Goal: Task Accomplishment & Management: Manage account settings

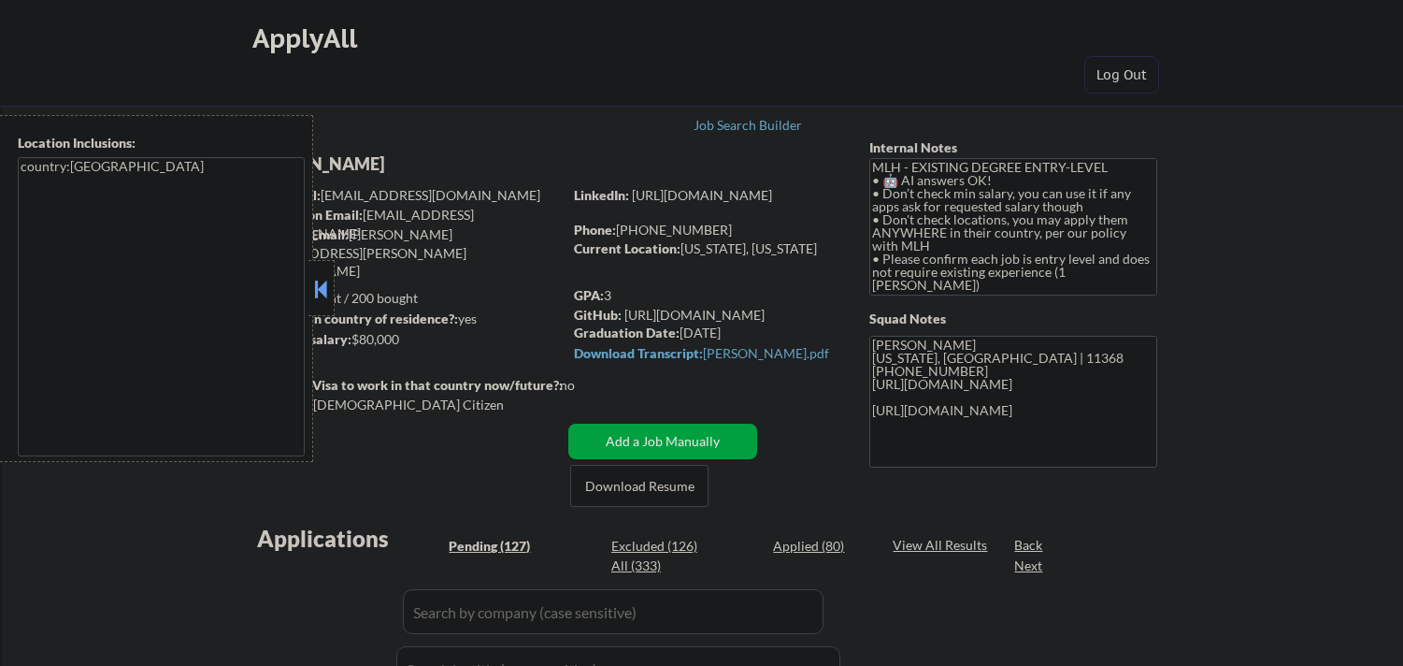
select select ""pending""
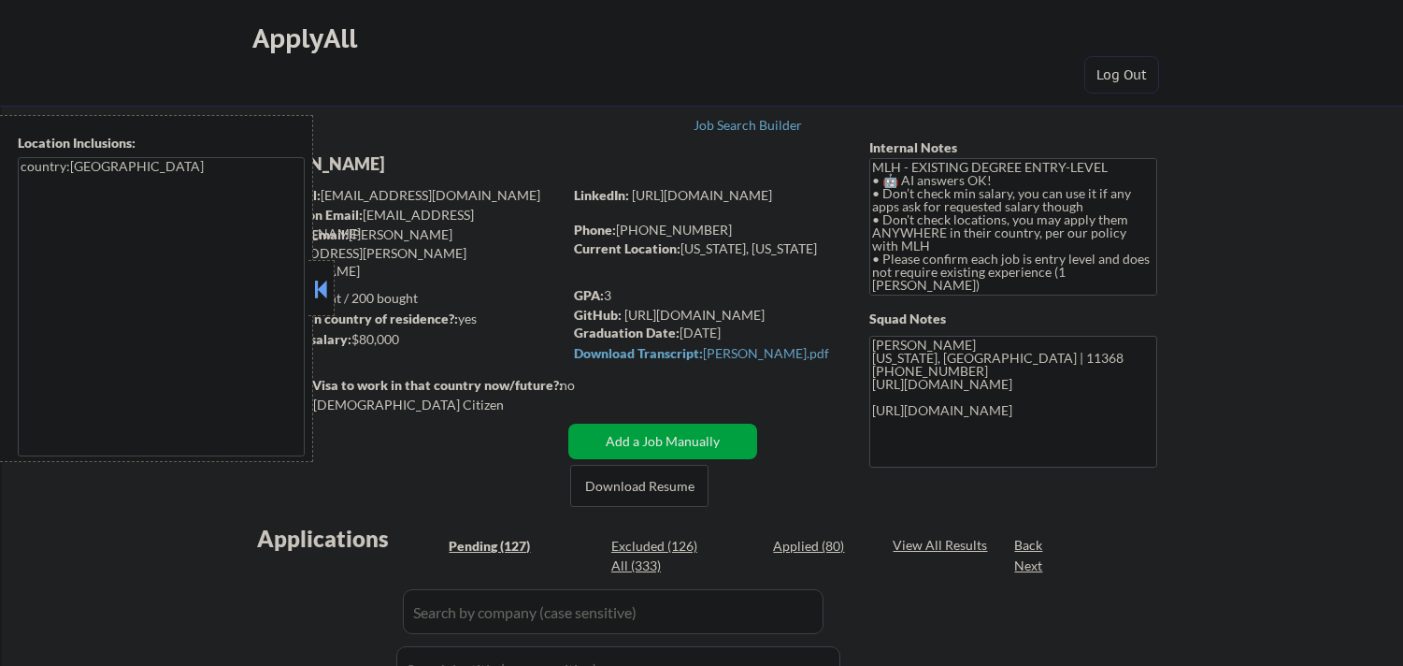
select select ""pending""
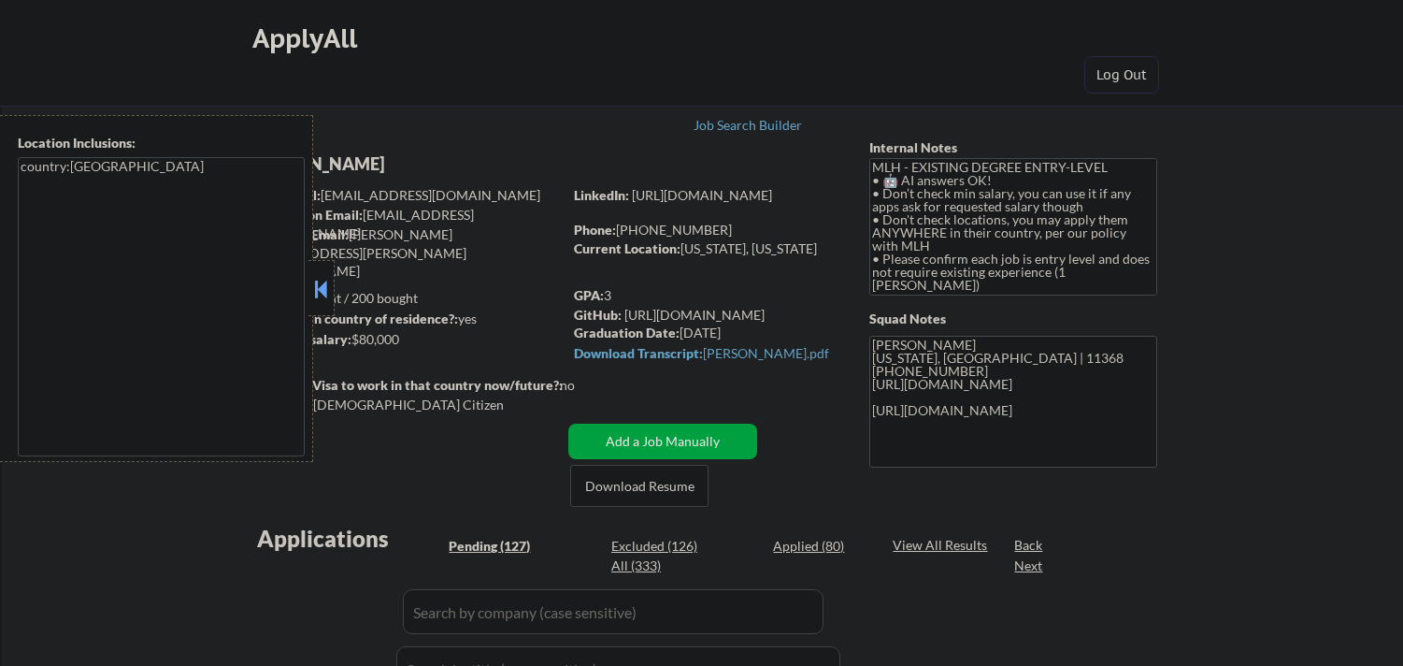
select select ""pending""
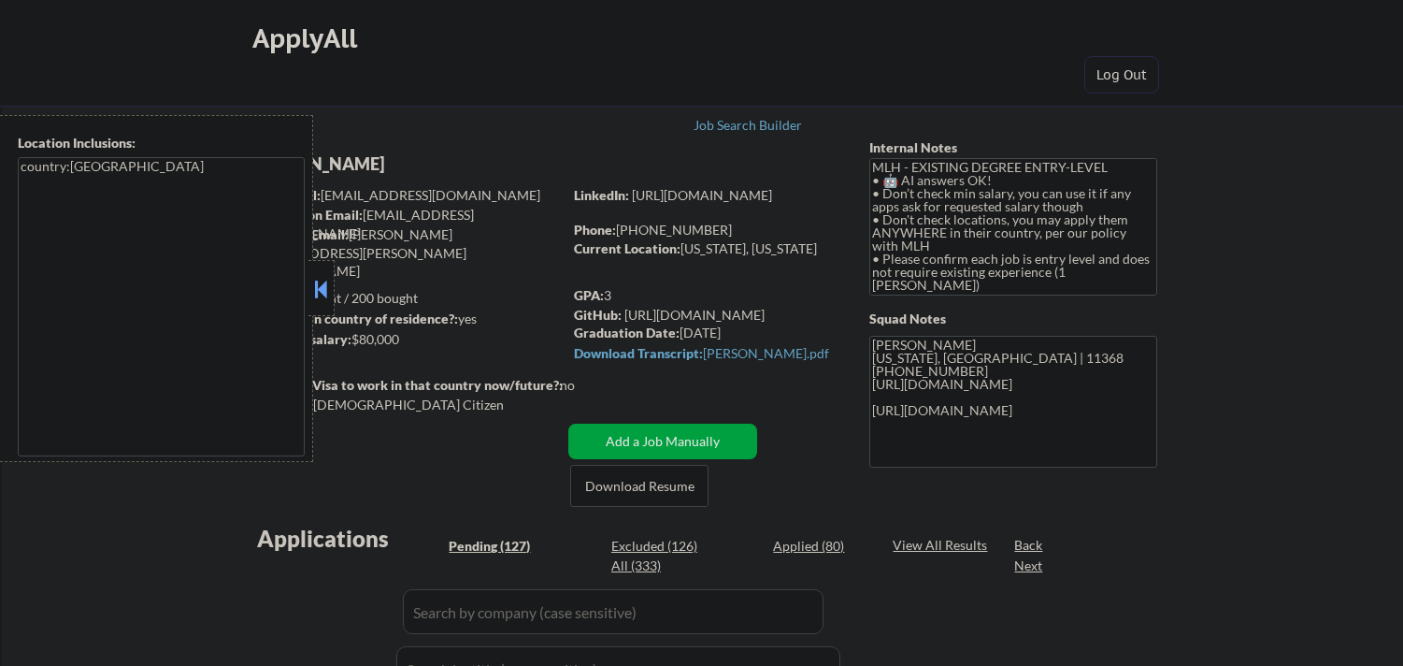
select select ""pending""
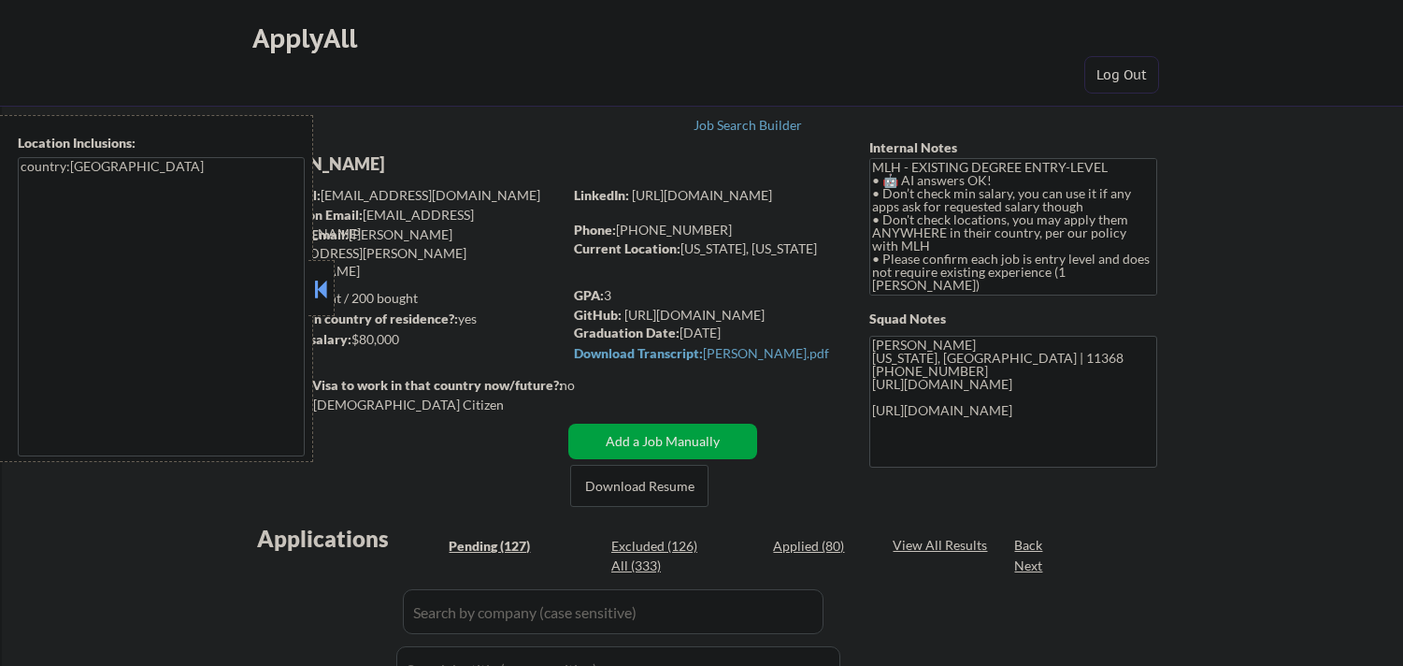
select select ""pending""
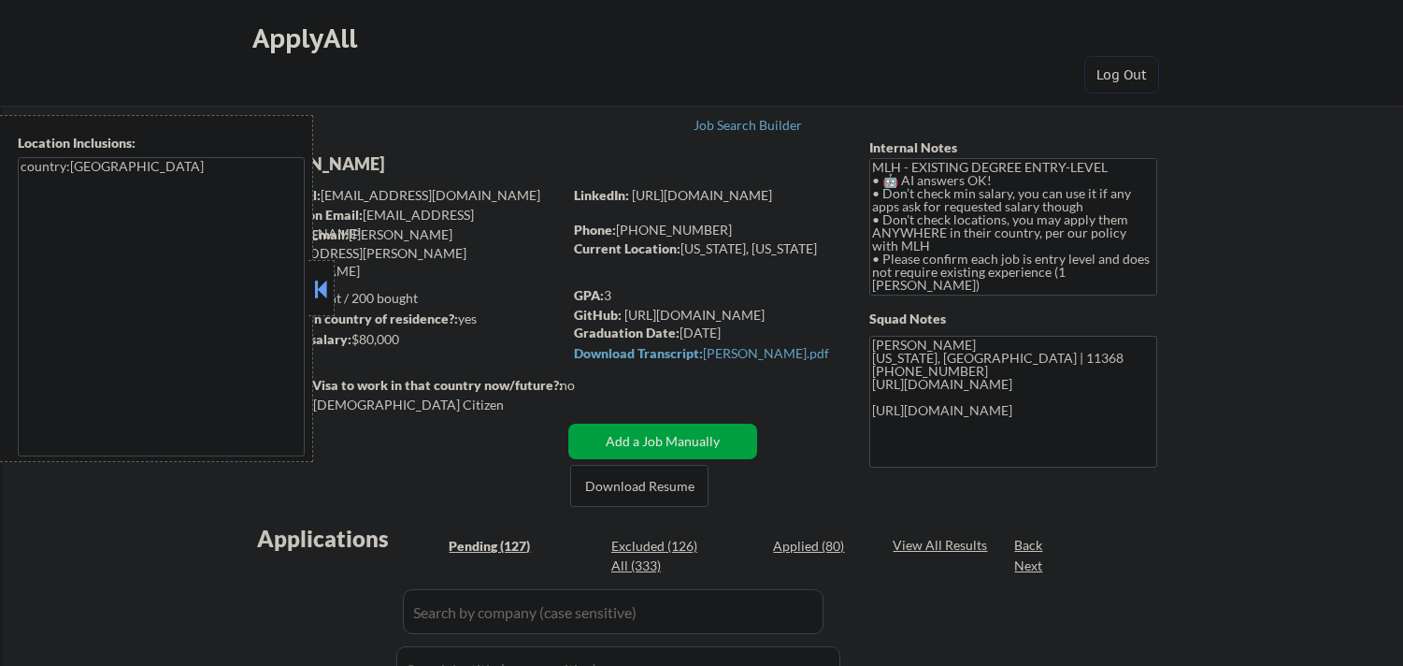
select select ""pending""
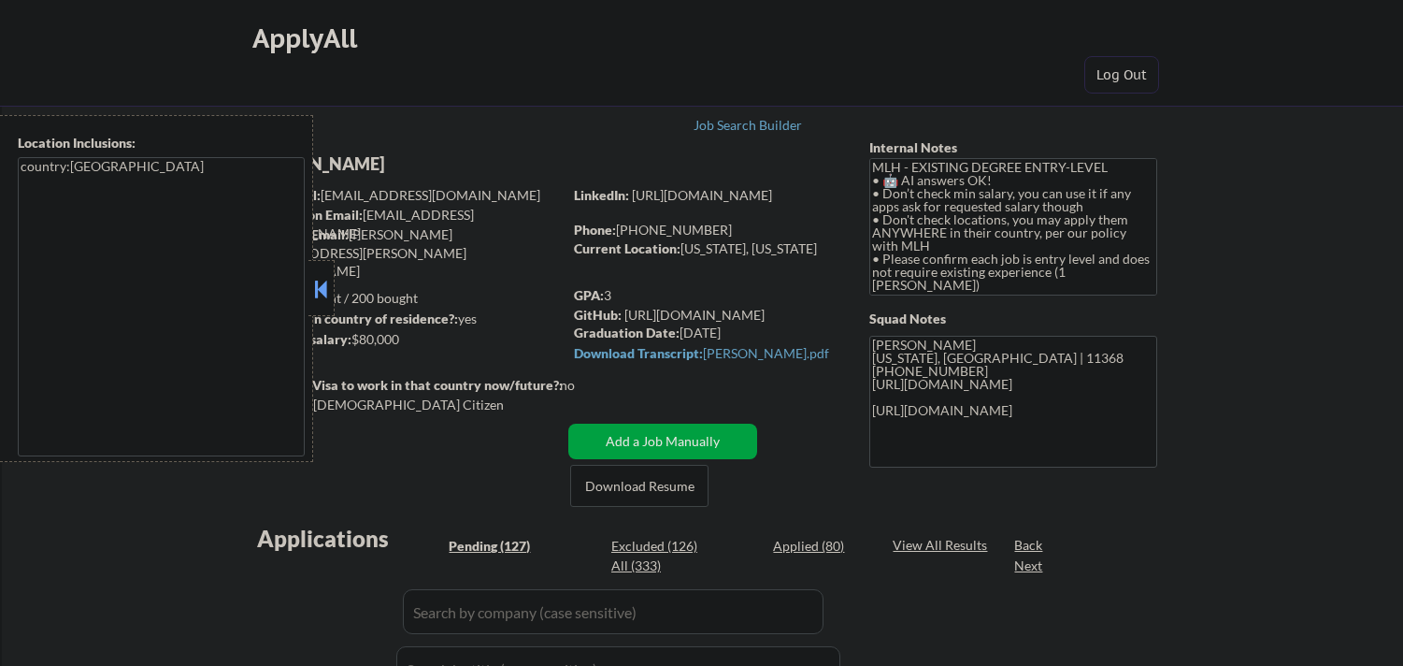
select select ""pending""
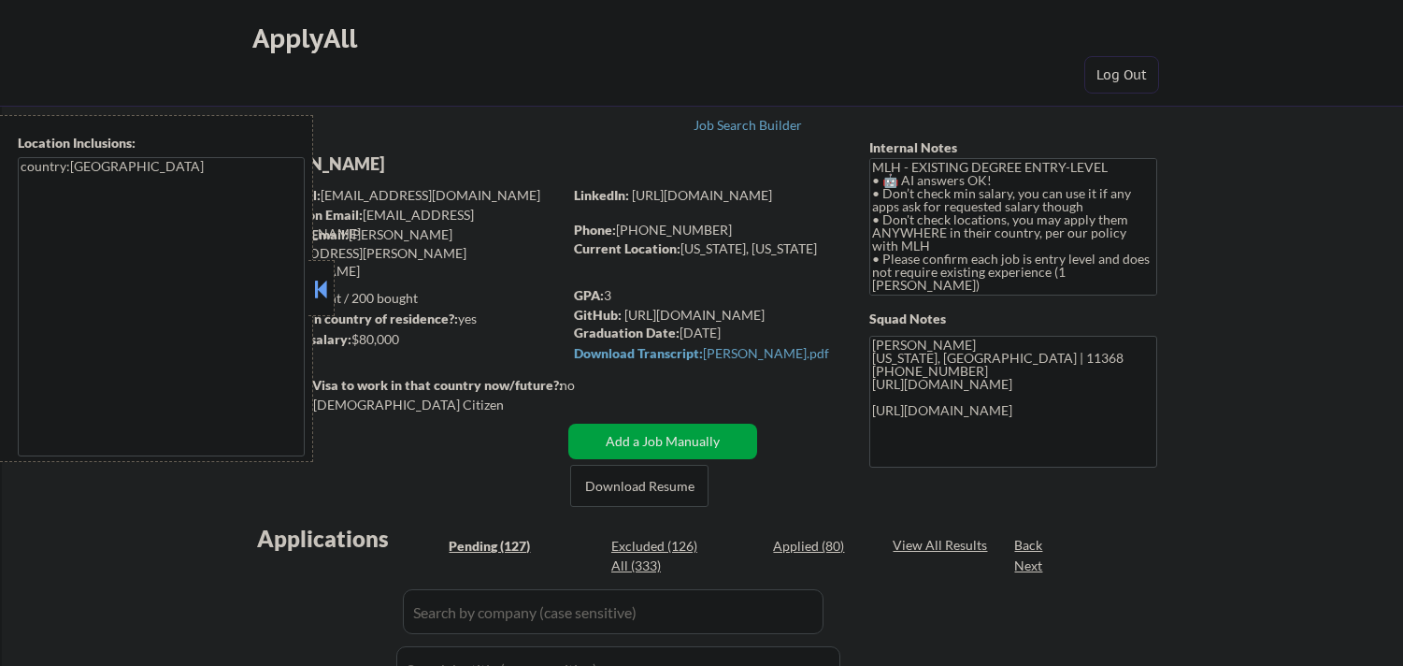
select select ""pending""
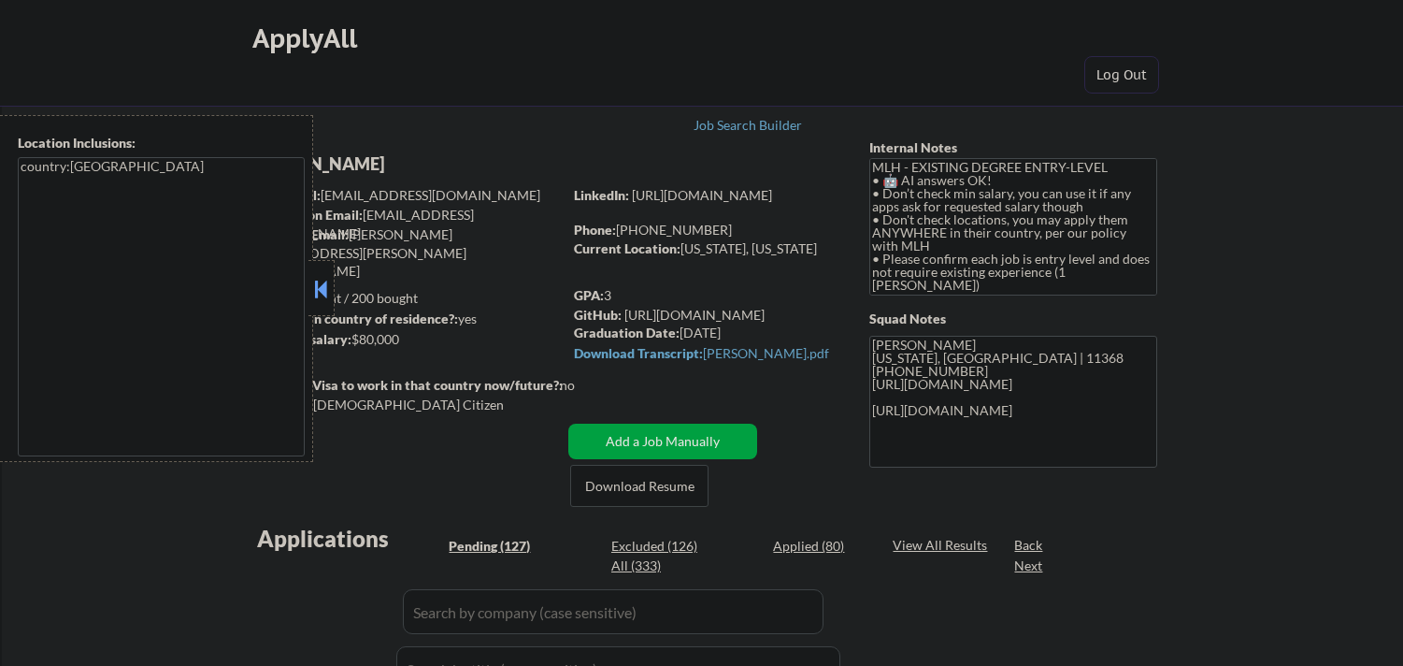
select select ""pending""
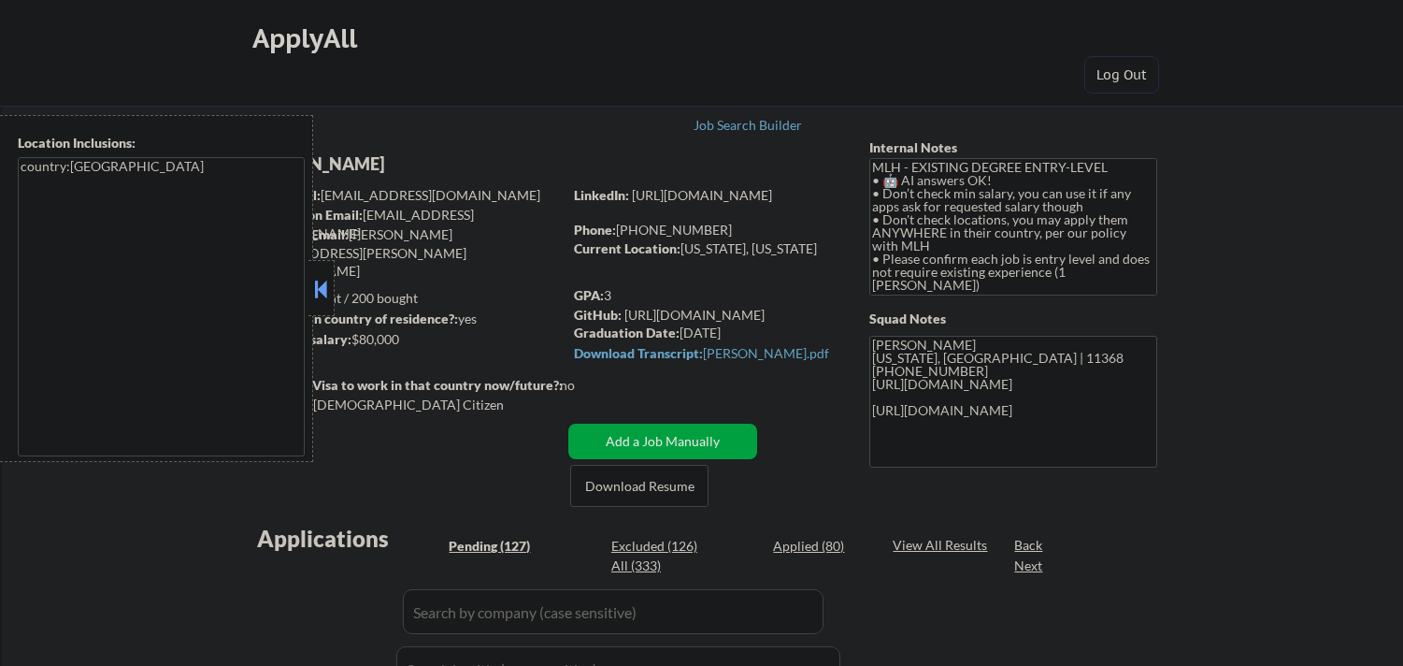
select select ""pending""
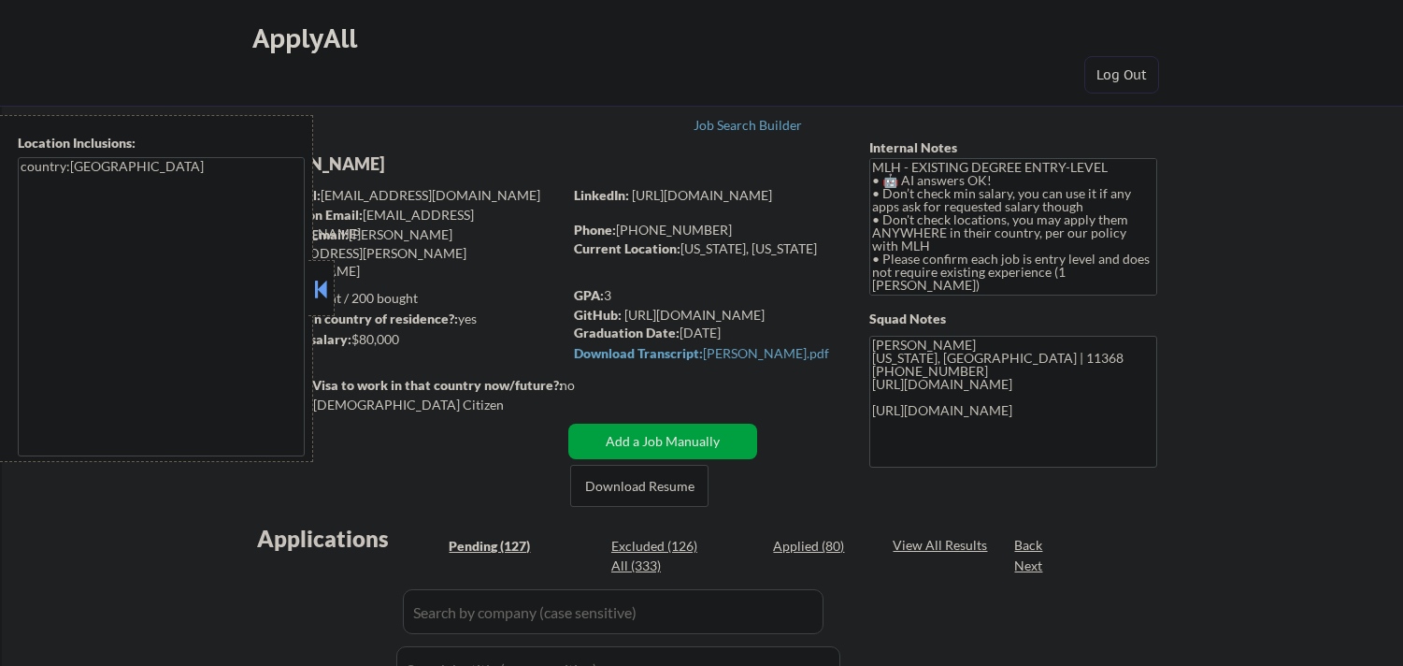
select select ""pending""
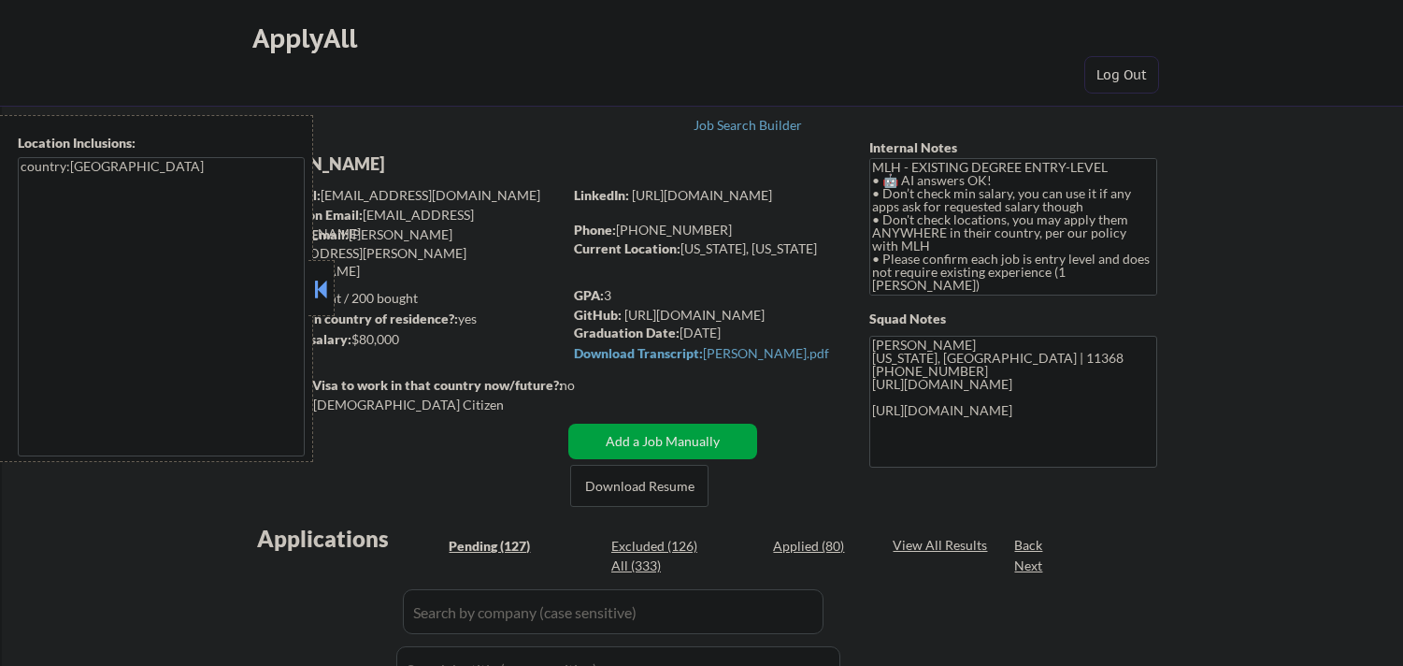
select select ""pending""
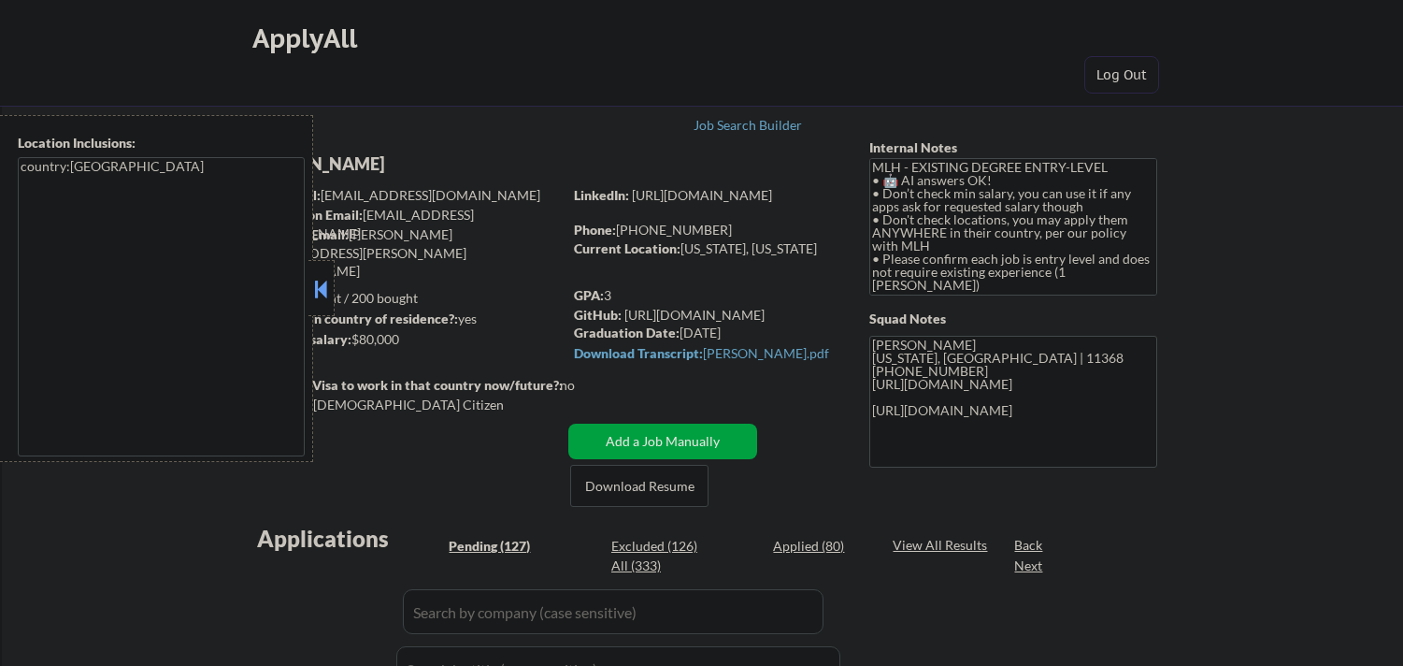
select select ""pending""
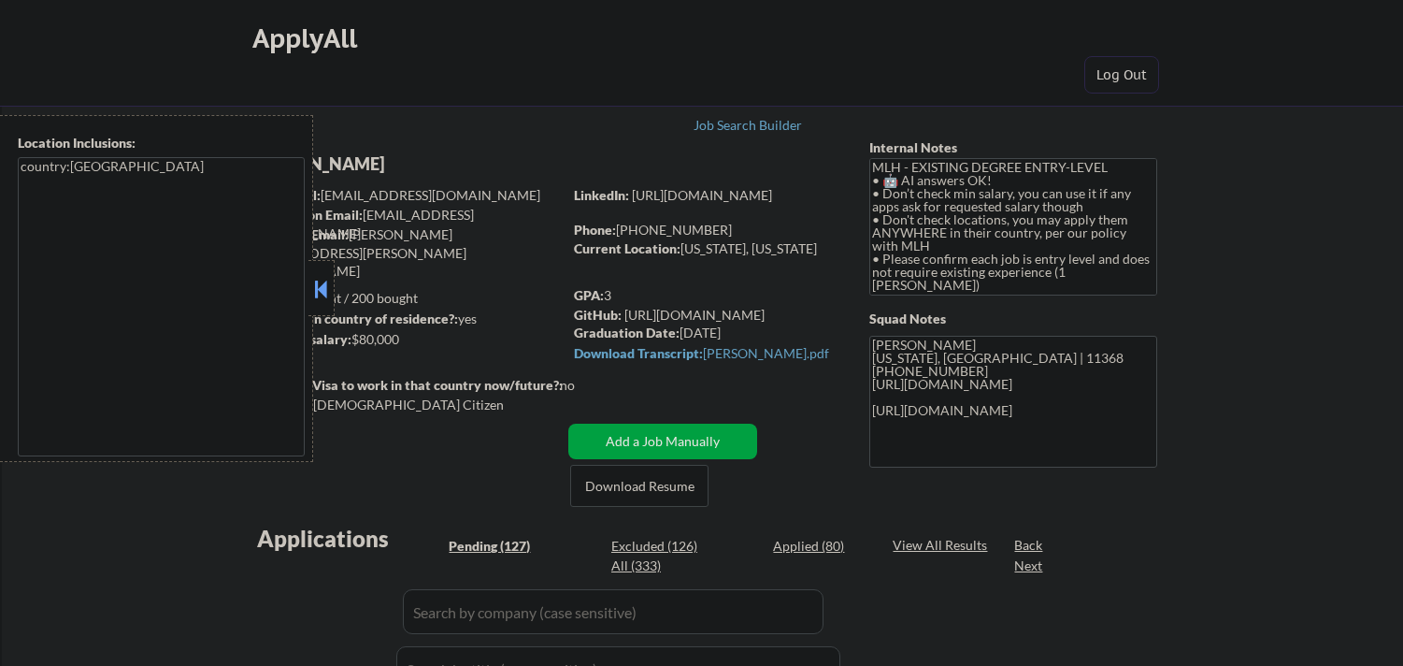
select select ""pending""
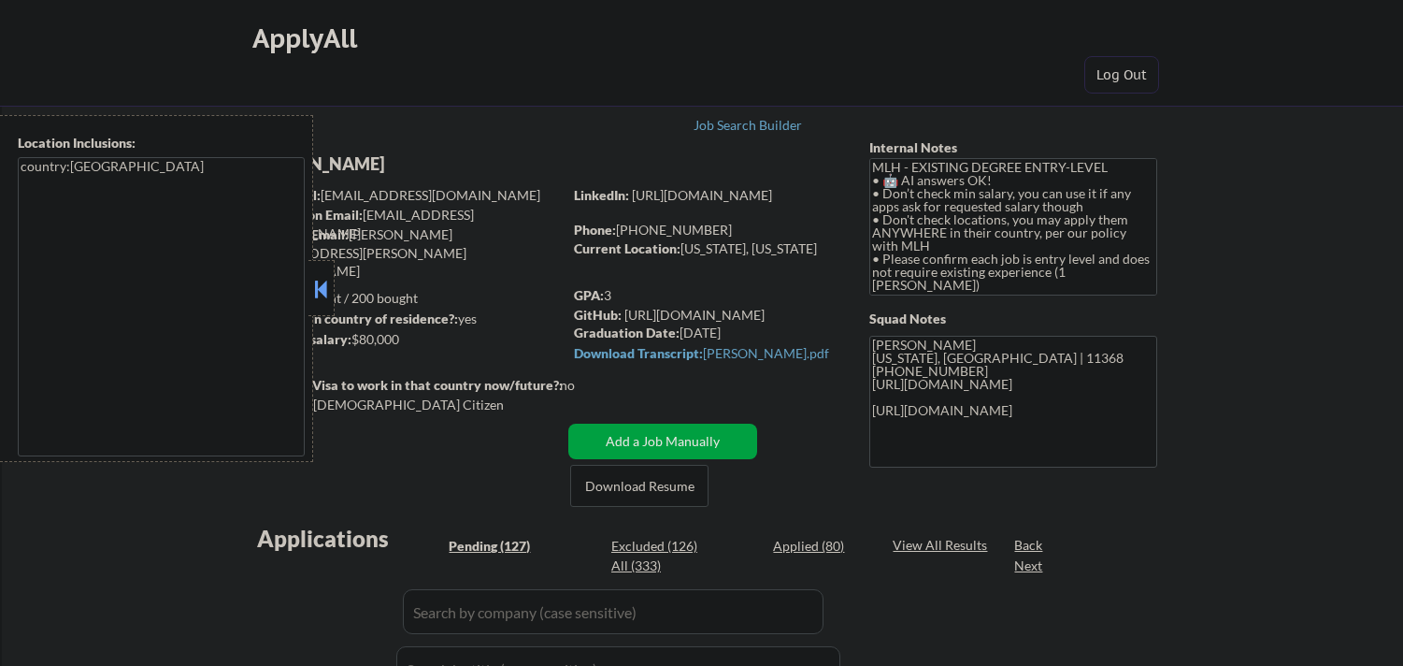
select select ""pending""
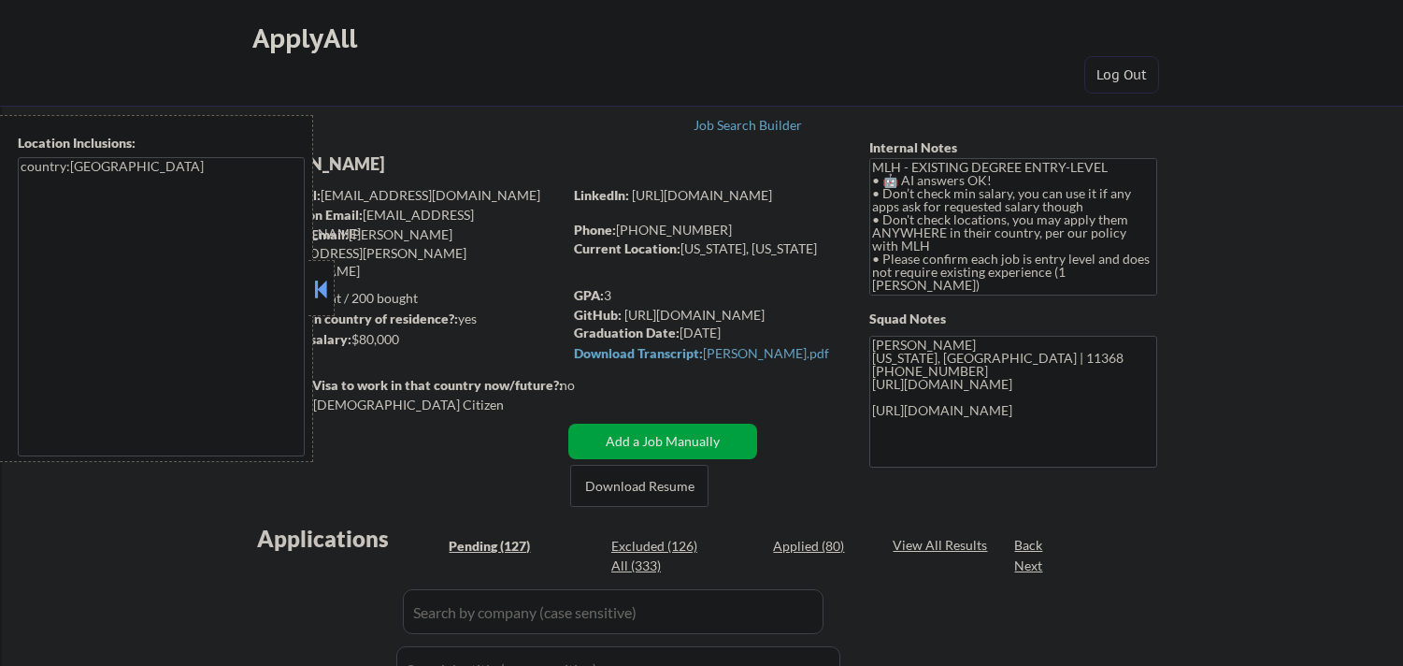
select select ""pending""
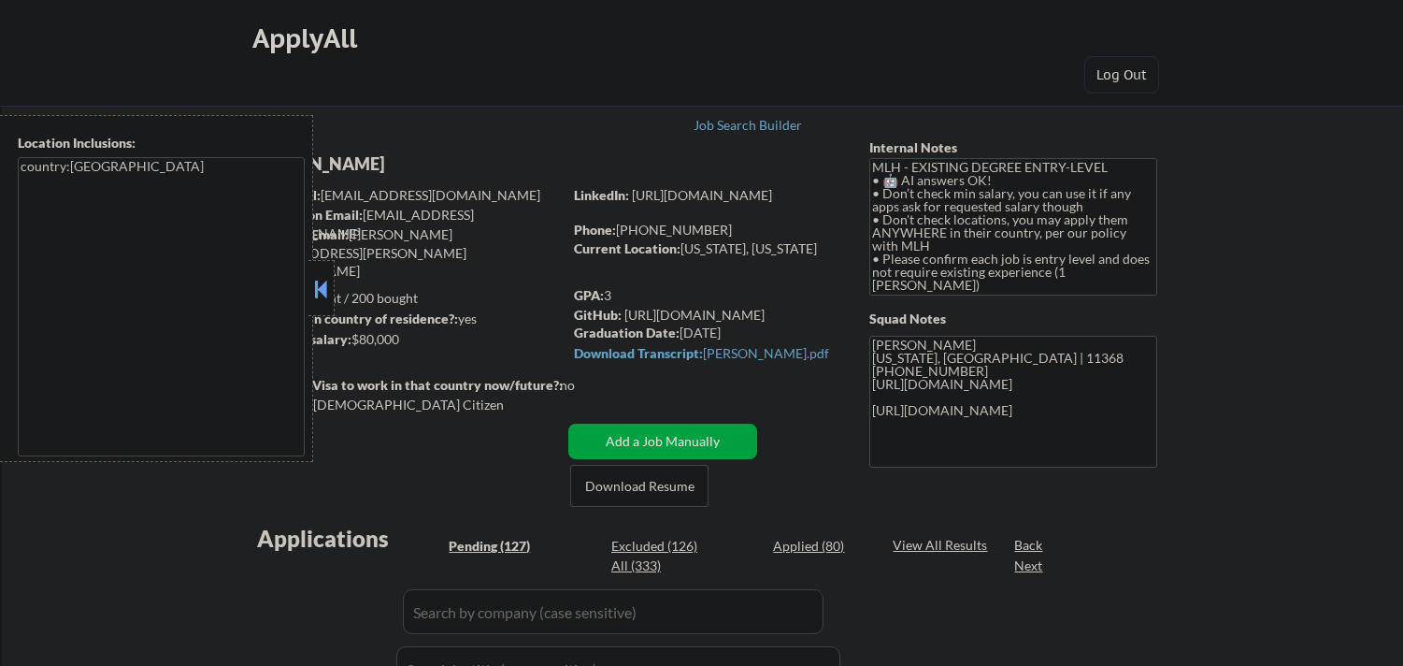
select select ""pending""
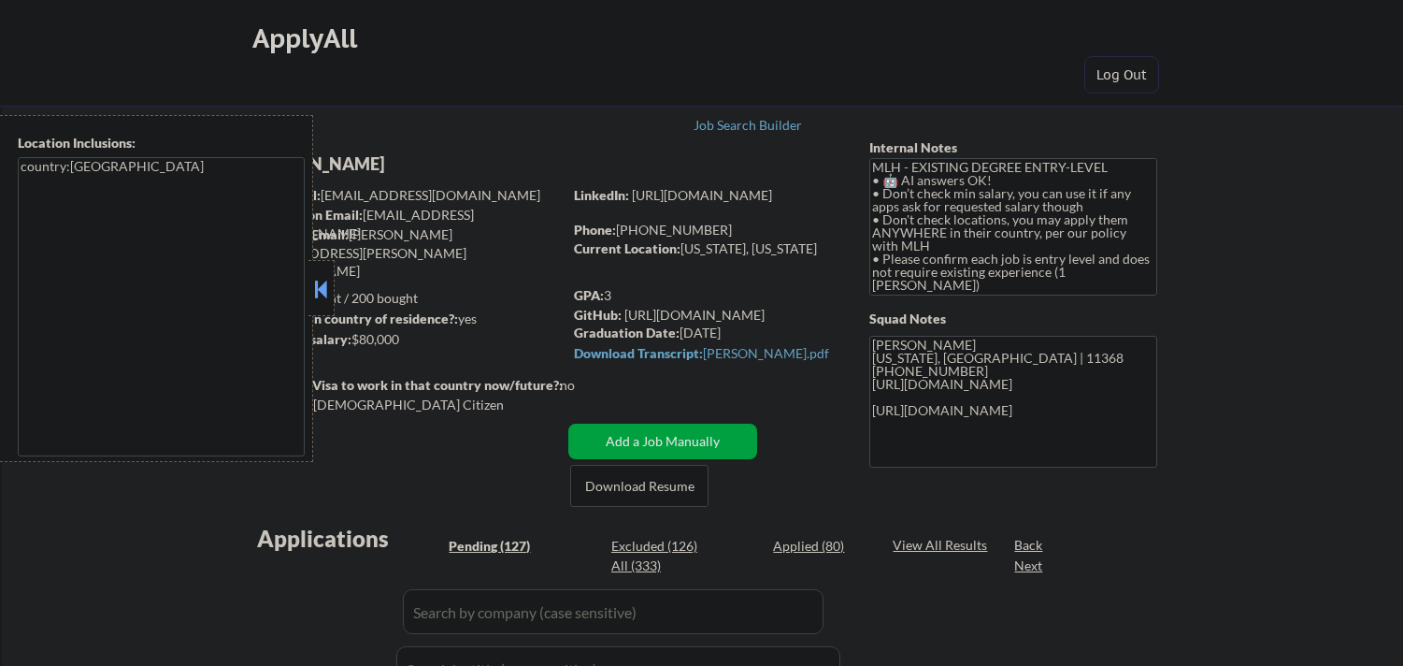
select select ""pending""
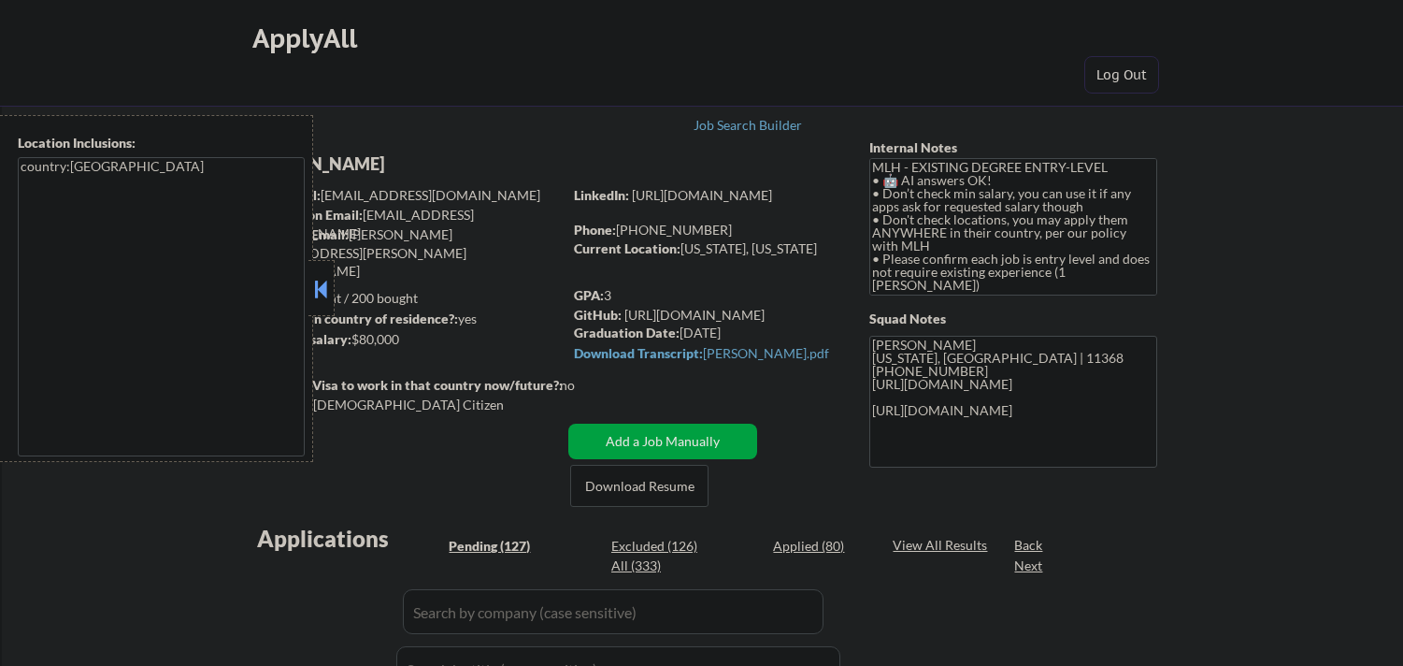
select select ""pending""
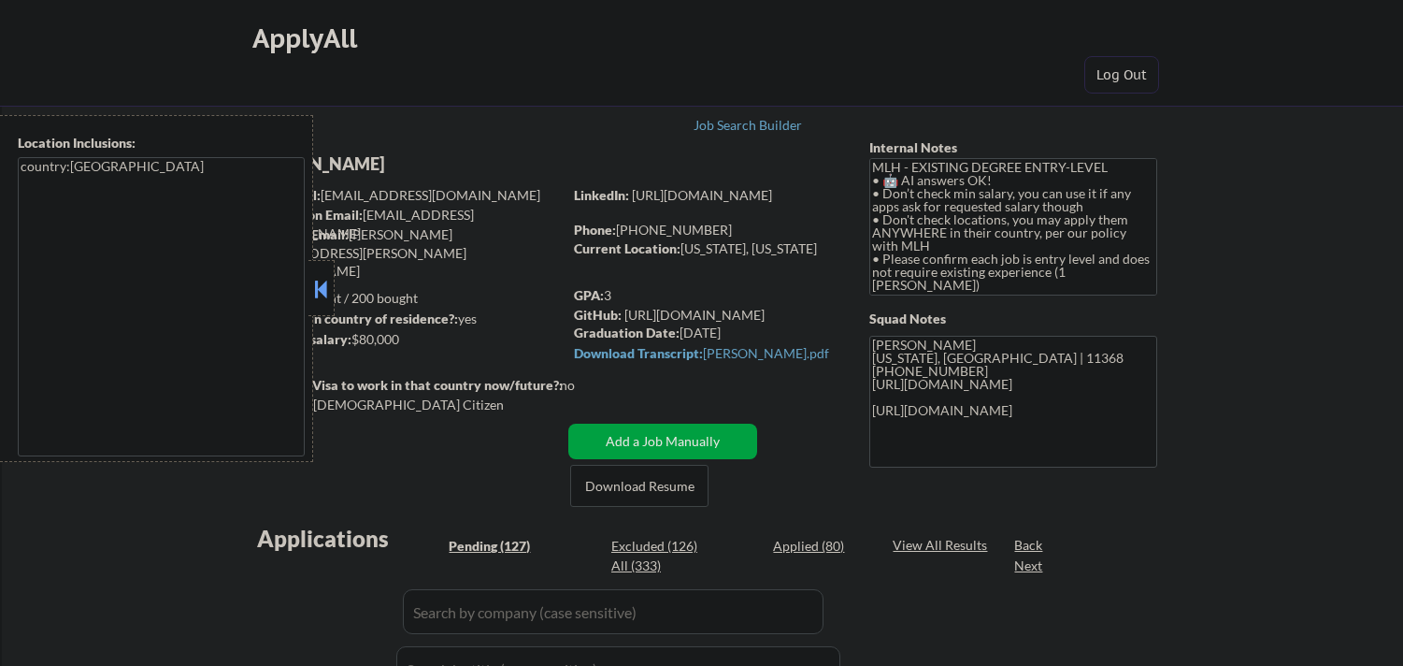
select select ""pending""
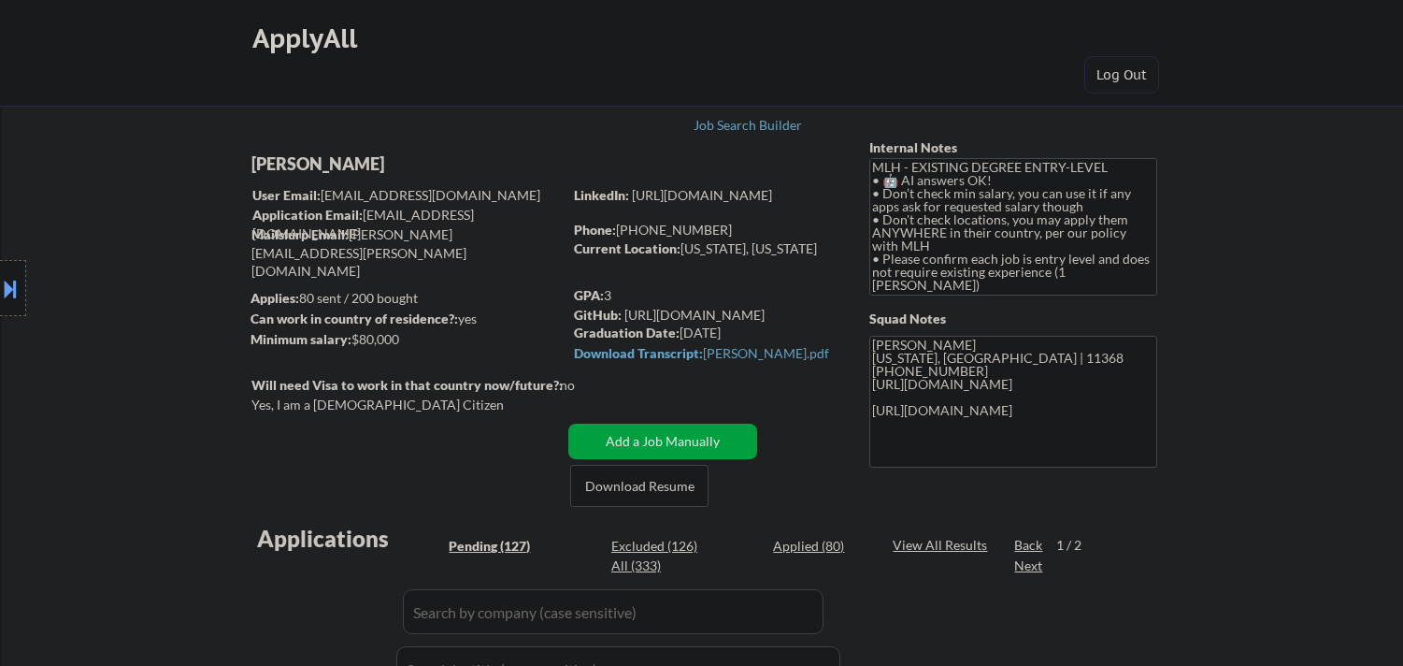
click at [296, 254] on div "Location Inclusions: country:[GEOGRAPHIC_DATA]" at bounding box center [167, 288] width 335 height 347
select select ""pending""
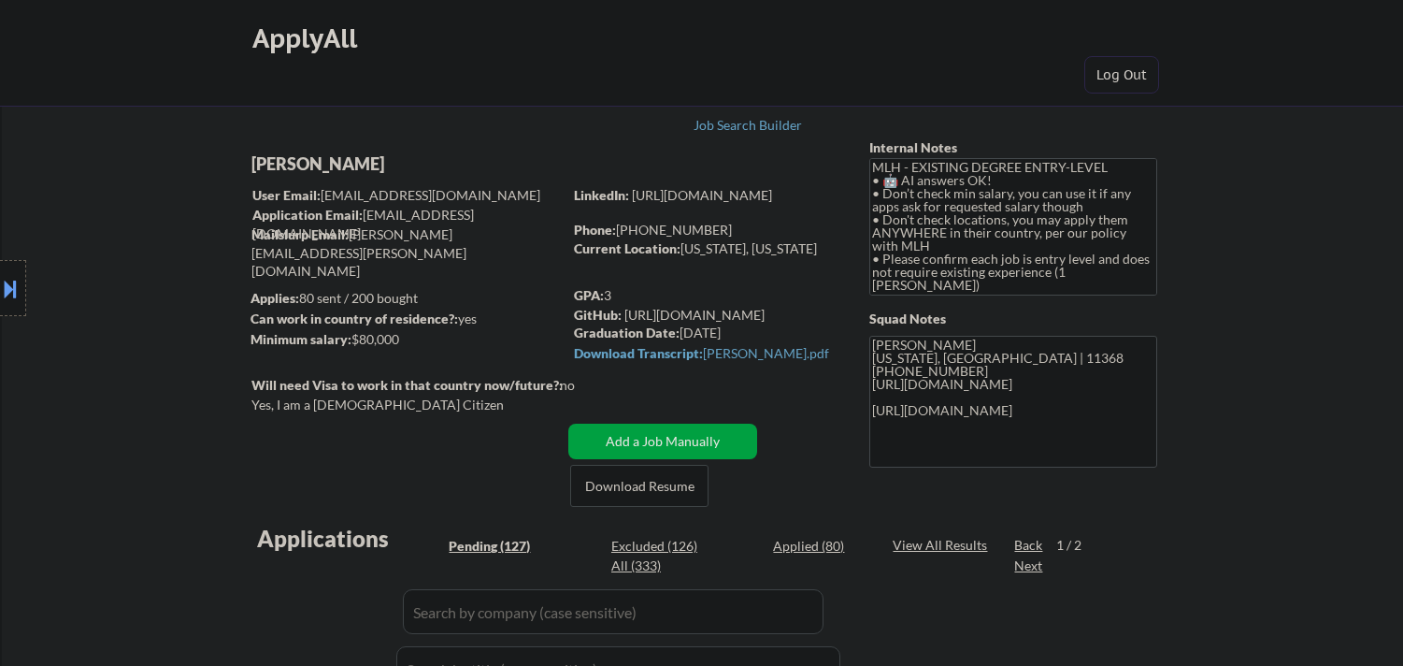
select select ""pending""
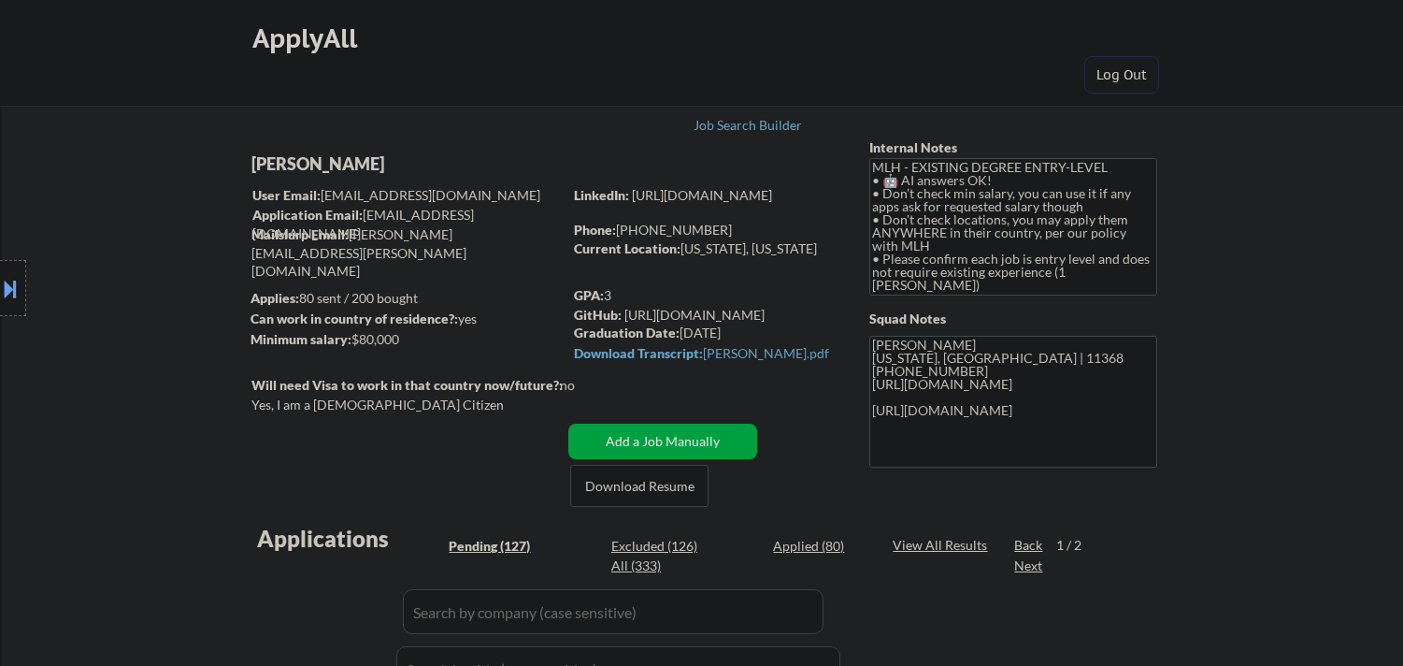
select select ""pending""
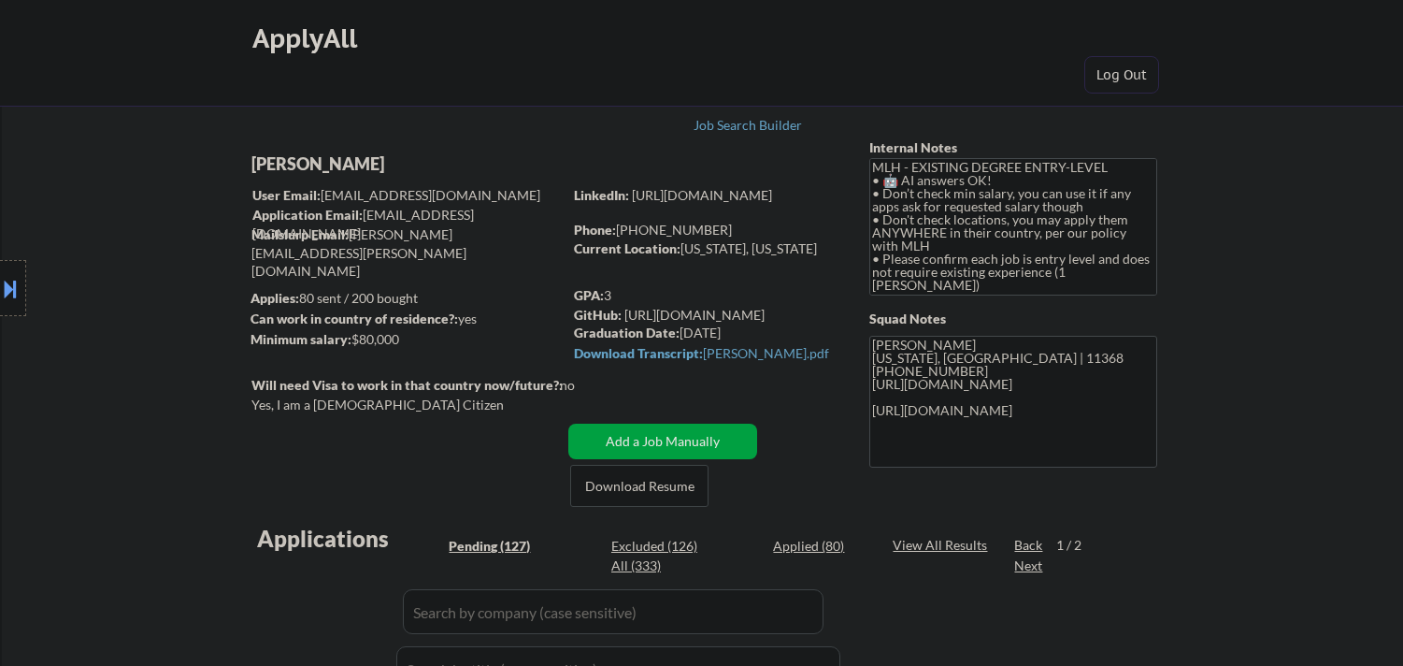
select select ""pending""
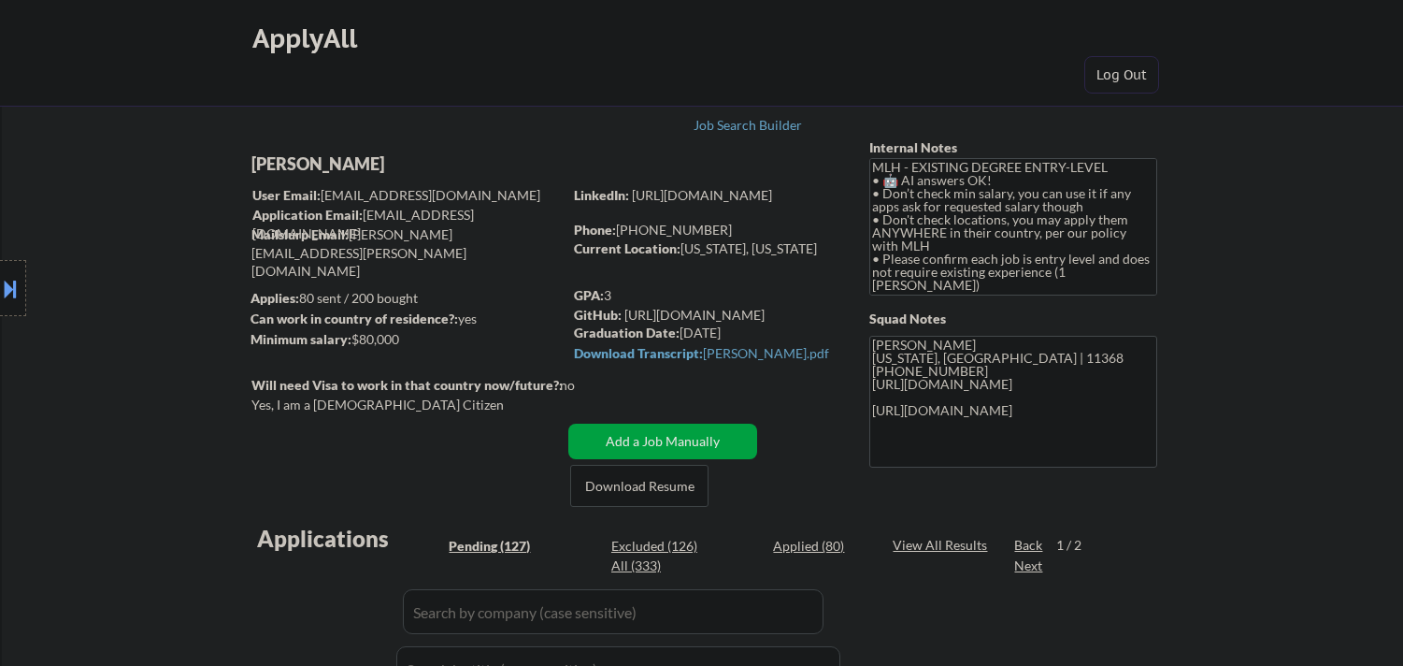
select select ""pending""
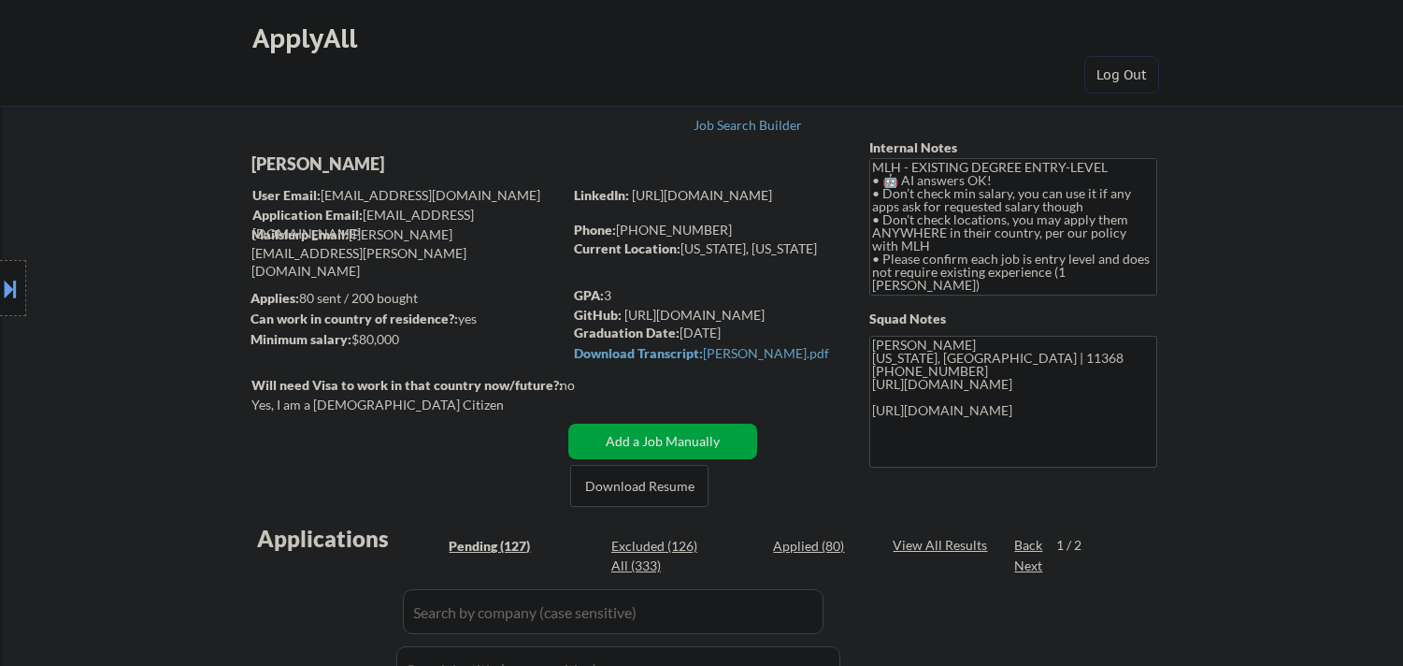
select select ""pending""
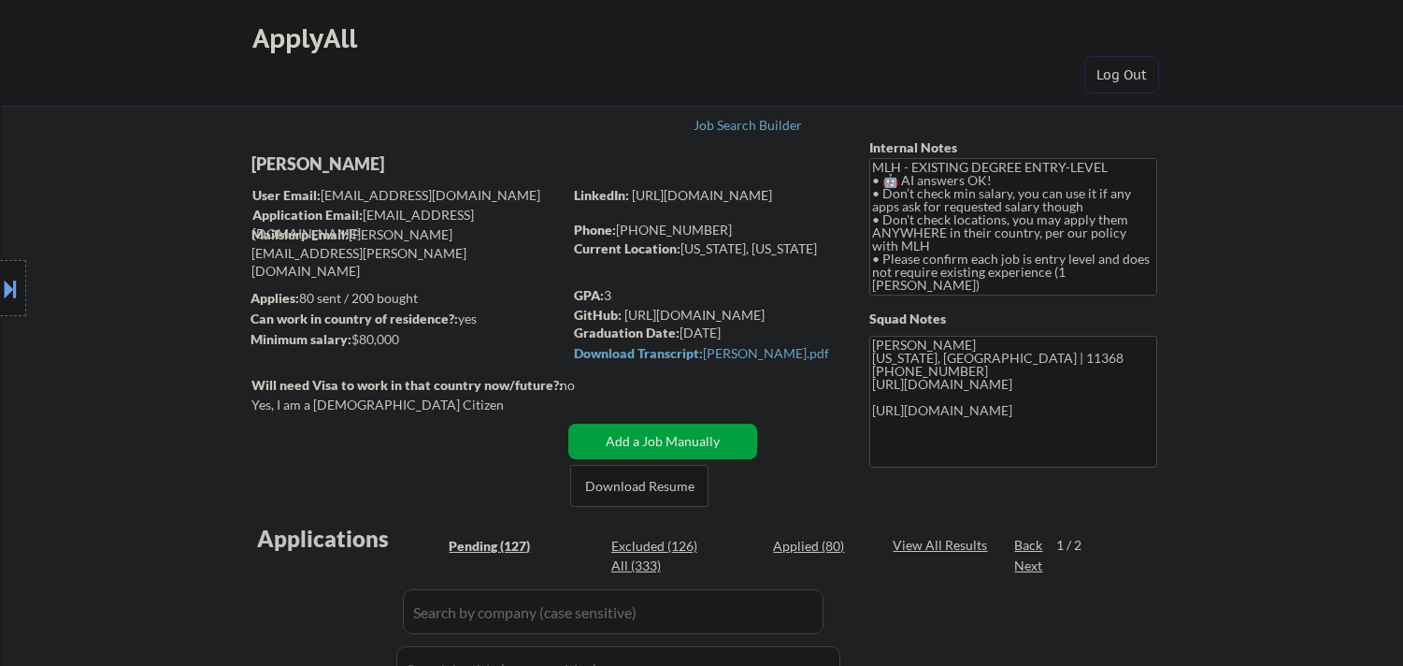
select select ""pending""
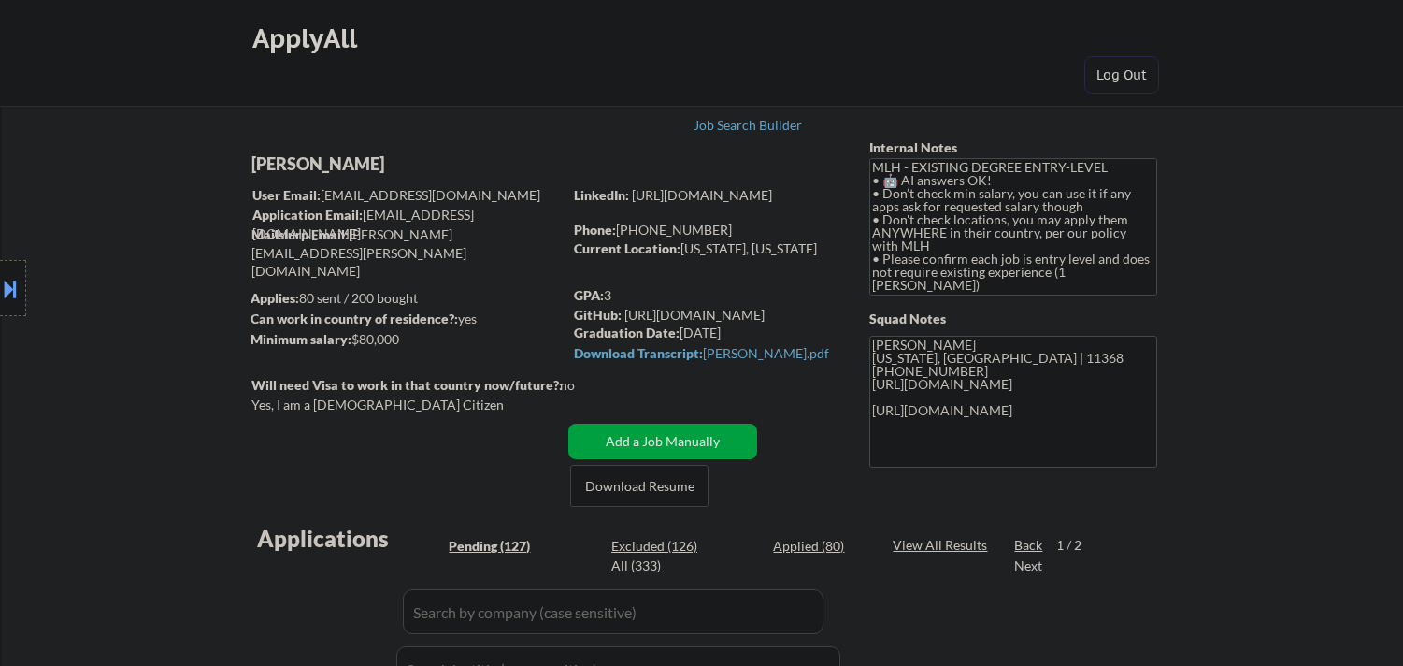
select select ""pending""
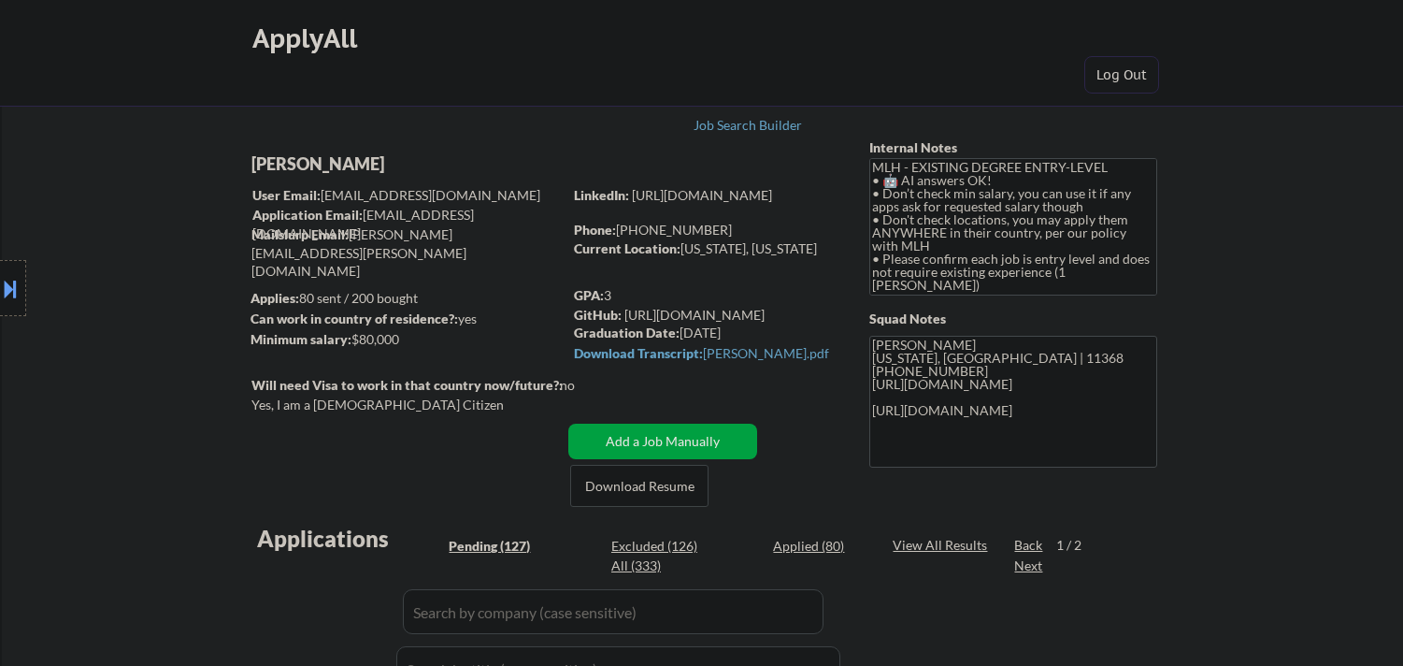
select select ""pending""
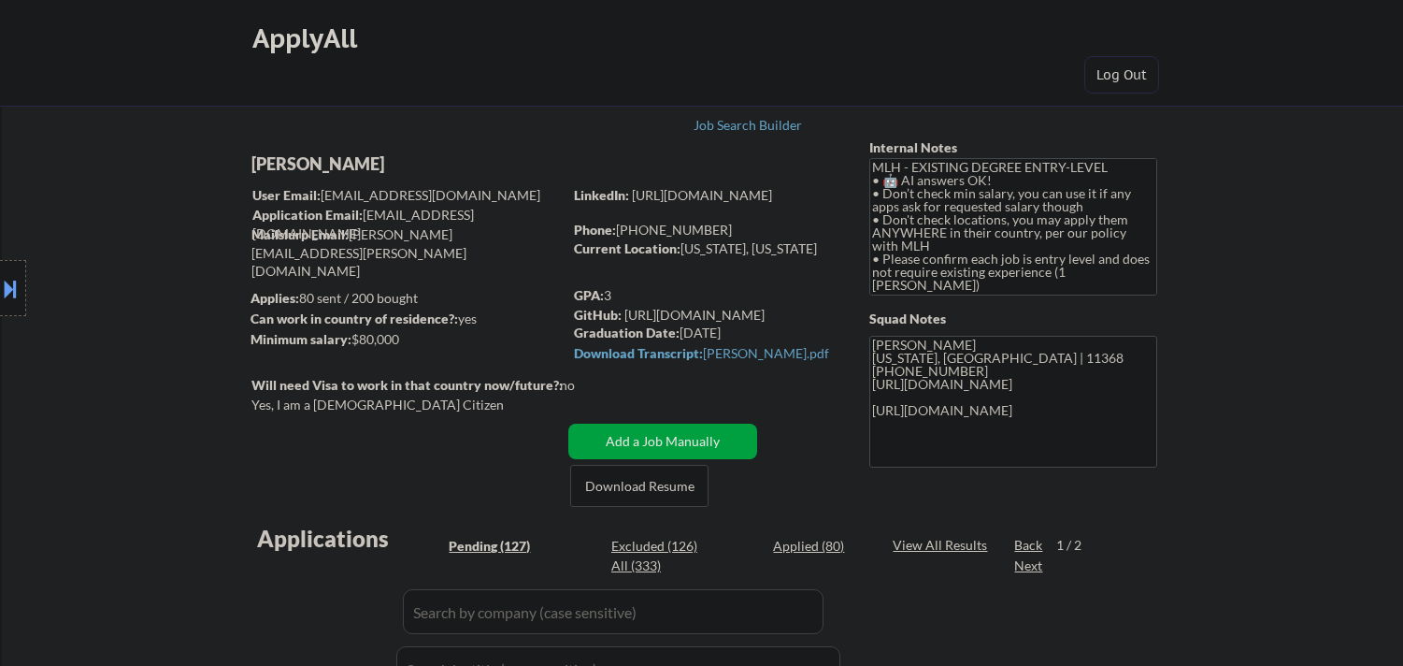
select select ""pending""
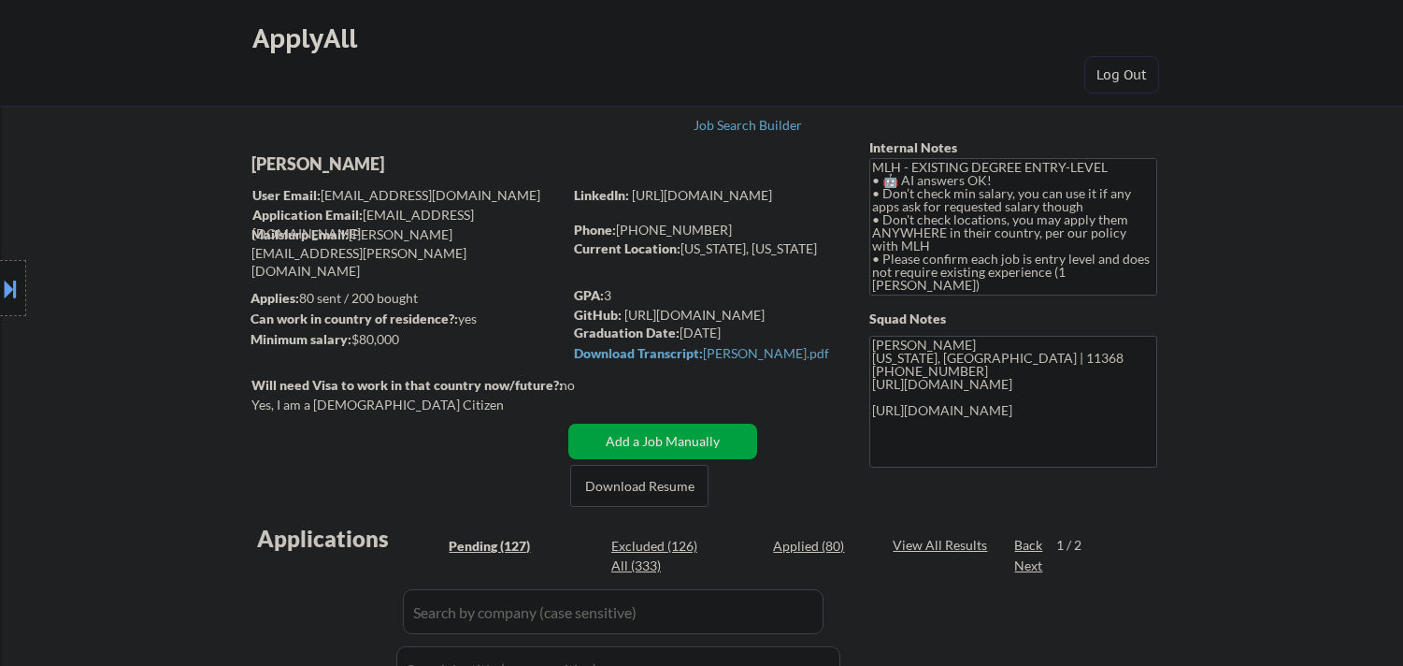
select select ""pending""
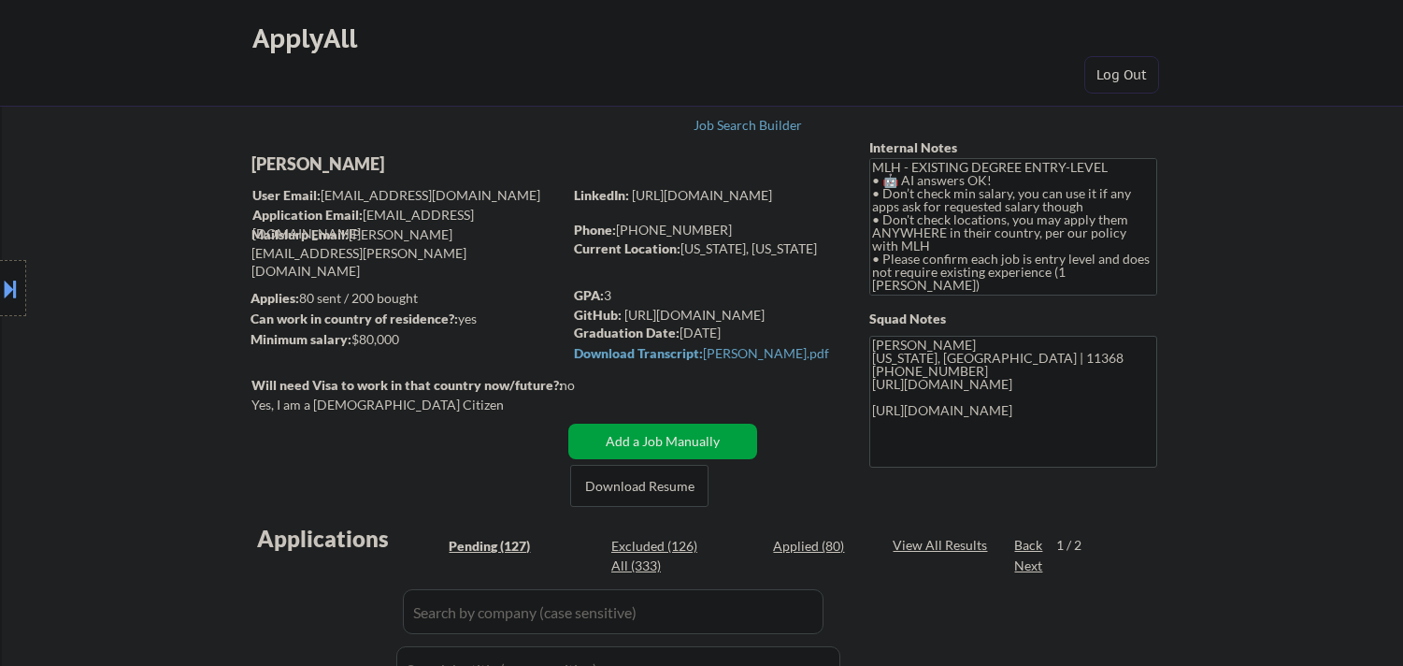
select select ""pending""
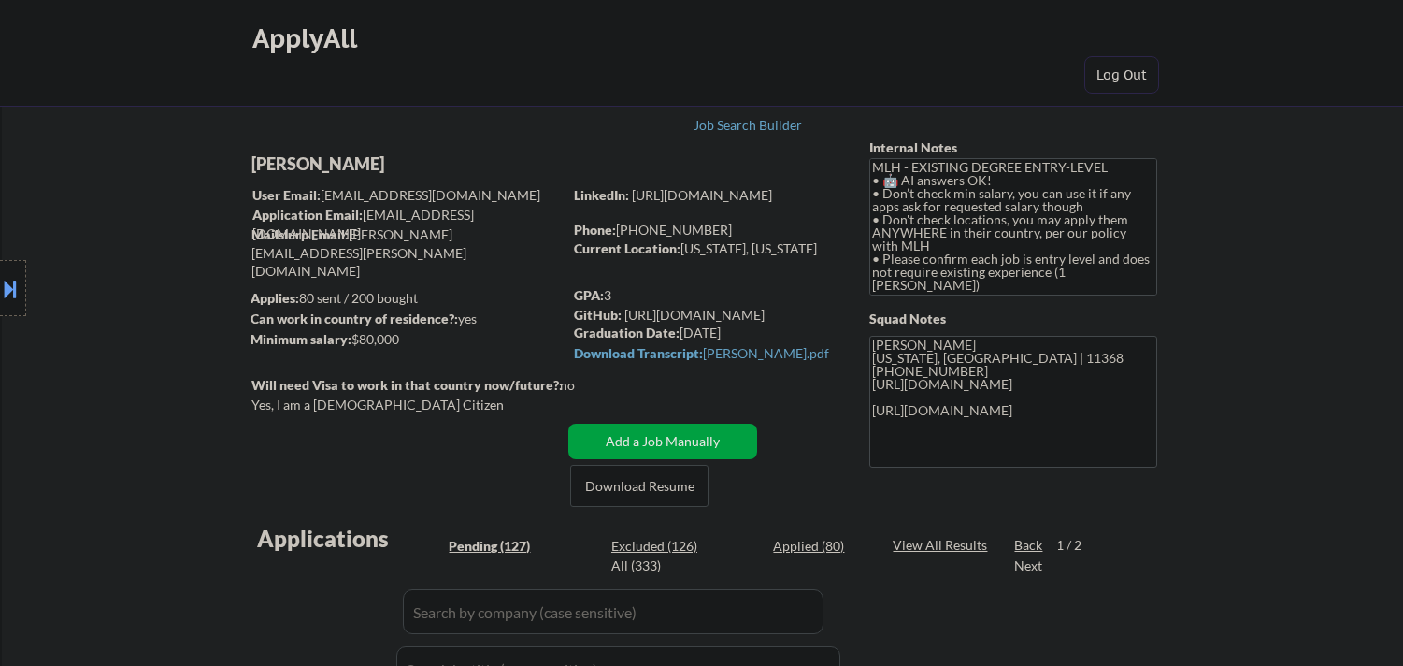
select select ""pending""
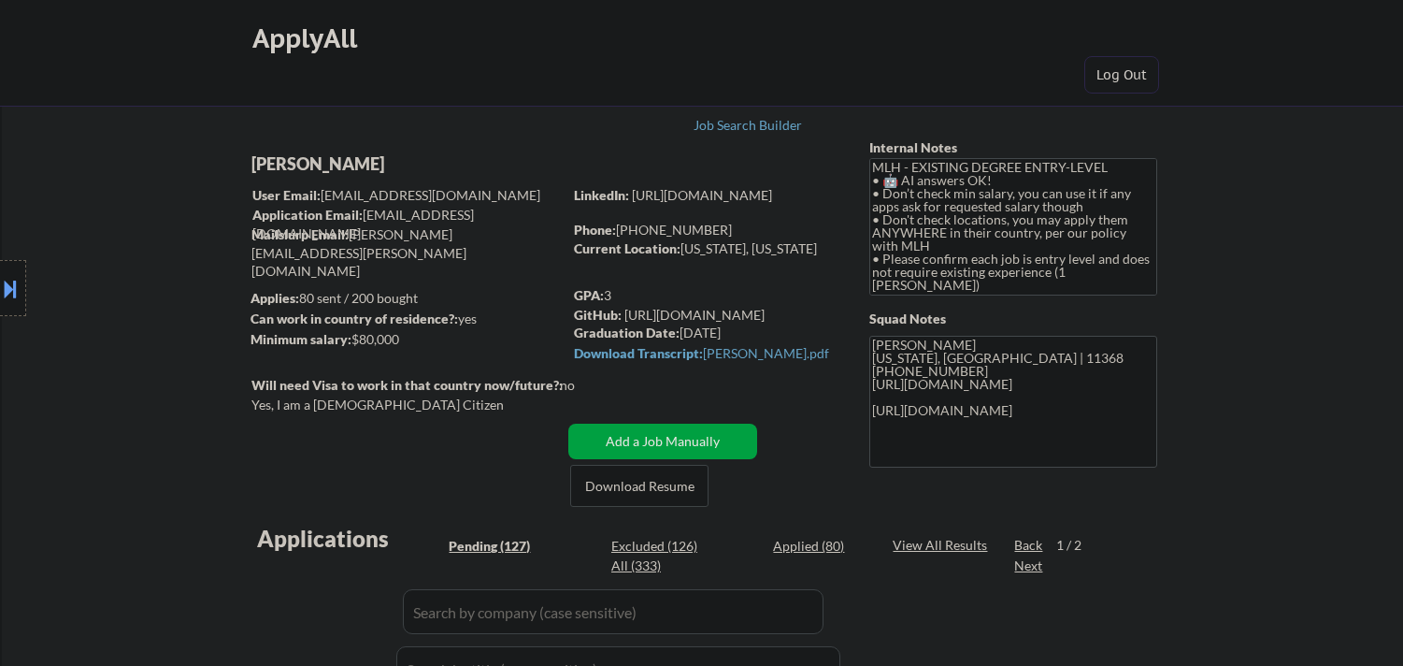
select select ""pending""
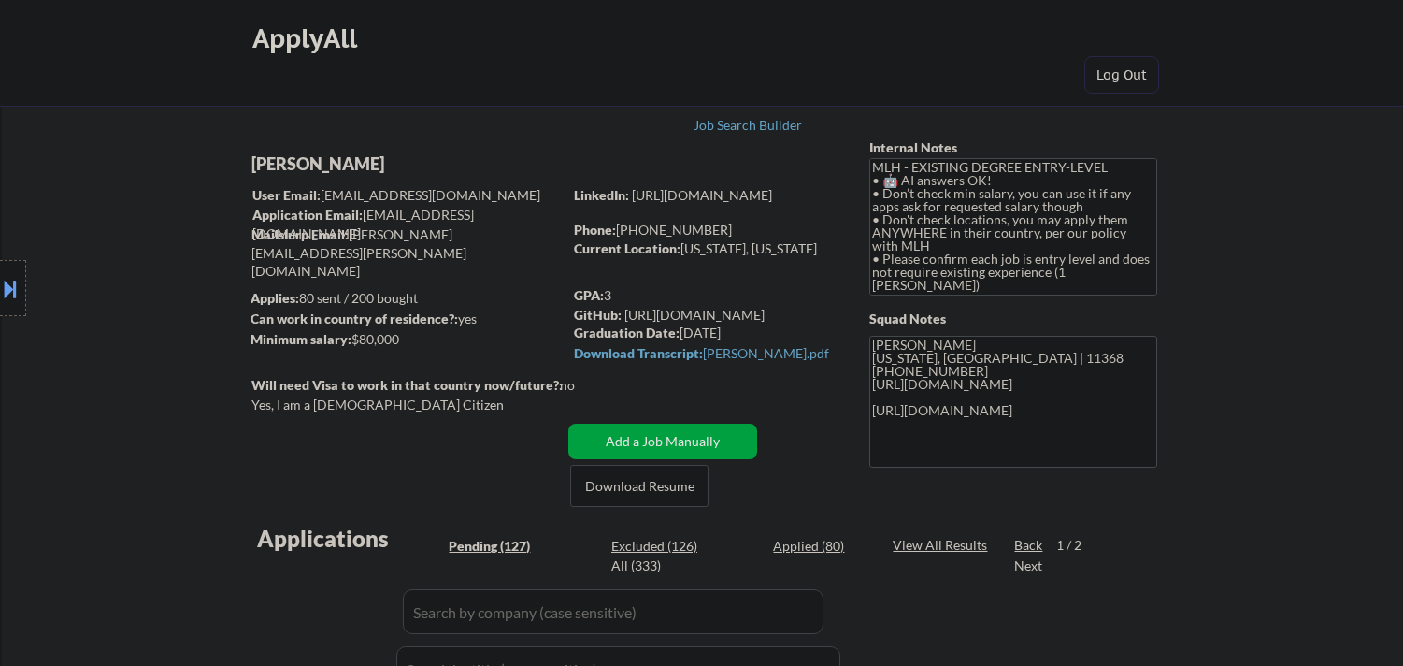
select select ""pending""
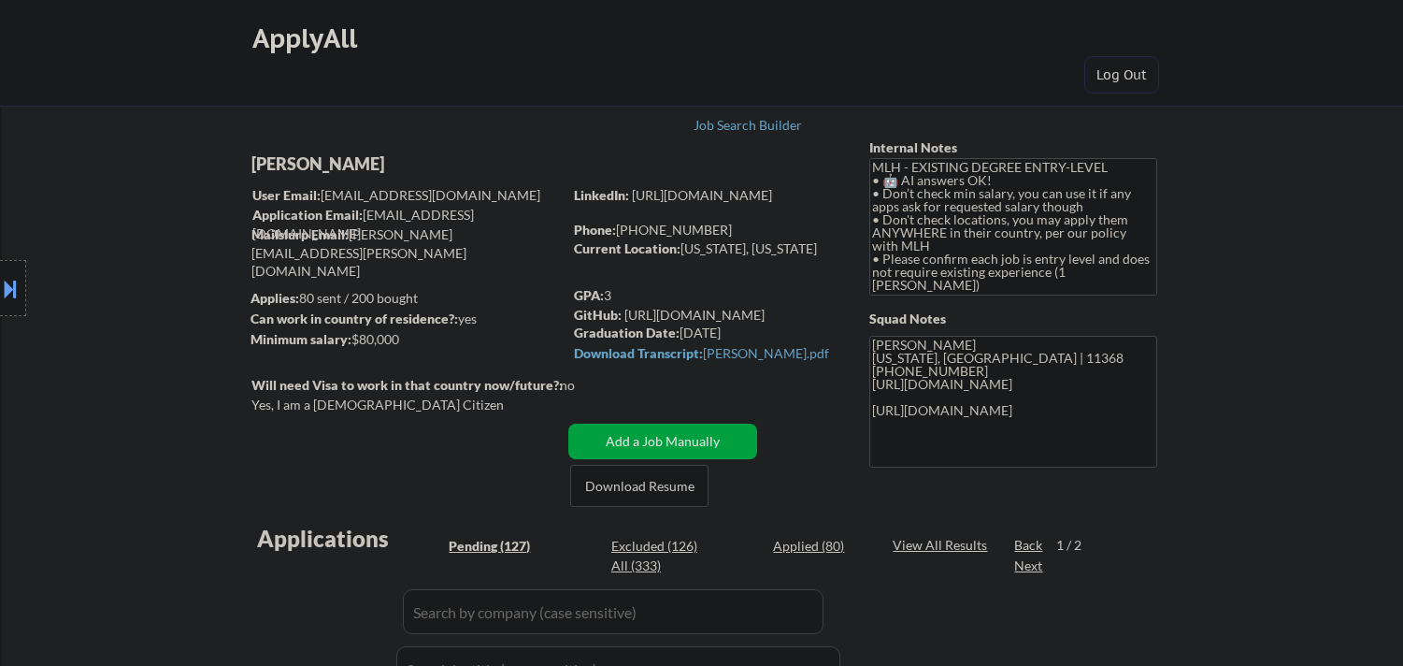
select select ""pending""
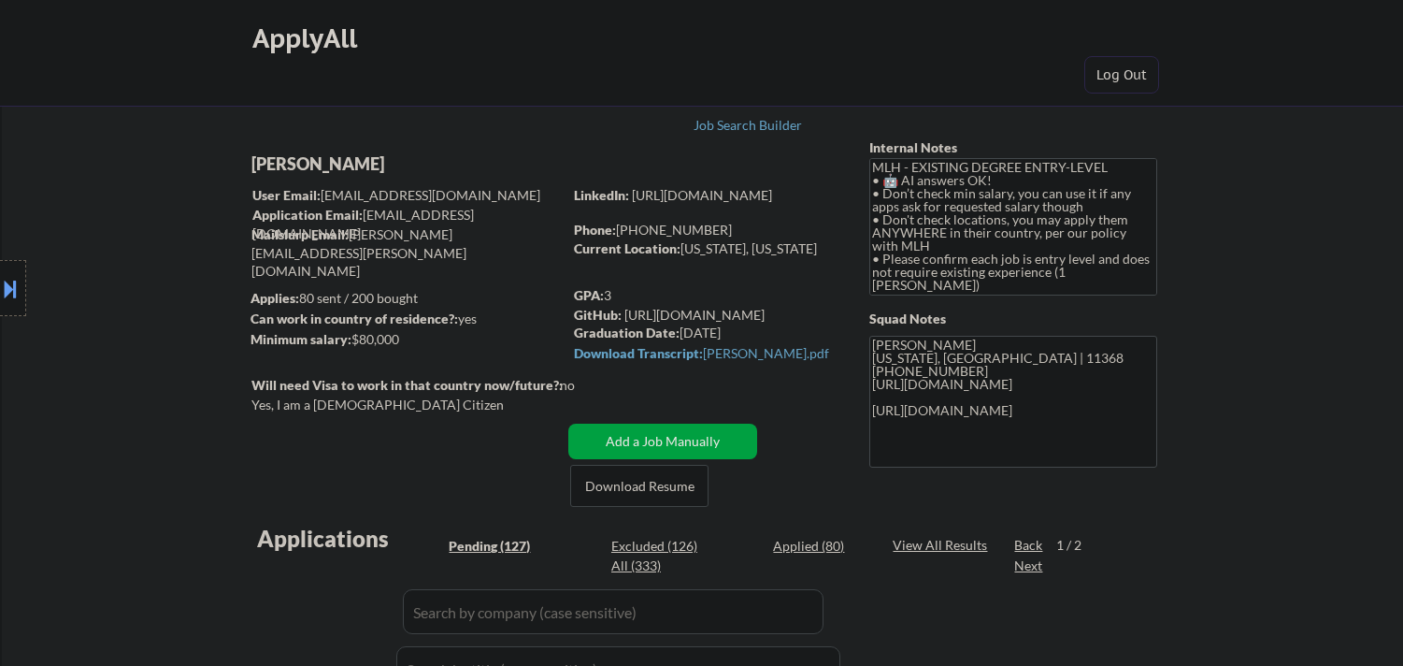
select select ""pending""
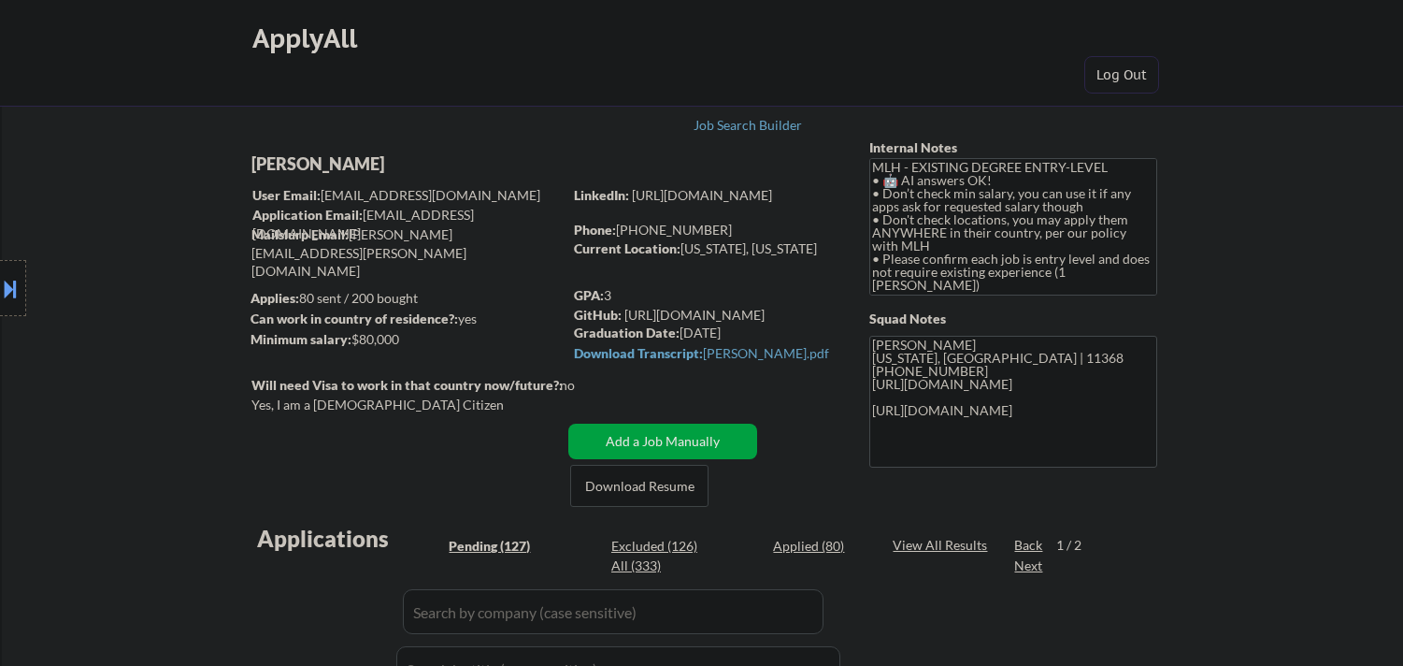
select select ""pending""
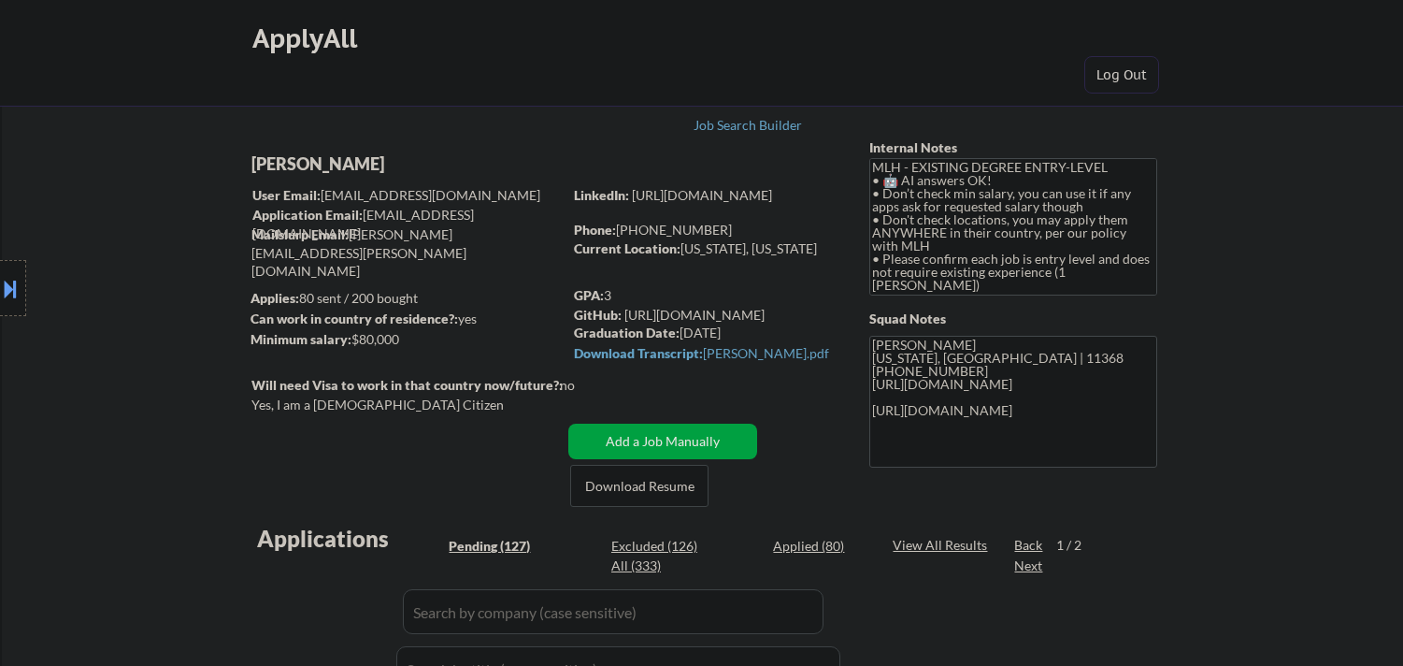
select select ""pending""
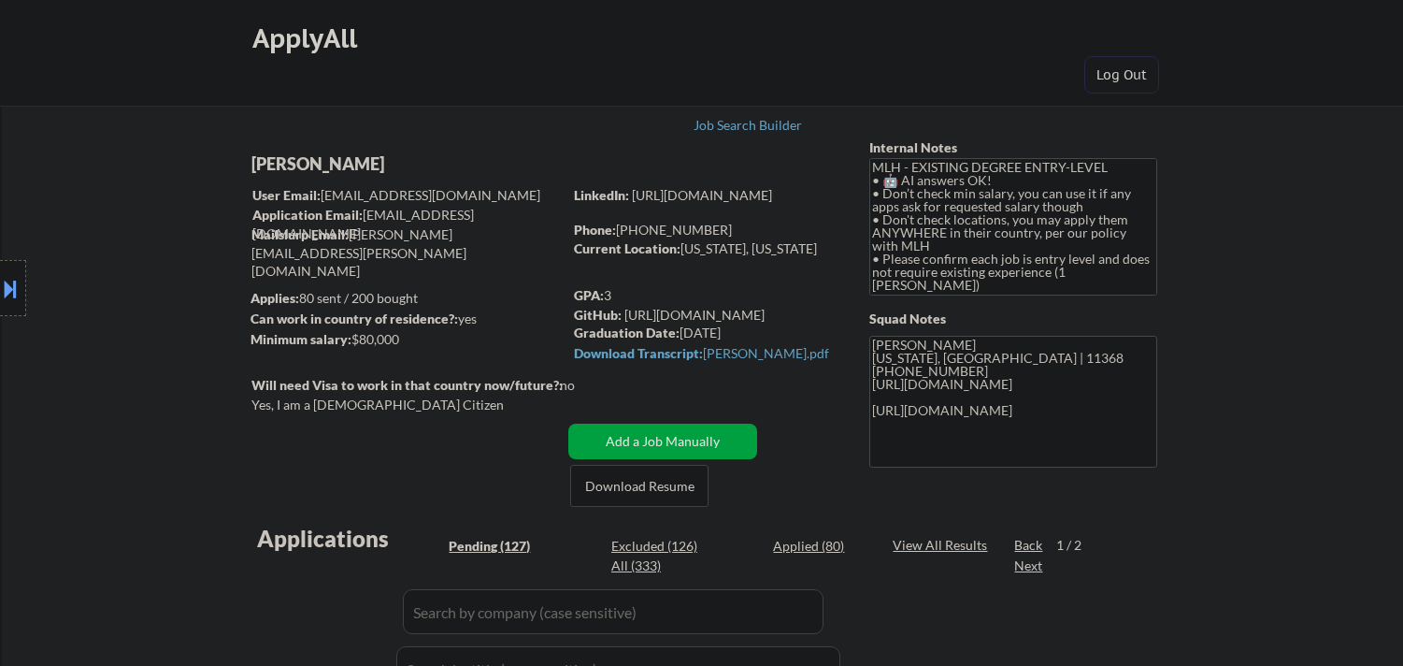
select select ""pending""
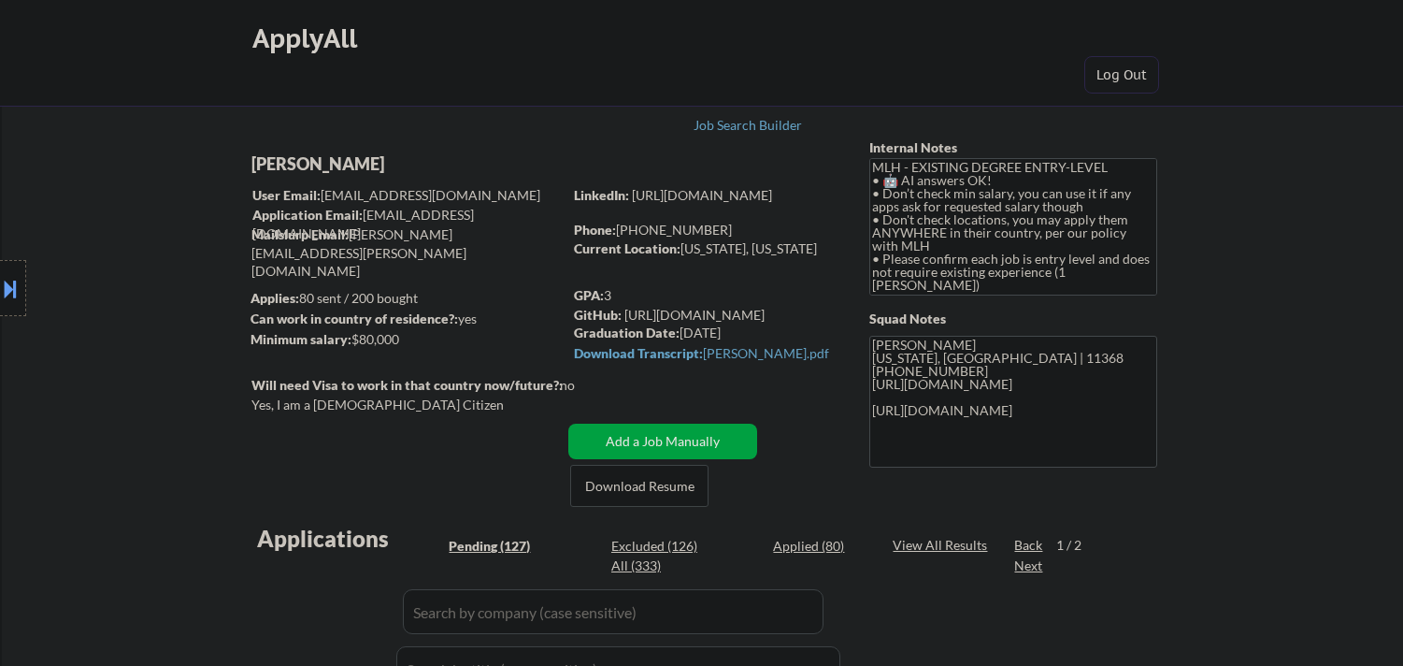
select select ""pending""
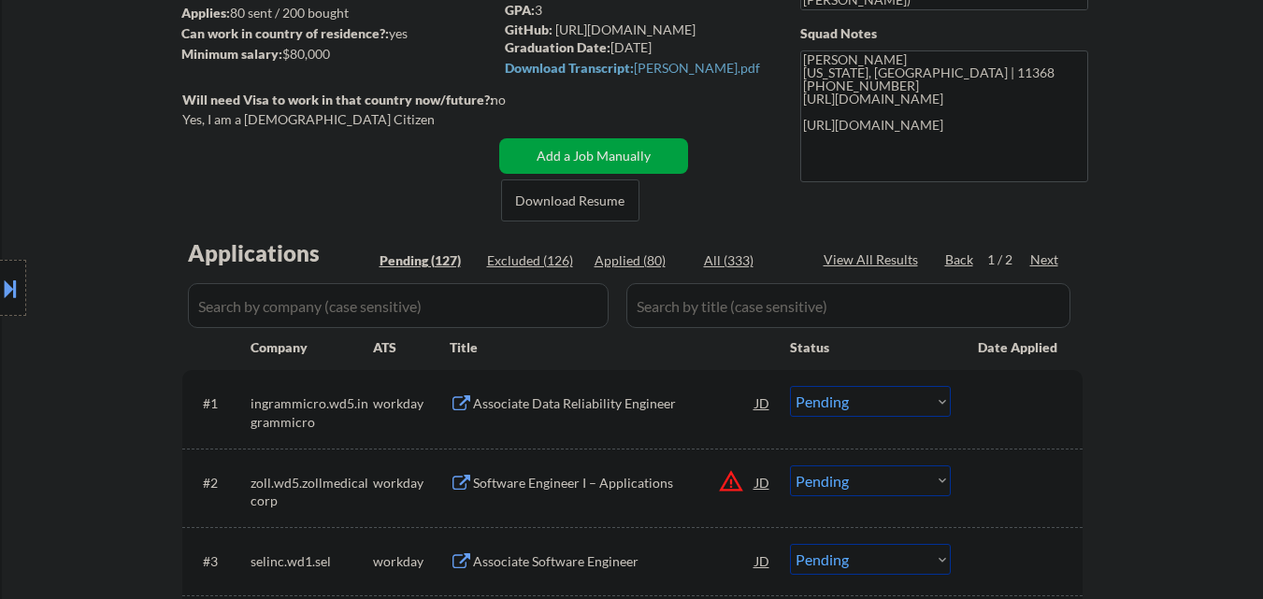
scroll to position [254, 0]
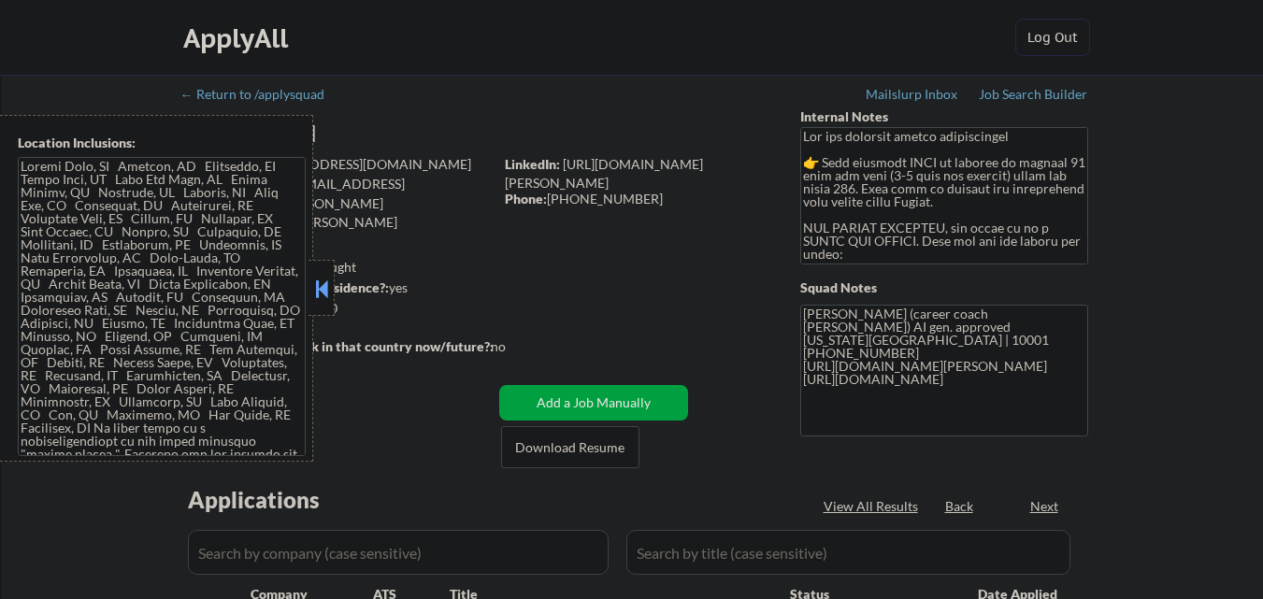
select select ""pending""
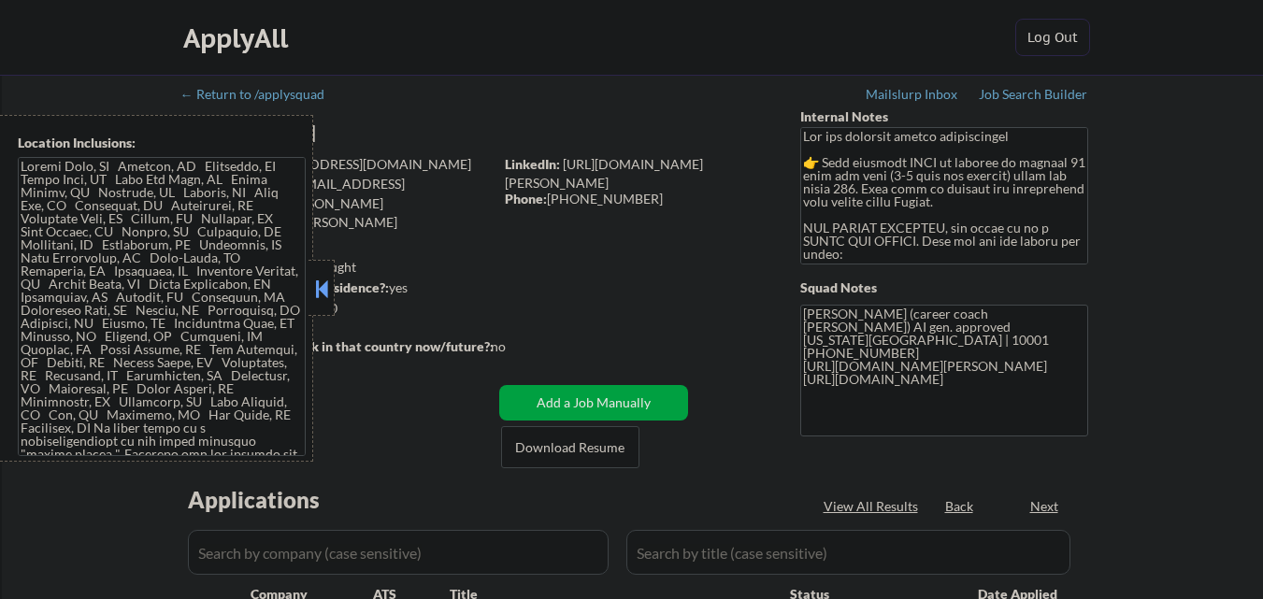
select select ""pending""
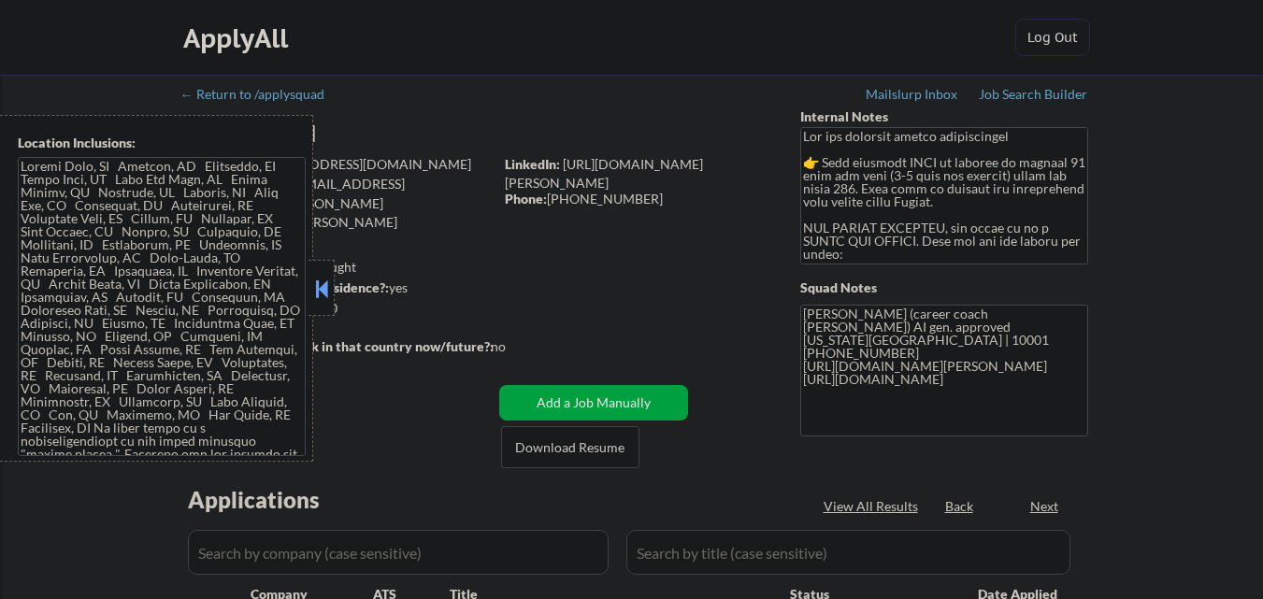
select select ""pending""
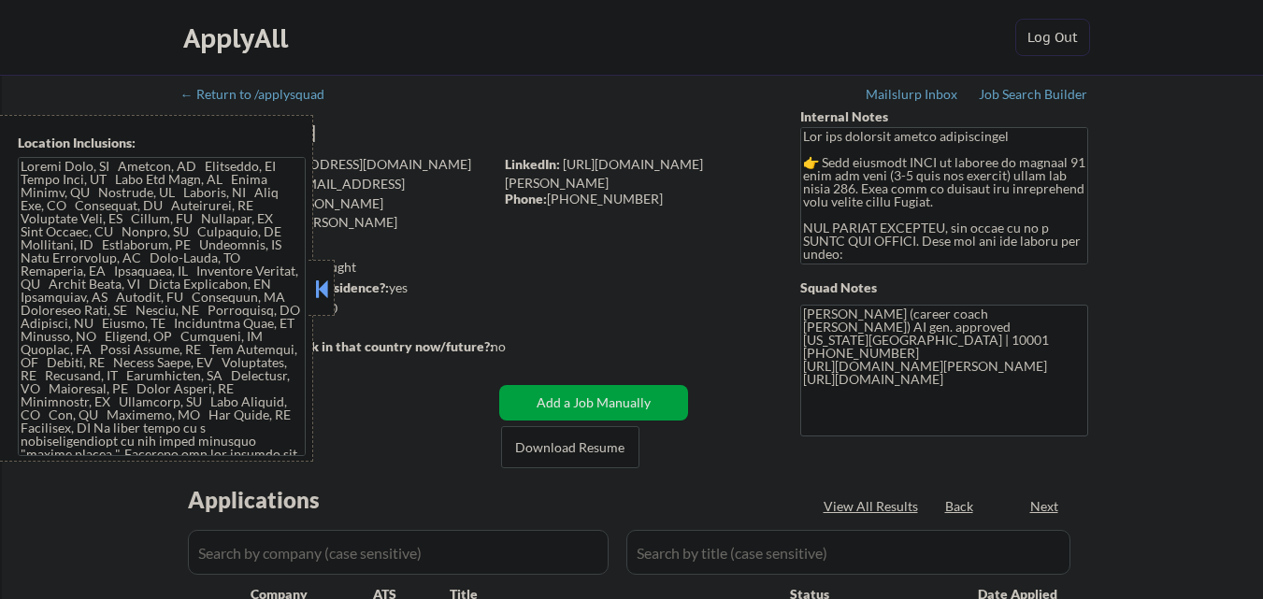
select select ""pending""
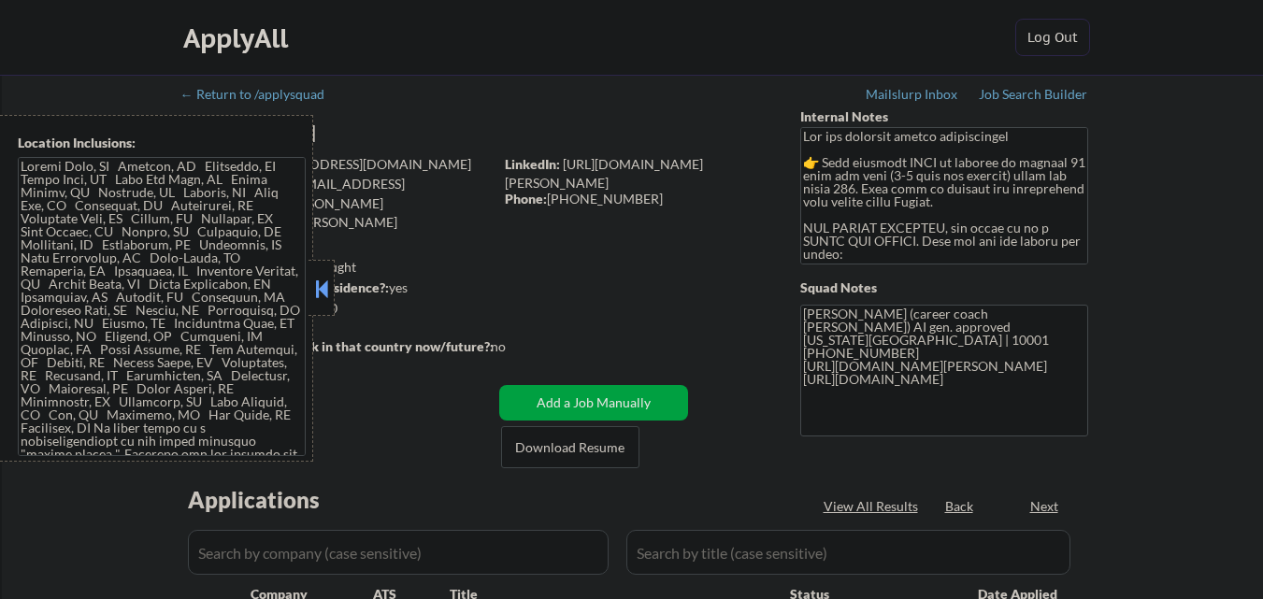
select select ""pending""
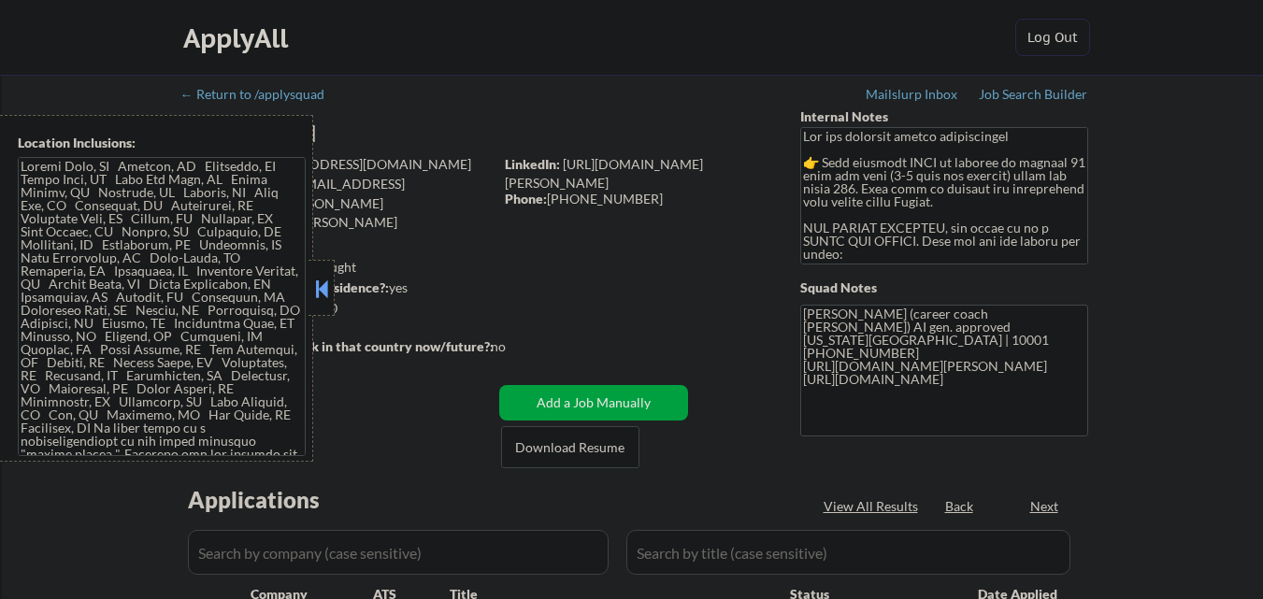
select select ""pending""
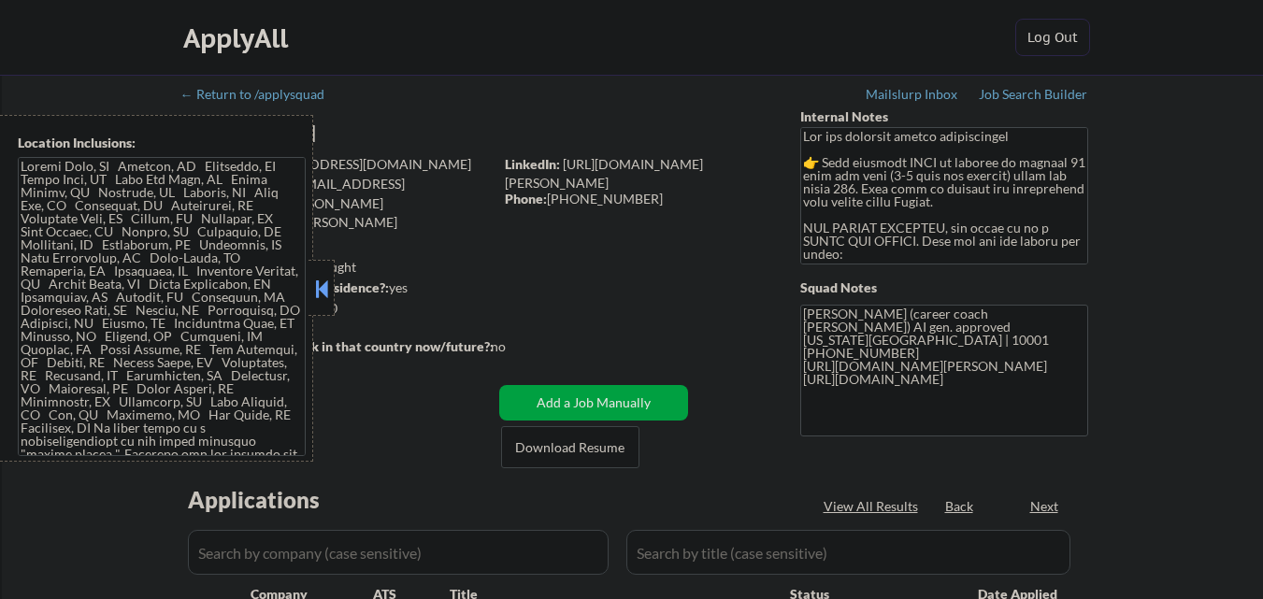
select select ""pending""
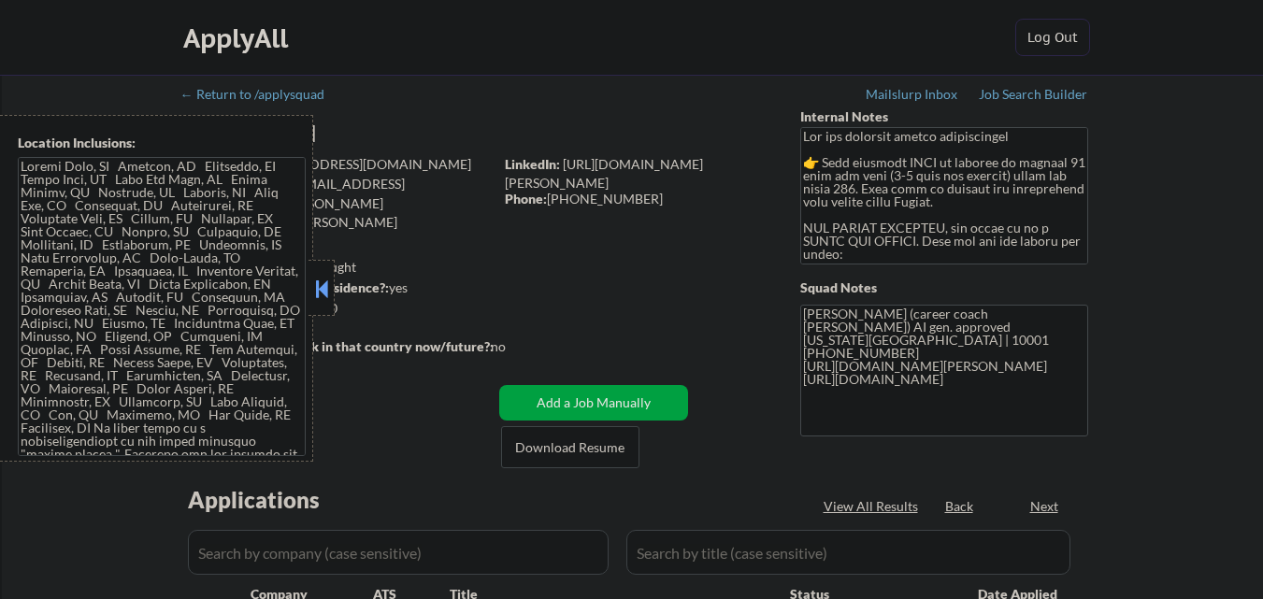
select select ""pending""
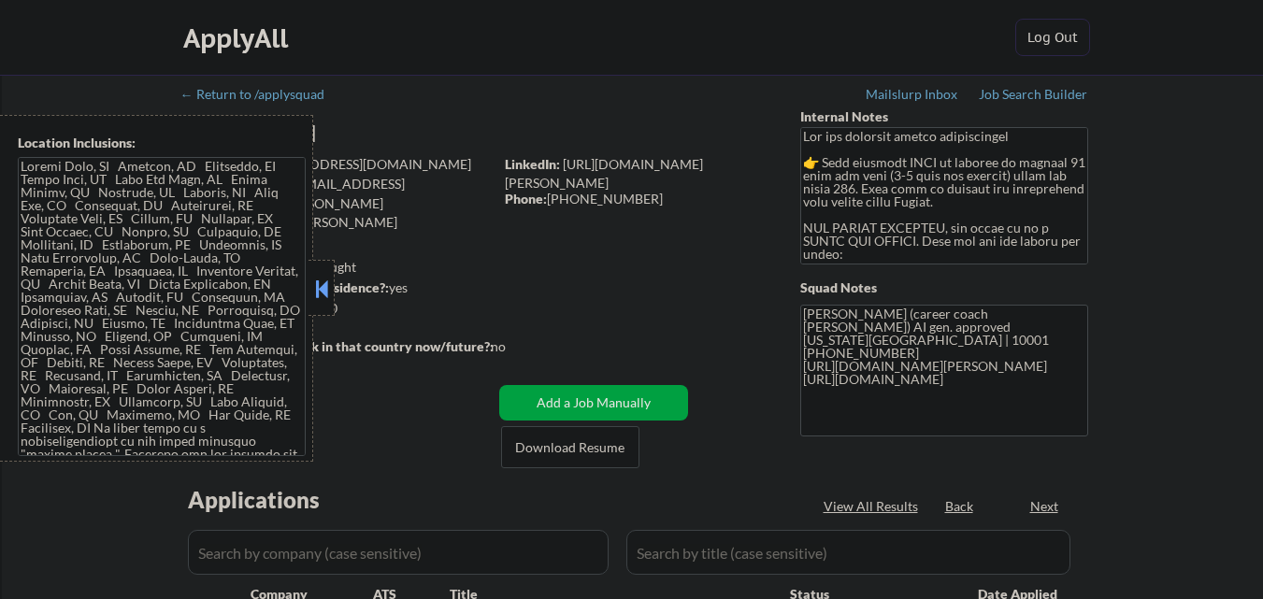
select select ""pending""
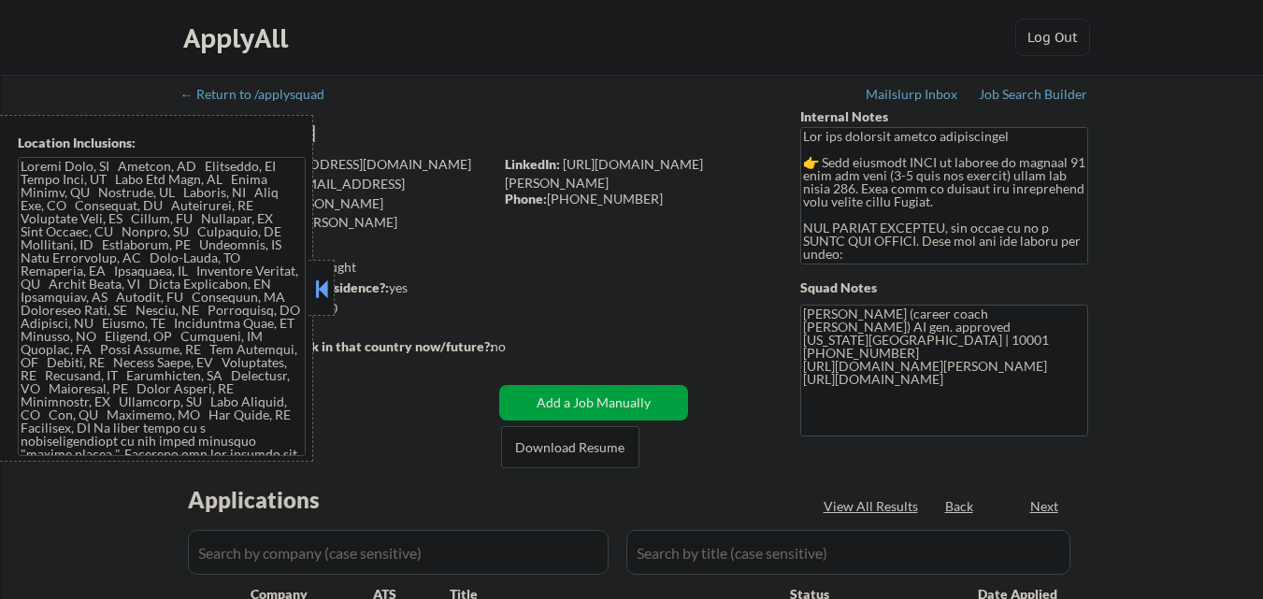
select select ""pending""
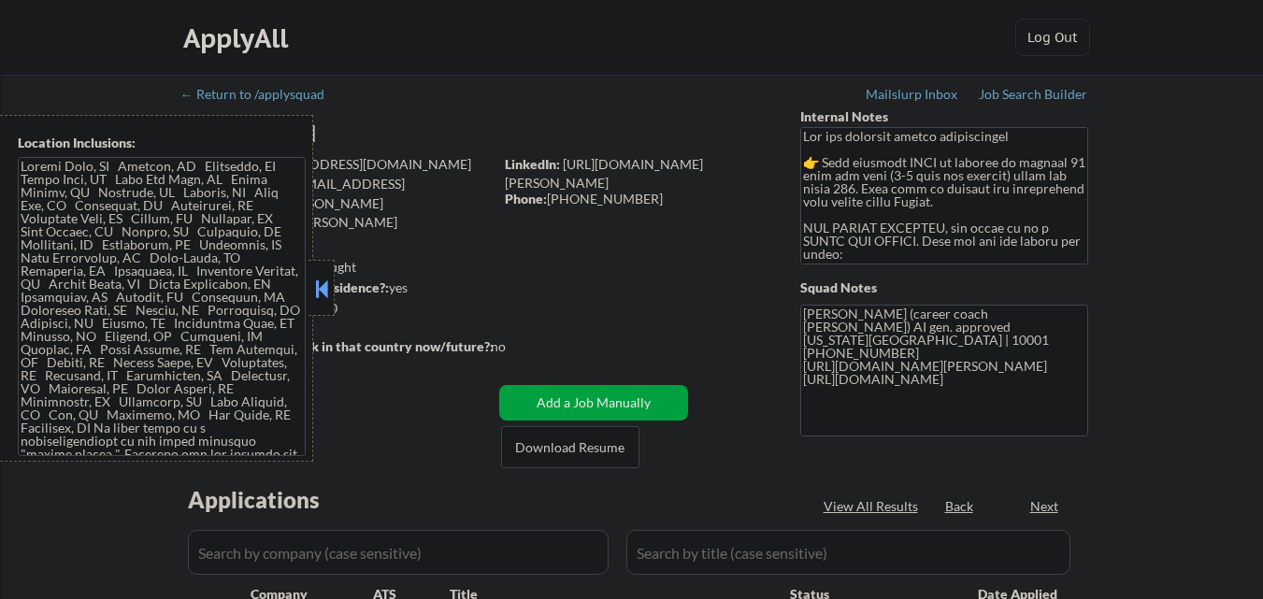
select select ""pending""
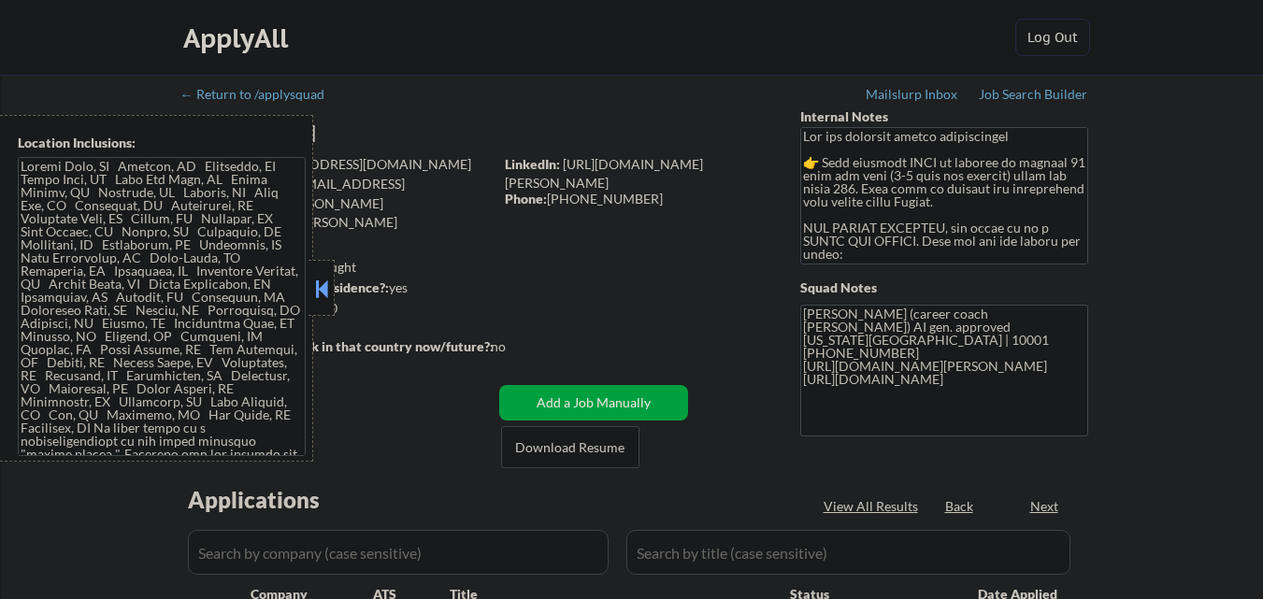
select select ""pending""
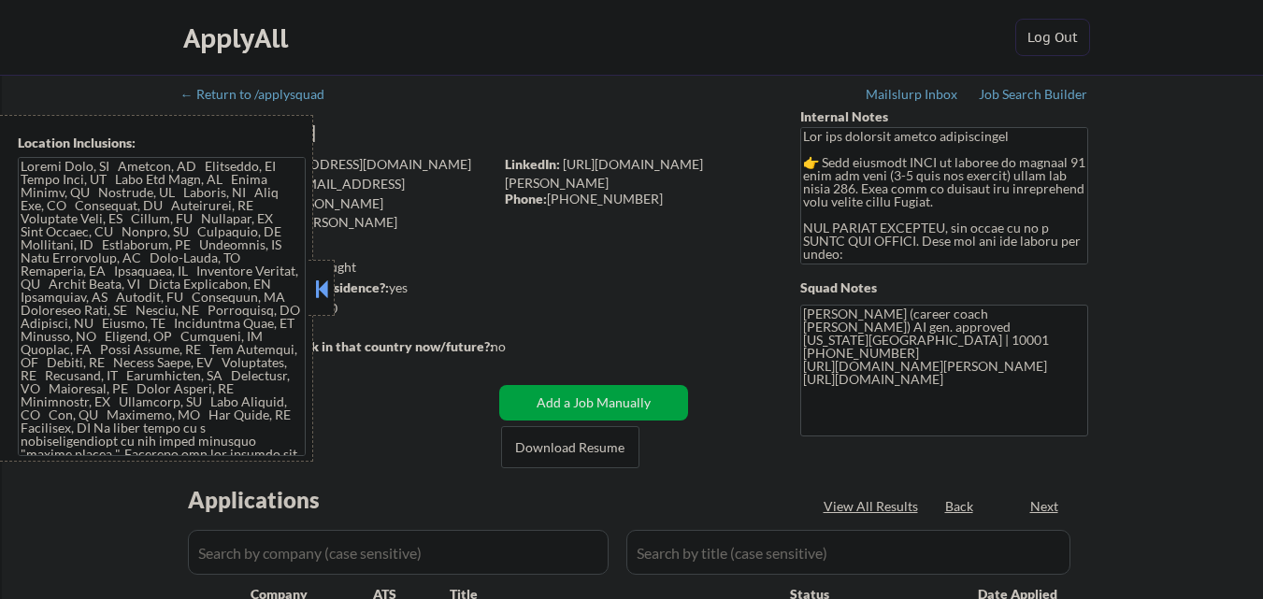
select select ""pending""
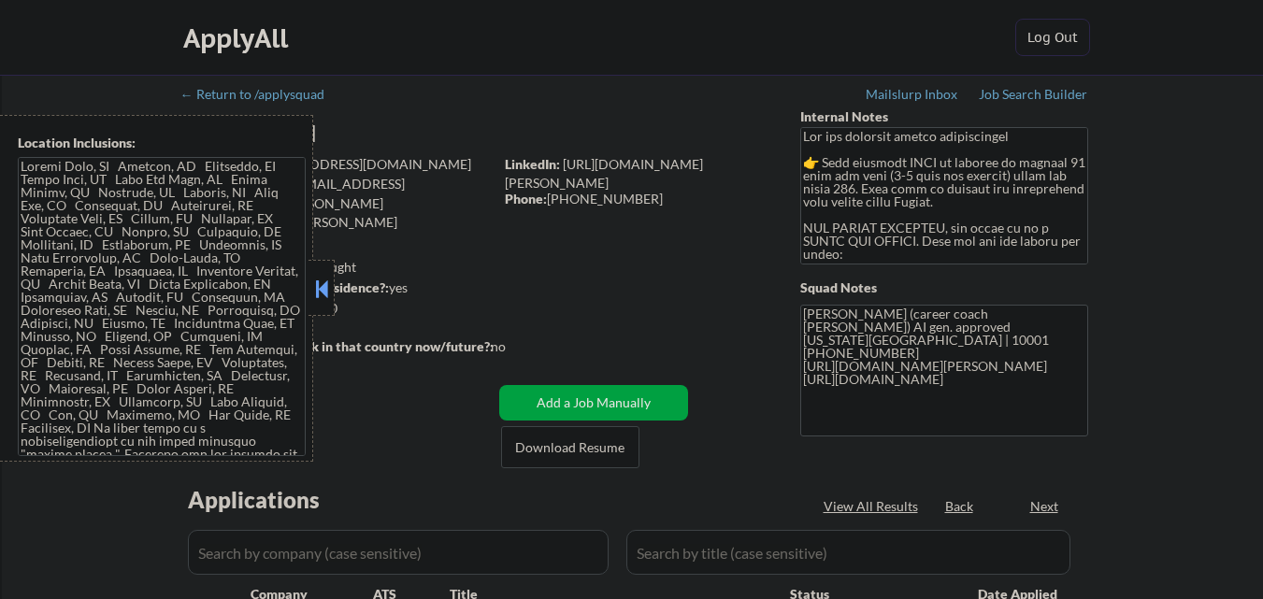
select select ""pending""
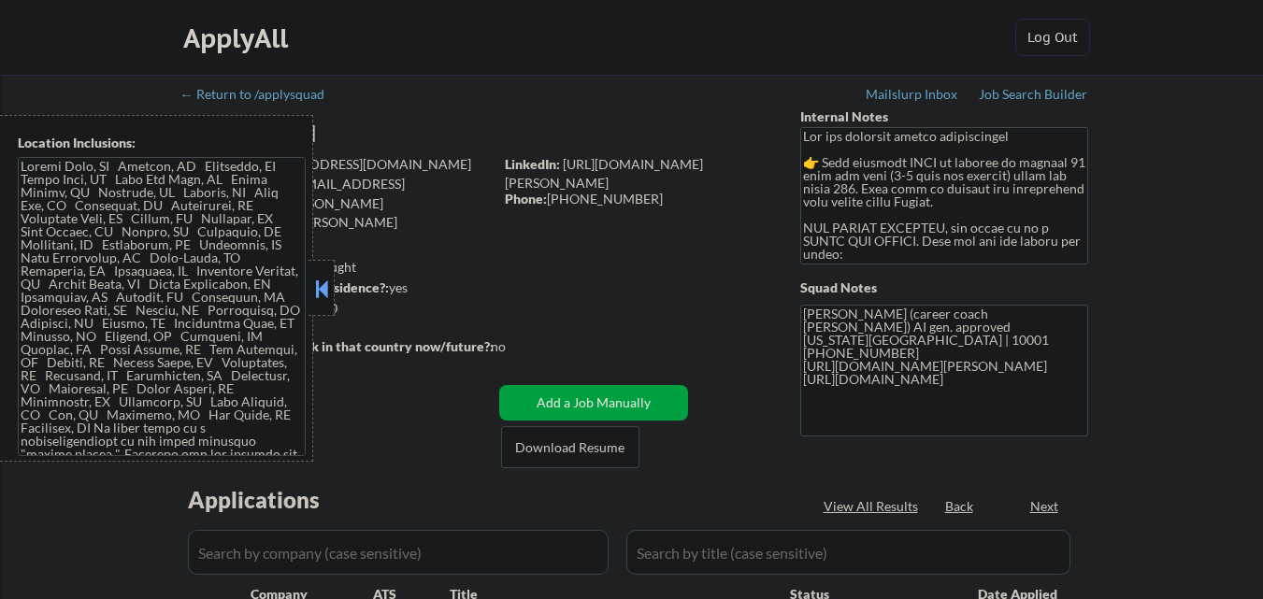
select select ""pending""
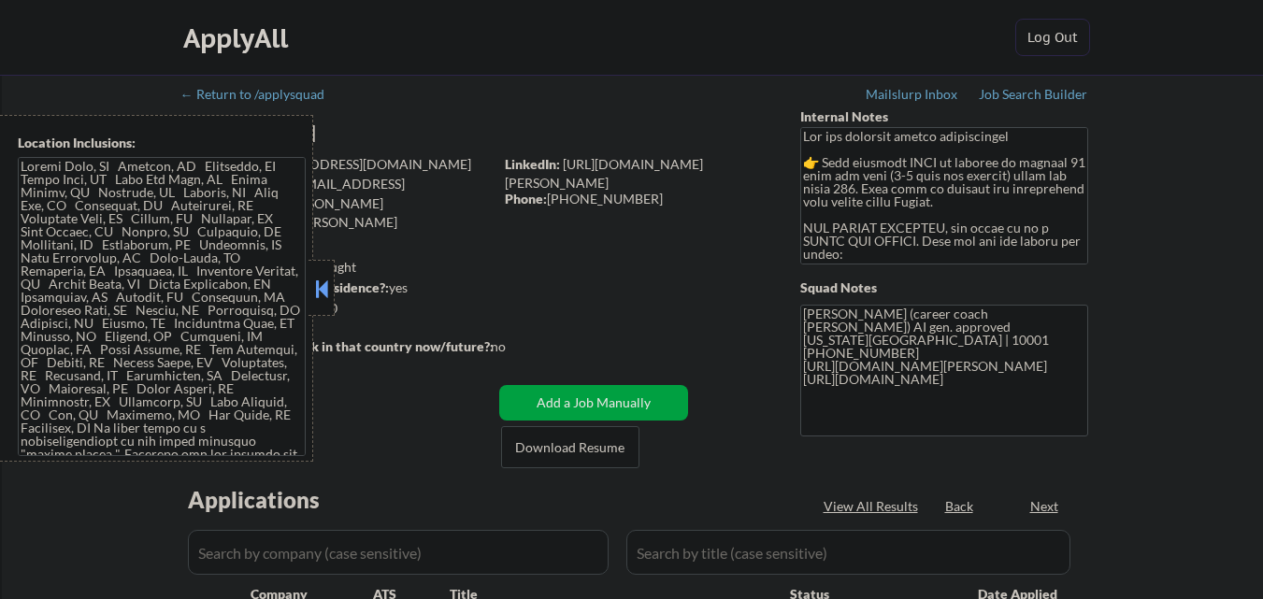
select select ""pending""
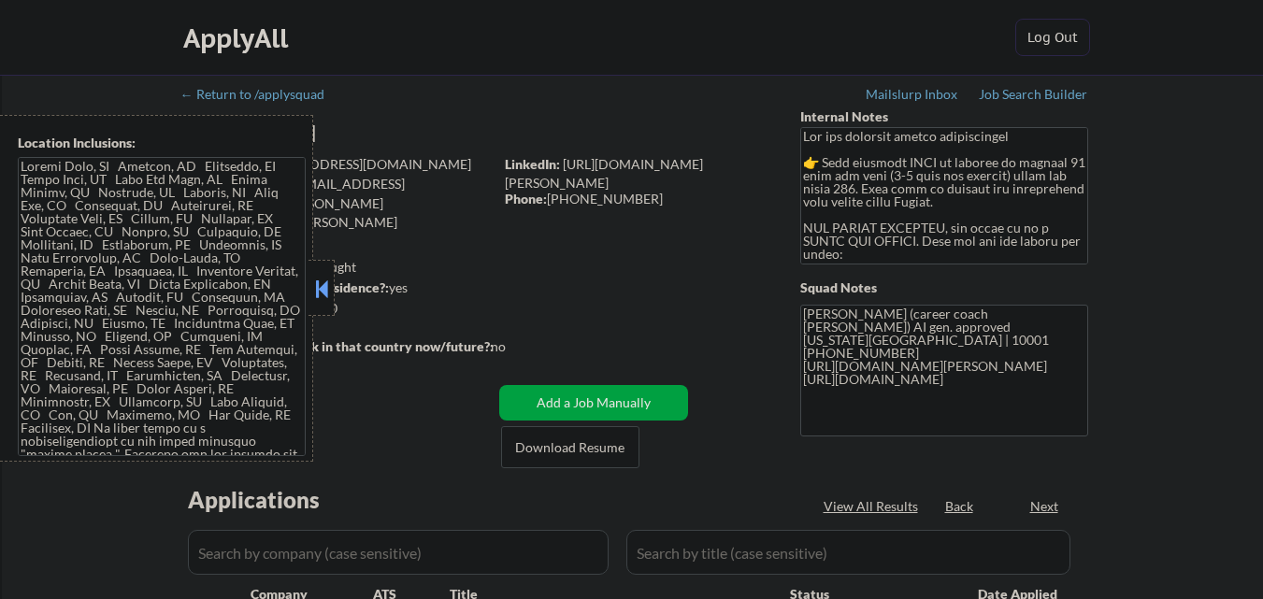
select select ""pending""
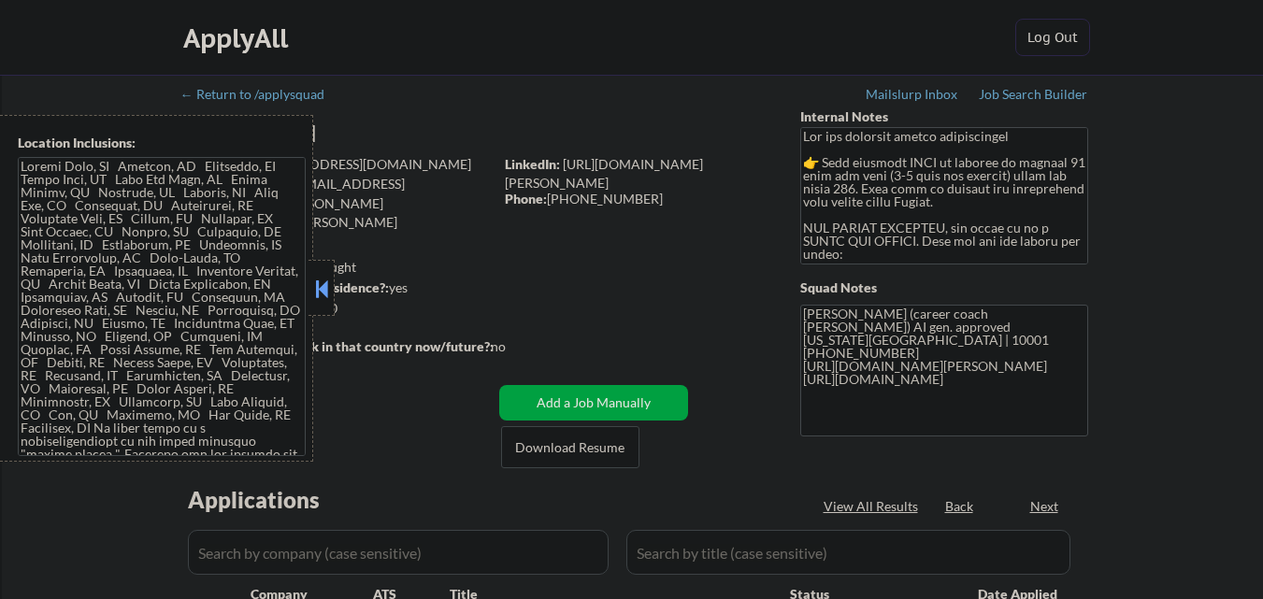
select select ""pending""
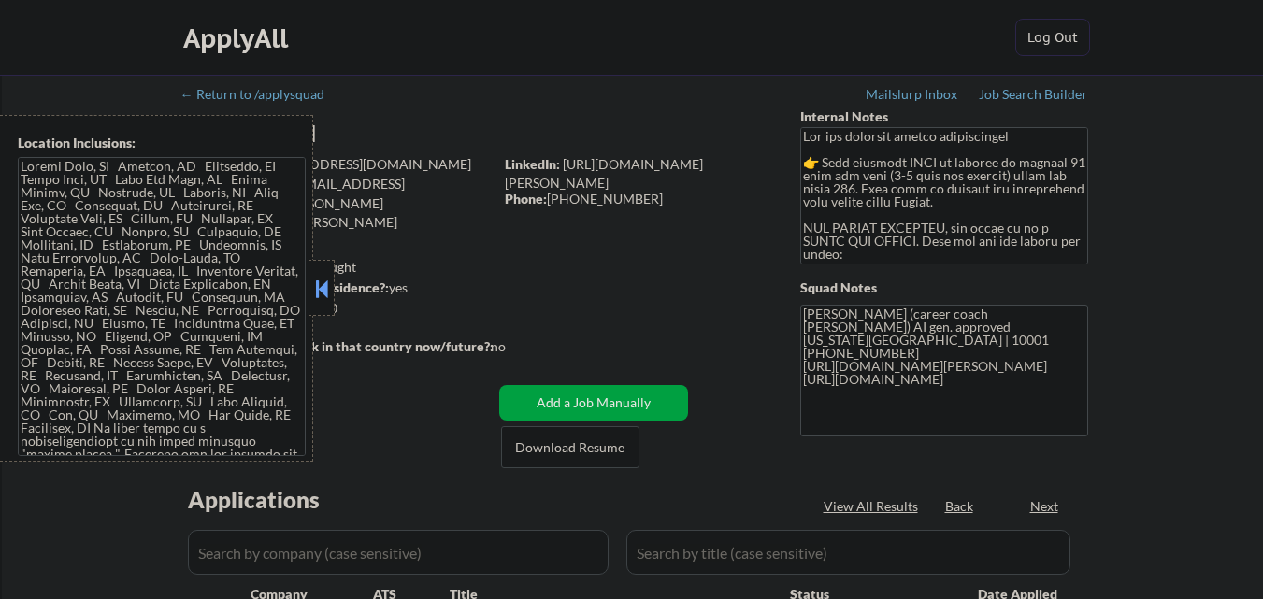
select select ""pending""
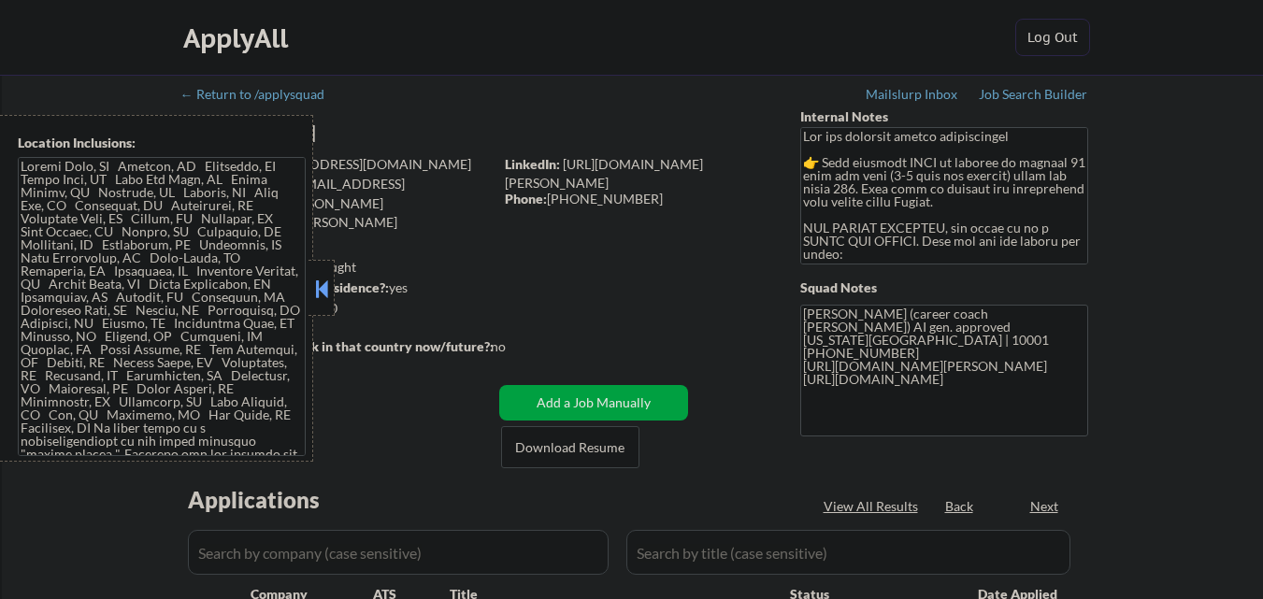
select select ""pending""
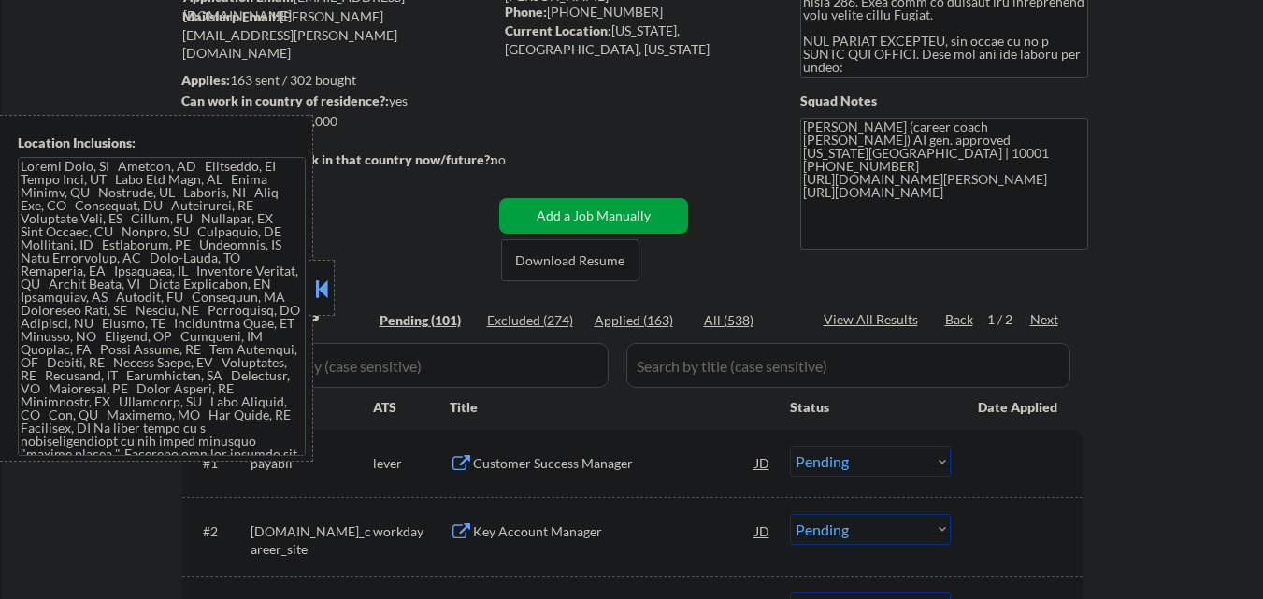
scroll to position [187, 0]
click at [332, 280] on div at bounding box center [321, 288] width 26 height 56
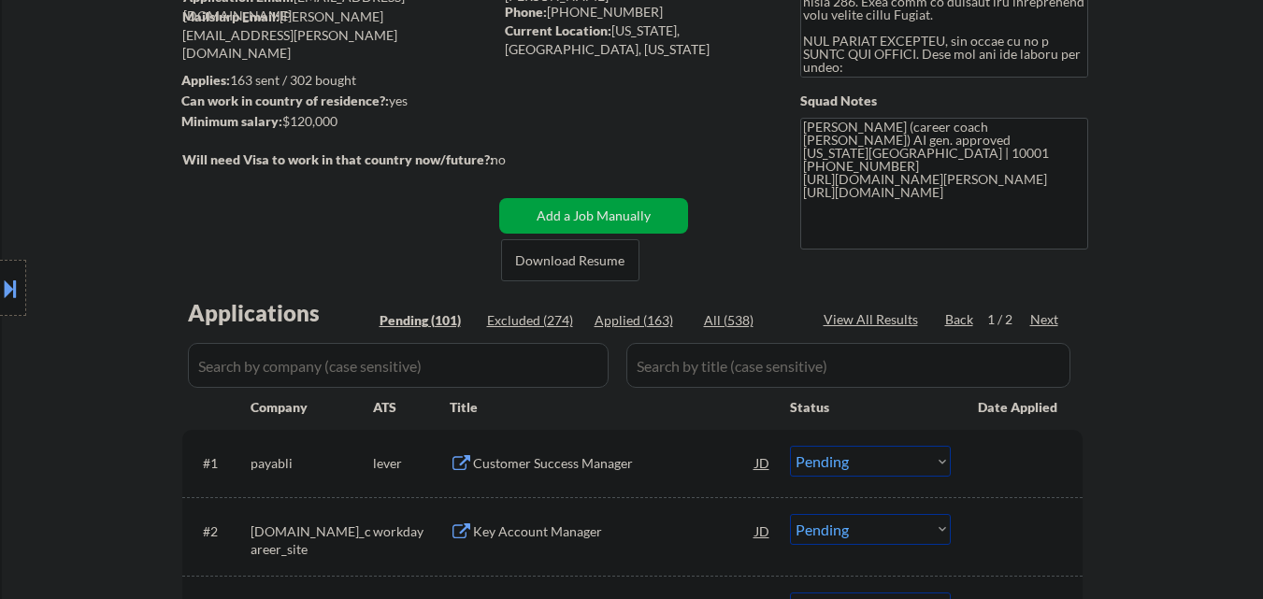
scroll to position [467, 0]
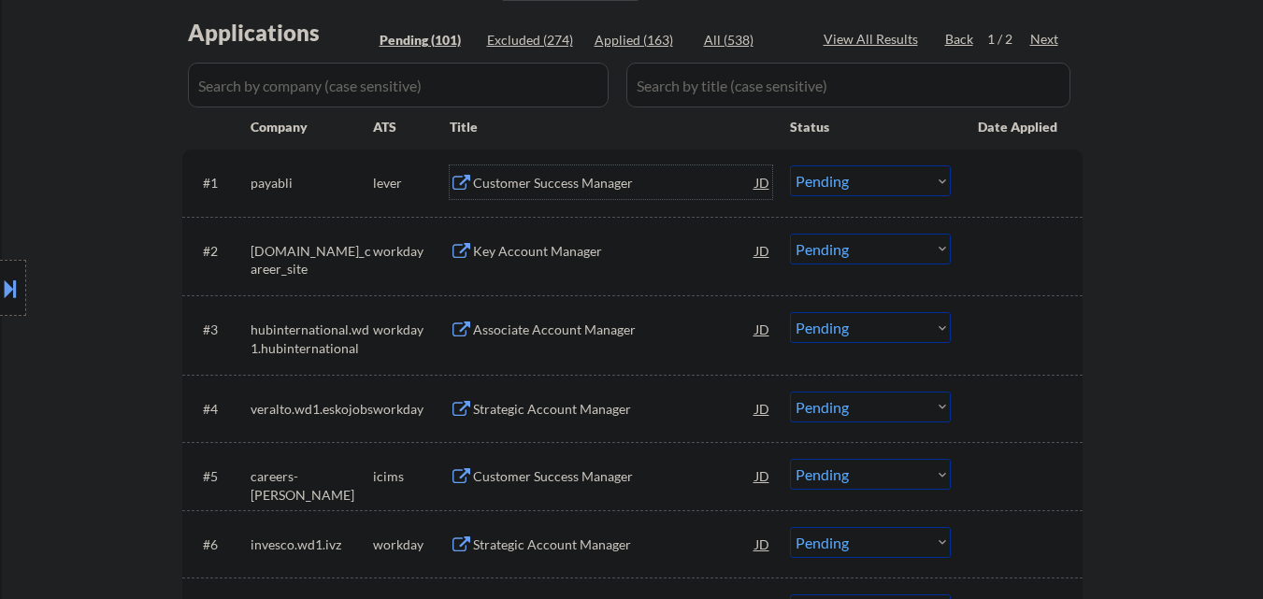
click at [601, 177] on div "Customer Success Manager" at bounding box center [614, 183] width 282 height 19
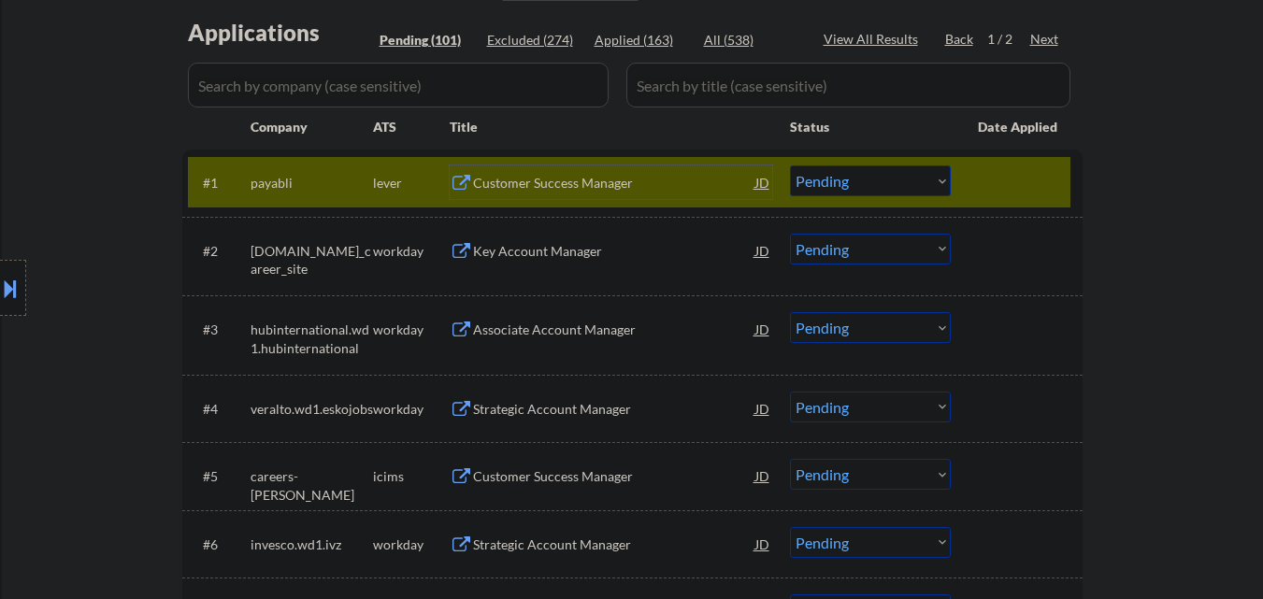
click at [836, 191] on select "Choose an option... Pending Applied Excluded (Questions) Excluded (Expired) Exc…" at bounding box center [870, 180] width 161 height 31
click at [790, 165] on select "Choose an option... Pending Applied Excluded (Questions) Excluded (Expired) Exc…" at bounding box center [870, 180] width 161 height 31
select select ""pending""
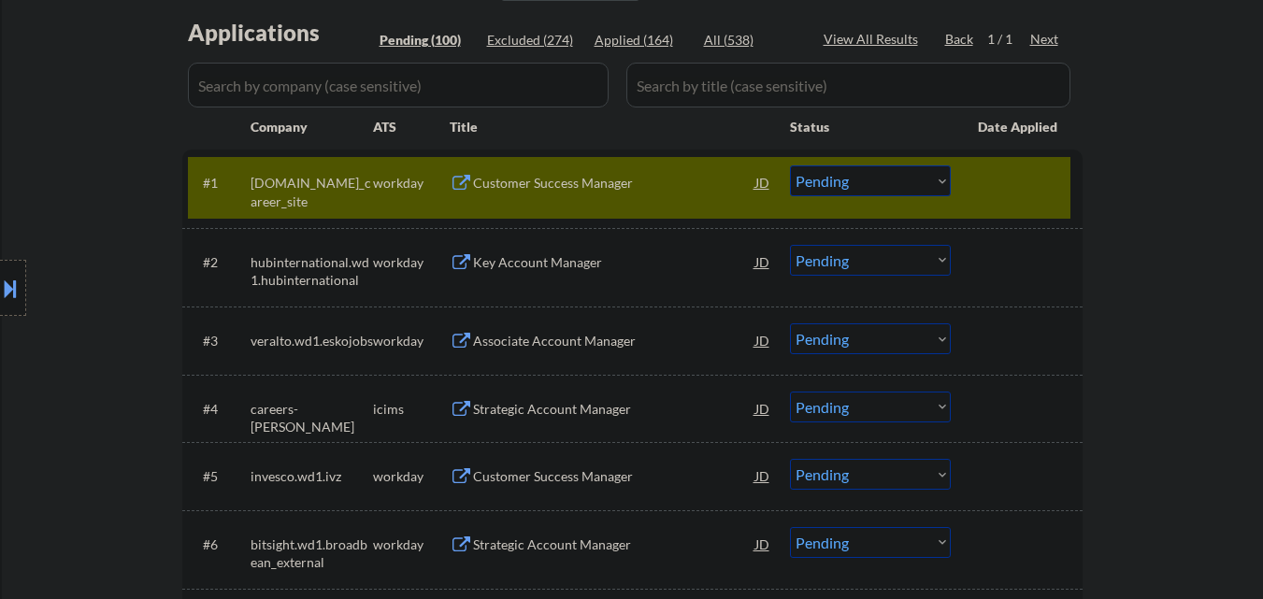
click at [1024, 186] on div at bounding box center [1019, 182] width 82 height 34
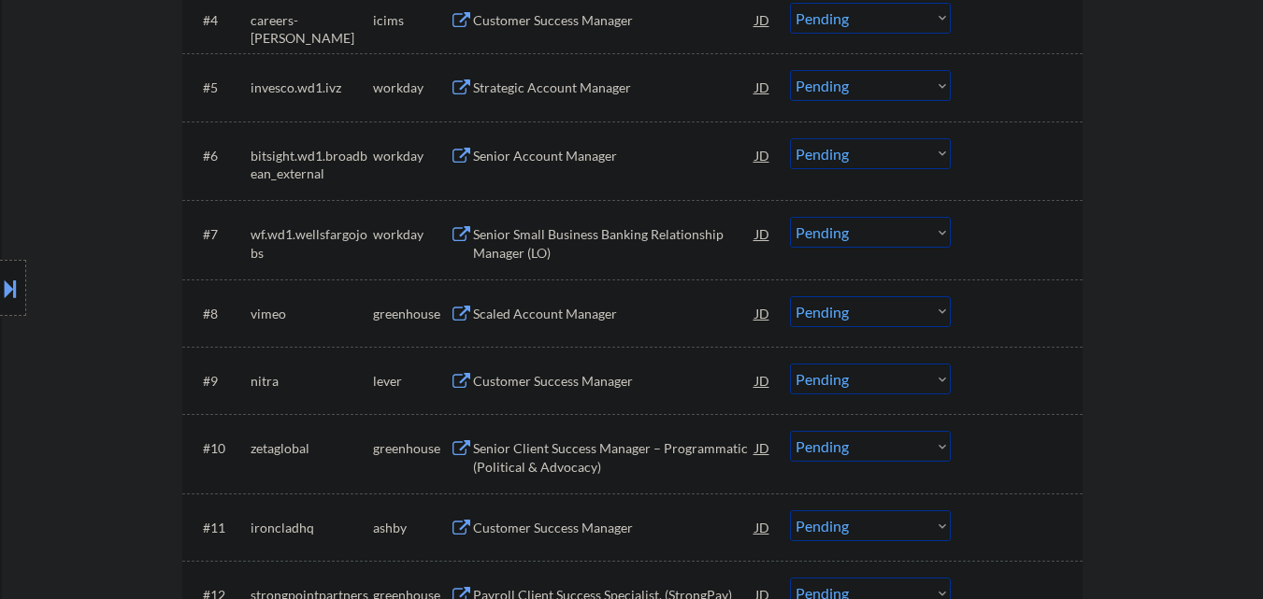
scroll to position [935, 0]
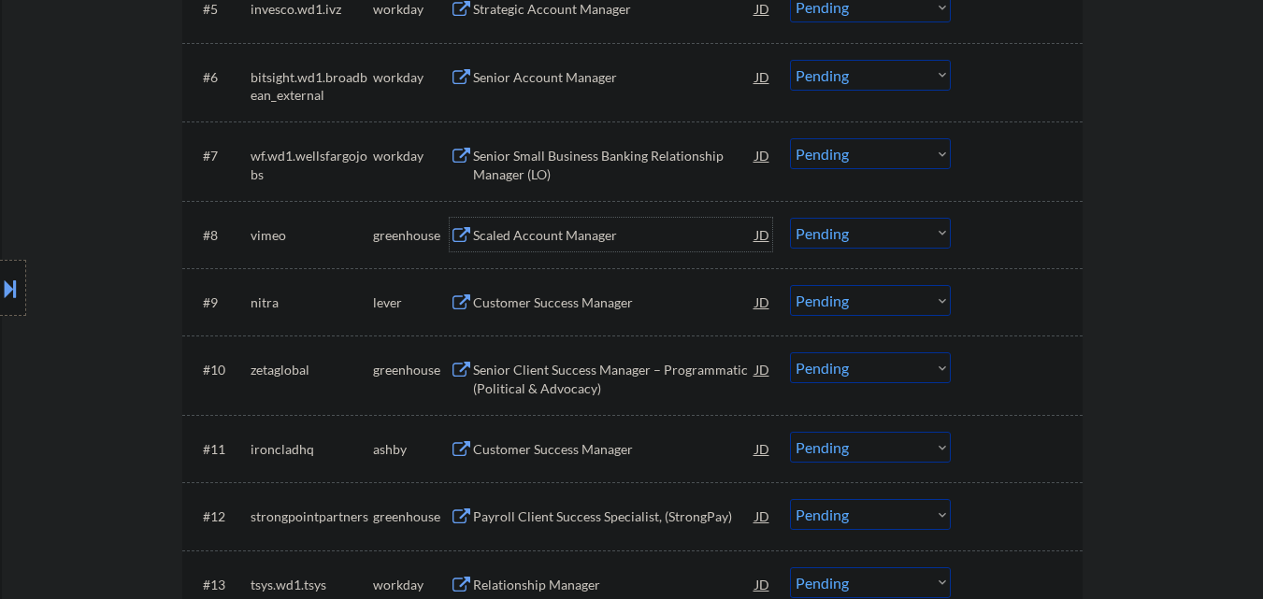
click at [582, 237] on div "Scaled Account Manager" at bounding box center [614, 235] width 282 height 19
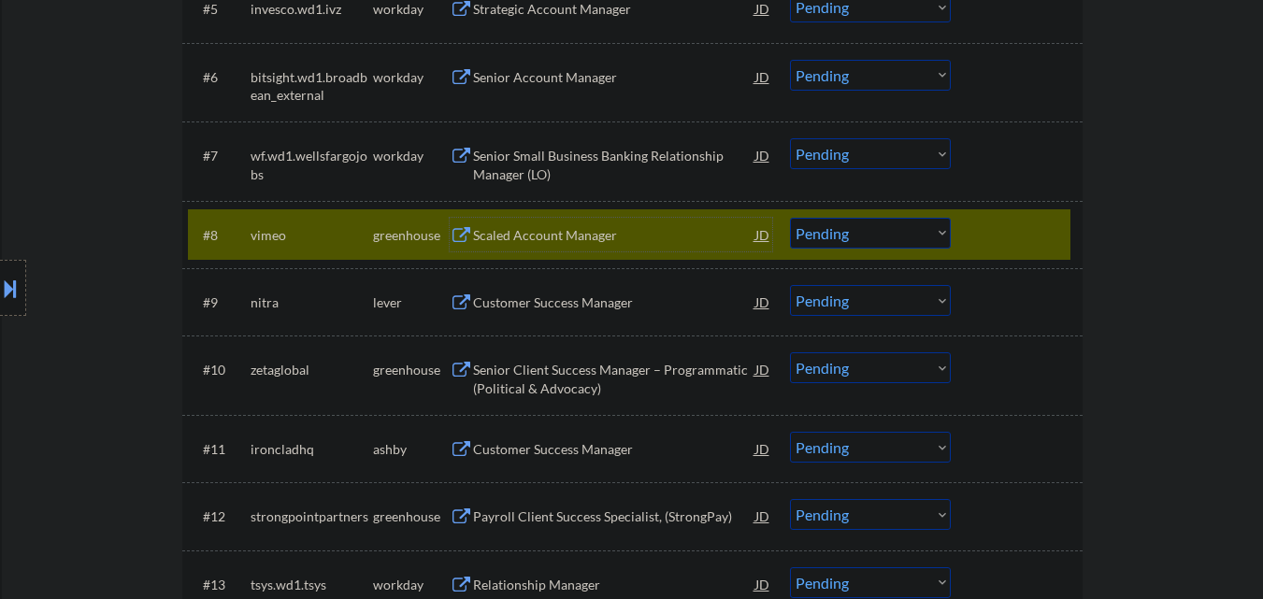
click at [903, 233] on select "Choose an option... Pending Applied Excluded (Questions) Excluded (Expired) Exc…" at bounding box center [870, 233] width 161 height 31
click at [790, 218] on select "Choose an option... Pending Applied Excluded (Questions) Excluded (Expired) Exc…" at bounding box center [870, 233] width 161 height 31
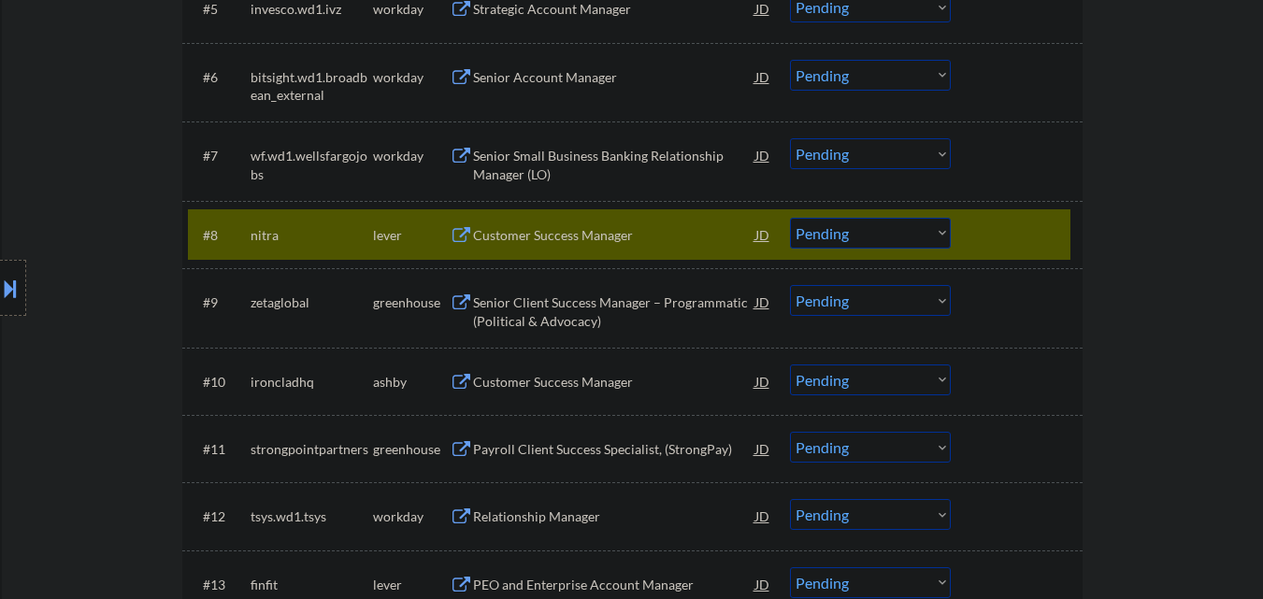
click at [671, 239] on div "Customer Success Manager" at bounding box center [614, 235] width 282 height 19
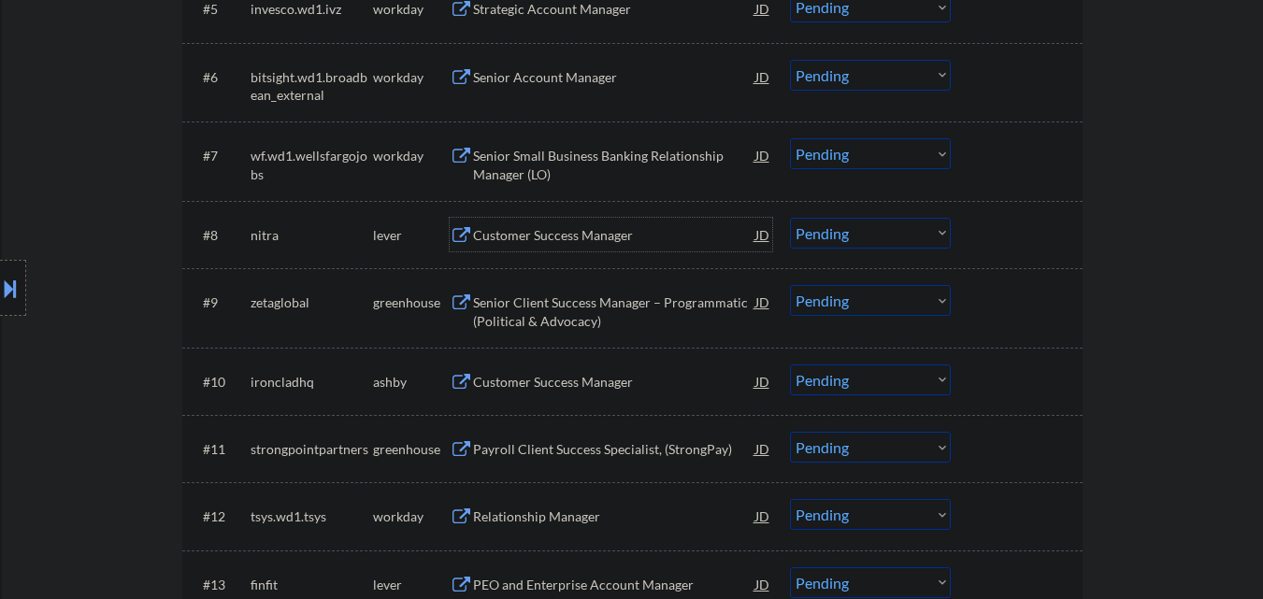
click at [874, 244] on select "Choose an option... Pending Applied Excluded (Questions) Excluded (Expired) Exc…" at bounding box center [870, 233] width 161 height 31
click at [790, 218] on select "Choose an option... Pending Applied Excluded (Questions) Excluded (Expired) Exc…" at bounding box center [870, 233] width 161 height 31
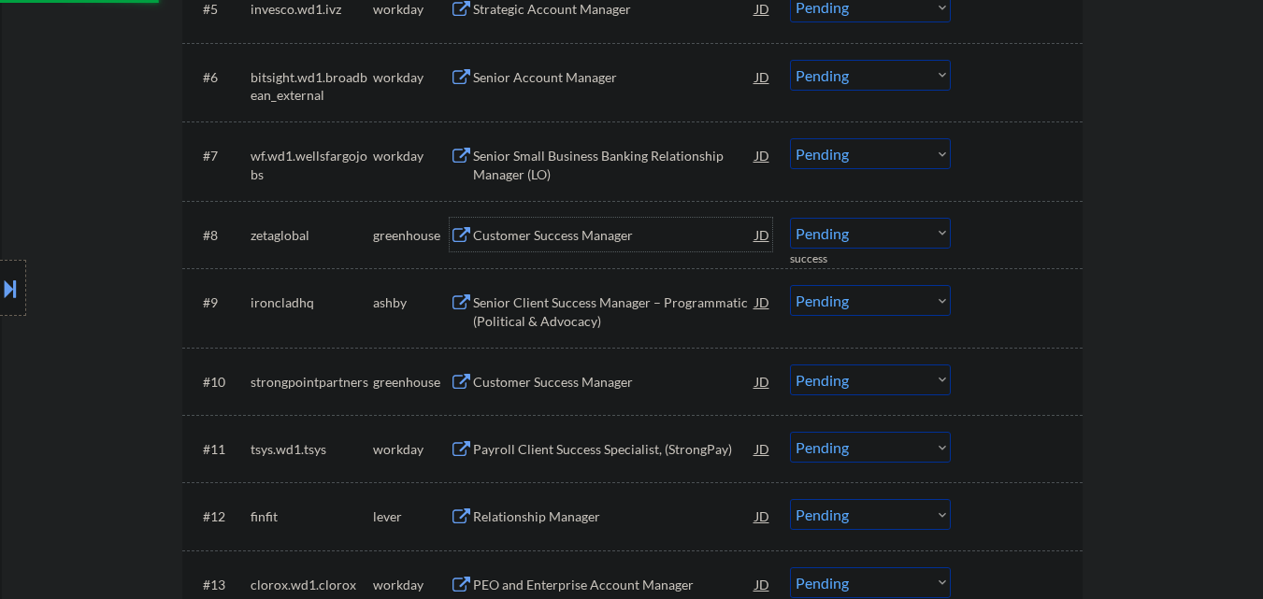
click at [630, 236] on div "Customer Success Manager" at bounding box center [614, 235] width 282 height 19
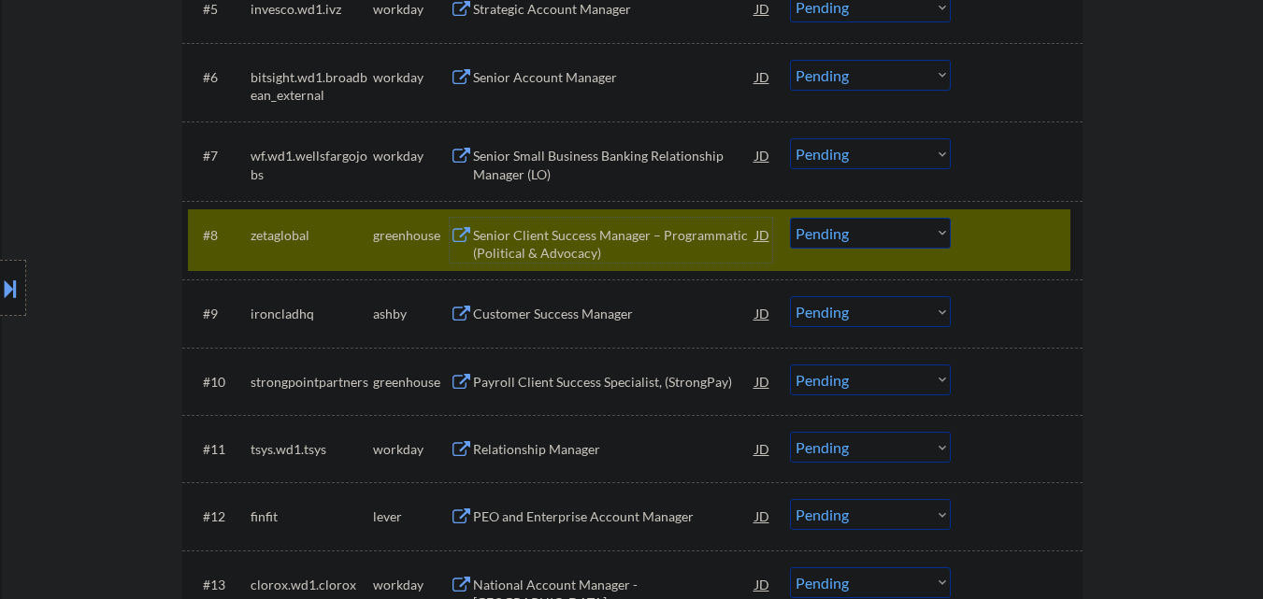
drag, startPoint x: 893, startPoint y: 231, endPoint x: 897, endPoint y: 245, distance: 14.8
click at [893, 234] on select "Choose an option... Pending Applied Excluded (Questions) Excluded (Expired) Exc…" at bounding box center [870, 233] width 161 height 31
click at [790, 218] on select "Choose an option... Pending Applied Excluded (Questions) Excluded (Expired) Exc…" at bounding box center [870, 233] width 161 height 31
click at [1048, 240] on div at bounding box center [1019, 235] width 82 height 34
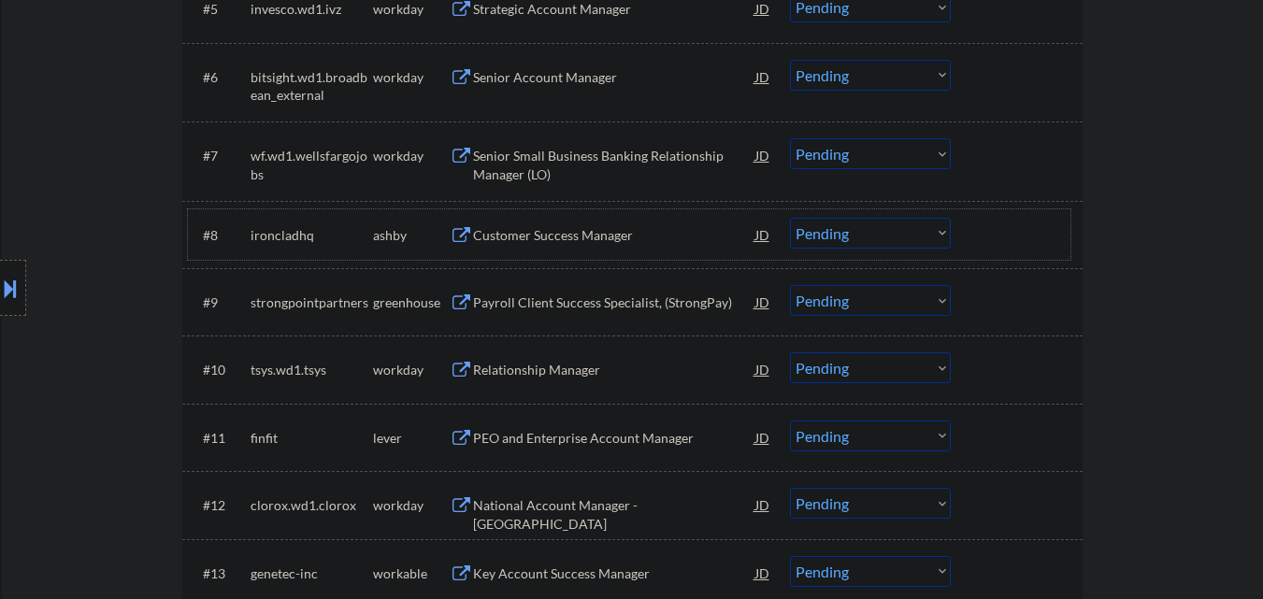
click at [599, 247] on div "Customer Success Manager" at bounding box center [614, 235] width 282 height 34
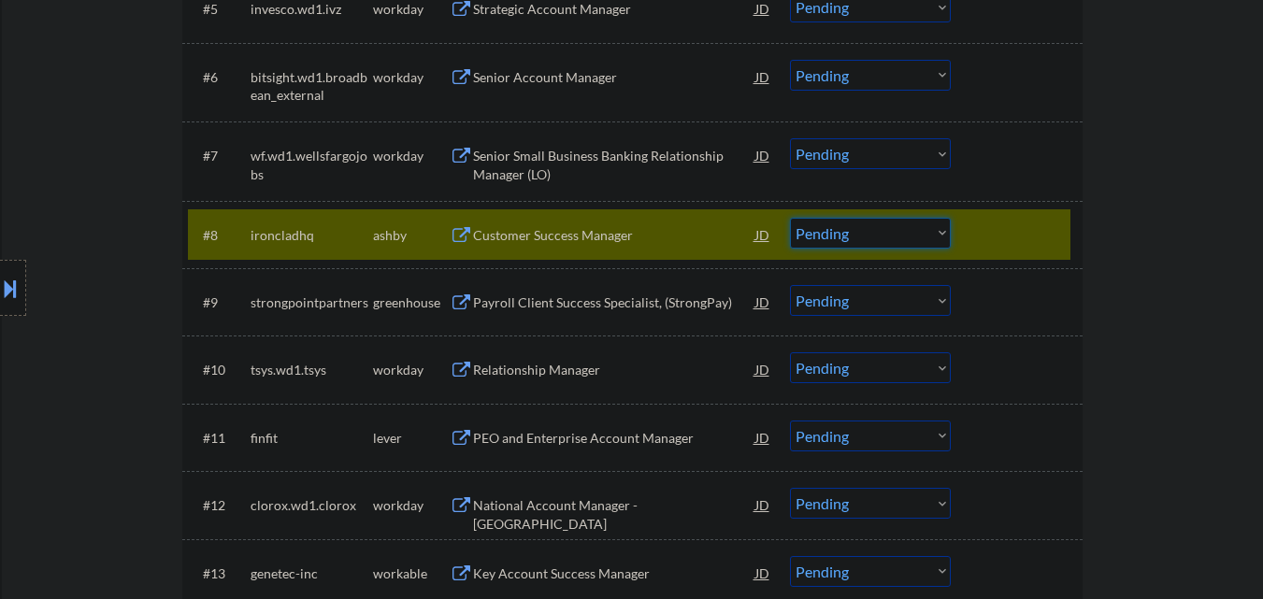
click at [931, 242] on select "Choose an option... Pending Applied Excluded (Questions) Excluded (Expired) Exc…" at bounding box center [870, 233] width 161 height 31
click at [790, 218] on select "Choose an option... Pending Applied Excluded (Questions) Excluded (Expired) Exc…" at bounding box center [870, 233] width 161 height 31
click at [1024, 238] on div at bounding box center [1019, 235] width 82 height 34
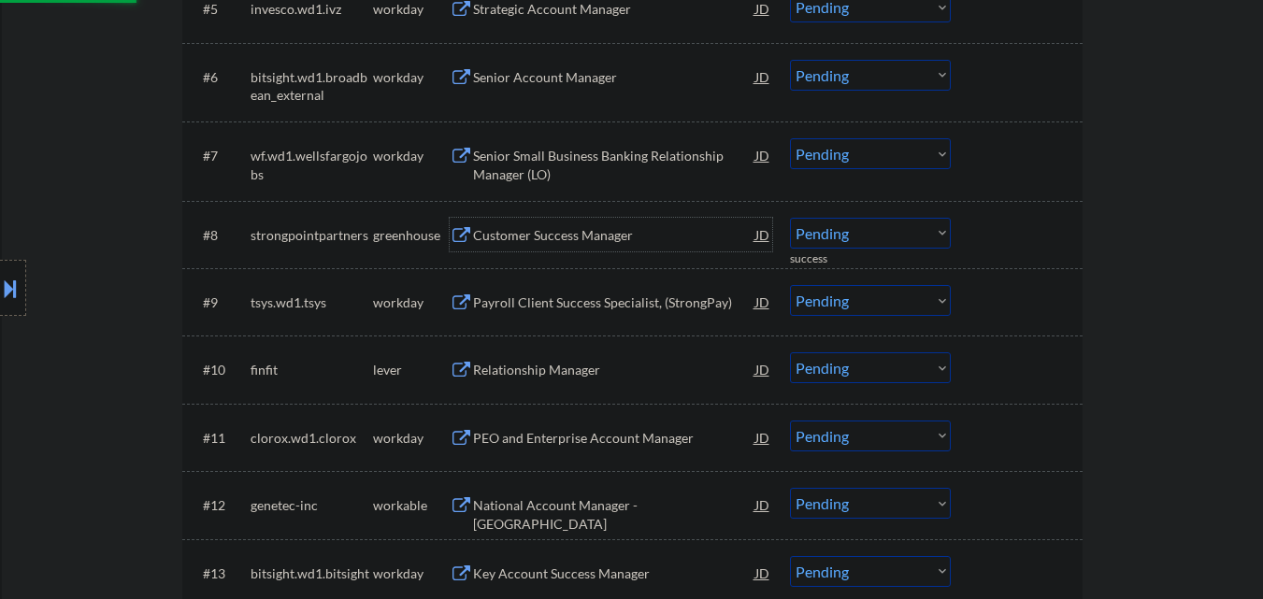
click at [668, 227] on div "Customer Success Manager" at bounding box center [614, 235] width 282 height 19
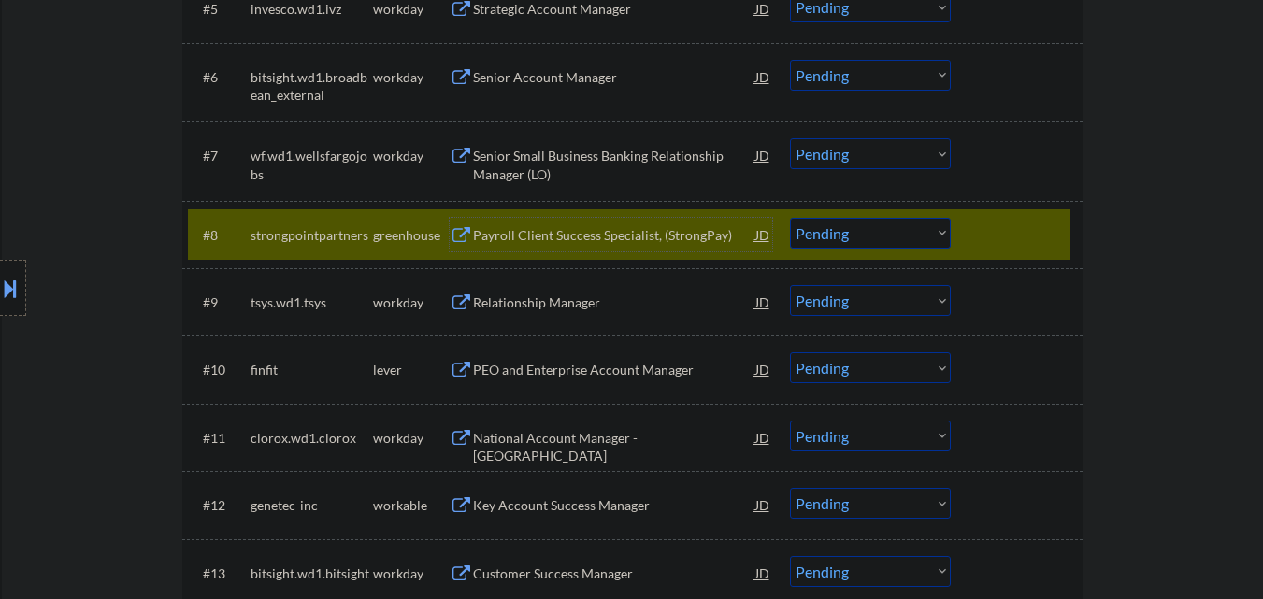
click at [883, 238] on select "Choose an option... Pending Applied Excluded (Questions) Excluded (Expired) Exc…" at bounding box center [870, 233] width 161 height 31
click at [790, 218] on select "Choose an option... Pending Applied Excluded (Questions) Excluded (Expired) Exc…" at bounding box center [870, 233] width 161 height 31
click at [1048, 236] on div at bounding box center [1019, 235] width 82 height 34
select select ""pending""
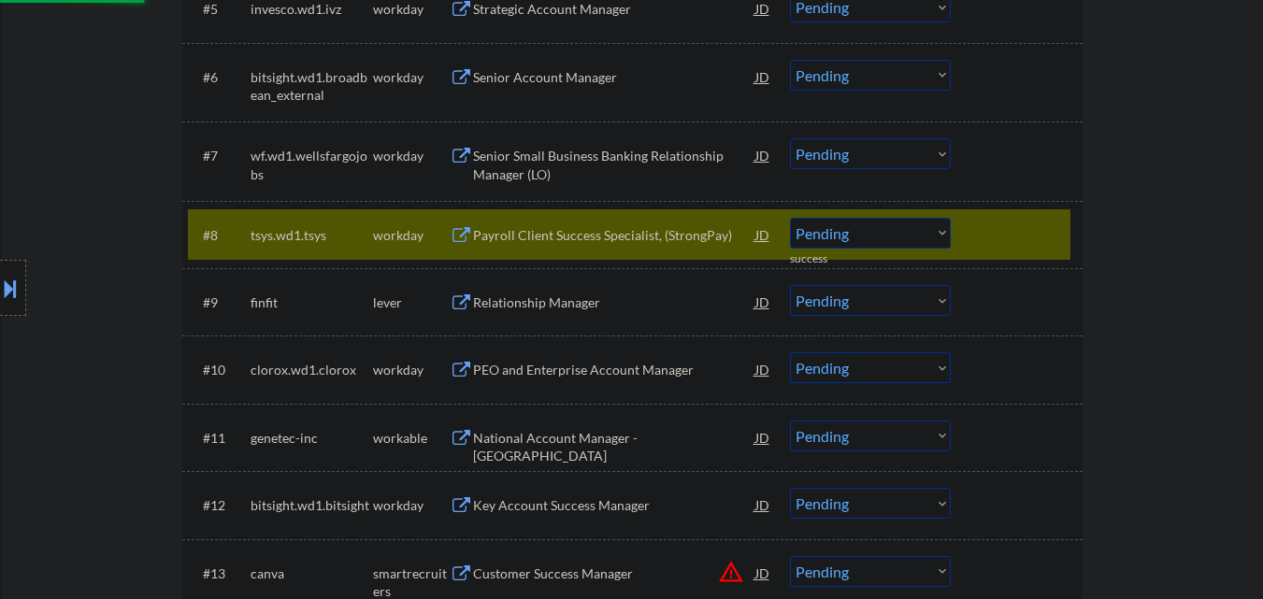
click at [1046, 224] on div at bounding box center [1019, 235] width 82 height 34
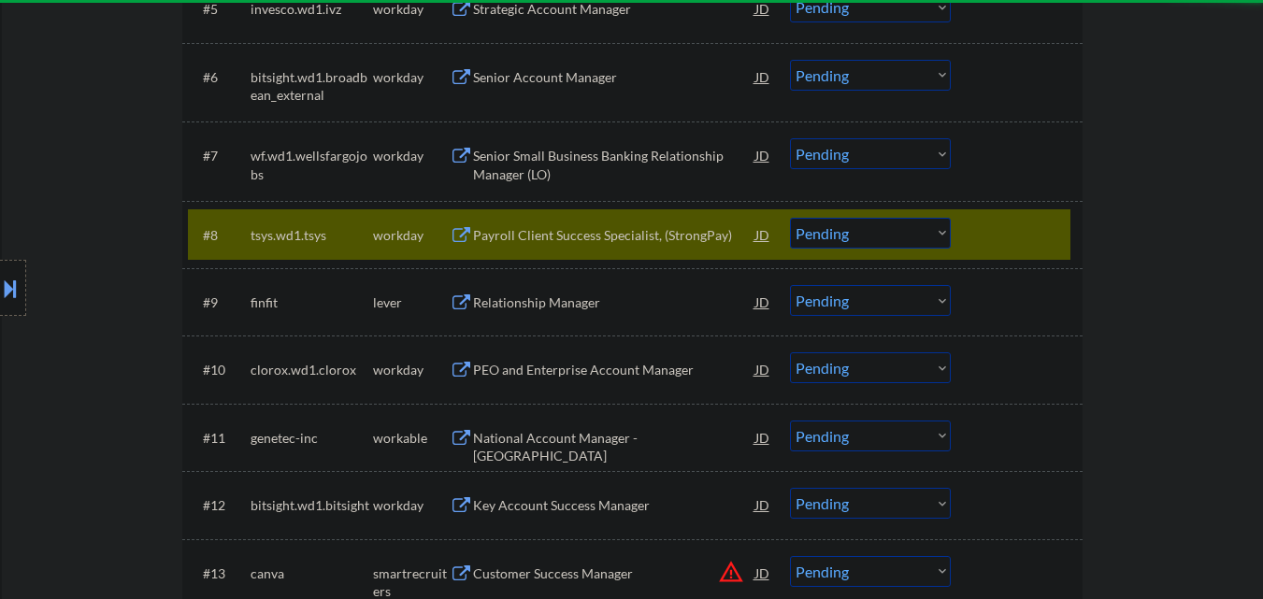
click at [609, 298] on div "Relationship Manager" at bounding box center [614, 303] width 282 height 19
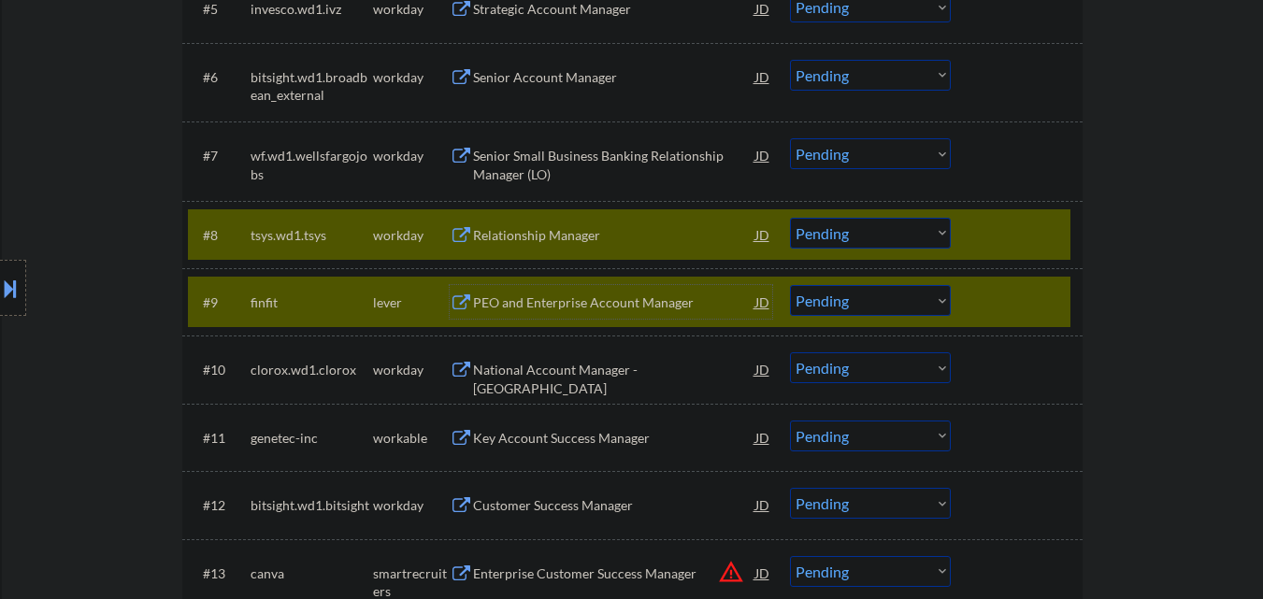
click at [1054, 230] on div at bounding box center [1019, 235] width 82 height 34
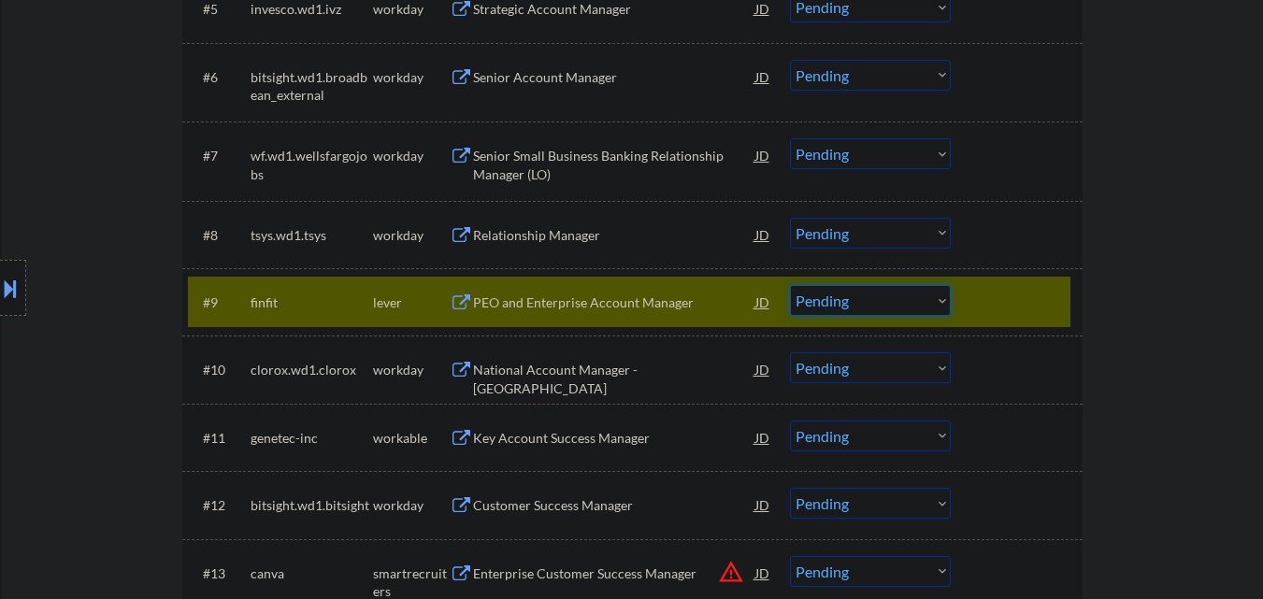
click at [911, 306] on select "Choose an option... Pending Applied Excluded (Questions) Excluded (Expired) Exc…" at bounding box center [870, 300] width 161 height 31
click at [790, 285] on select "Choose an option... Pending Applied Excluded (Questions) Excluded (Expired) Exc…" at bounding box center [870, 300] width 161 height 31
select select ""pending""
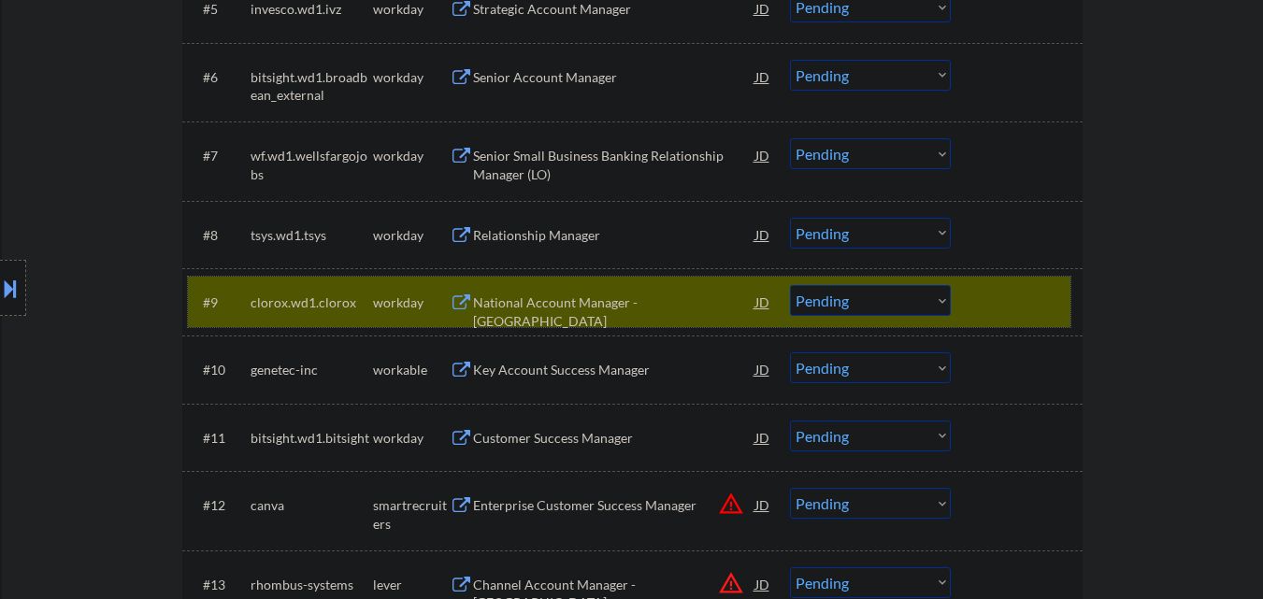
click at [1048, 286] on div at bounding box center [1019, 302] width 82 height 34
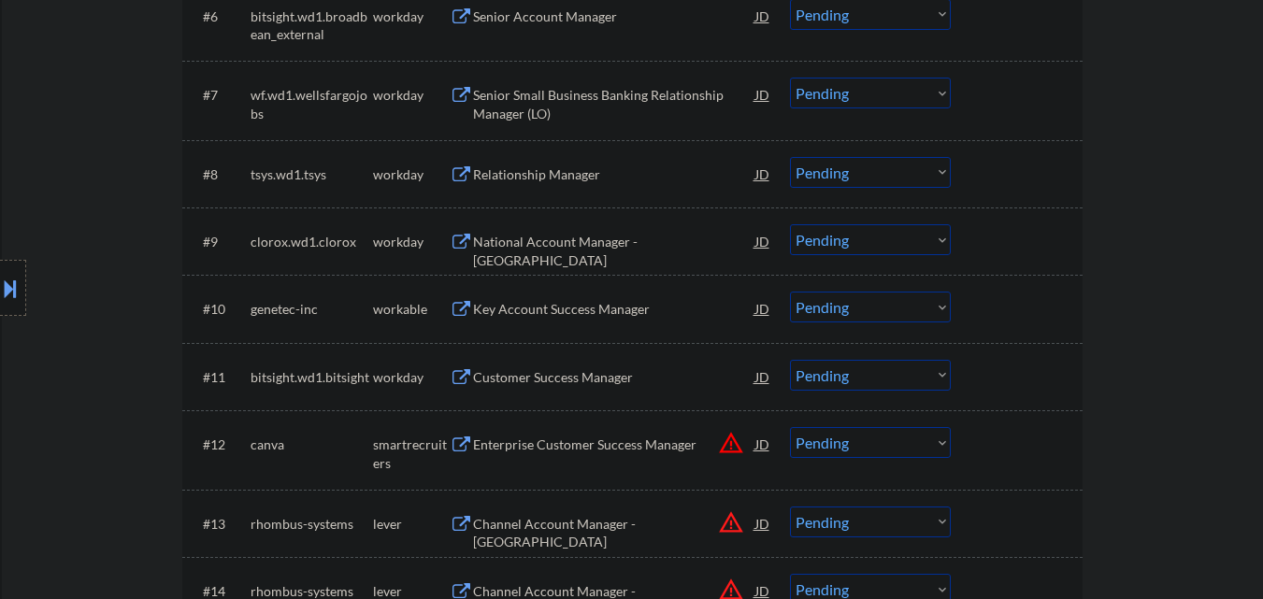
scroll to position [1028, 0]
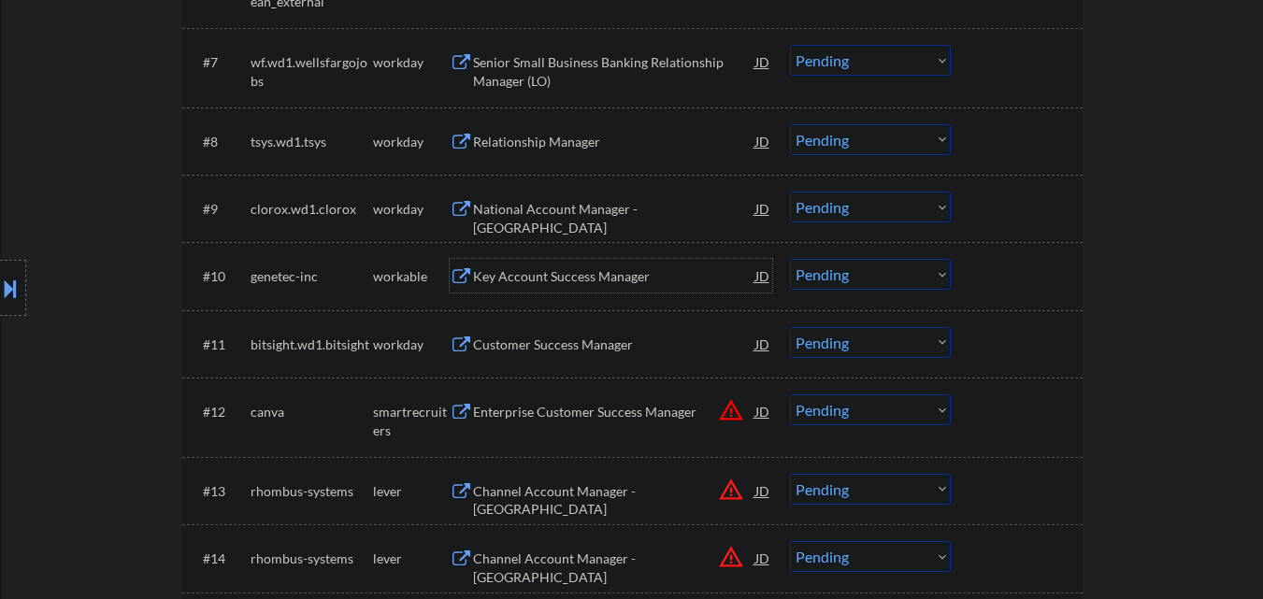
click at [693, 278] on div "Key Account Success Manager" at bounding box center [614, 276] width 282 height 19
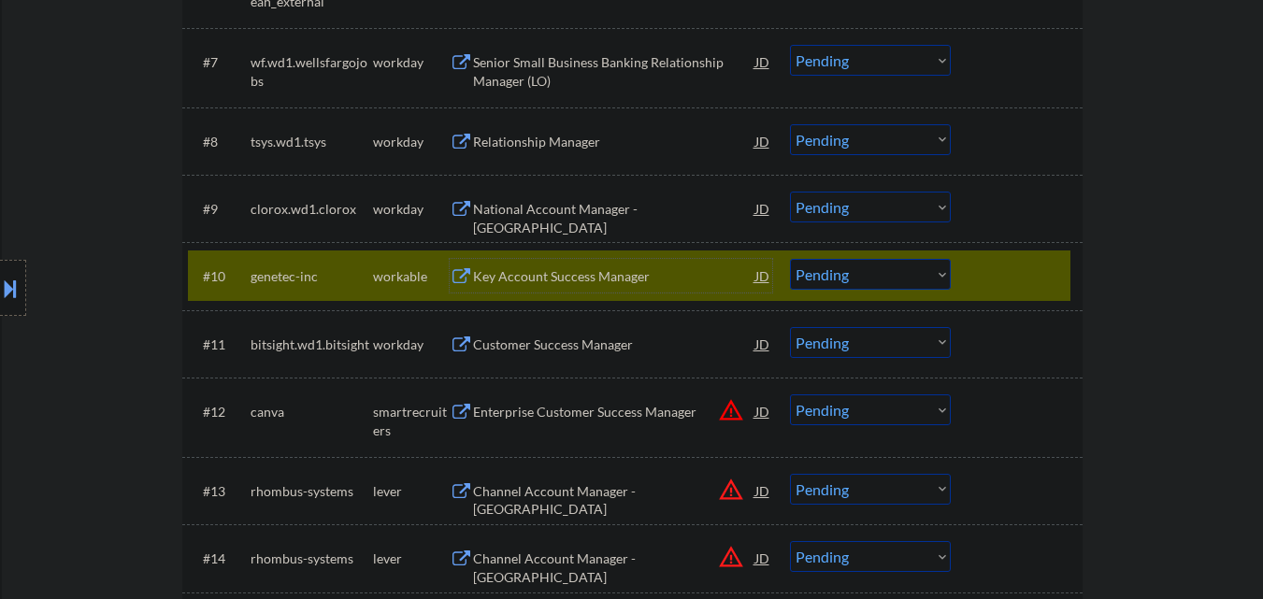
drag, startPoint x: 893, startPoint y: 278, endPoint x: 909, endPoint y: 288, distance: 19.7
click at [896, 279] on select "Choose an option... Pending Applied Excluded (Questions) Excluded (Expired) Exc…" at bounding box center [870, 274] width 161 height 31
click at [790, 259] on select "Choose an option... Pending Applied Excluded (Questions) Excluded (Expired) Exc…" at bounding box center [870, 274] width 161 height 31
click at [1037, 279] on div at bounding box center [1019, 276] width 82 height 34
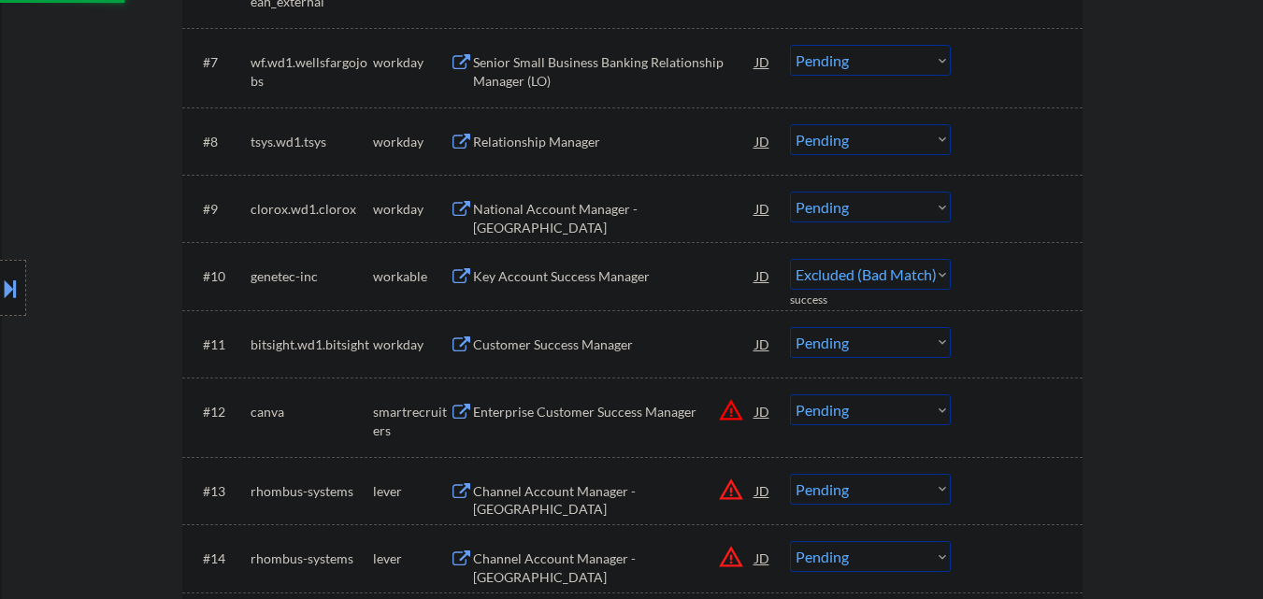
select select ""pending""
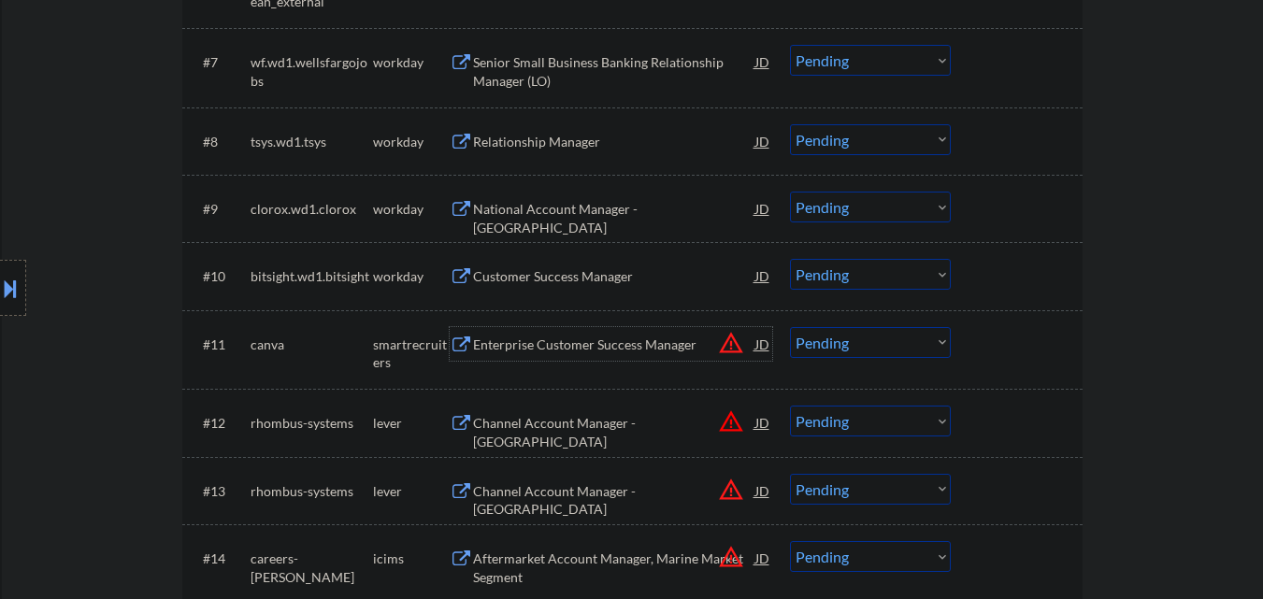
click at [650, 347] on div "Enterprise Customer Success Manager" at bounding box center [614, 345] width 282 height 19
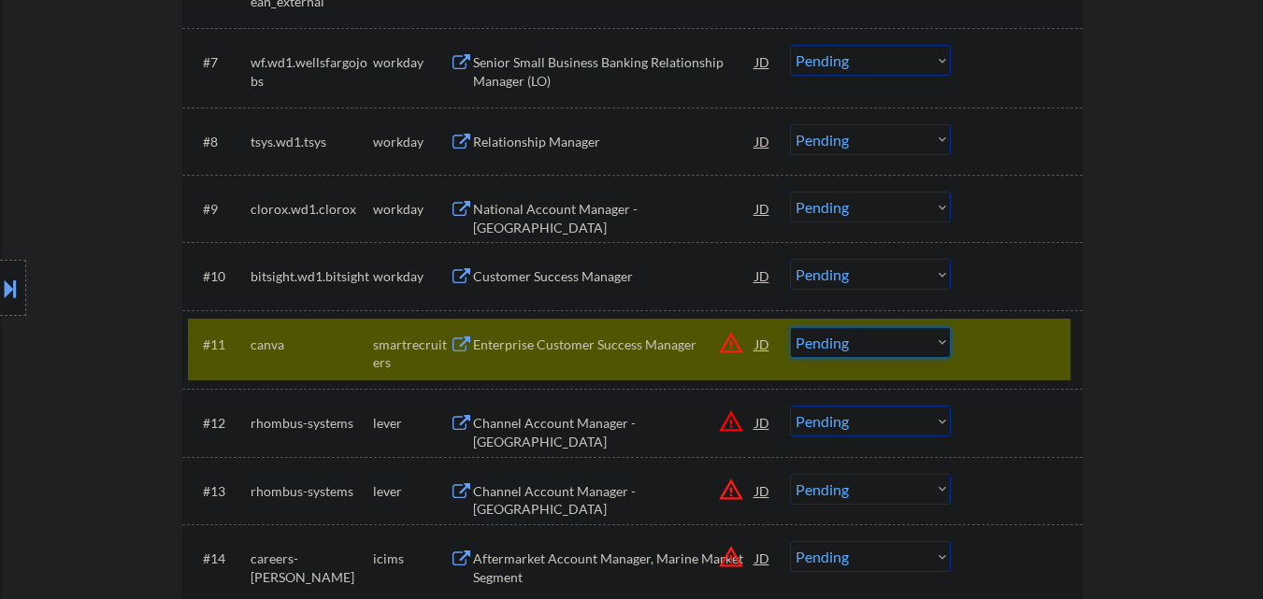
drag, startPoint x: 882, startPoint y: 341, endPoint x: 887, endPoint y: 355, distance: 14.8
click at [884, 342] on select "Choose an option... Pending Applied Excluded (Questions) Excluded (Expired) Exc…" at bounding box center [870, 342] width 161 height 31
click at [790, 327] on select "Choose an option... Pending Applied Excluded (Questions) Excluded (Expired) Exc…" at bounding box center [870, 342] width 161 height 31
click at [1036, 343] on div at bounding box center [1019, 344] width 82 height 34
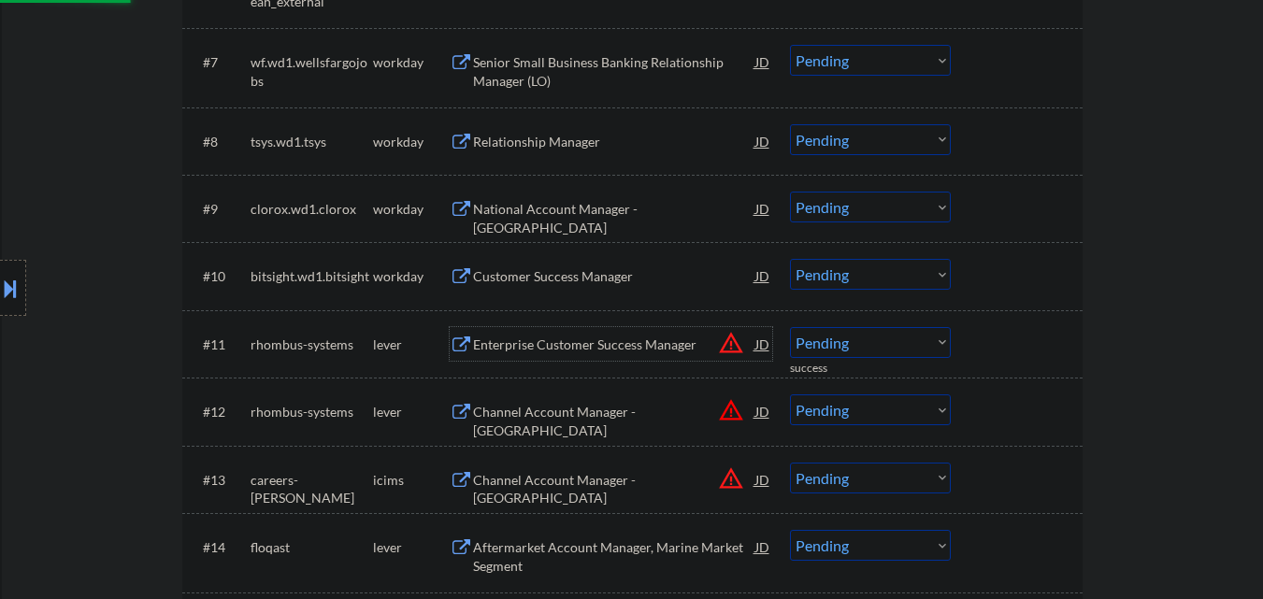
click at [605, 342] on div "Enterprise Customer Success Manager" at bounding box center [614, 345] width 282 height 19
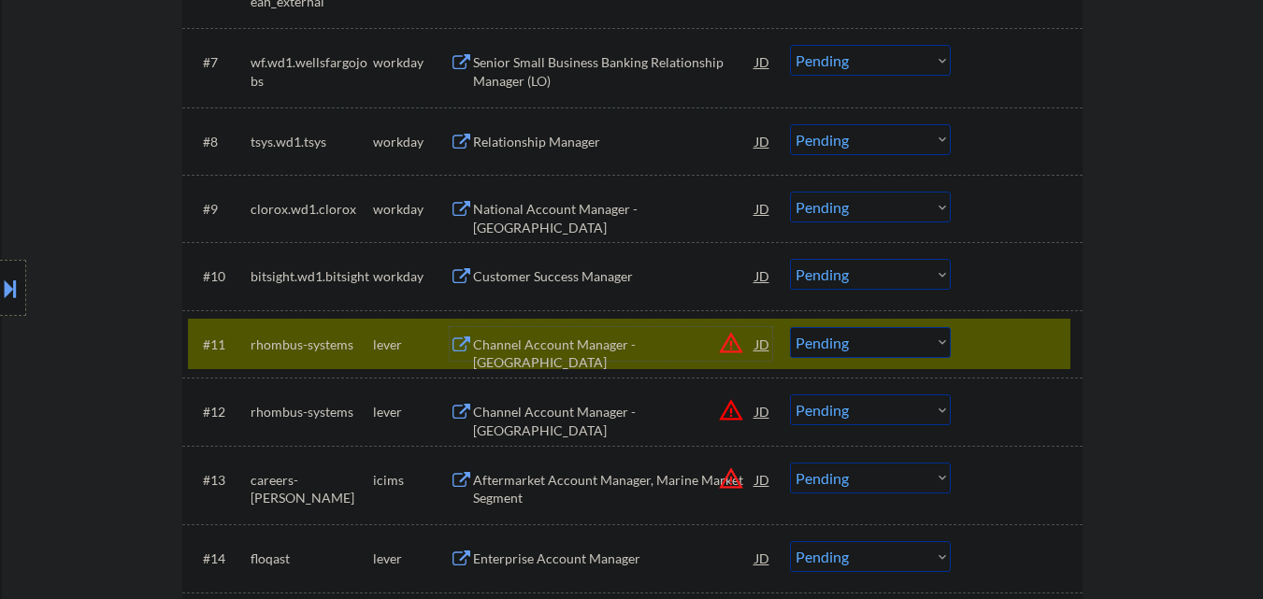
click at [929, 342] on select "Choose an option... Pending Applied Excluded (Questions) Excluded (Expired) Exc…" at bounding box center [870, 342] width 161 height 31
click at [790, 327] on select "Choose an option... Pending Applied Excluded (Questions) Excluded (Expired) Exc…" at bounding box center [870, 342] width 161 height 31
click at [1050, 341] on div at bounding box center [1019, 344] width 82 height 34
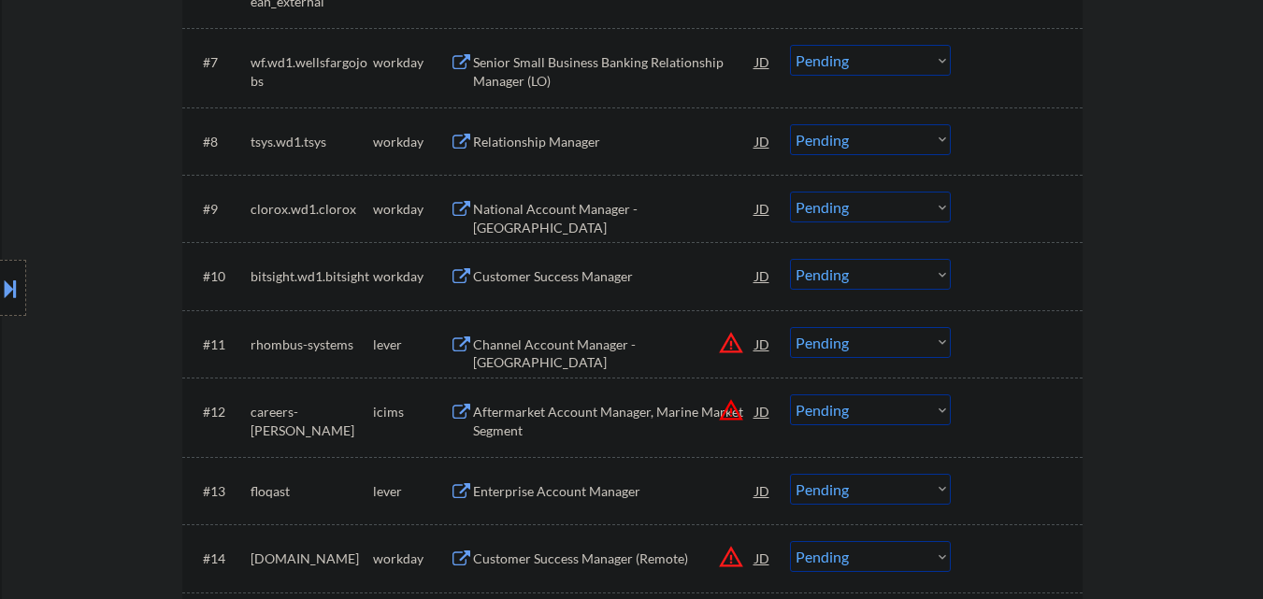
click at [633, 342] on div "Channel Account Manager - East" at bounding box center [614, 354] width 282 height 36
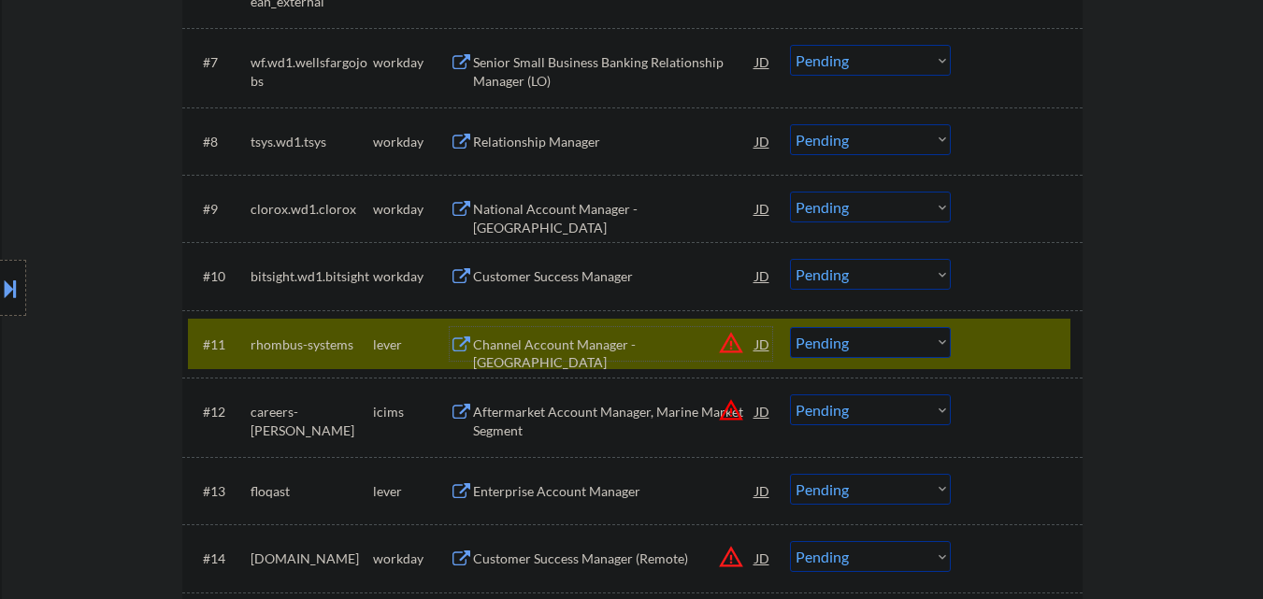
click at [913, 331] on select "Choose an option... Pending Applied Excluded (Questions) Excluded (Expired) Exc…" at bounding box center [870, 342] width 161 height 31
click at [790, 327] on select "Choose an option... Pending Applied Excluded (Questions) Excluded (Expired) Exc…" at bounding box center [870, 342] width 161 height 31
select select ""pending""
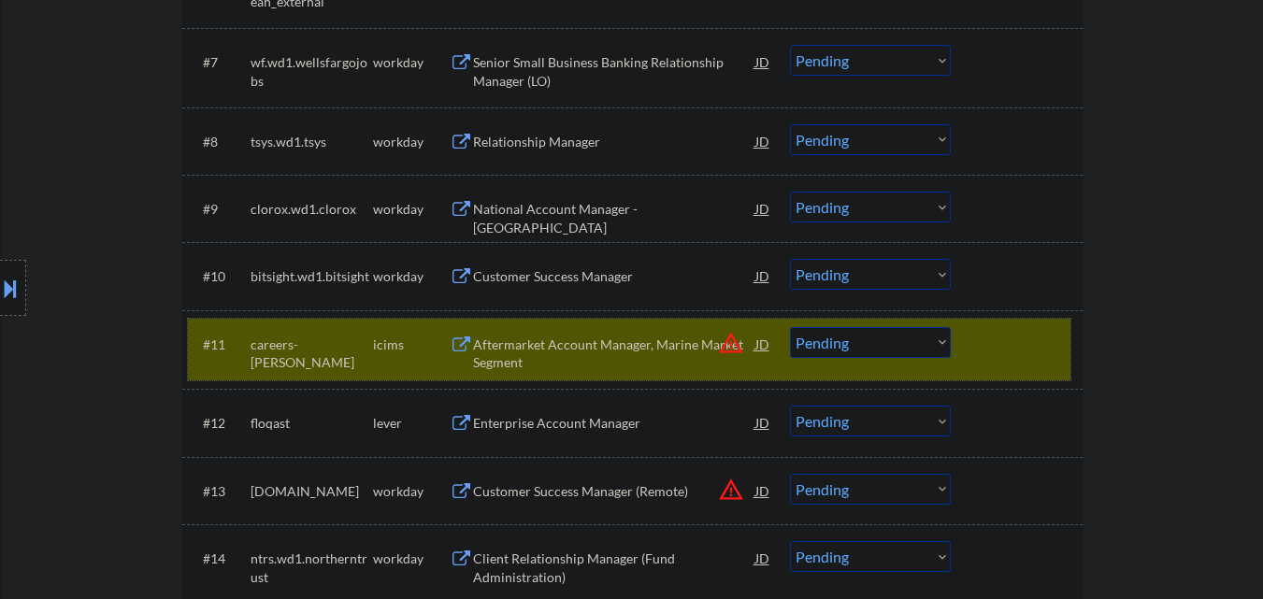
click at [1033, 346] on div at bounding box center [1019, 344] width 82 height 34
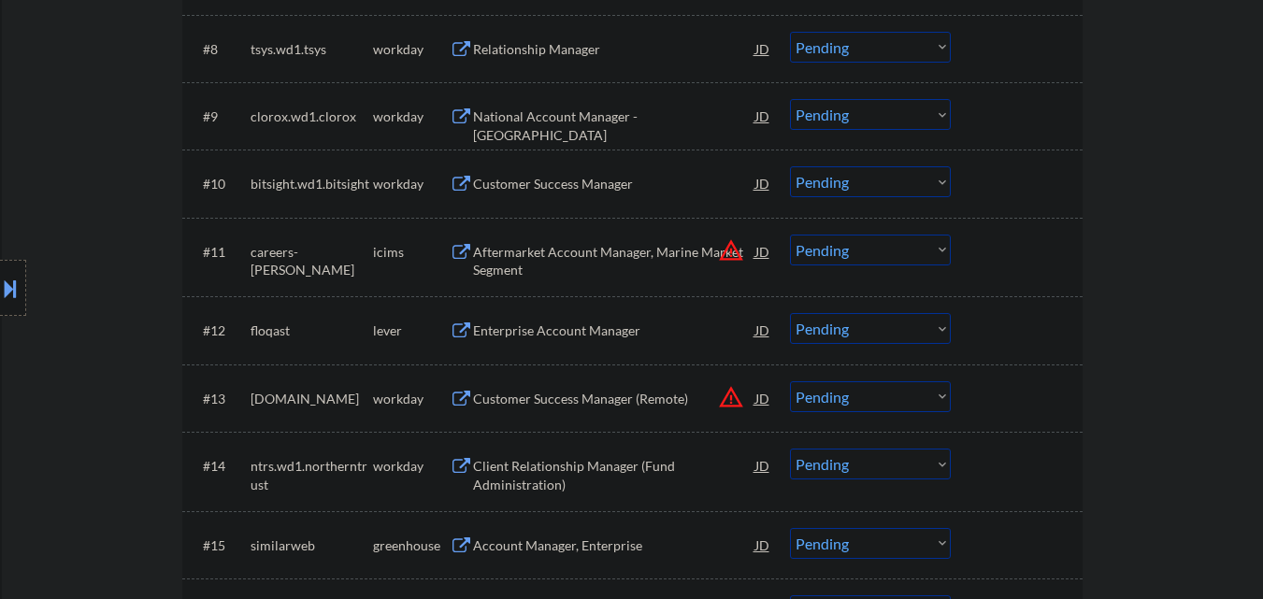
scroll to position [1122, 0]
click at [621, 317] on div "Enterprise Account Manager" at bounding box center [614, 329] width 282 height 34
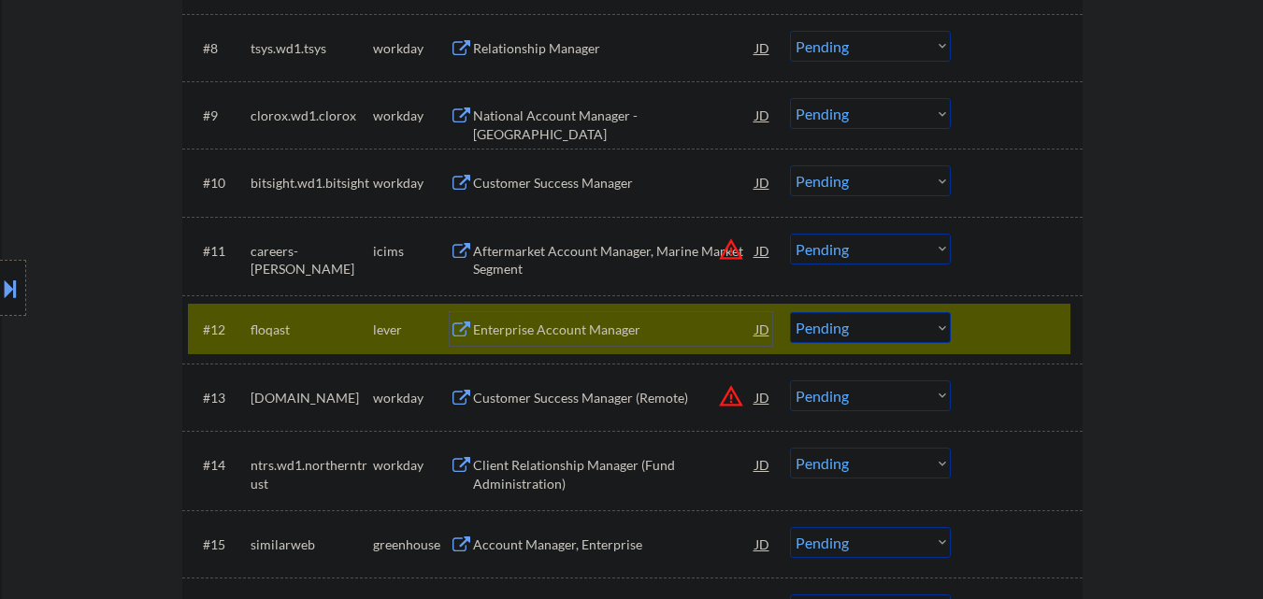
click at [933, 325] on select "Choose an option... Pending Applied Excluded (Questions) Excluded (Expired) Exc…" at bounding box center [870, 327] width 161 height 31
click at [790, 312] on select "Choose an option... Pending Applied Excluded (Questions) Excluded (Expired) Exc…" at bounding box center [870, 327] width 161 height 31
select select ""pending""
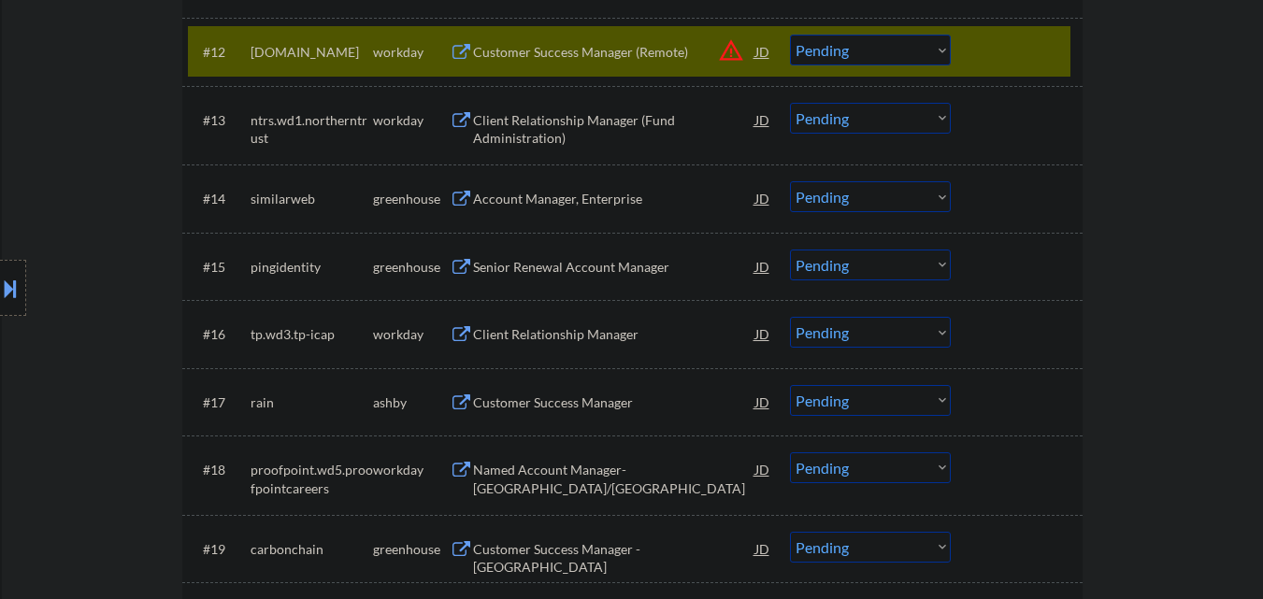
scroll to position [1412, 0]
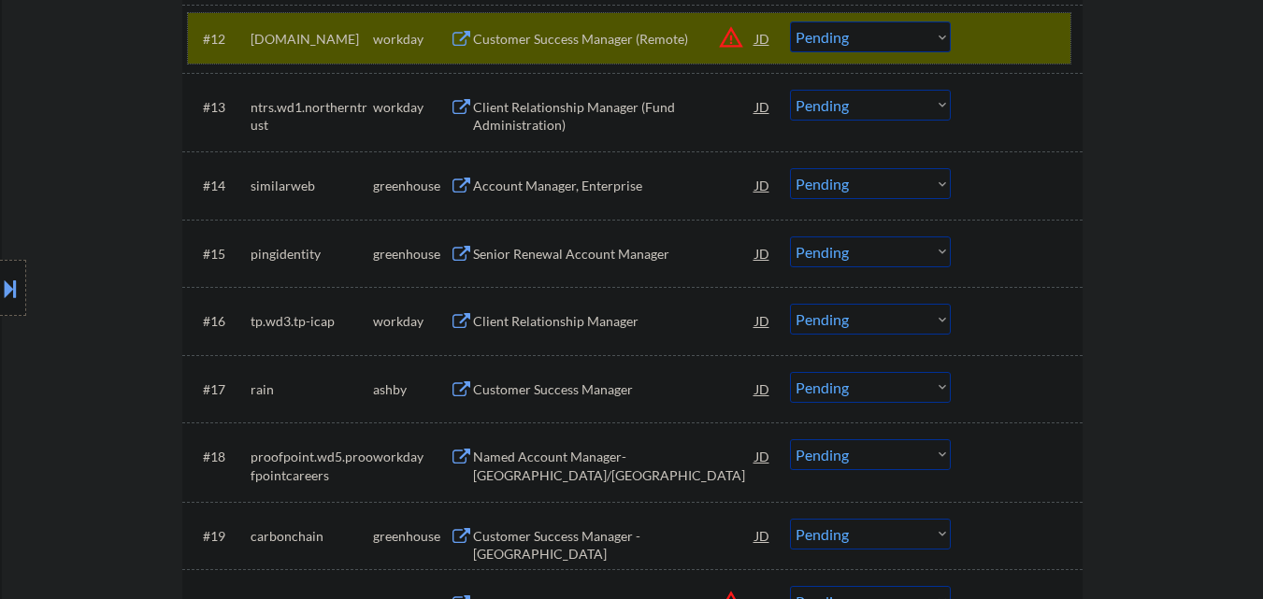
drag, startPoint x: 1020, startPoint y: 49, endPoint x: 767, endPoint y: 96, distance: 256.8
click at [1019, 49] on div at bounding box center [1019, 38] width 82 height 34
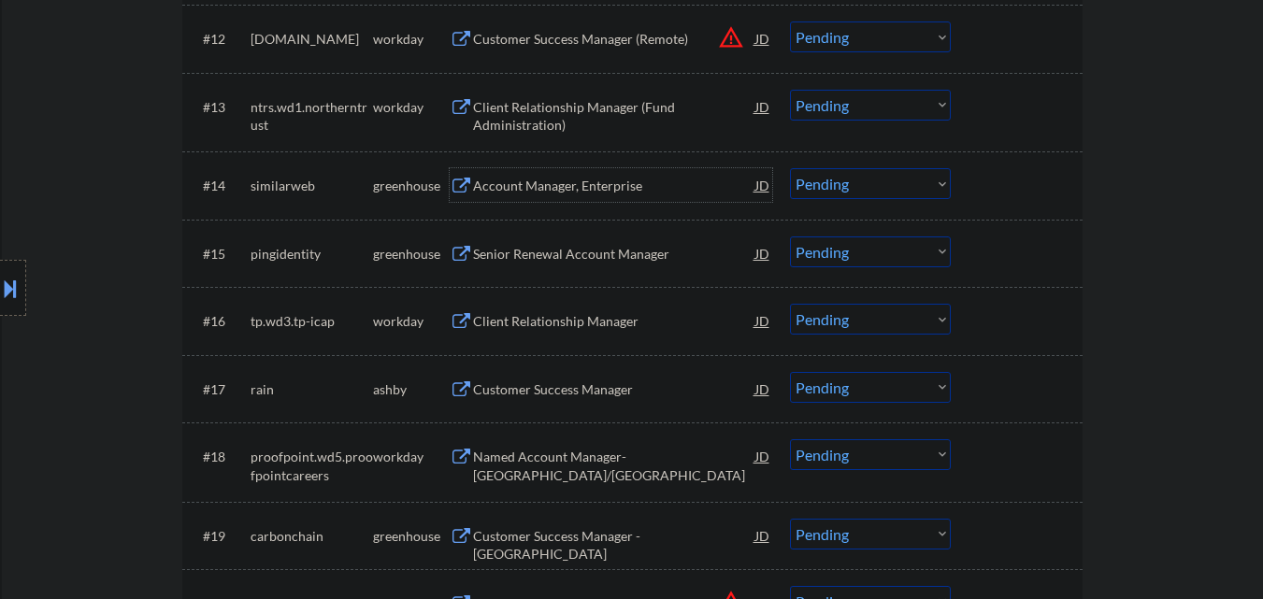
click at [656, 178] on div "Account Manager, Enterprise" at bounding box center [614, 186] width 282 height 19
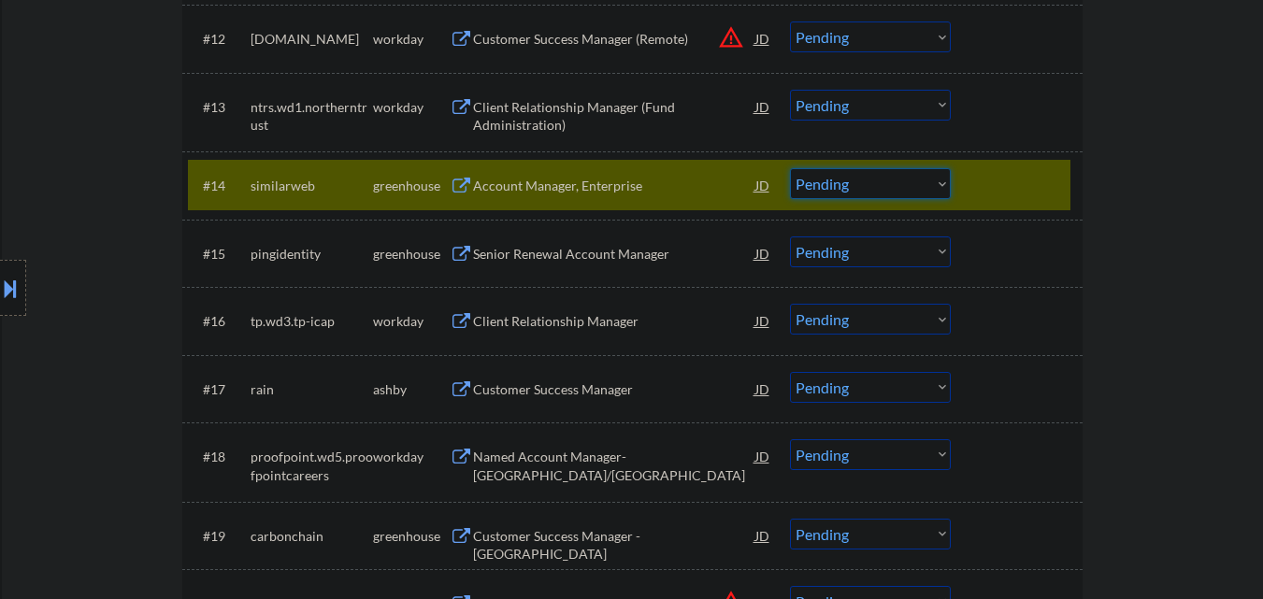
click at [851, 193] on select "Choose an option... Pending Applied Excluded (Questions) Excluded (Expired) Exc…" at bounding box center [870, 183] width 161 height 31
click at [790, 168] on select "Choose an option... Pending Applied Excluded (Questions) Excluded (Expired) Exc…" at bounding box center [870, 183] width 161 height 31
select select ""pending""
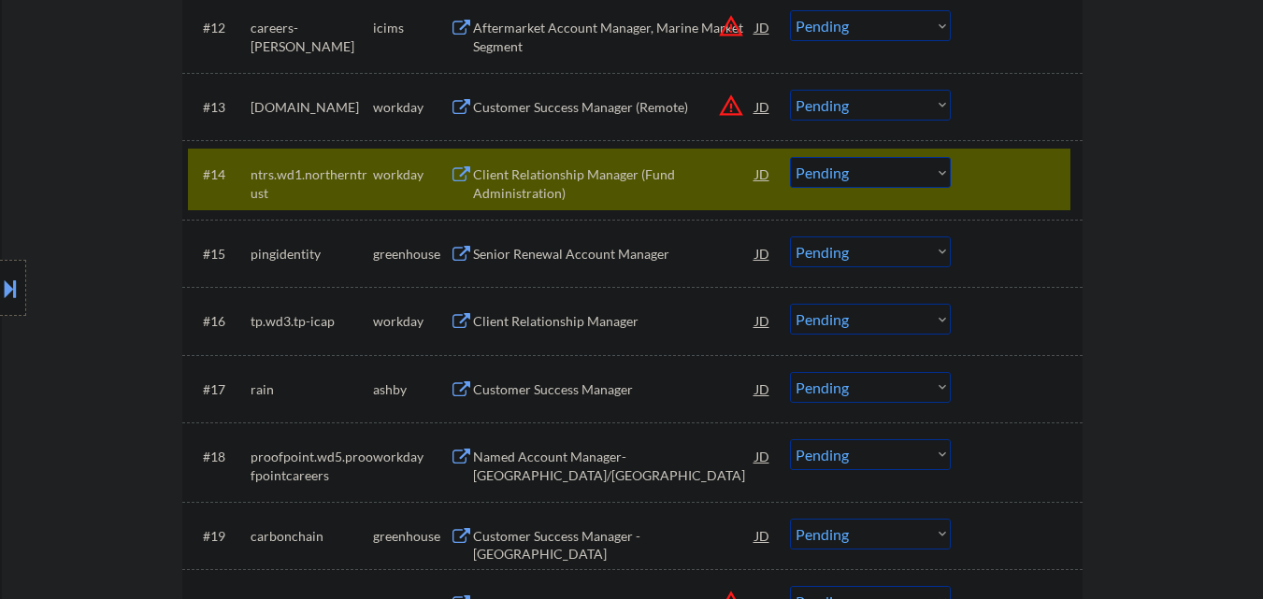
click at [1000, 186] on div at bounding box center [1019, 174] width 82 height 34
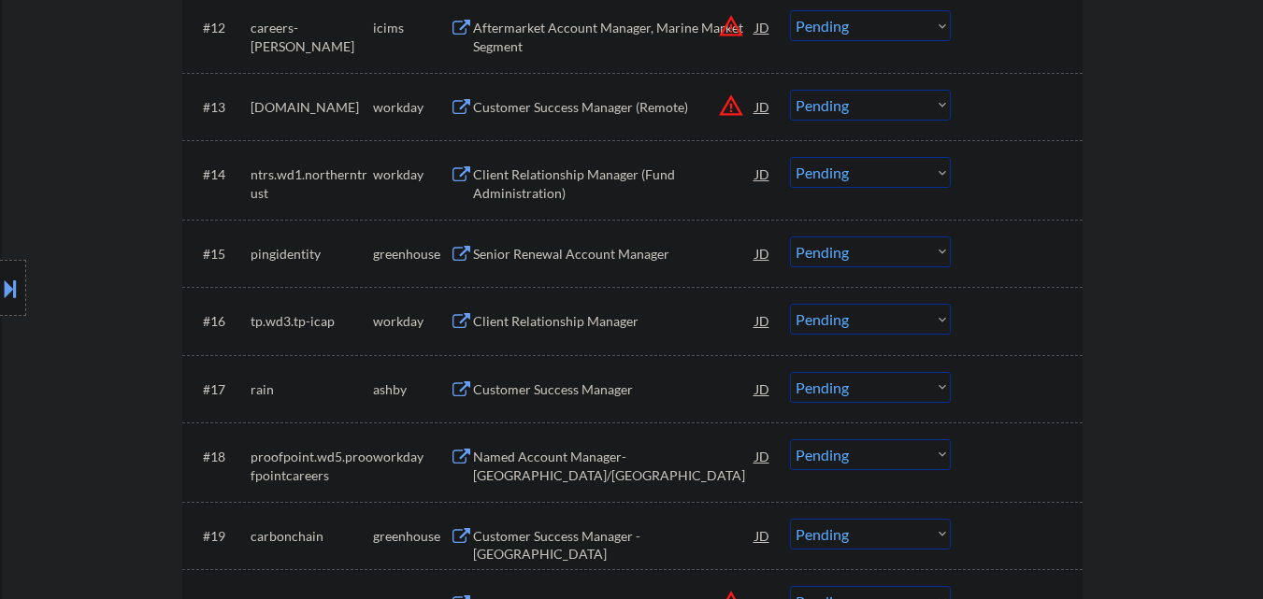
click at [1036, 247] on div at bounding box center [1019, 253] width 82 height 34
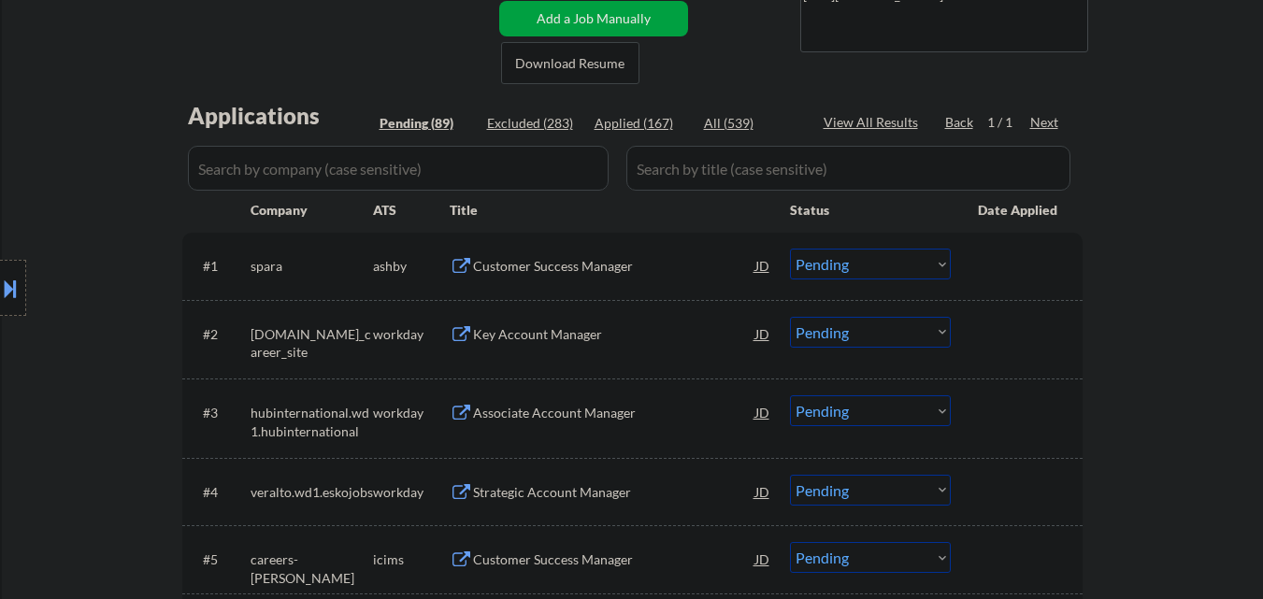
scroll to position [400, 0]
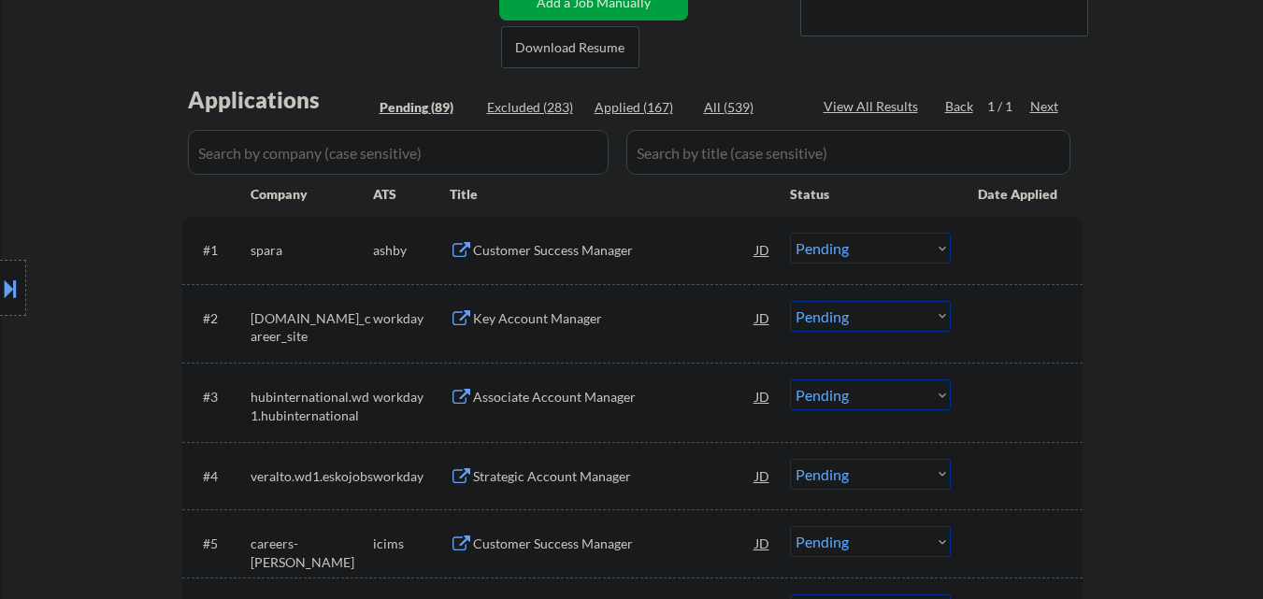
click at [635, 105] on div "Applied (167)" at bounding box center [640, 107] width 93 height 19
select select ""applied""
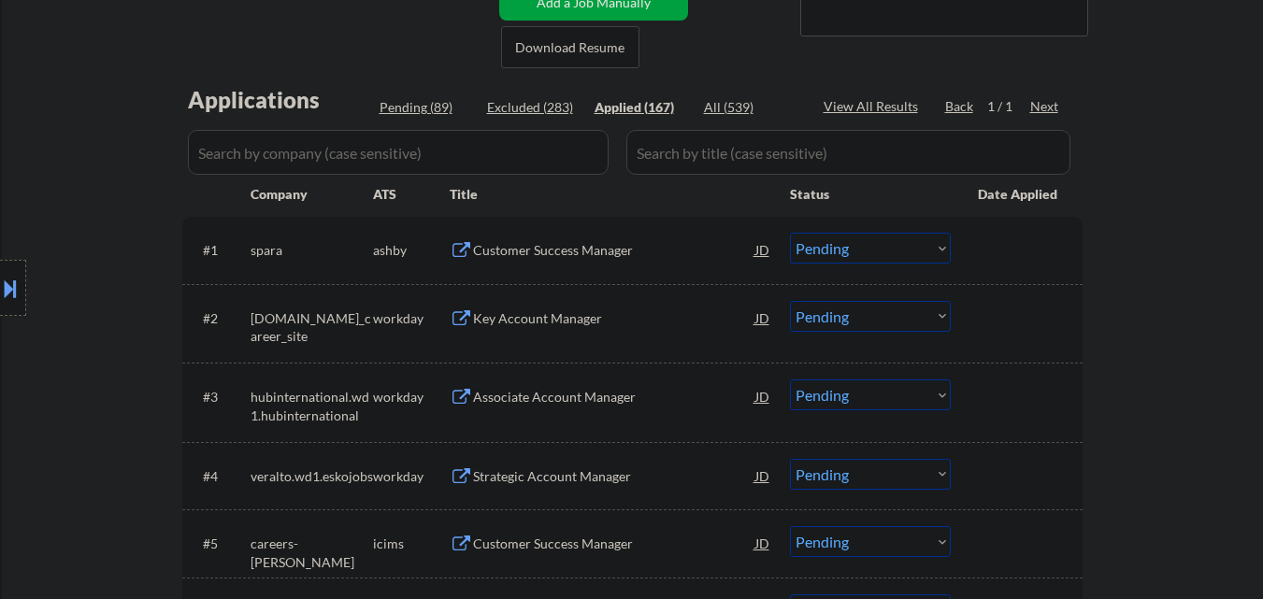
select select ""applied""
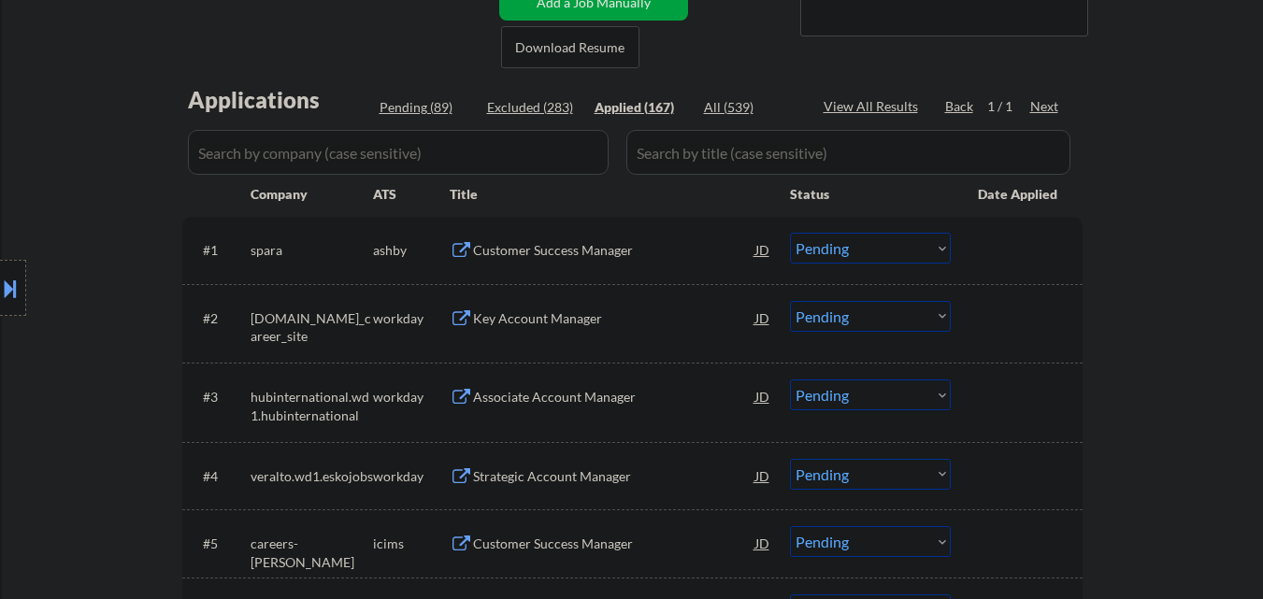
select select ""applied""
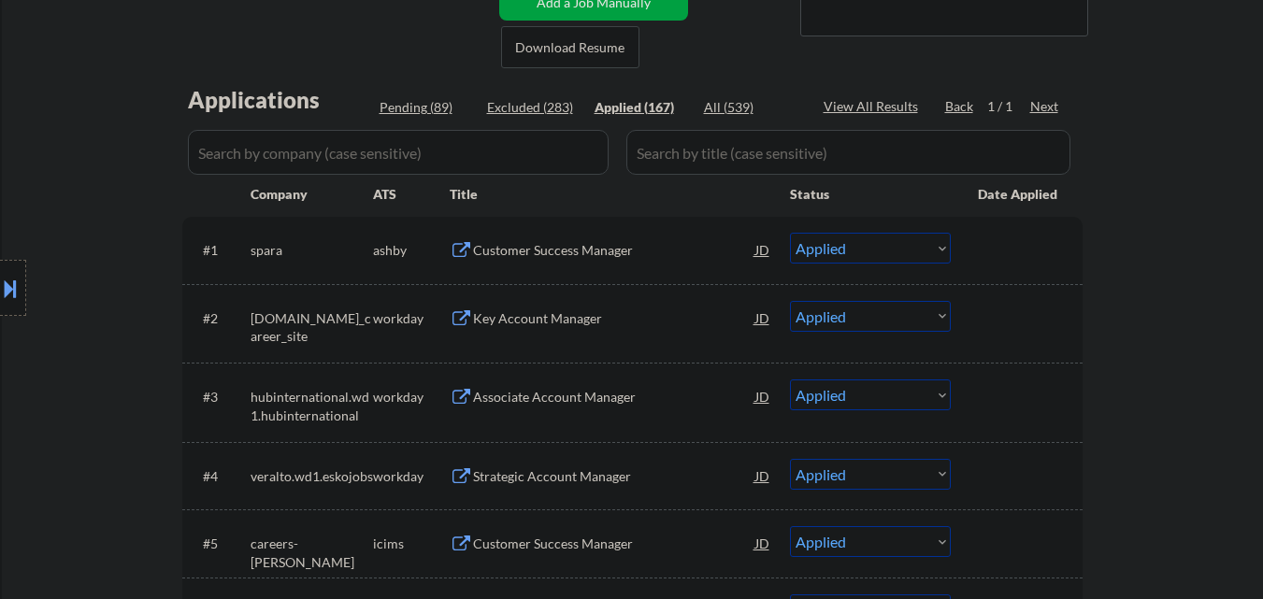
select select ""applied""
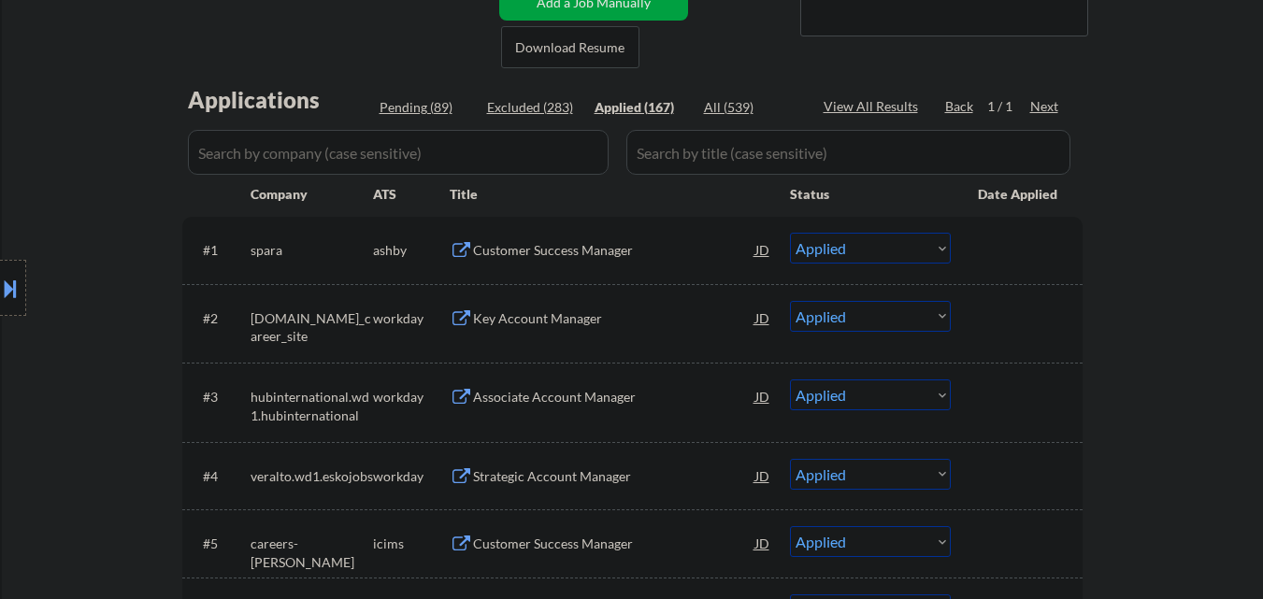
select select ""applied""
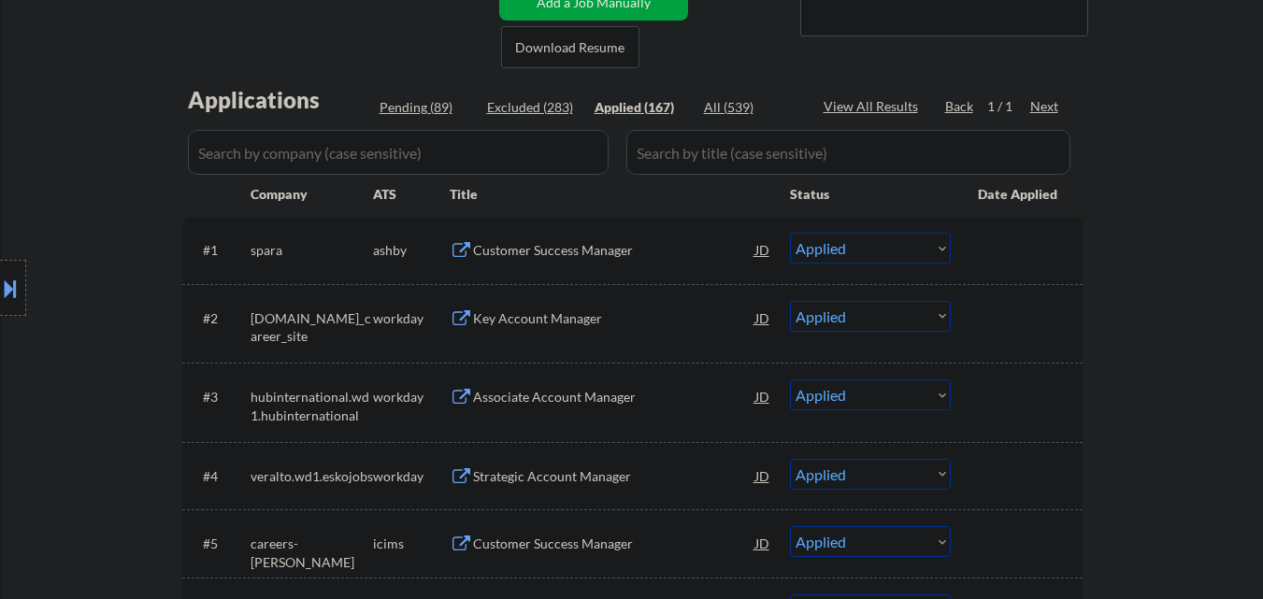
select select ""applied""
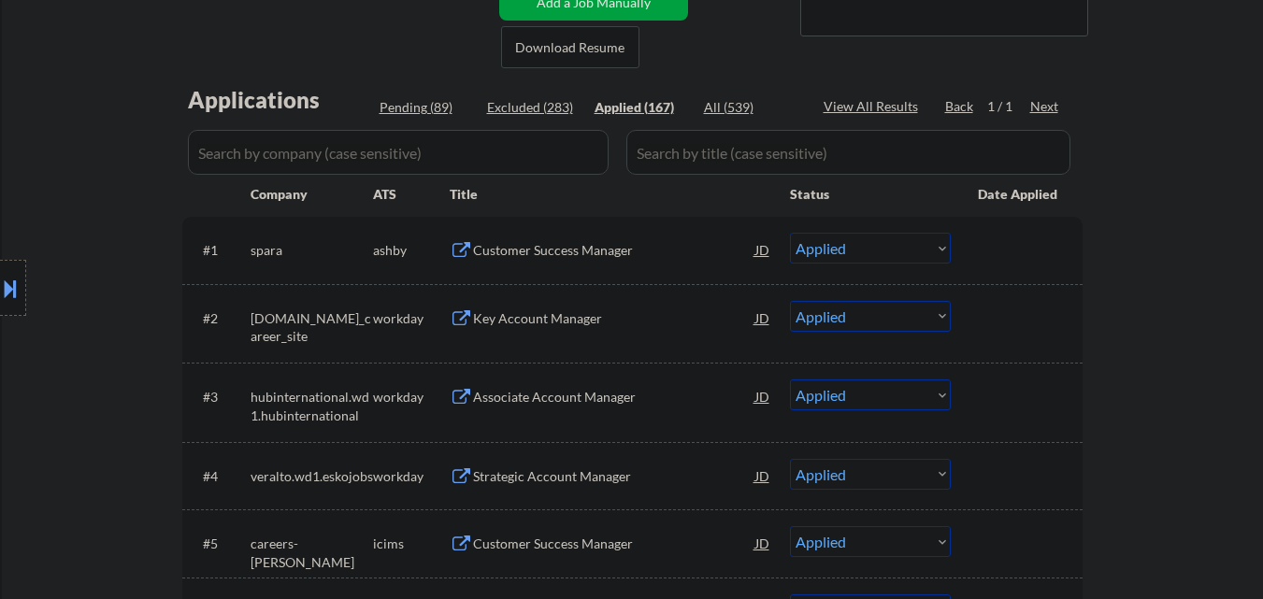
select select ""applied""
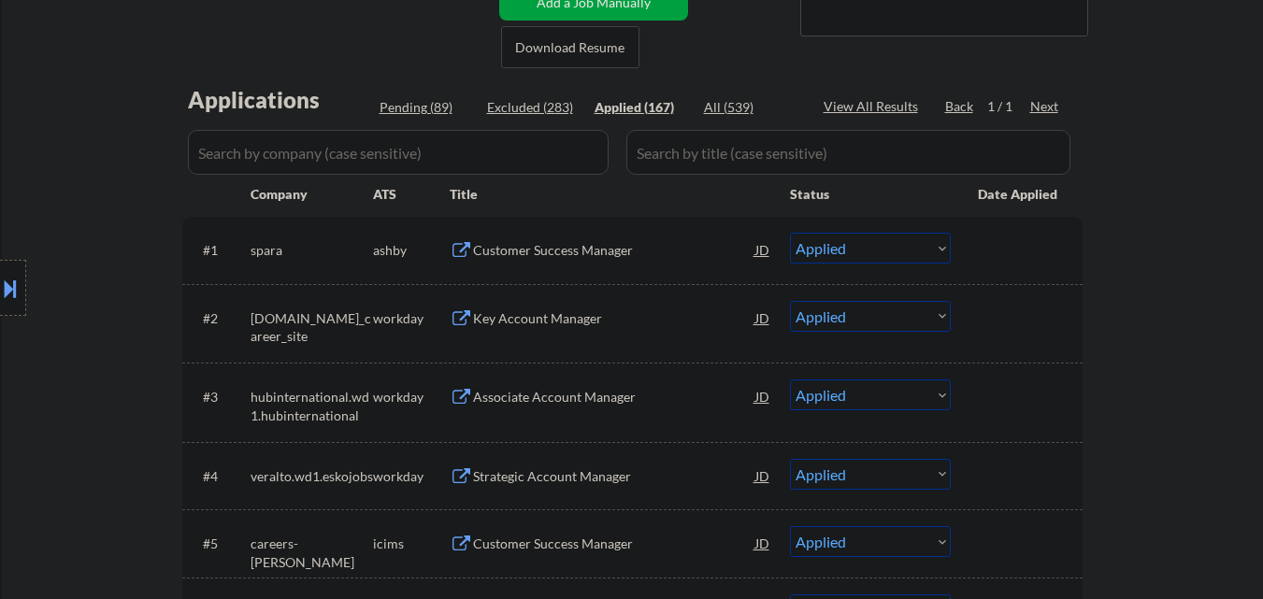
select select ""applied""
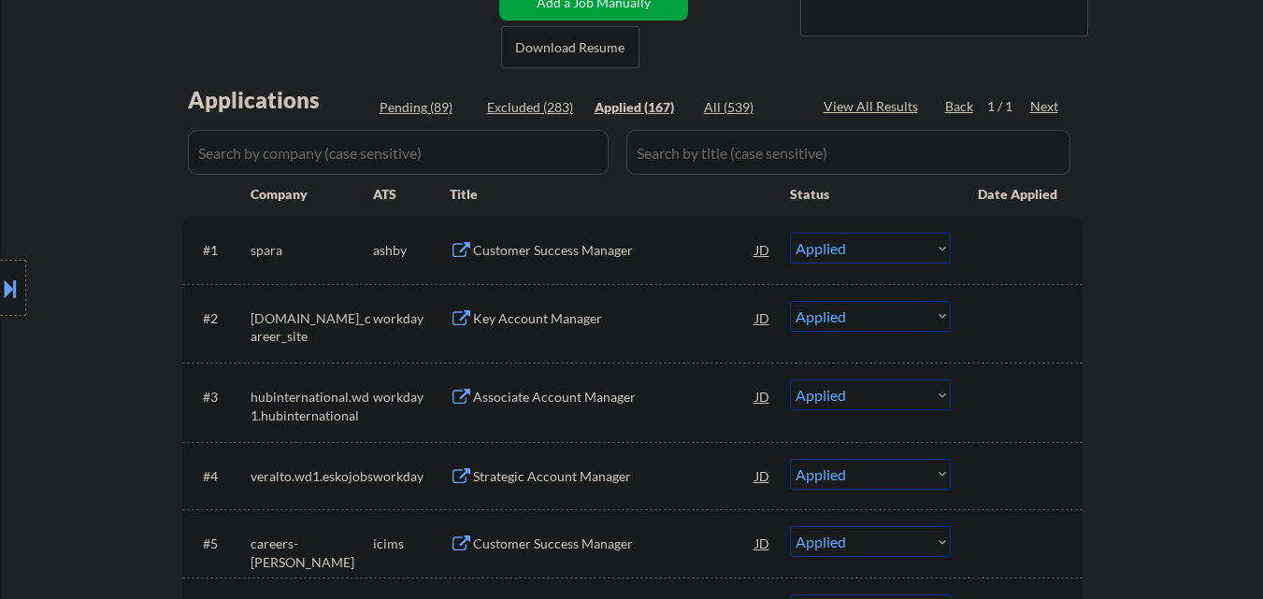
select select ""applied""
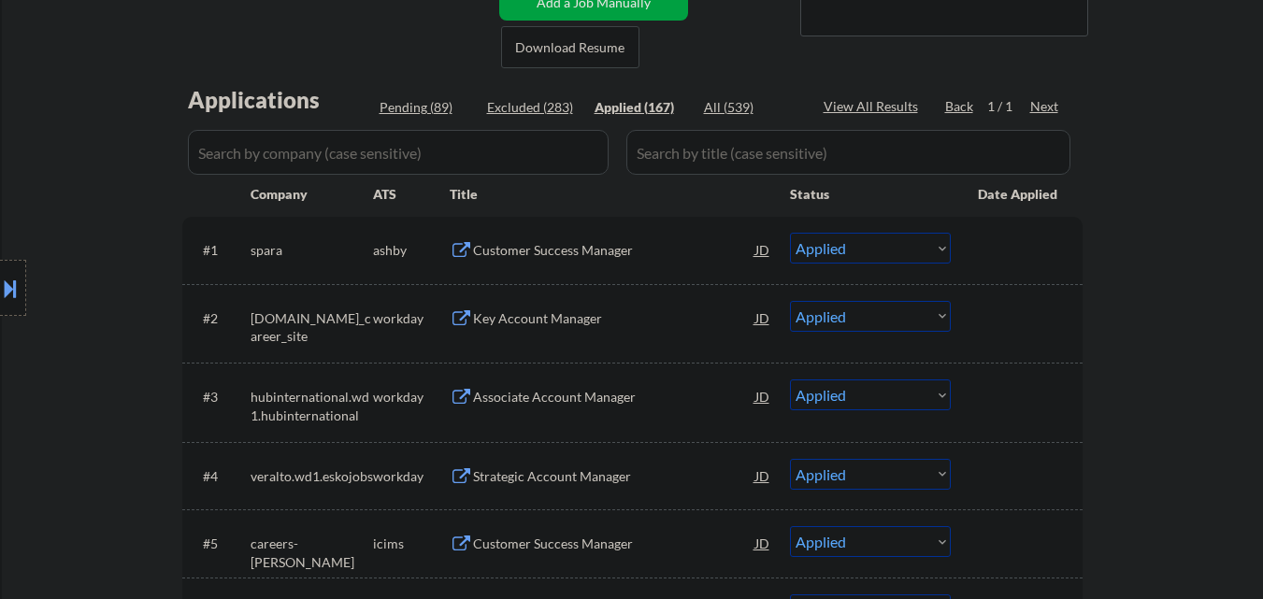
select select ""applied""
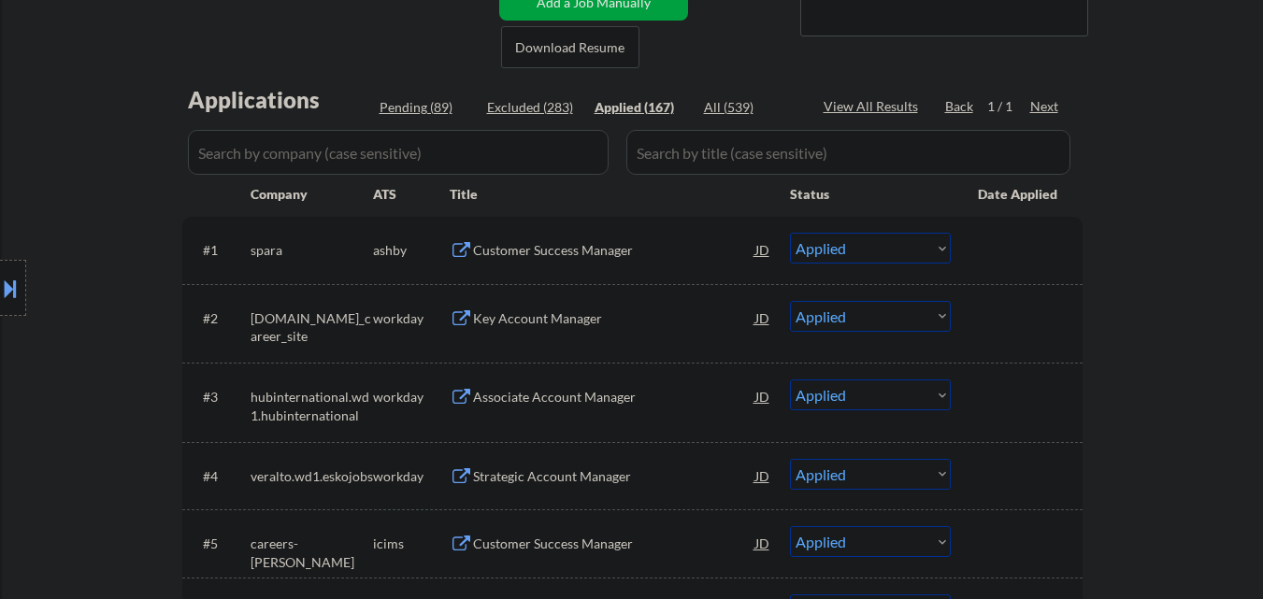
select select ""applied""
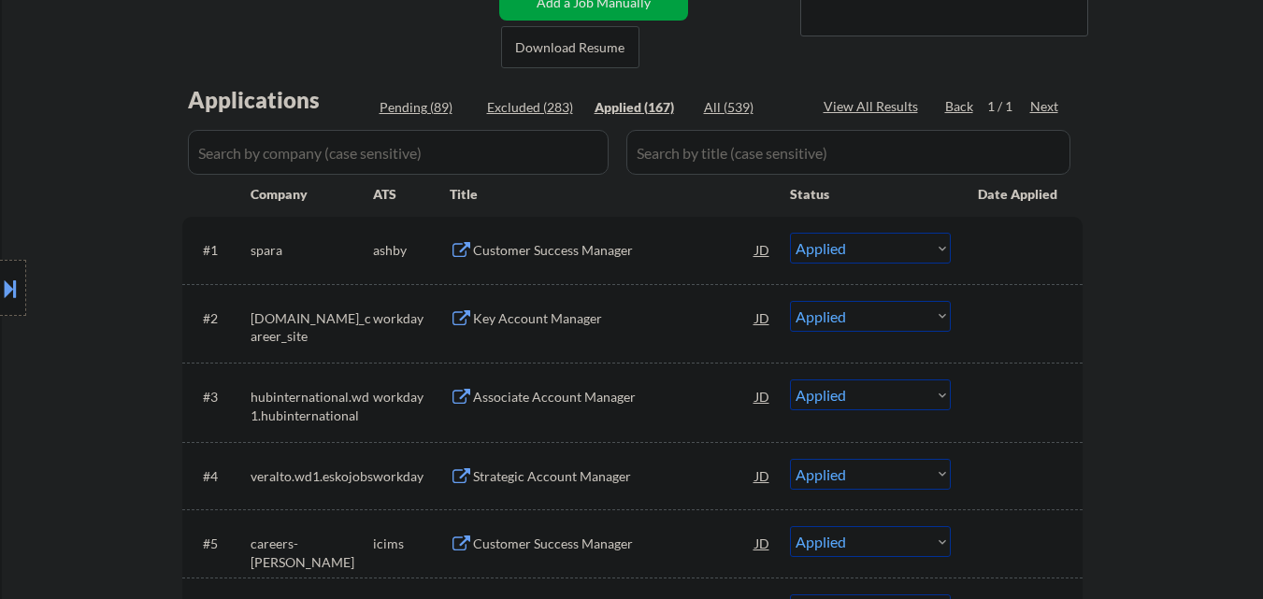
select select ""applied""
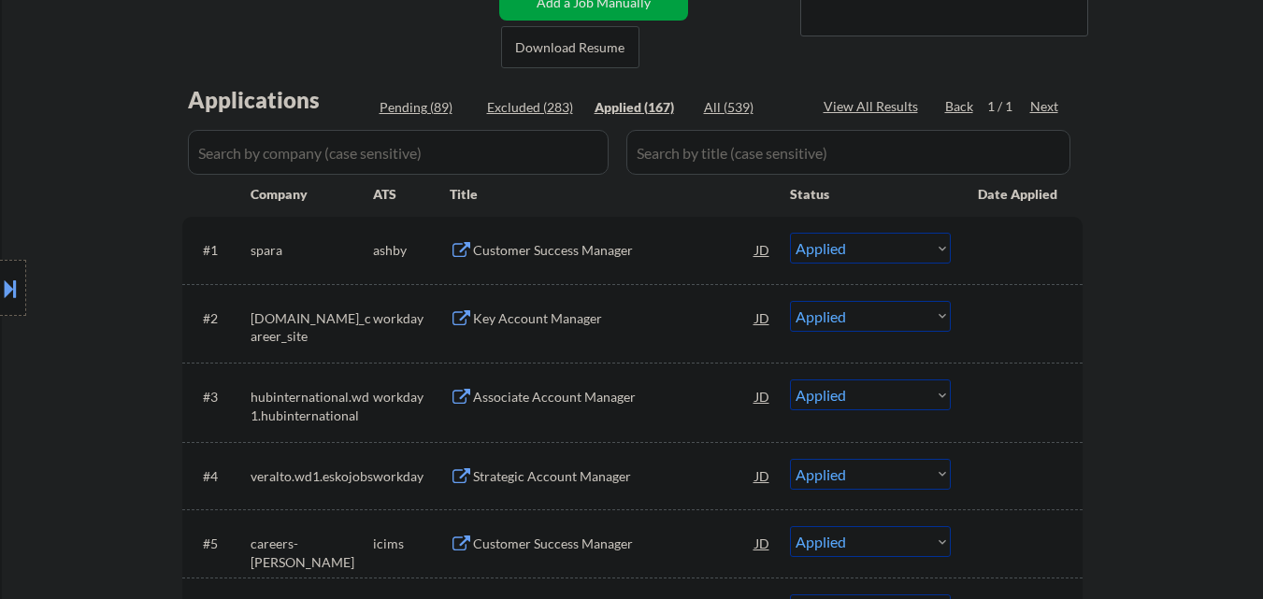
select select ""applied""
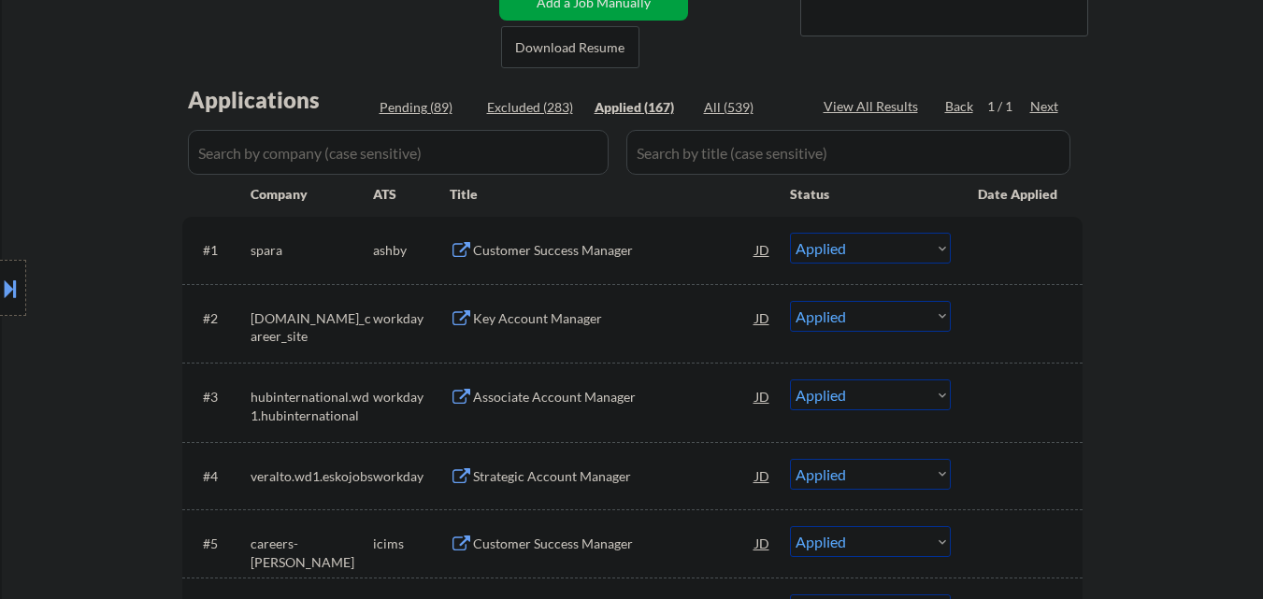
select select ""applied""
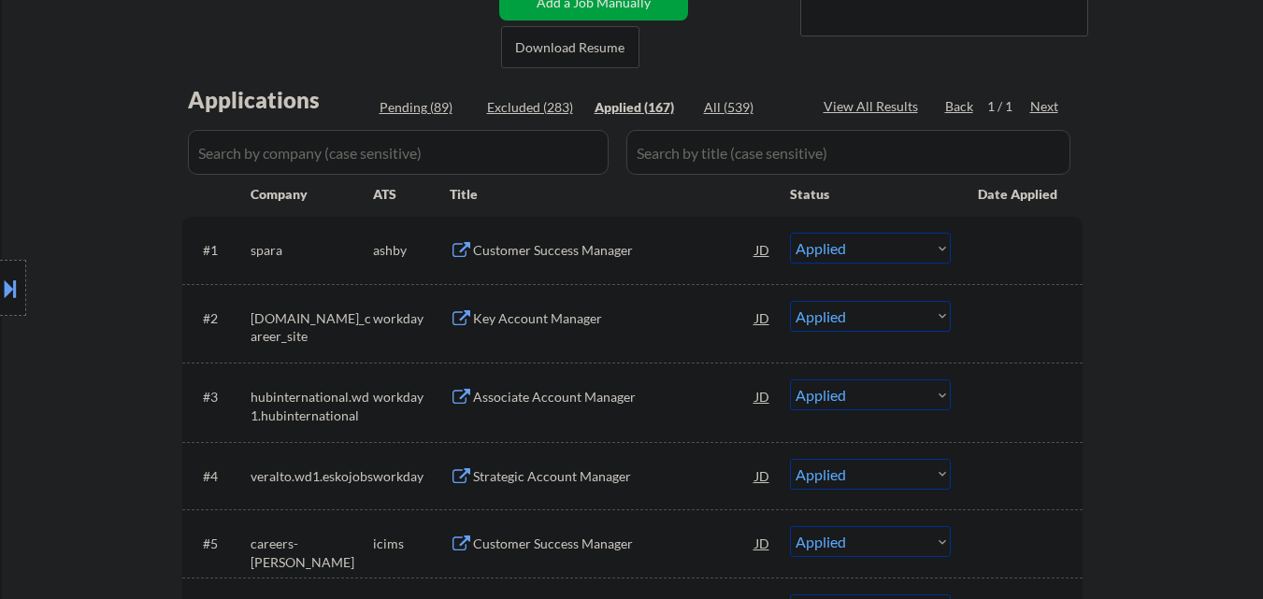
select select ""applied""
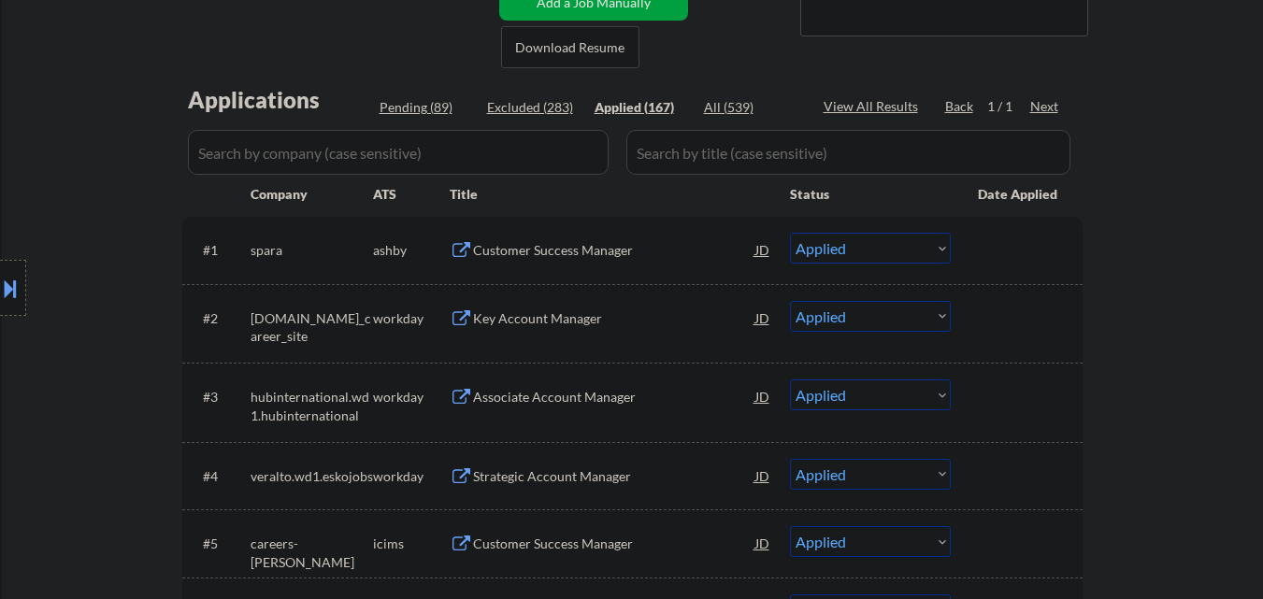
select select ""applied""
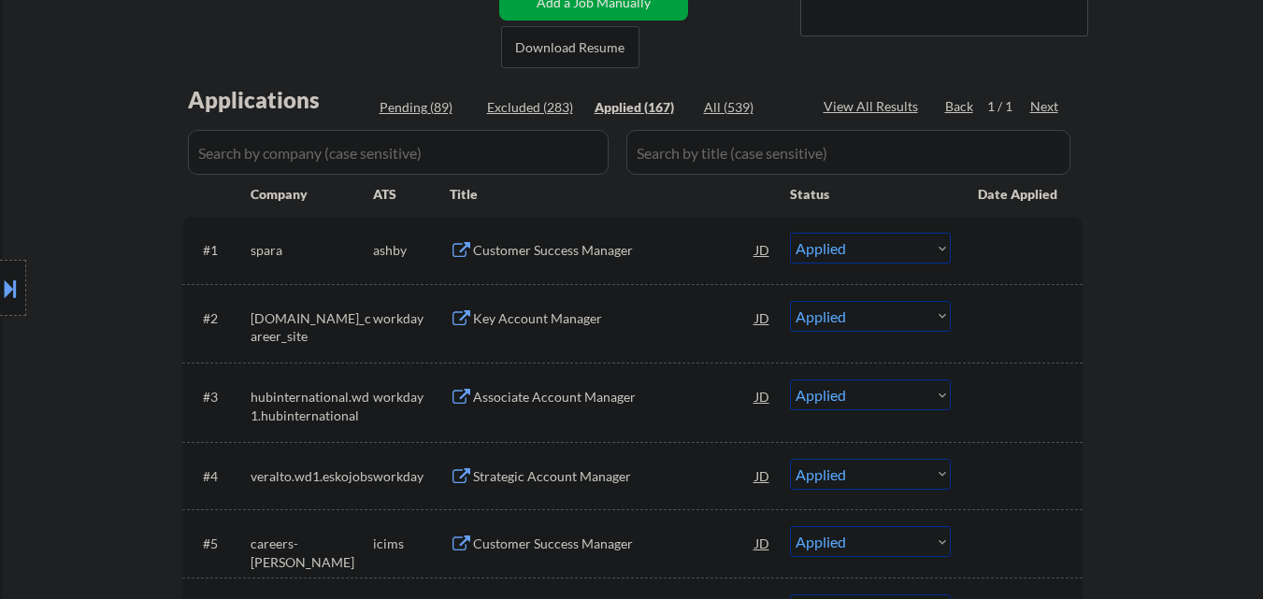
select select ""applied""
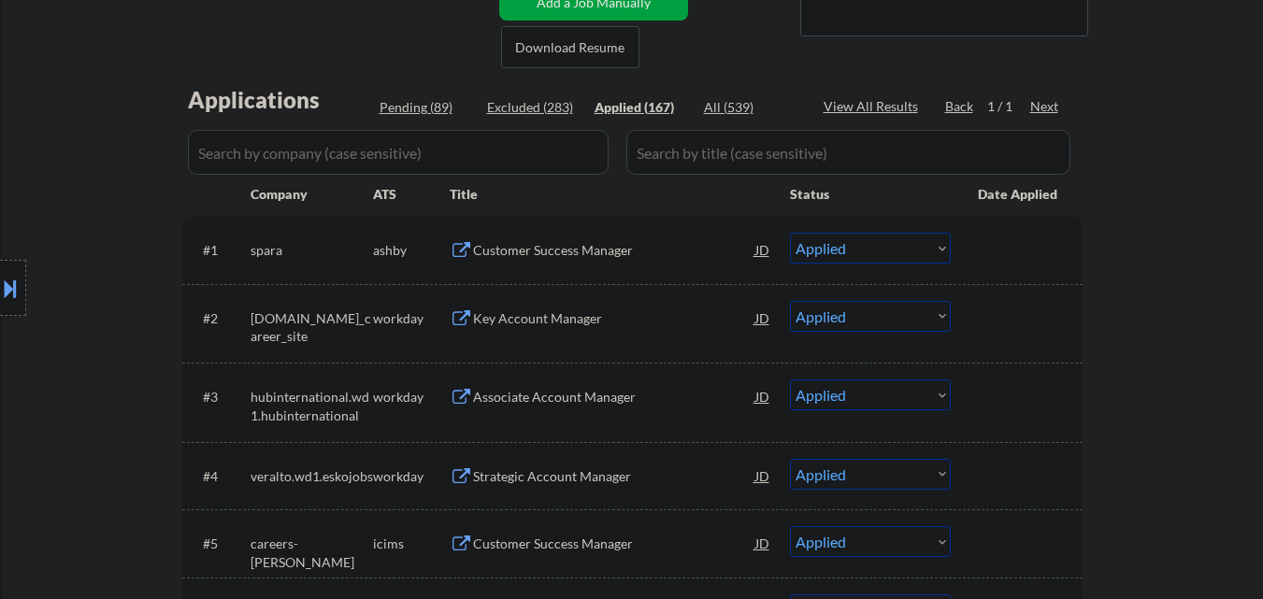
select select ""applied""
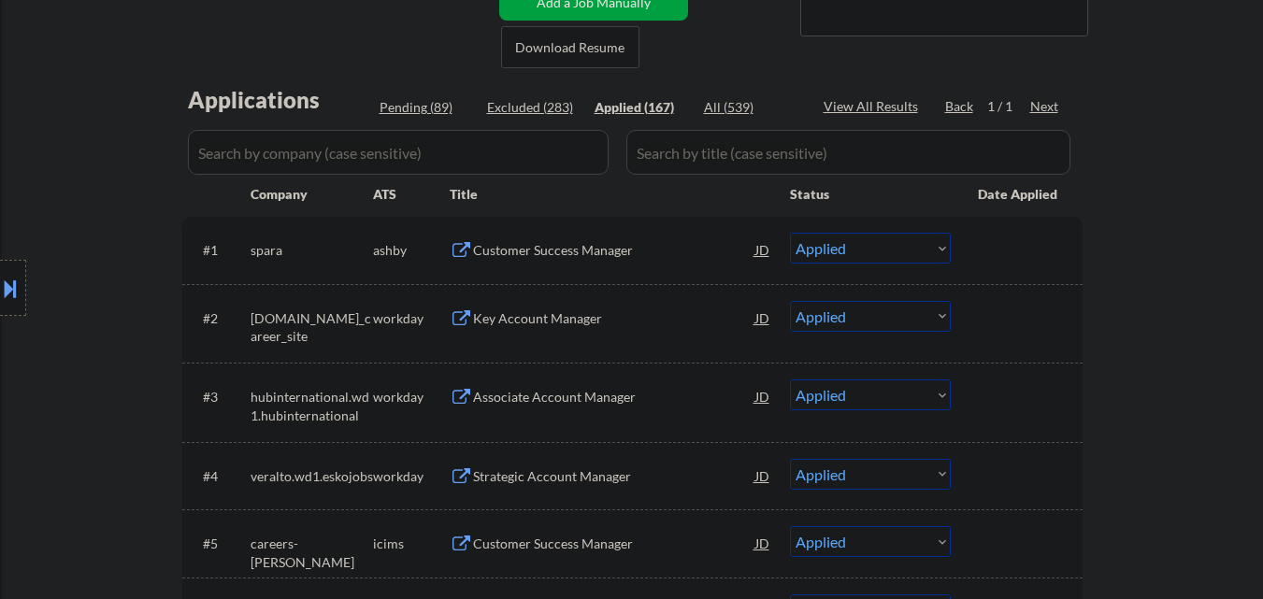
select select ""applied""
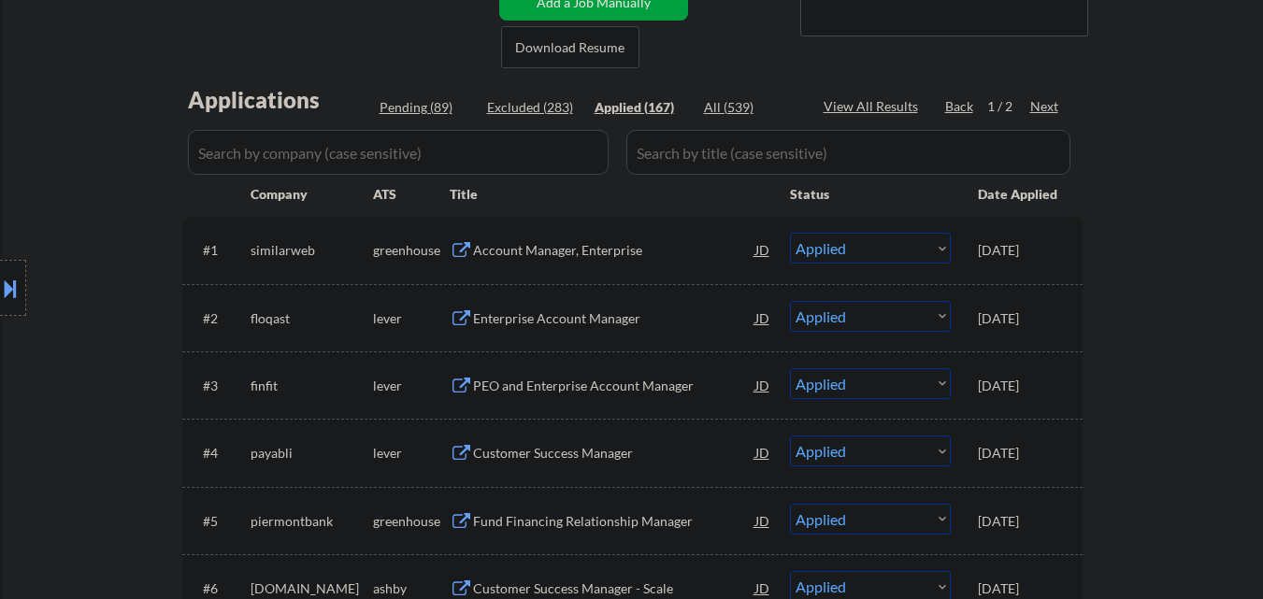
drag, startPoint x: 70, startPoint y: 453, endPoint x: 258, endPoint y: 441, distance: 188.3
click at [75, 453] on div "Location Inclusions:" at bounding box center [167, 288] width 335 height 347
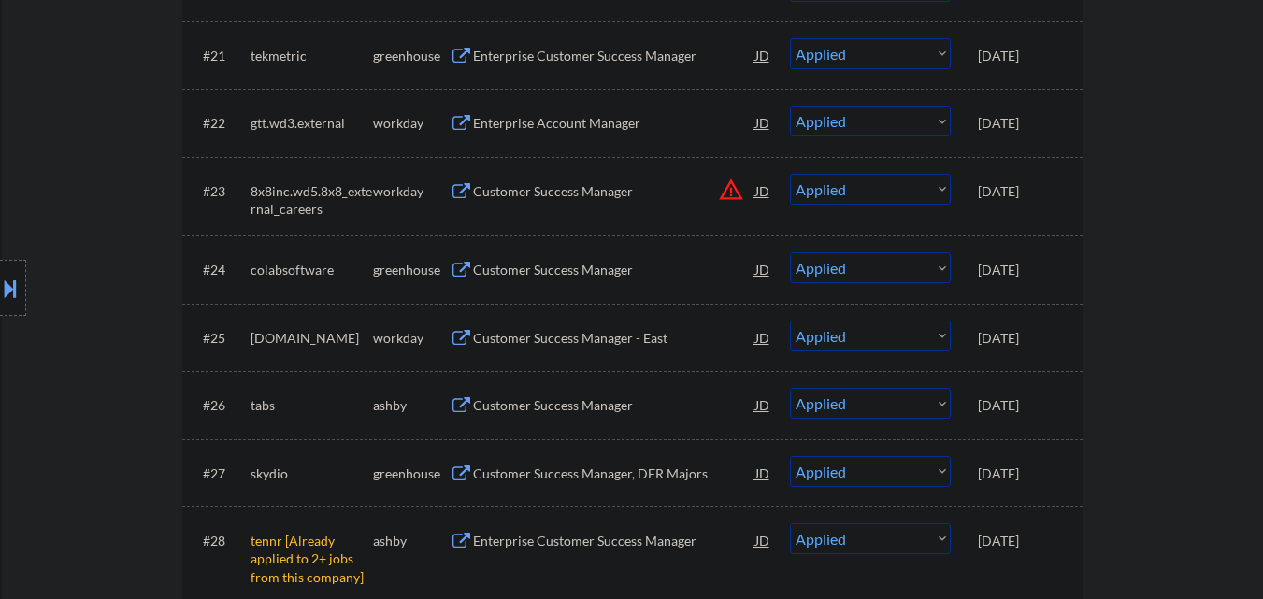
scroll to position [2083, 0]
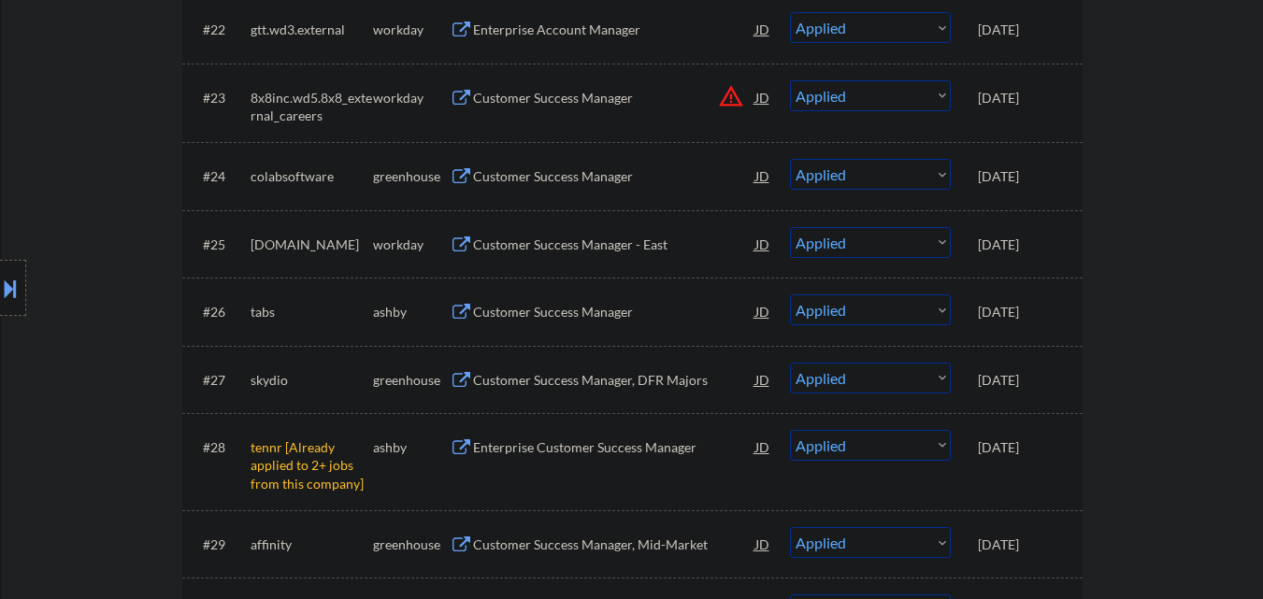
click at [1057, 243] on div "Oct 6, 2025" at bounding box center [1019, 245] width 82 height 19
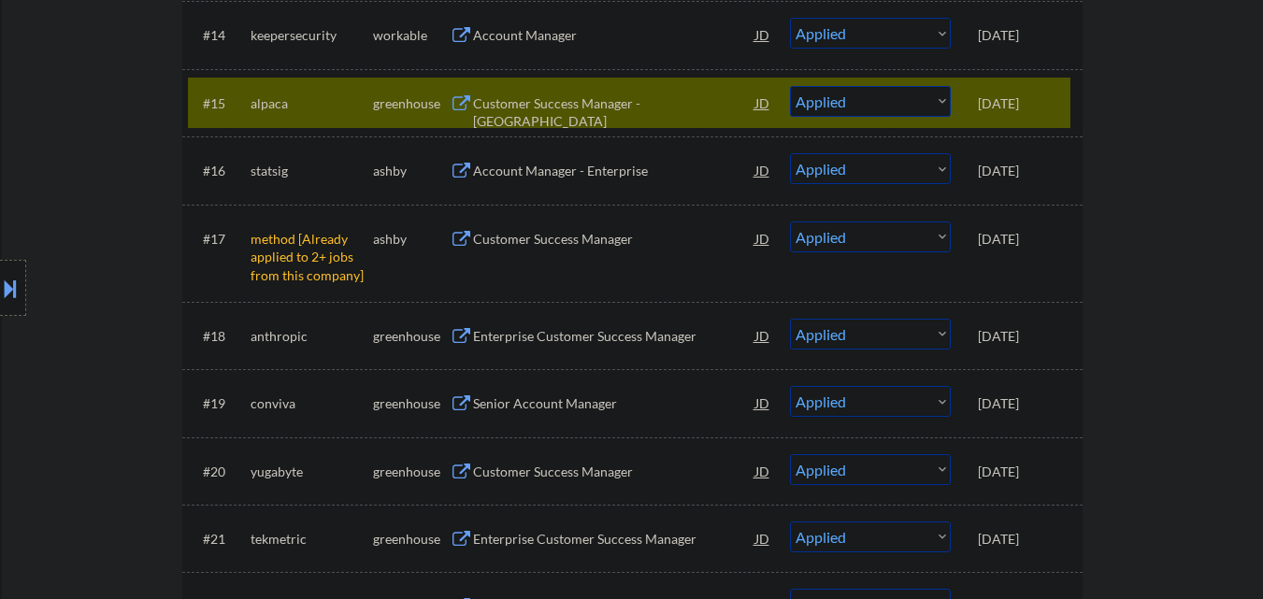
scroll to position [1522, 0]
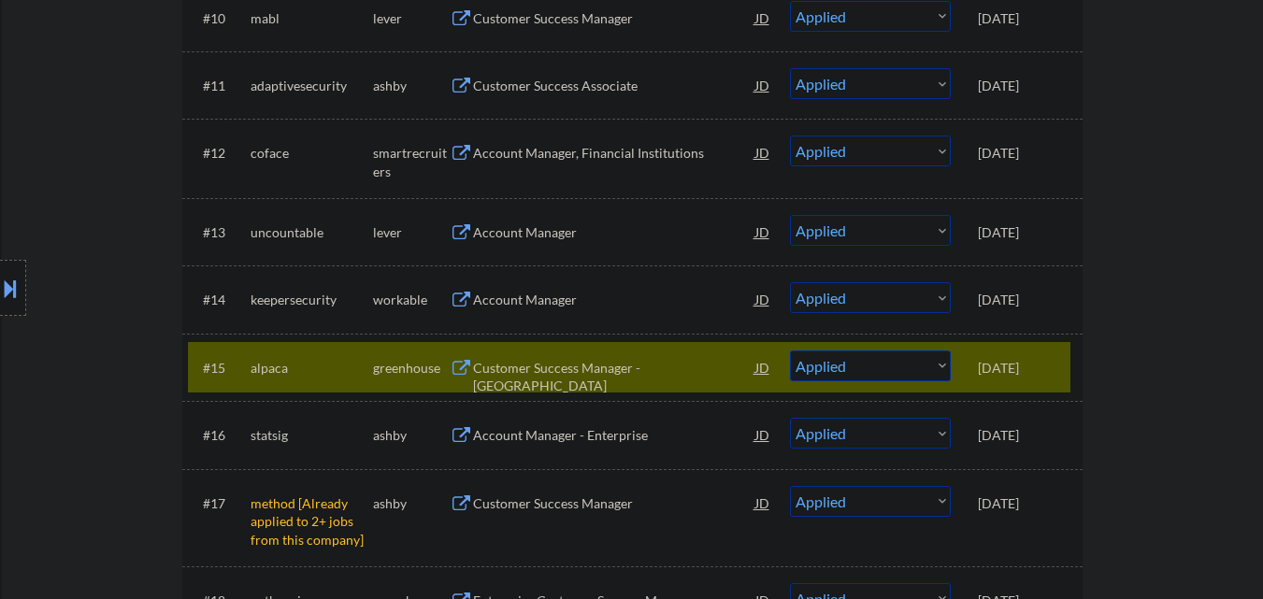
click at [1057, 361] on div "Oct 8, 2025" at bounding box center [1019, 368] width 82 height 19
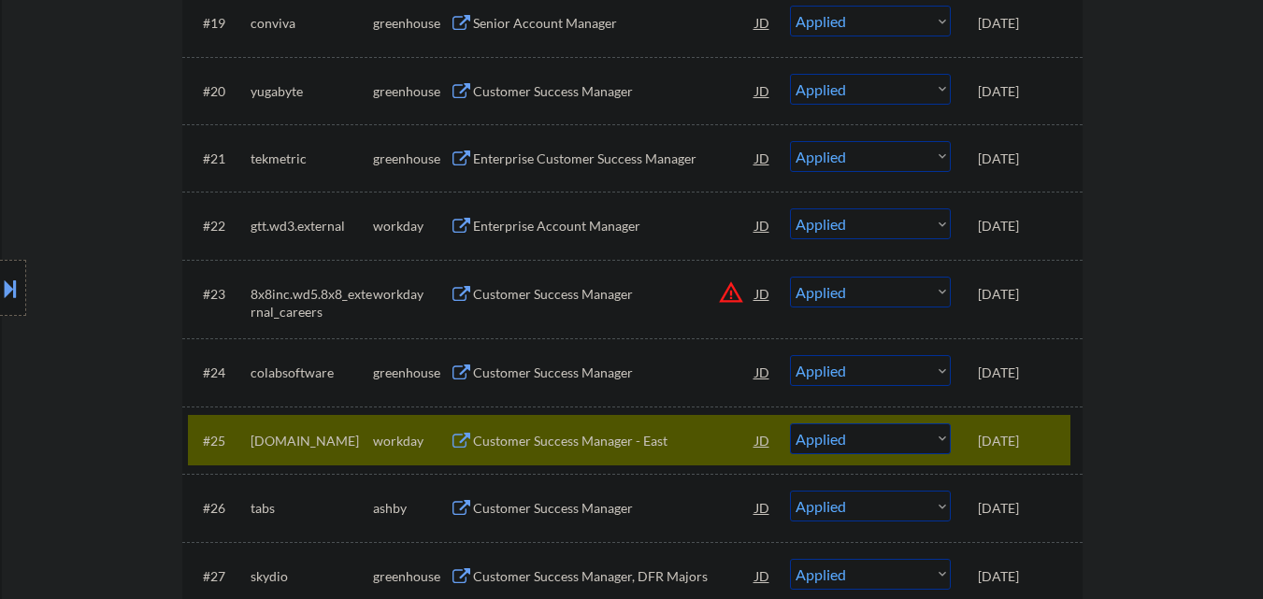
scroll to position [1989, 0]
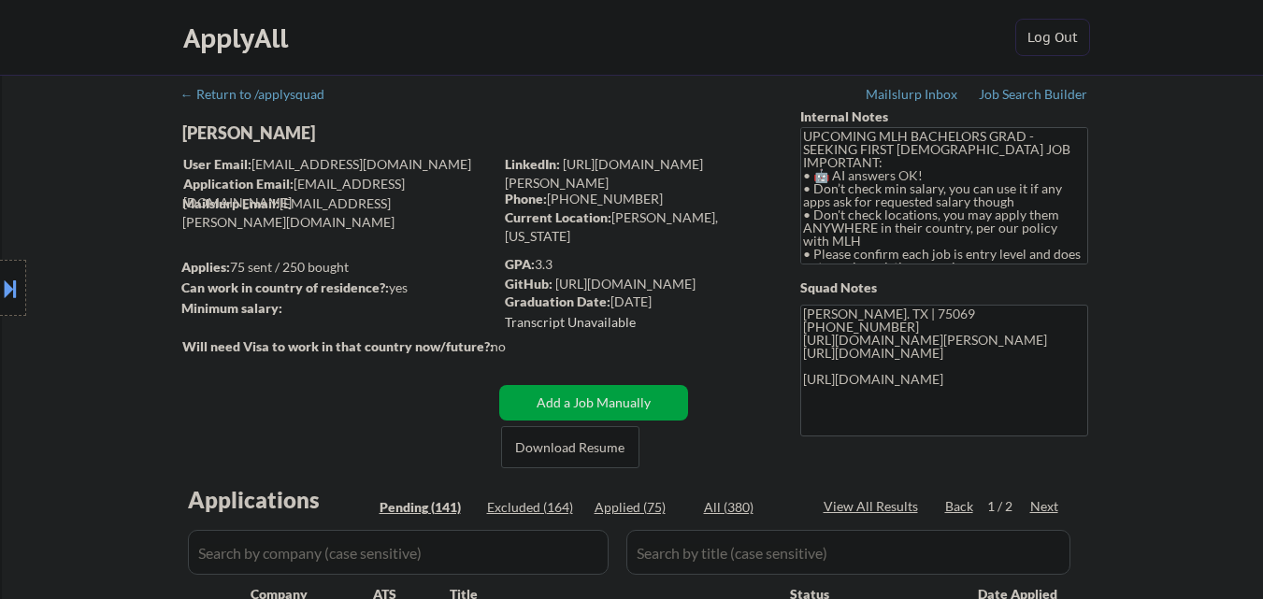
select select ""pending""
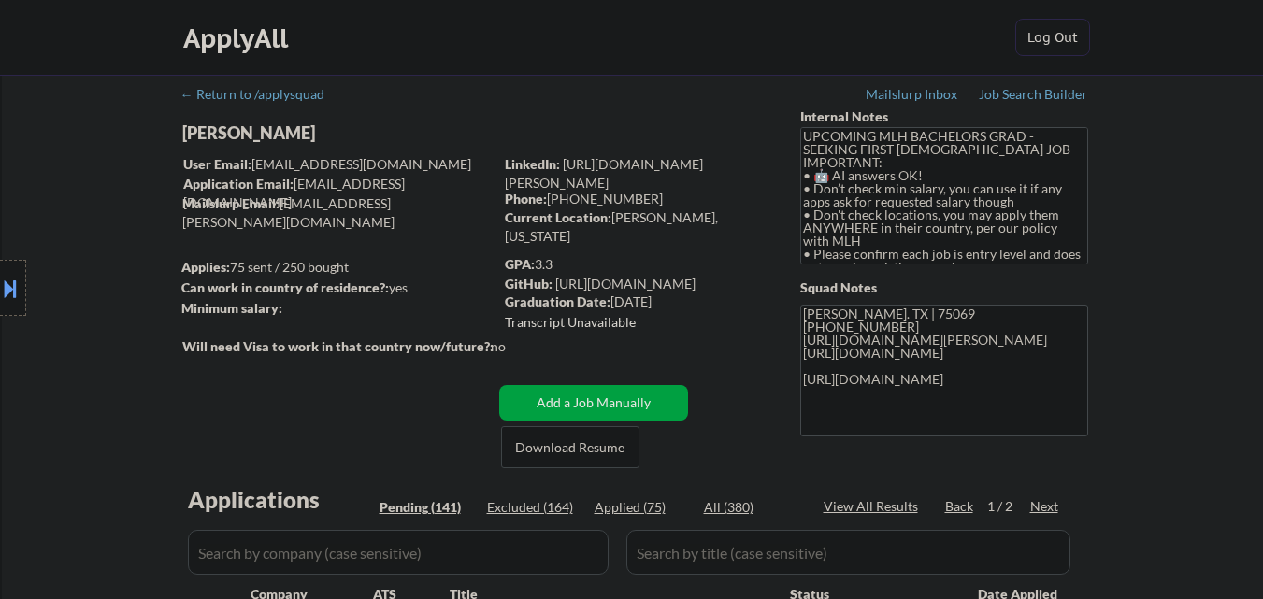
select select ""pending""
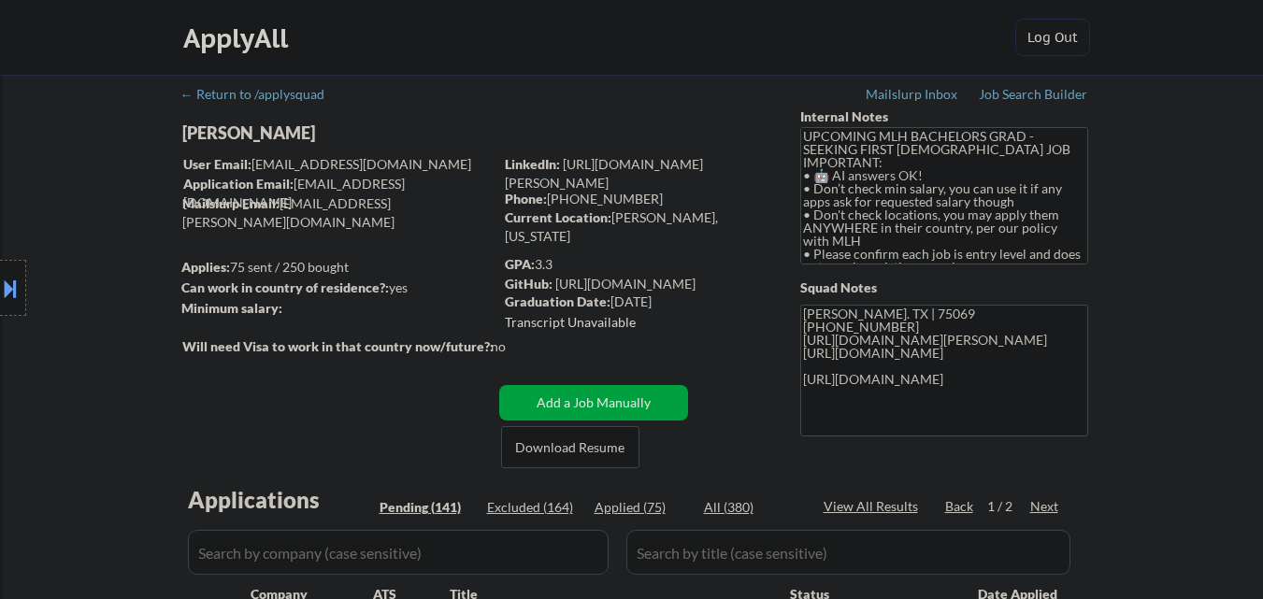
select select ""pending""
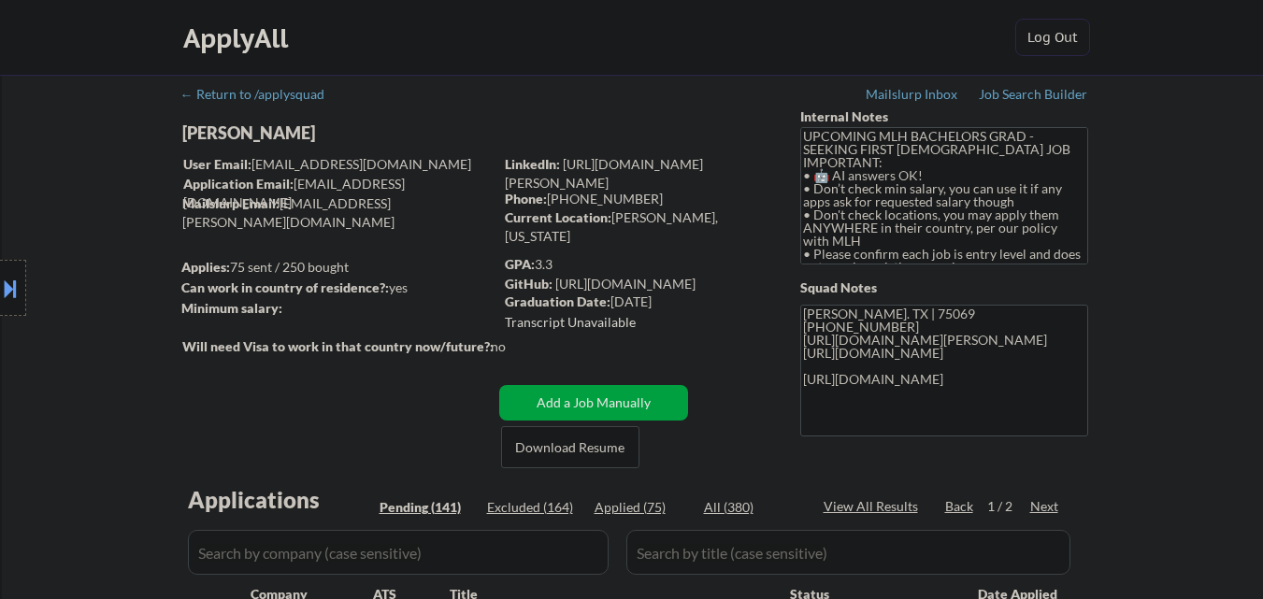
select select ""pending""
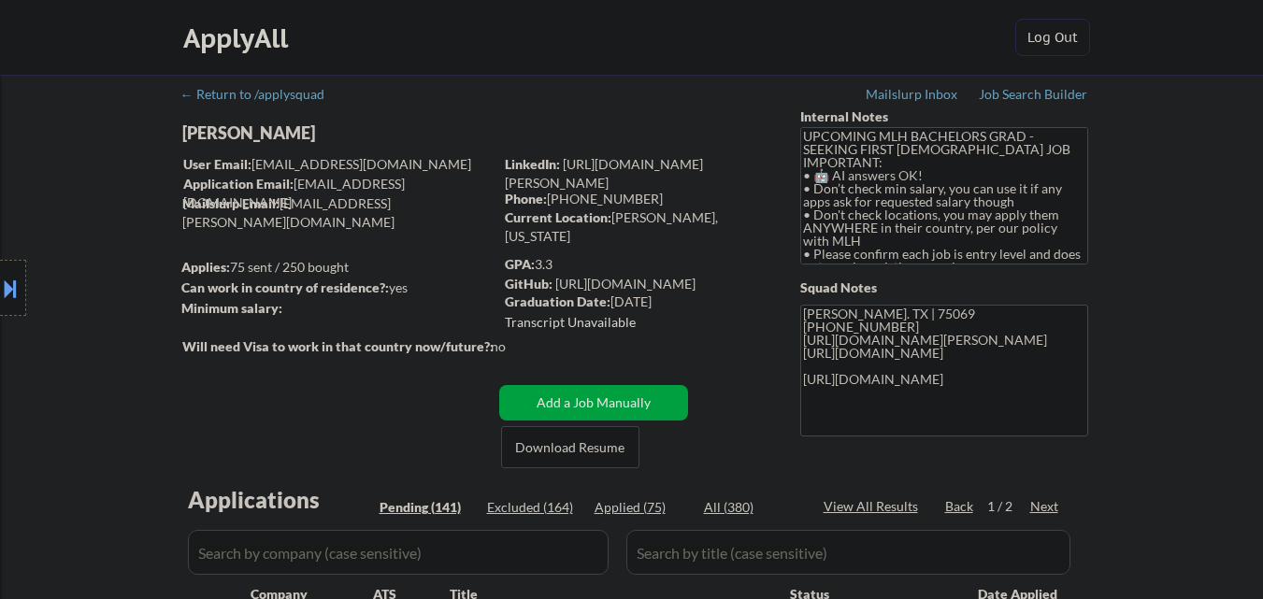
select select ""pending""
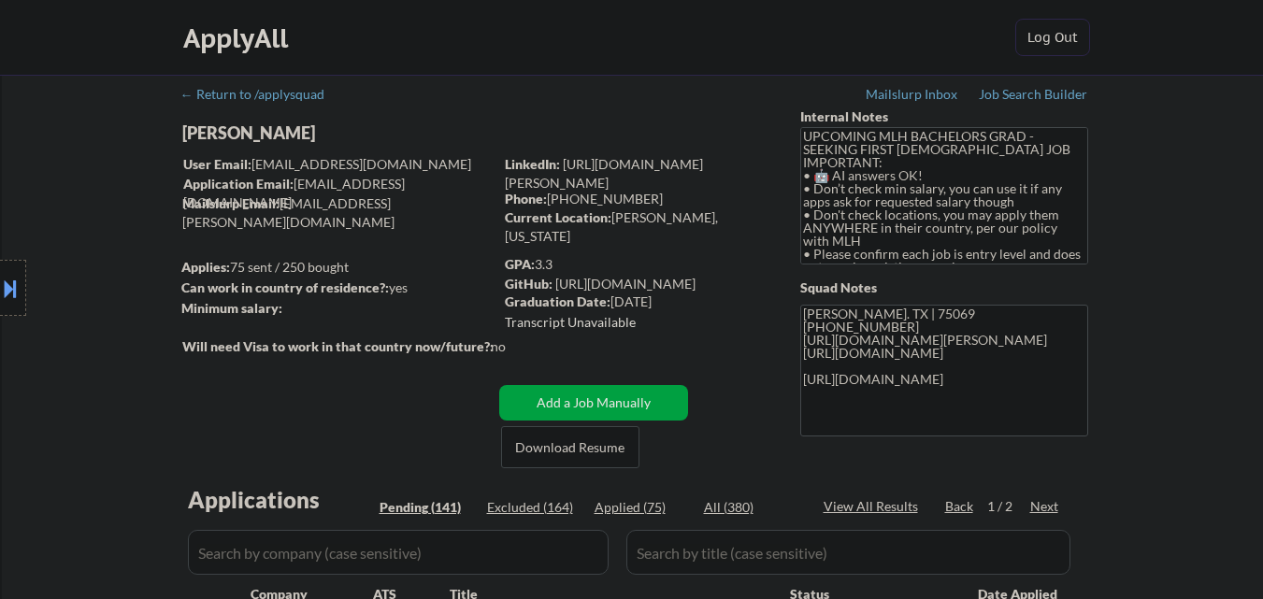
select select ""pending""
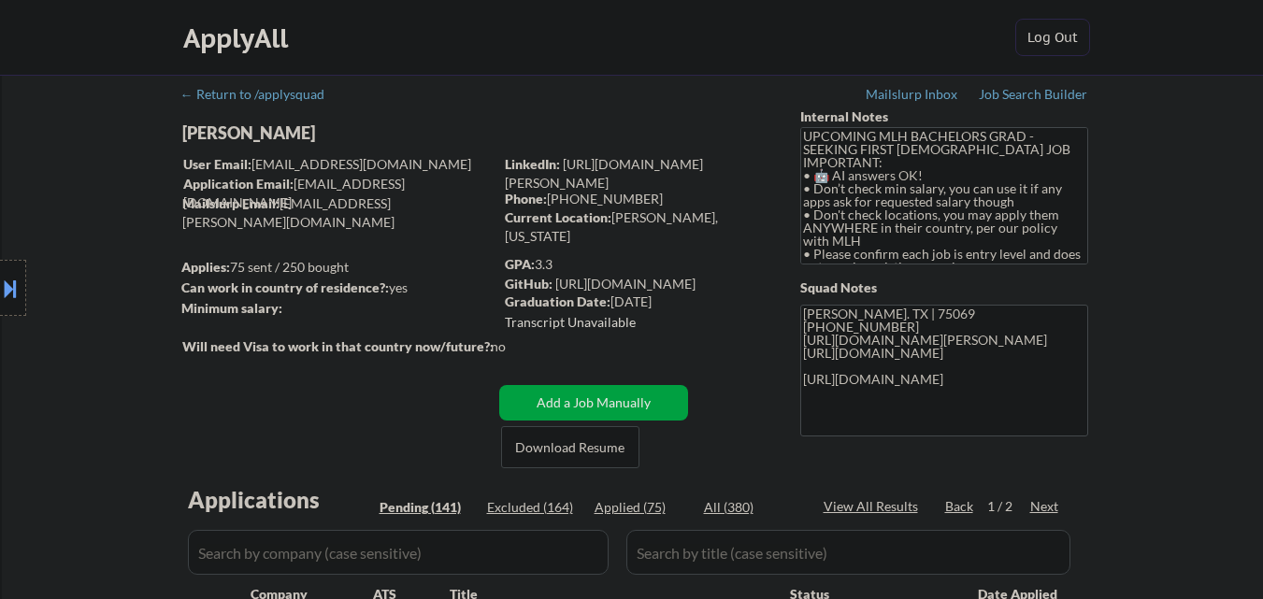
select select ""pending""
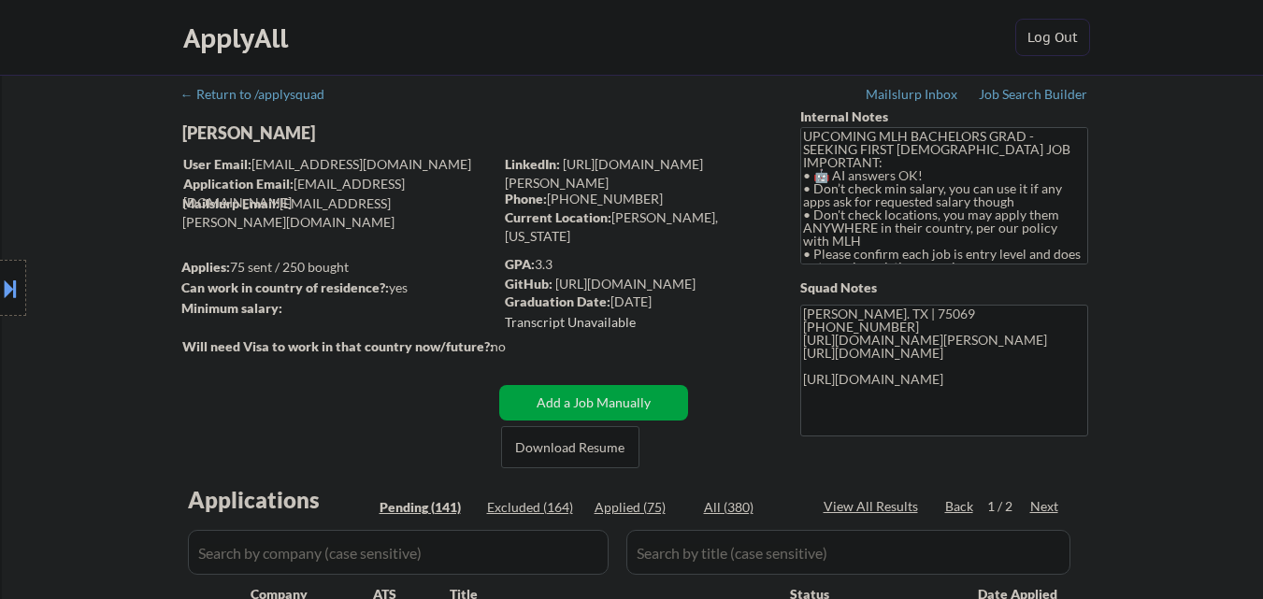
select select ""pending""
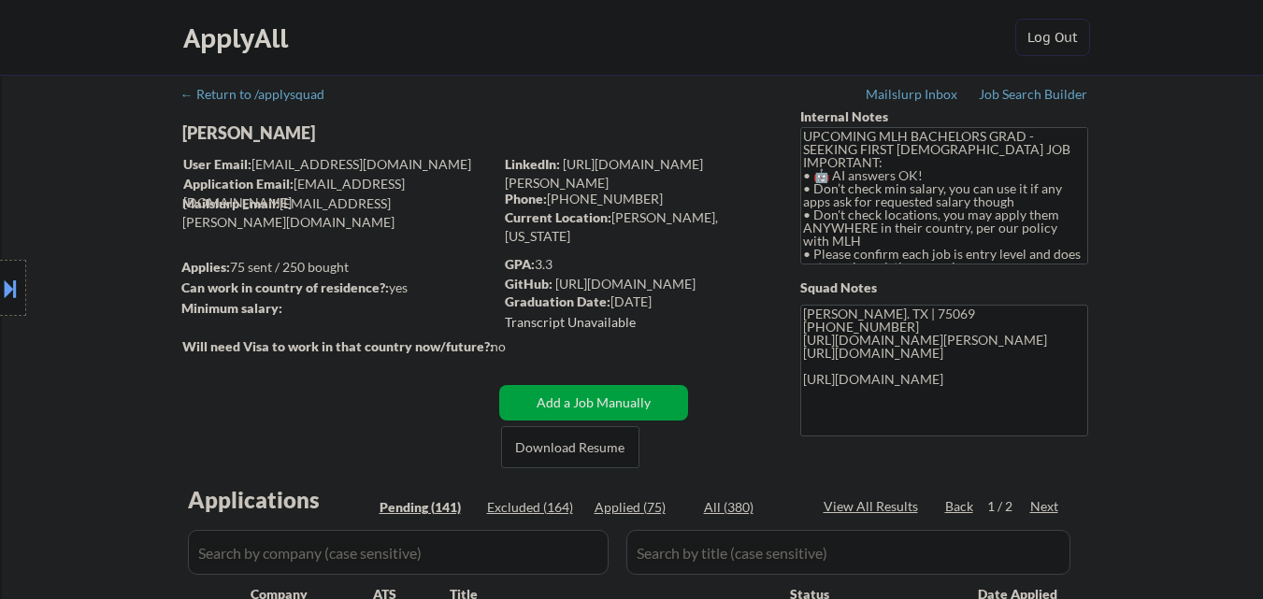
select select ""pending""
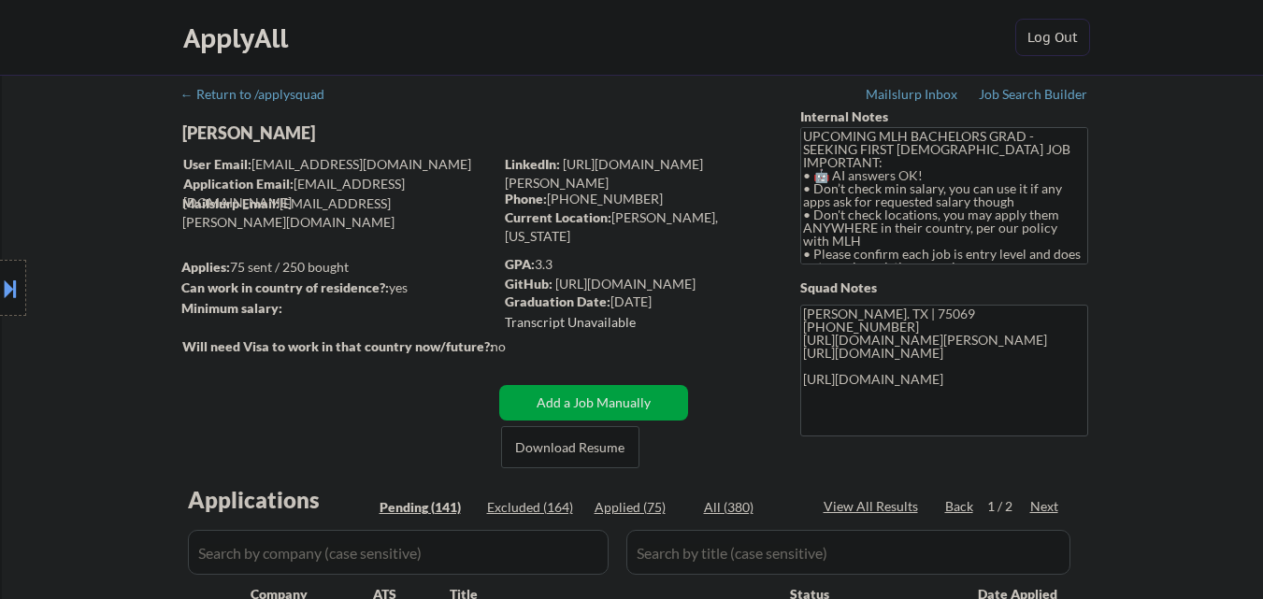
select select ""pending""
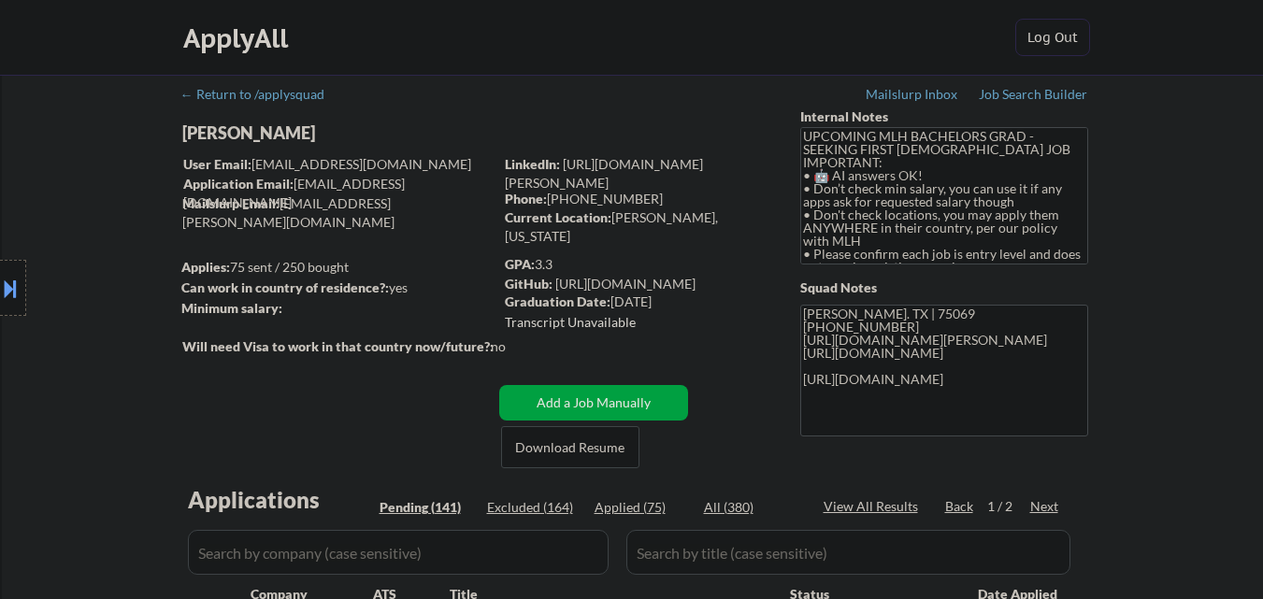
select select ""pending""
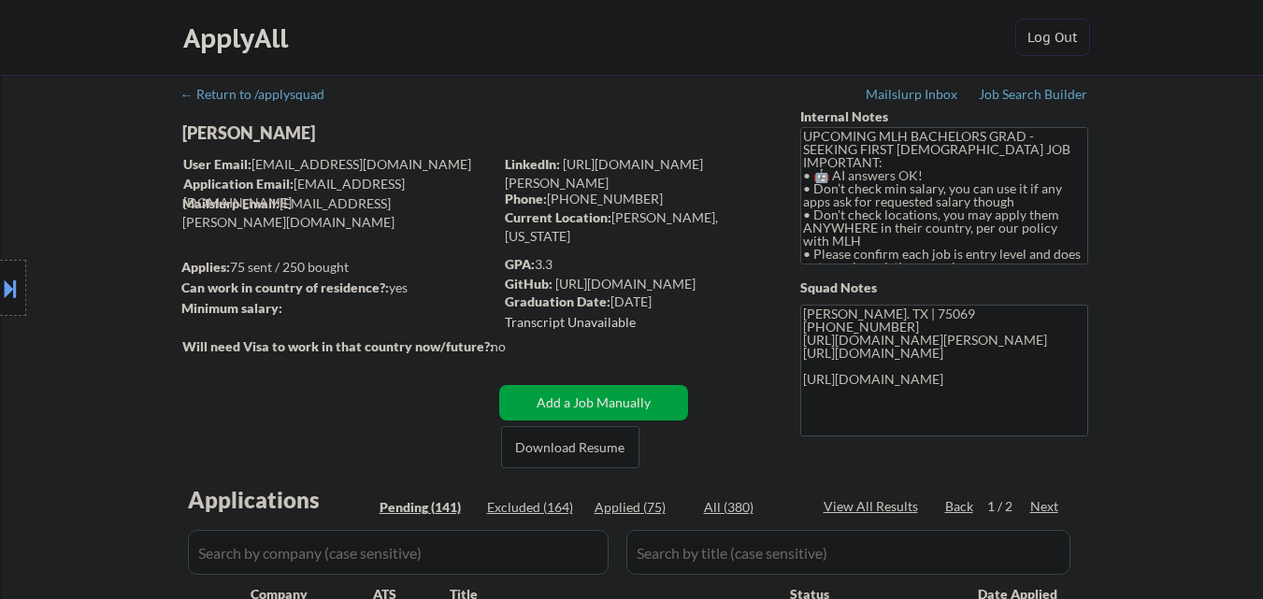
select select ""pending""
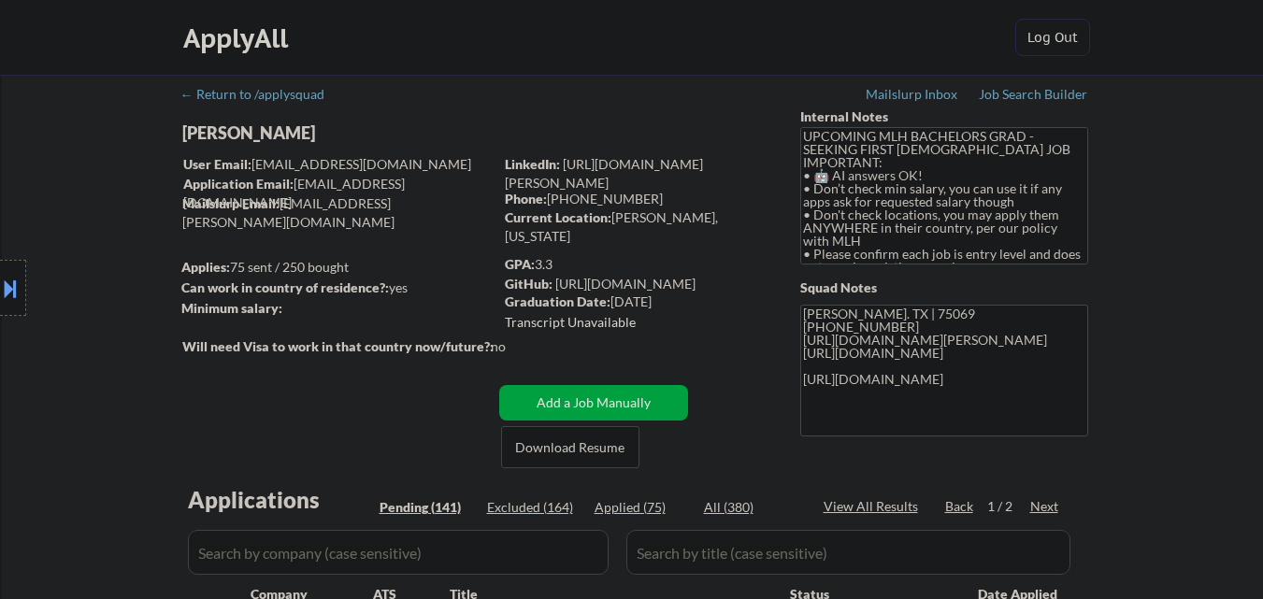
select select ""pending""
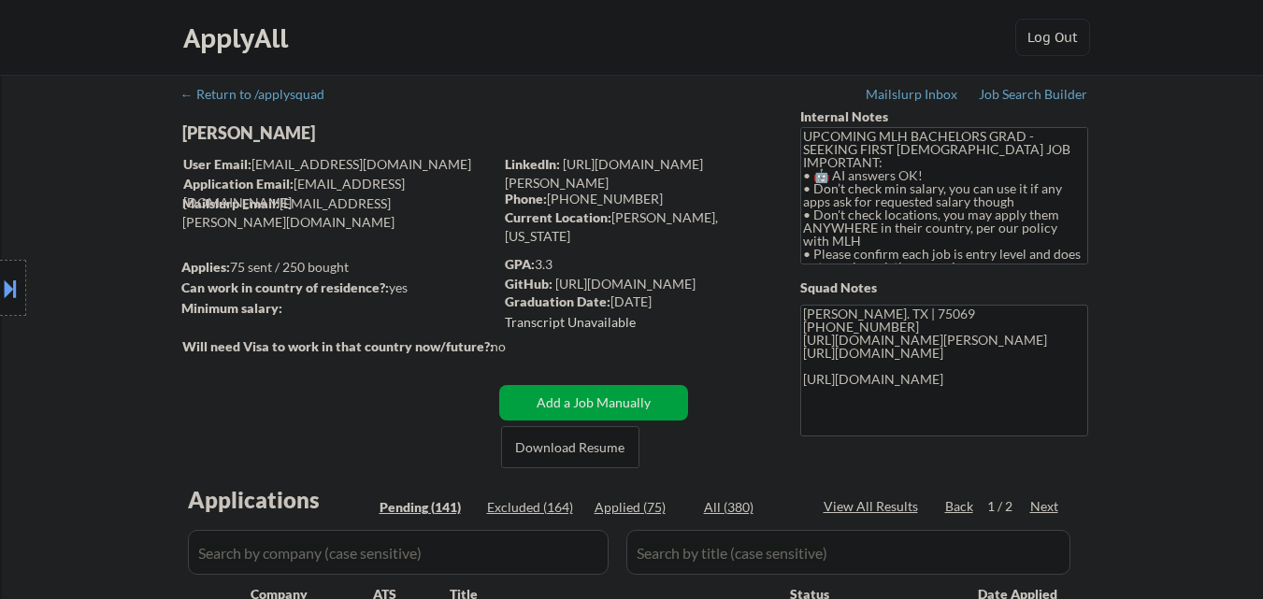
select select ""pending""
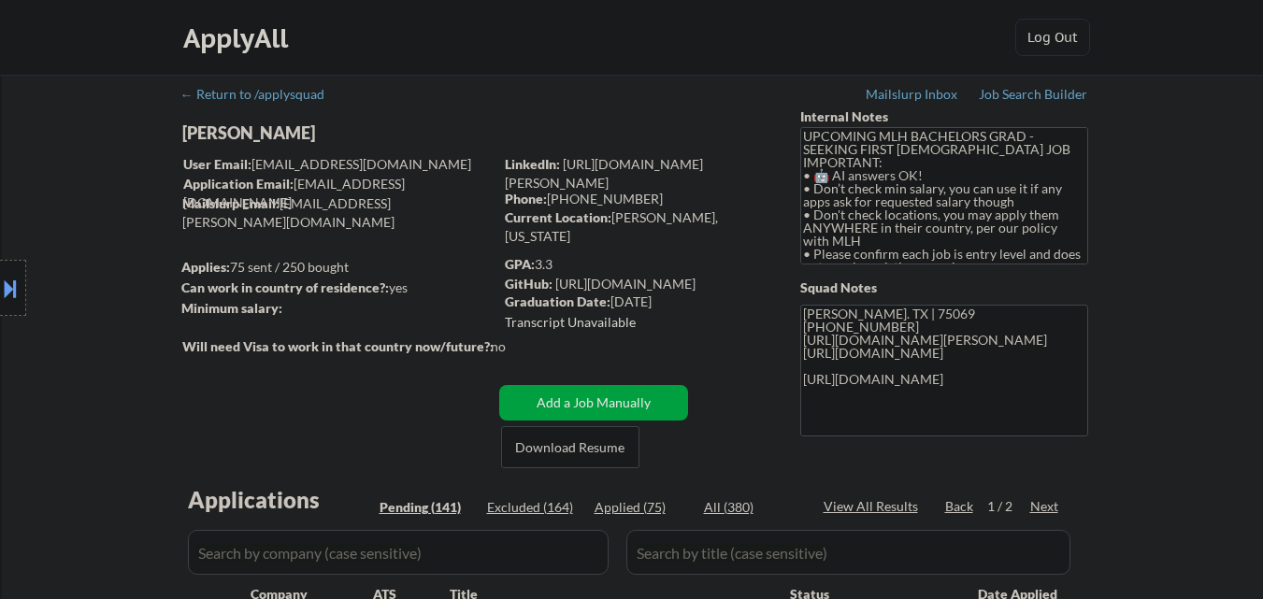
select select ""pending""
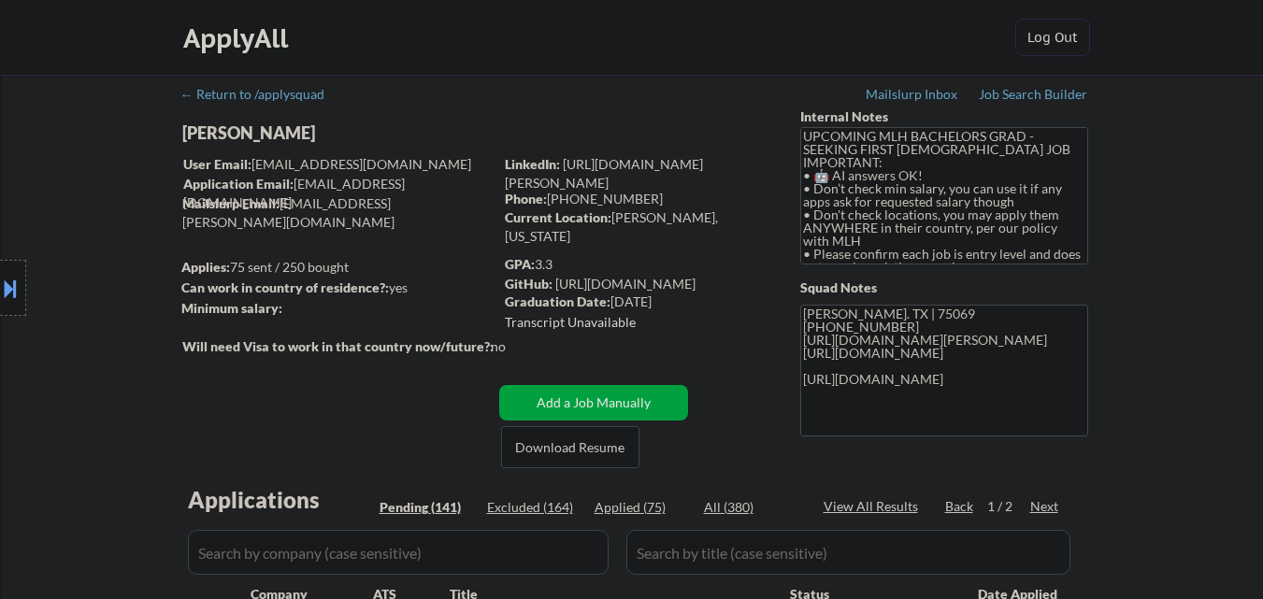
select select ""pending""
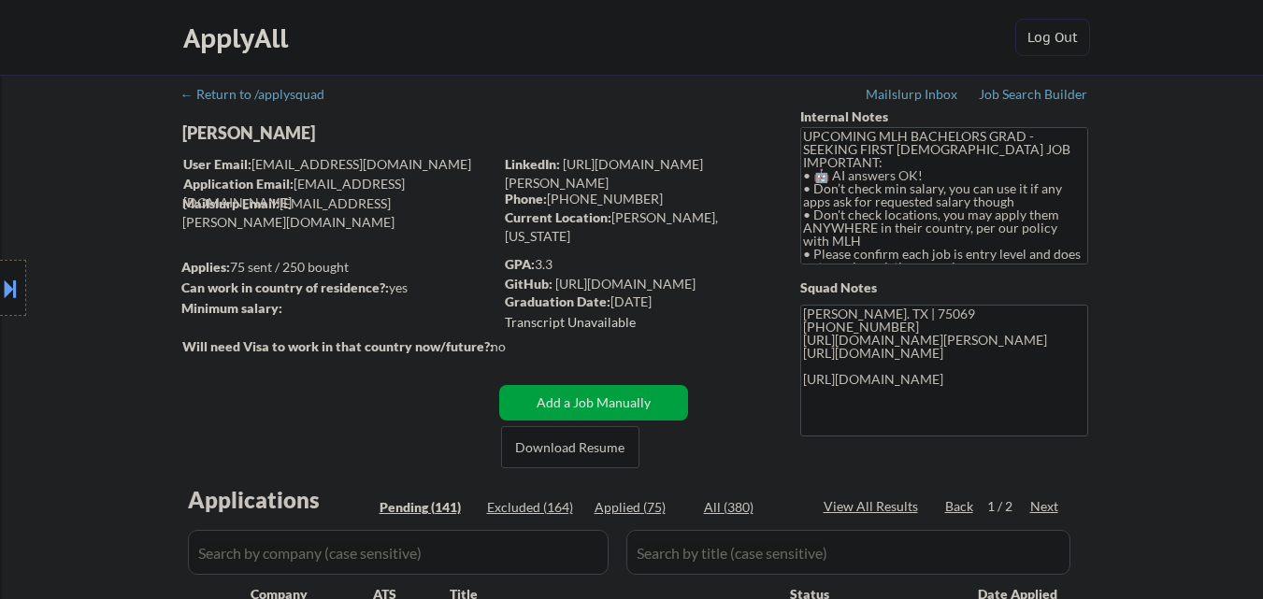
select select ""pending""
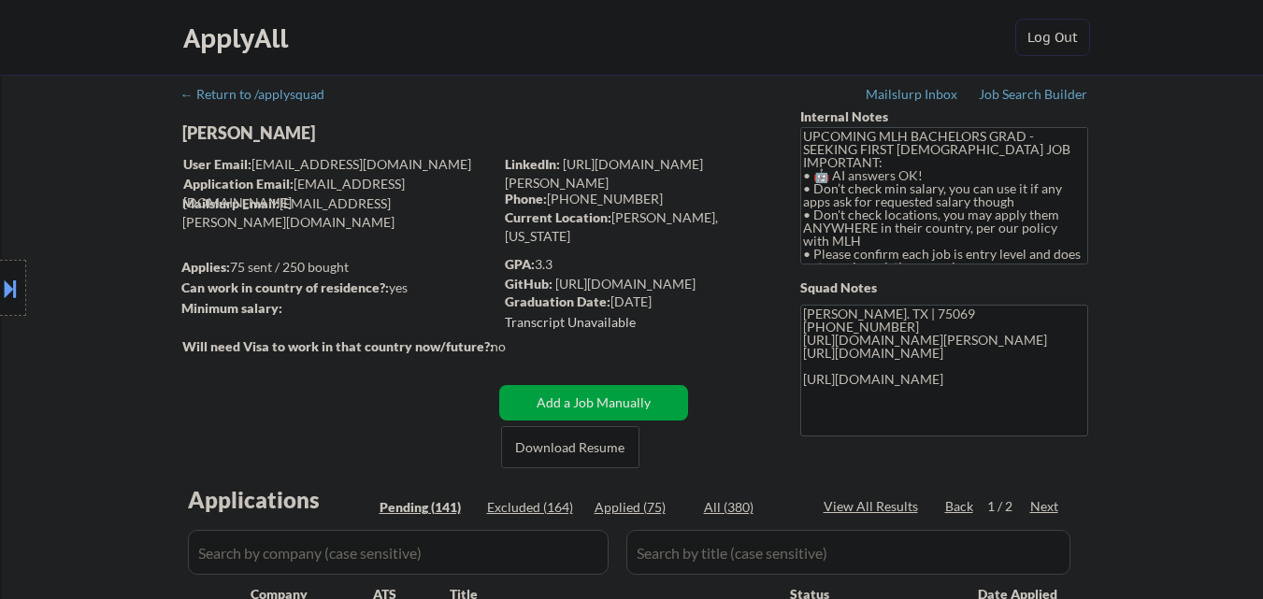
select select ""pending""
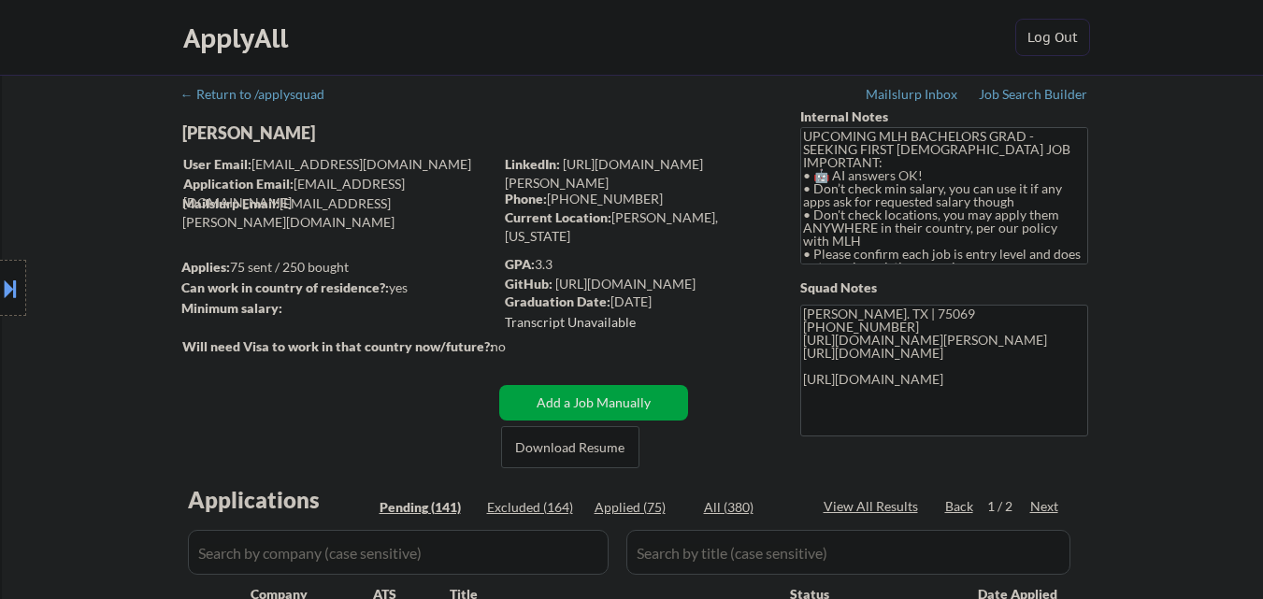
select select ""pending""
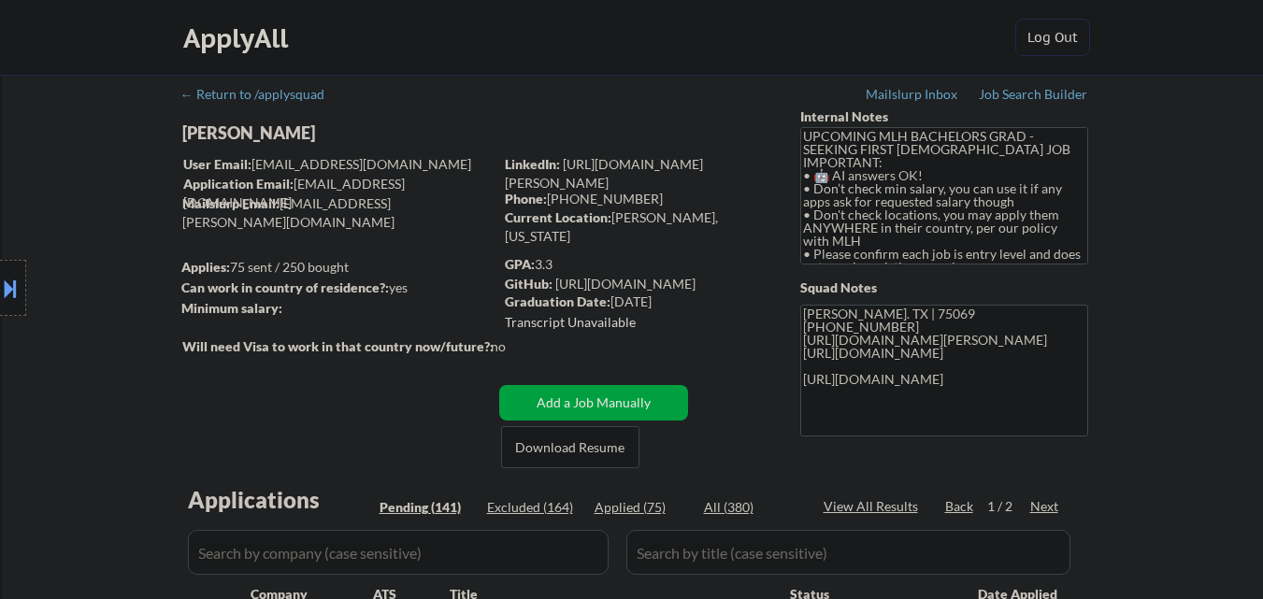
select select ""pending""
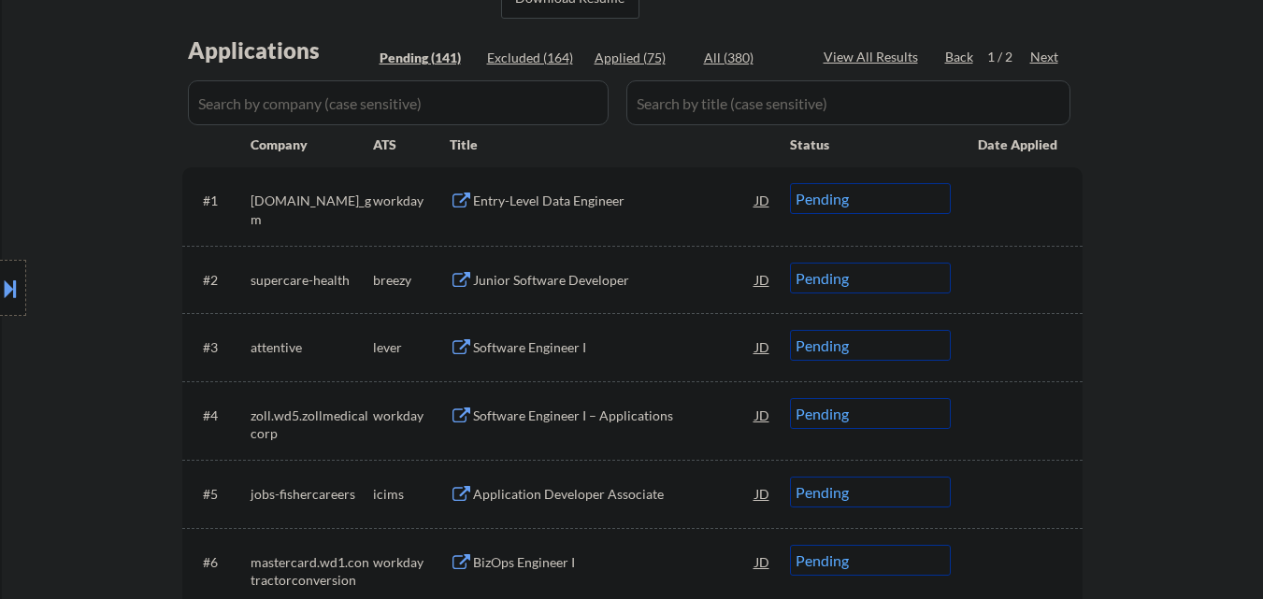
scroll to position [467, 0]
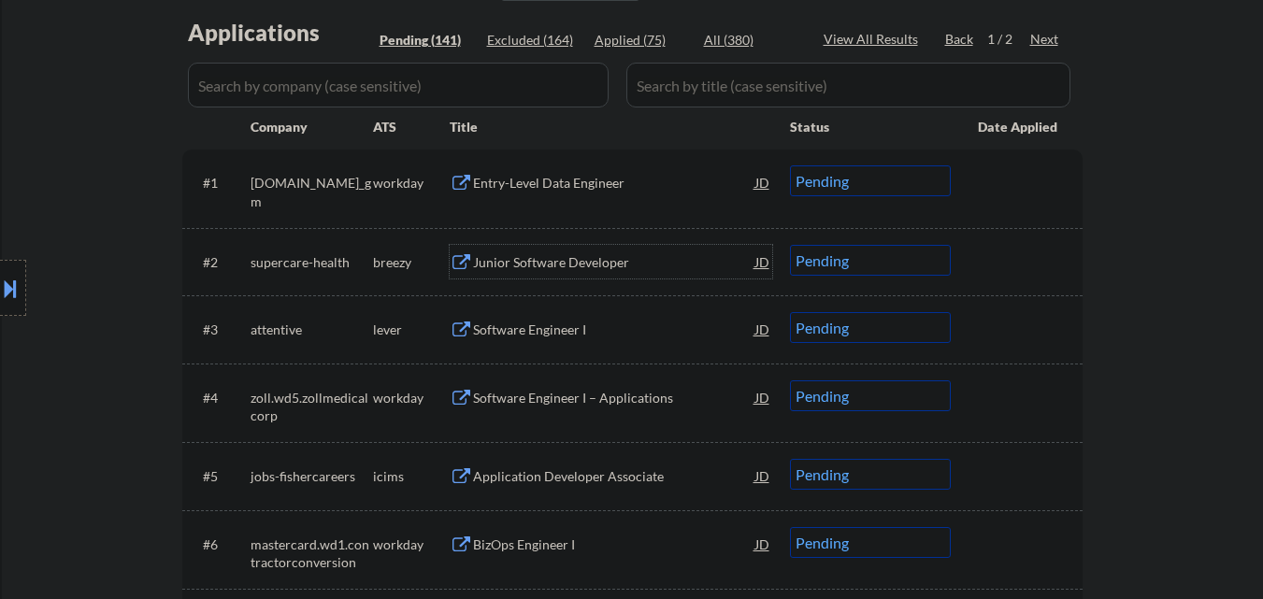
click at [590, 260] on div "Junior Software Developer" at bounding box center [614, 262] width 282 height 19
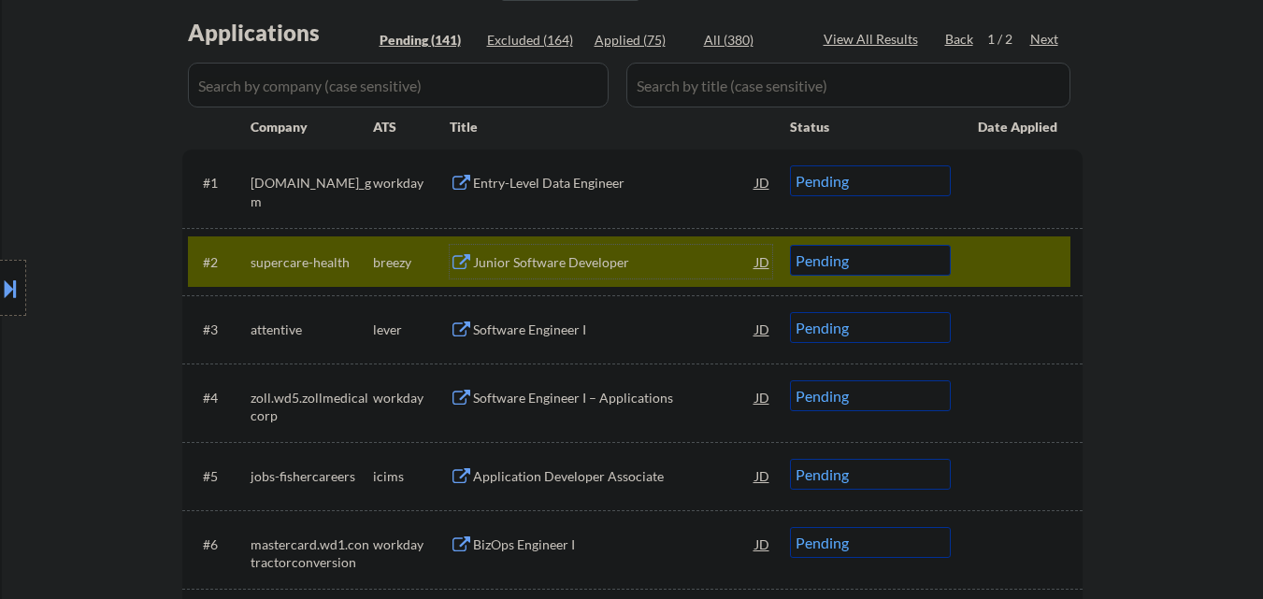
click at [915, 264] on select "Choose an option... Pending Applied Excluded (Questions) Excluded (Expired) Exc…" at bounding box center [870, 260] width 161 height 31
click at [790, 245] on select "Choose an option... Pending Applied Excluded (Questions) Excluded (Expired) Exc…" at bounding box center [870, 260] width 161 height 31
click at [1043, 248] on div at bounding box center [1019, 262] width 82 height 34
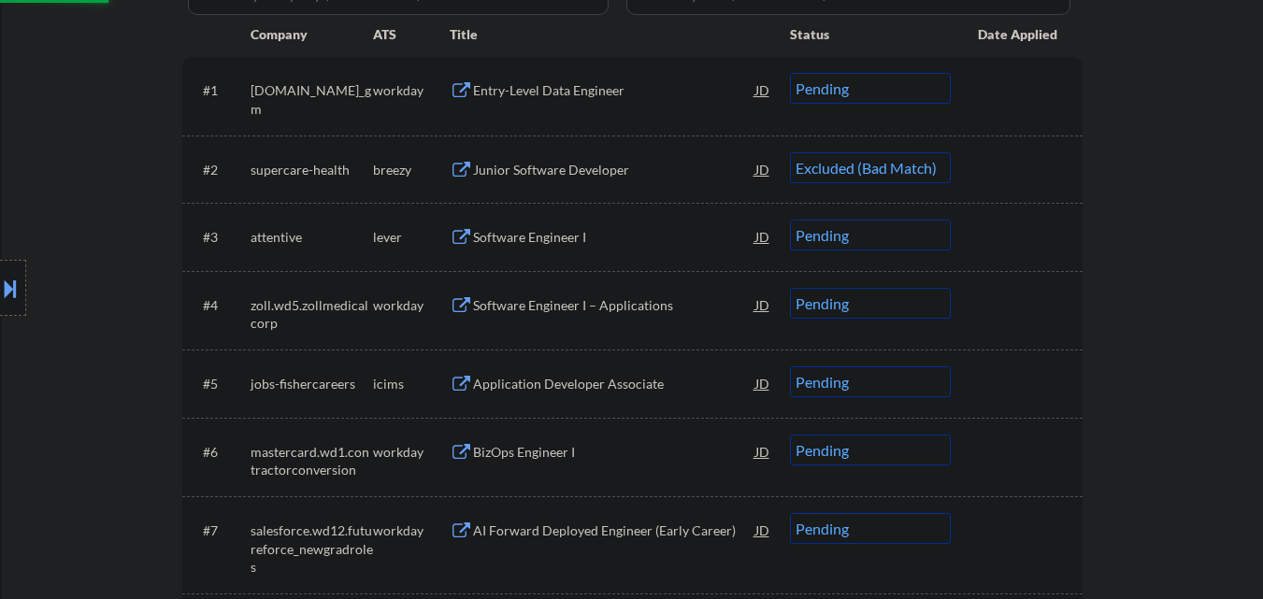
scroll to position [561, 0]
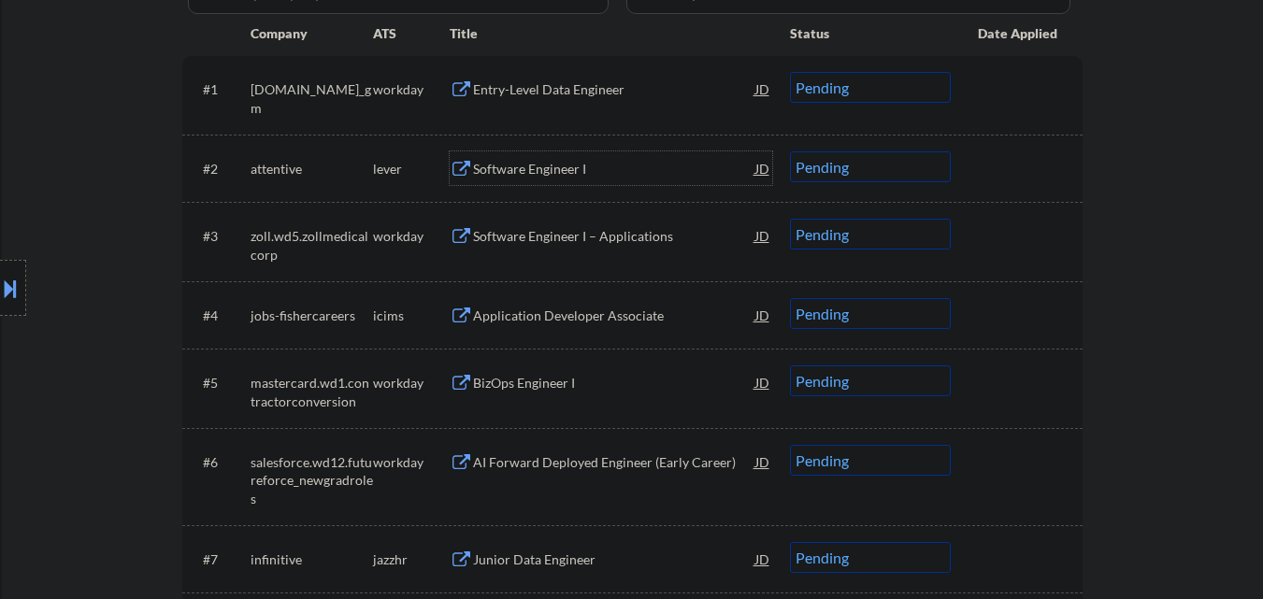
click at [594, 173] on div "Software Engineer I" at bounding box center [614, 169] width 282 height 19
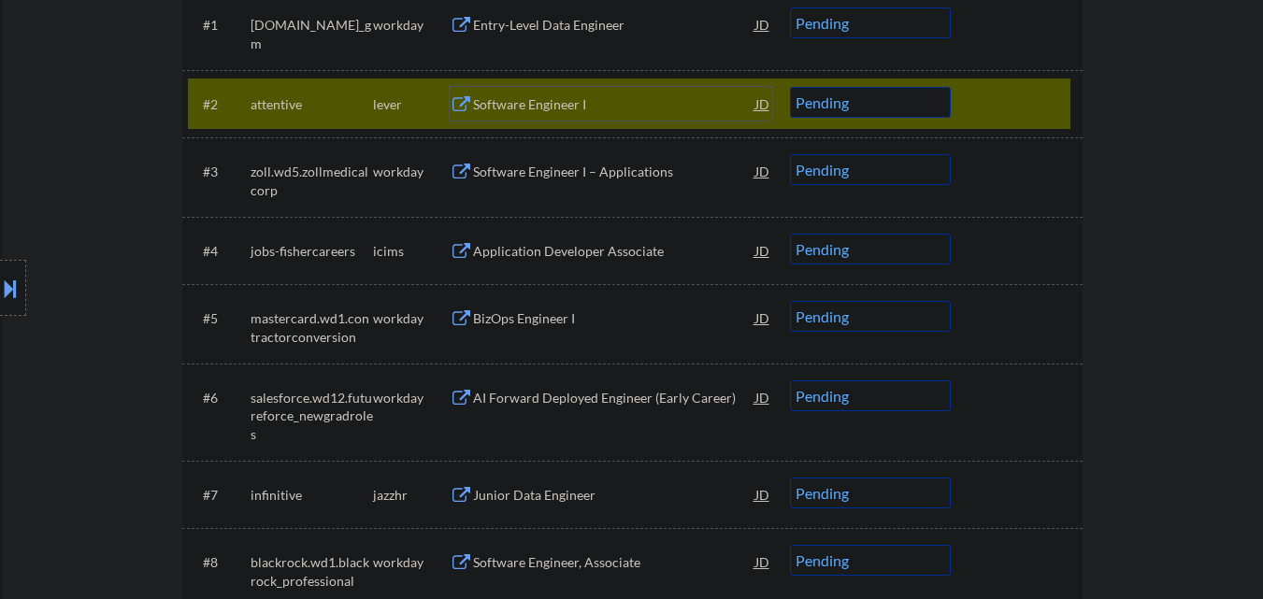
scroll to position [654, 0]
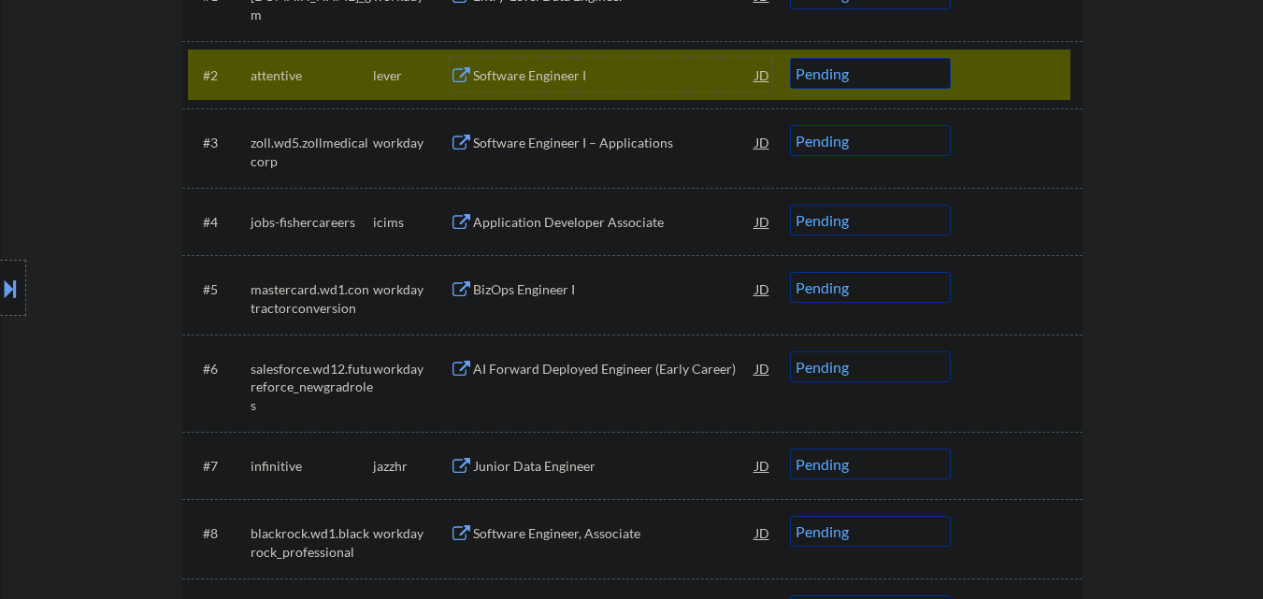
click at [575, 465] on div "Junior Data Engineer" at bounding box center [614, 466] width 282 height 19
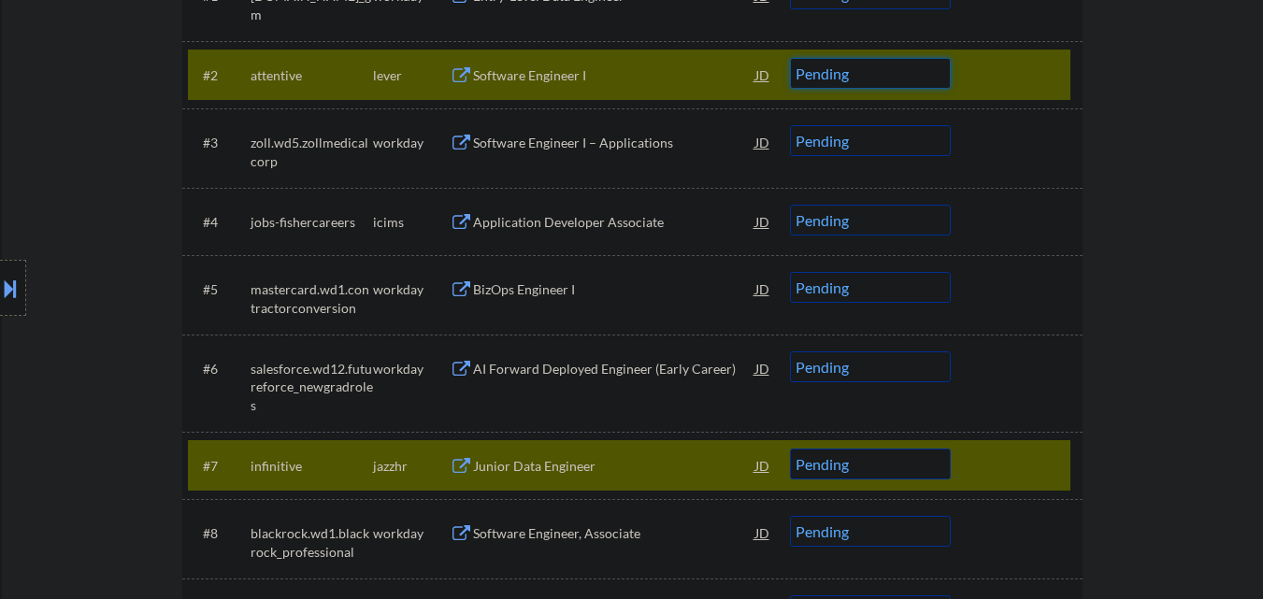
click at [880, 76] on select "Choose an option... Pending Applied Excluded (Questions) Excluded (Expired) Exc…" at bounding box center [870, 73] width 161 height 31
click at [790, 58] on select "Choose an option... Pending Applied Excluded (Questions) Excluded (Expired) Exc…" at bounding box center [870, 73] width 161 height 31
click at [1051, 70] on div at bounding box center [1019, 75] width 82 height 34
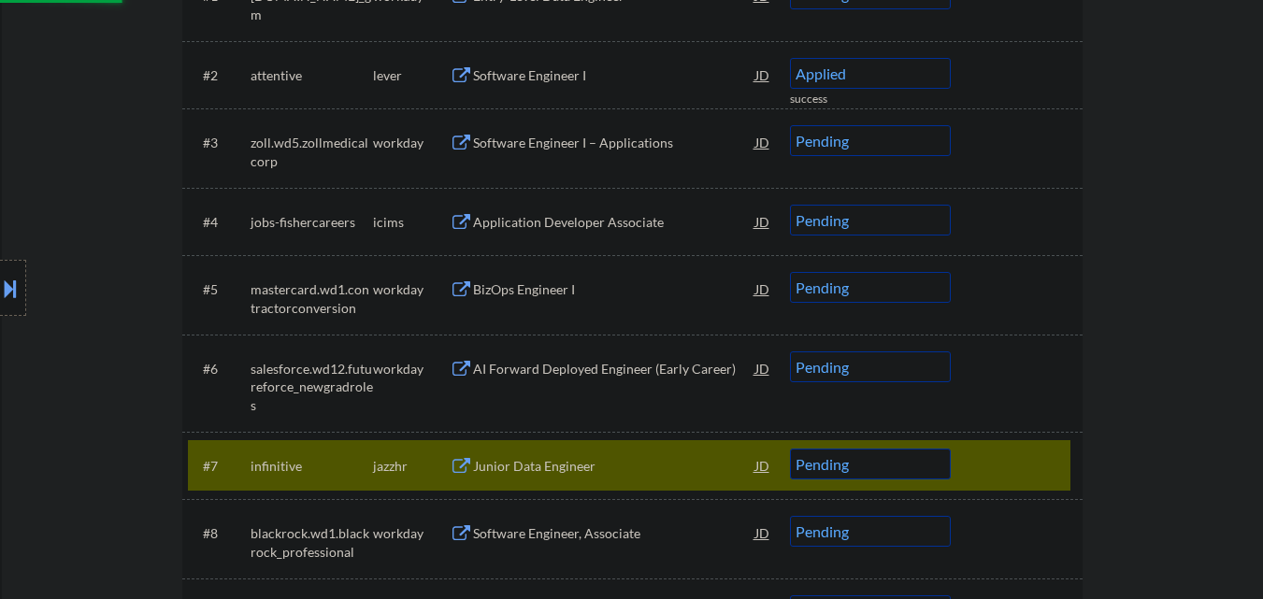
select select ""pending""
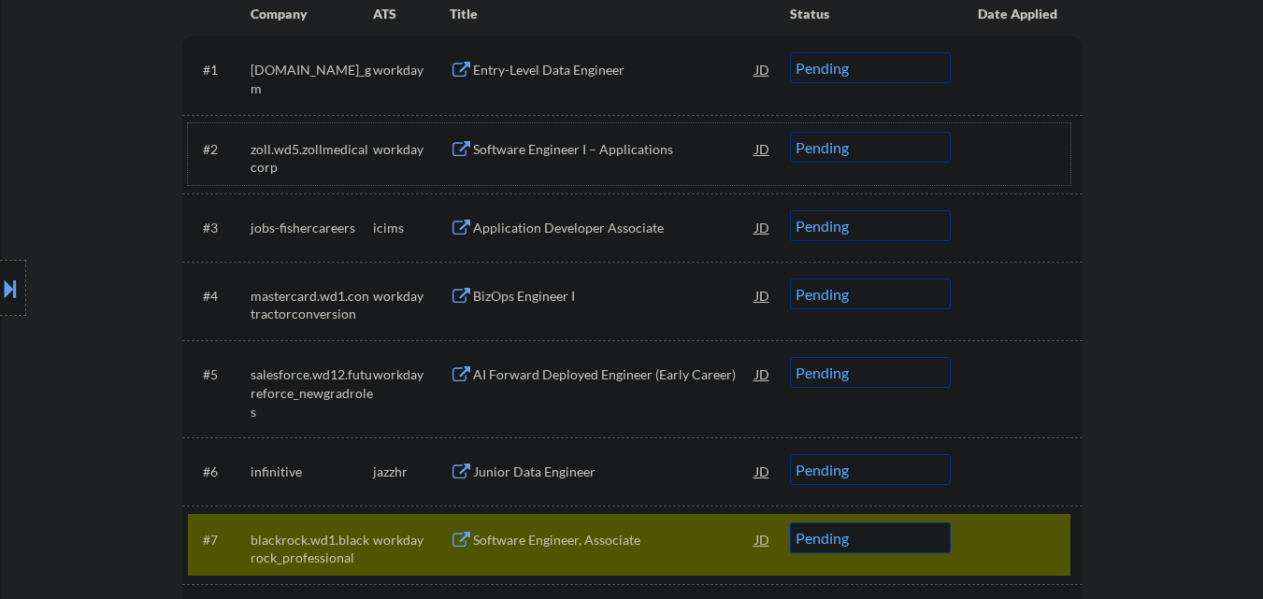
scroll to position [841, 0]
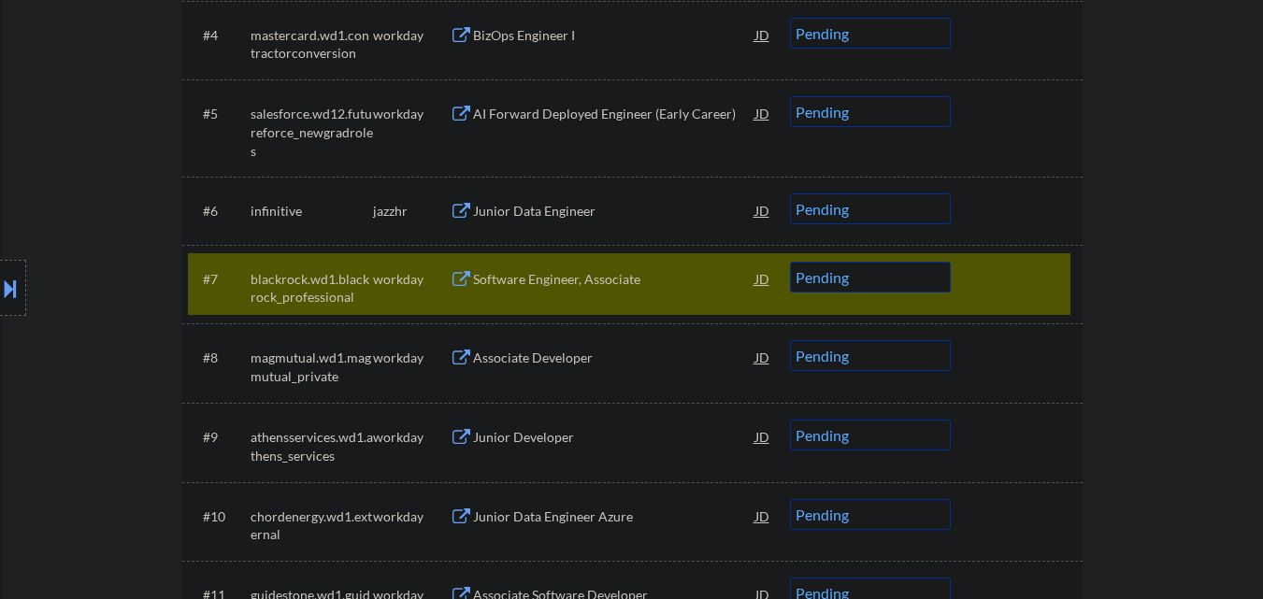
click at [1012, 277] on div at bounding box center [1019, 279] width 82 height 34
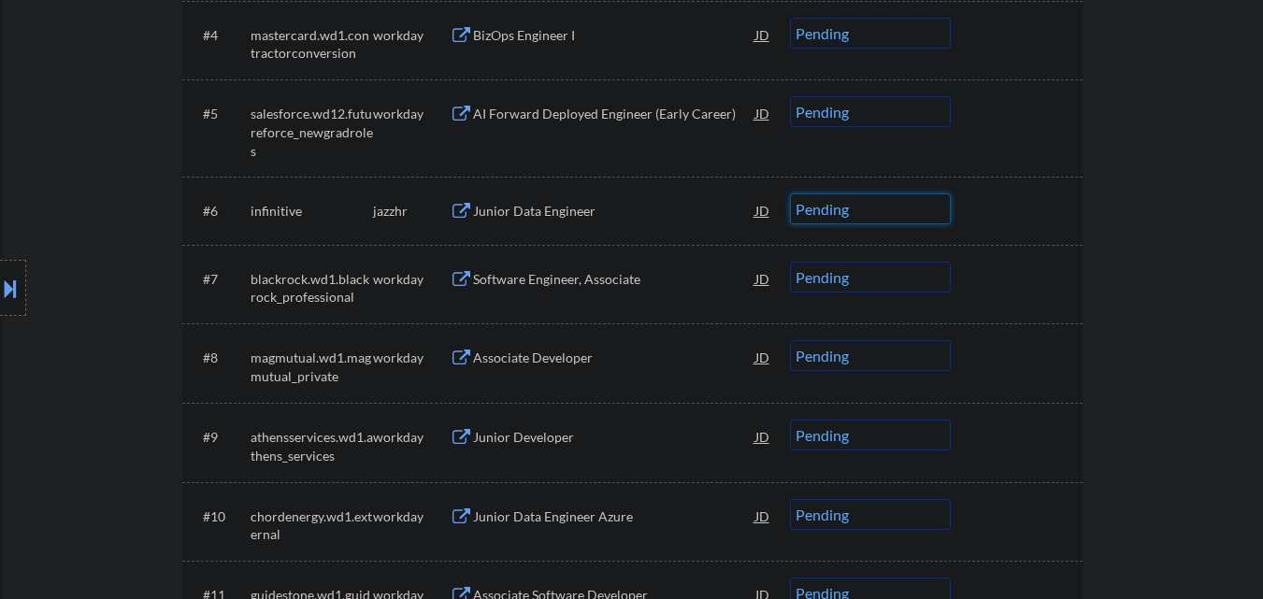
click at [909, 217] on select "Choose an option... Pending Applied Excluded (Questions) Excluded (Expired) Exc…" at bounding box center [870, 208] width 161 height 31
click at [790, 193] on select "Choose an option... Pending Applied Excluded (Questions) Excluded (Expired) Exc…" at bounding box center [870, 208] width 161 height 31
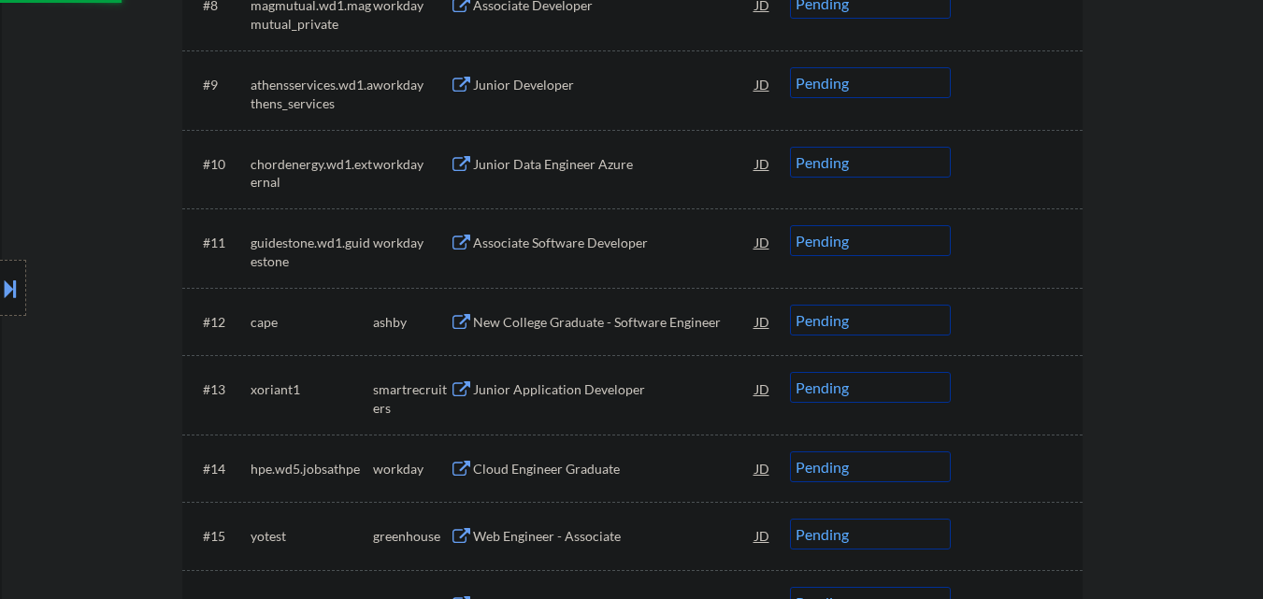
scroll to position [1215, 0]
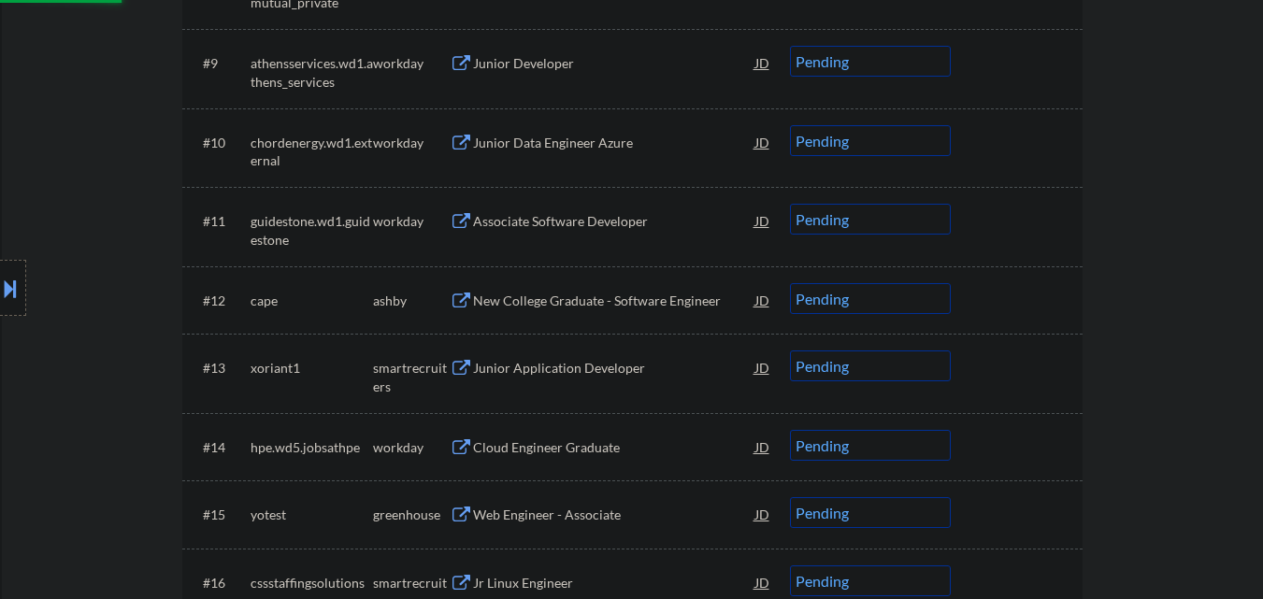
select select ""pending""
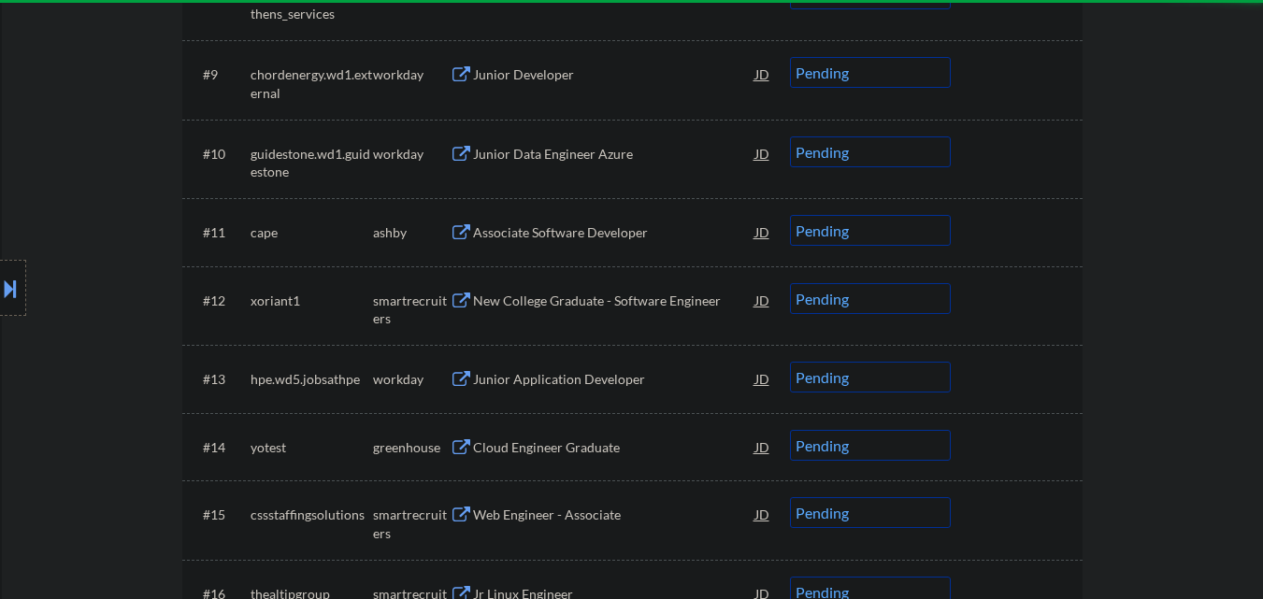
click at [630, 239] on div "Associate Software Developer" at bounding box center [614, 232] width 282 height 19
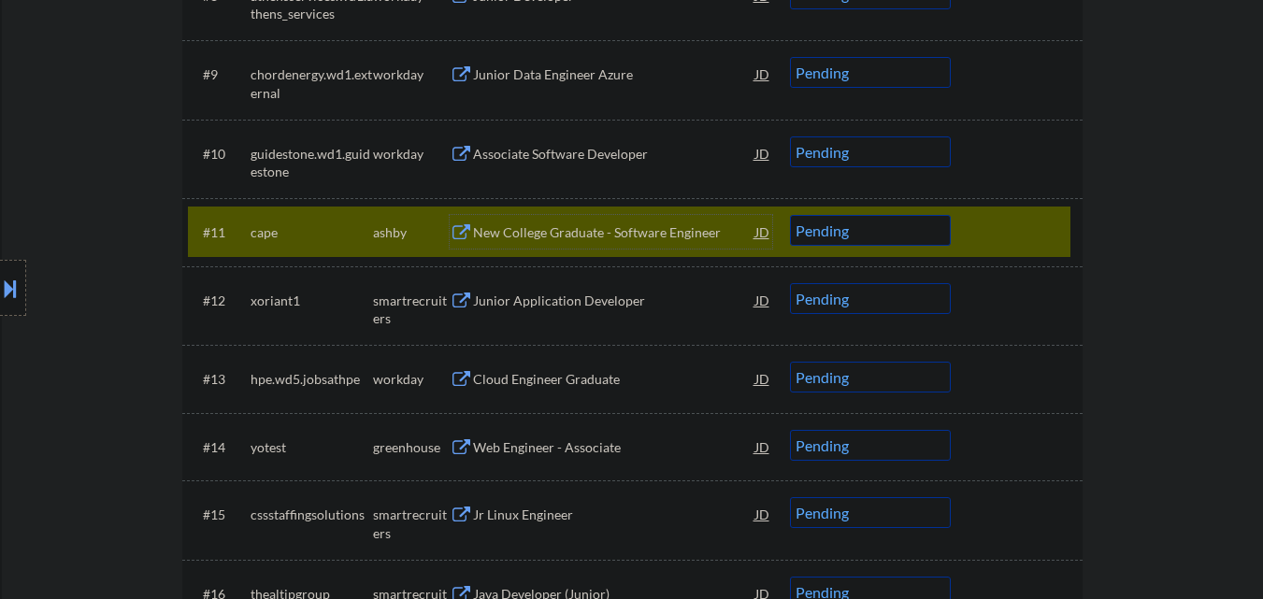
click at [870, 235] on select "Choose an option... Pending Applied Excluded (Questions) Excluded (Expired) Exc…" at bounding box center [870, 230] width 161 height 31
click at [790, 215] on select "Choose an option... Pending Applied Excluded (Questions) Excluded (Expired) Exc…" at bounding box center [870, 230] width 161 height 31
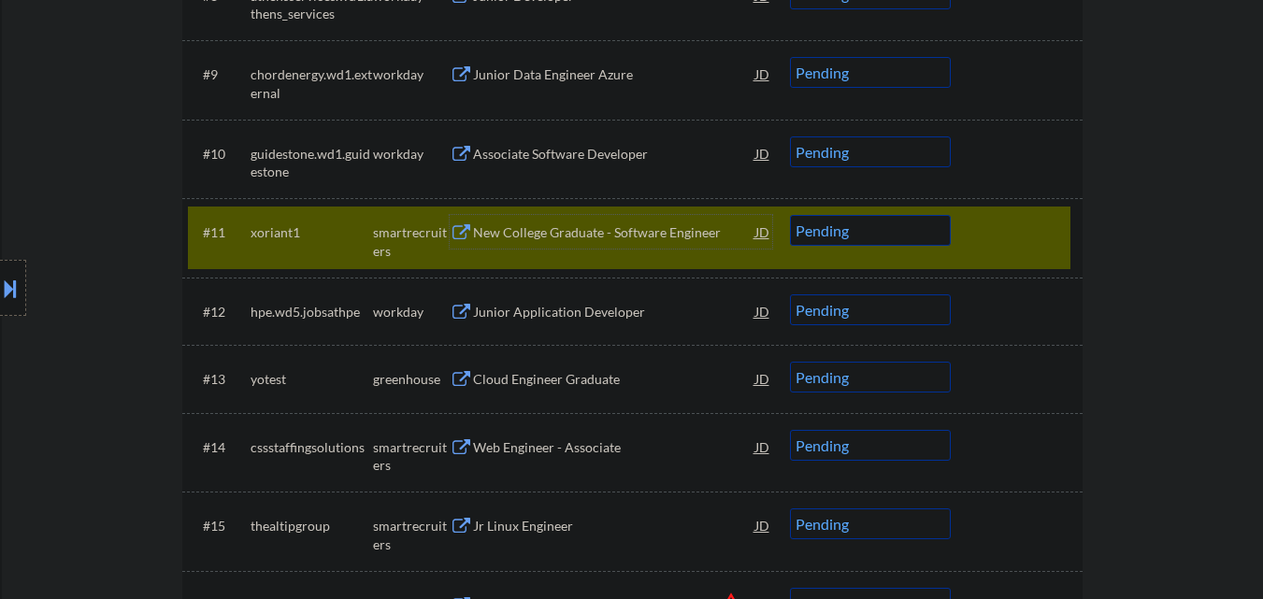
click at [593, 238] on div "New College Graduate - Software Engineer" at bounding box center [614, 232] width 282 height 19
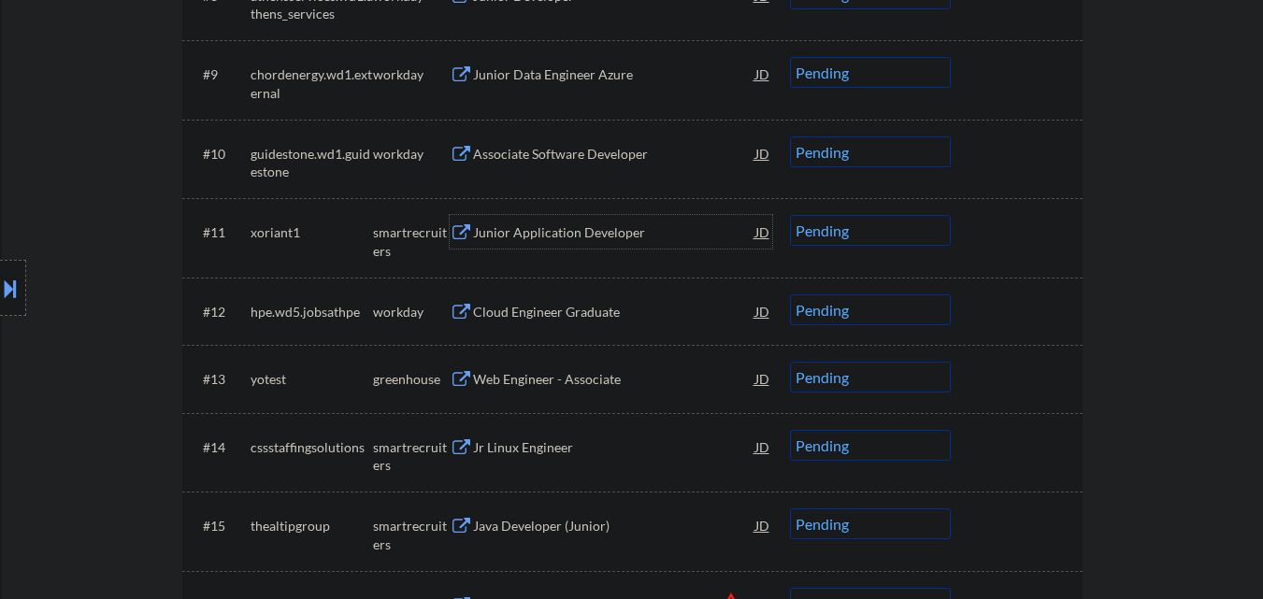
drag, startPoint x: 879, startPoint y: 228, endPoint x: 880, endPoint y: 238, distance: 10.3
click at [879, 228] on select "Choose an option... Pending Applied Excluded (Questions) Excluded (Expired) Exc…" at bounding box center [870, 230] width 161 height 31
click at [790, 215] on select "Choose an option... Pending Applied Excluded (Questions) Excluded (Expired) Exc…" at bounding box center [870, 230] width 161 height 31
select select ""pending""
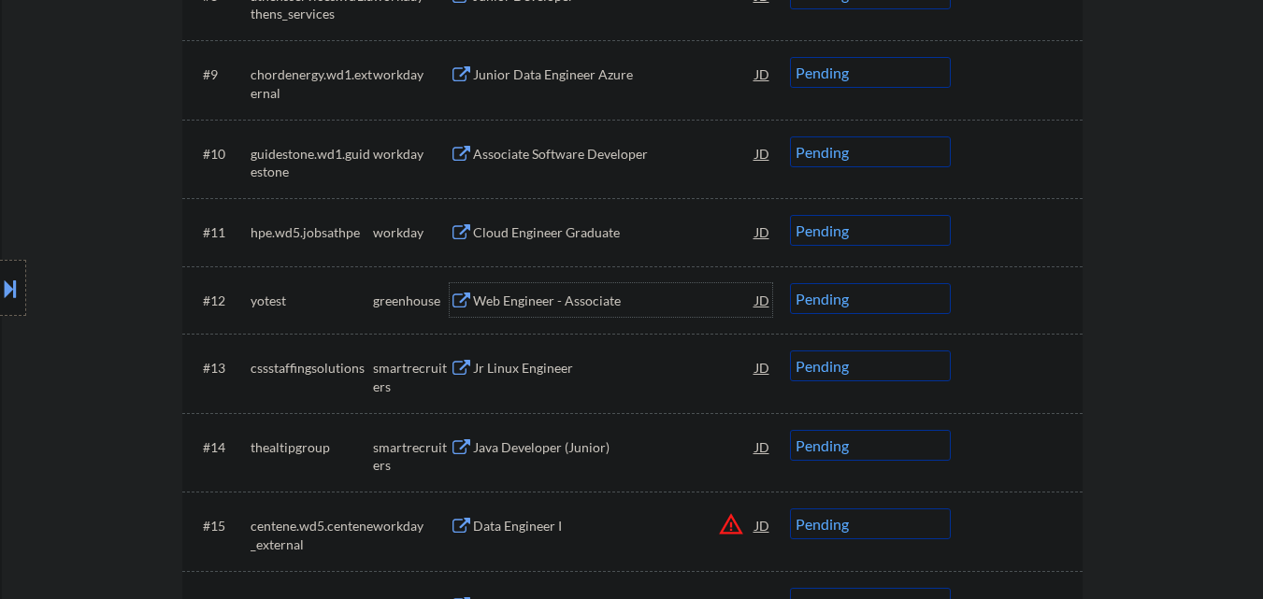
click at [629, 304] on div "Web Engineer - Associate" at bounding box center [614, 301] width 282 height 19
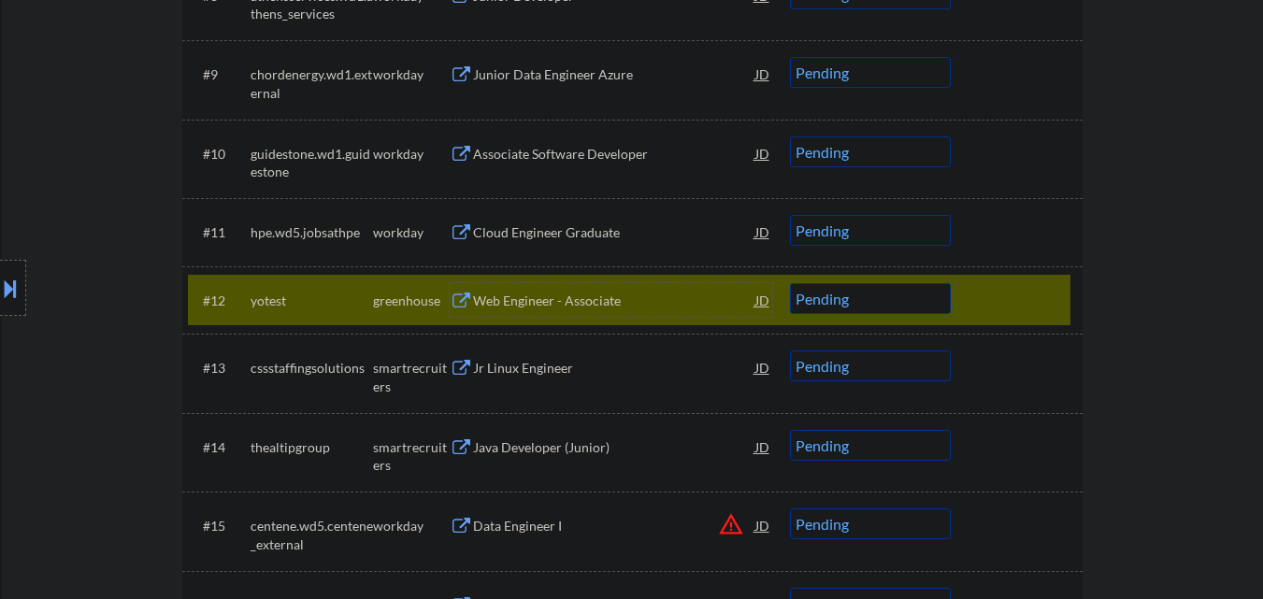
drag, startPoint x: 866, startPoint y: 311, endPoint x: 877, endPoint y: 312, distance: 11.3
click at [871, 311] on select "Choose an option... Pending Applied Excluded (Questions) Excluded (Expired) Exc…" at bounding box center [870, 298] width 161 height 31
click at [790, 283] on select "Choose an option... Pending Applied Excluded (Questions) Excluded (Expired) Exc…" at bounding box center [870, 298] width 161 height 31
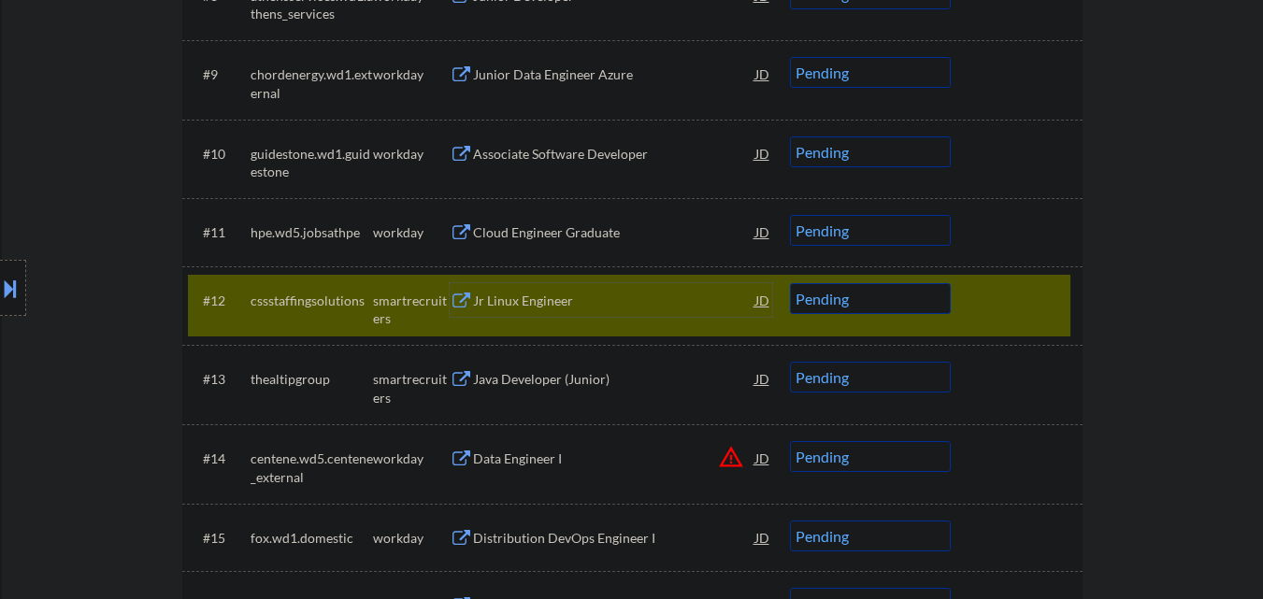
click at [568, 301] on div "Jr Linux Engineer" at bounding box center [614, 301] width 282 height 19
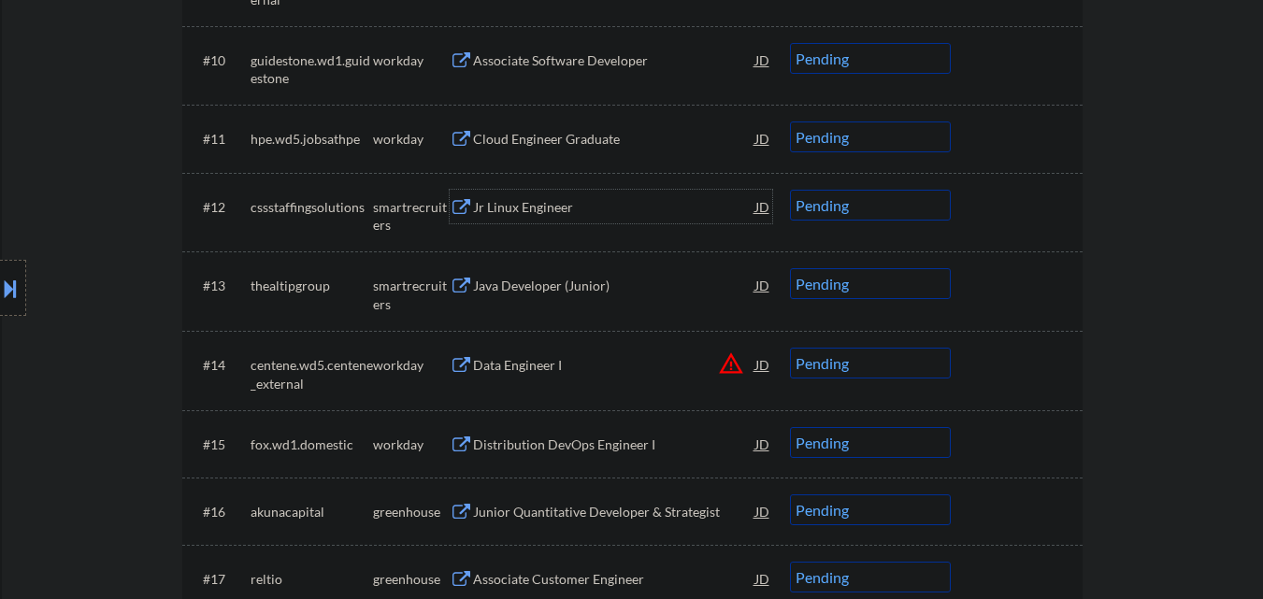
scroll to position [1402, 0]
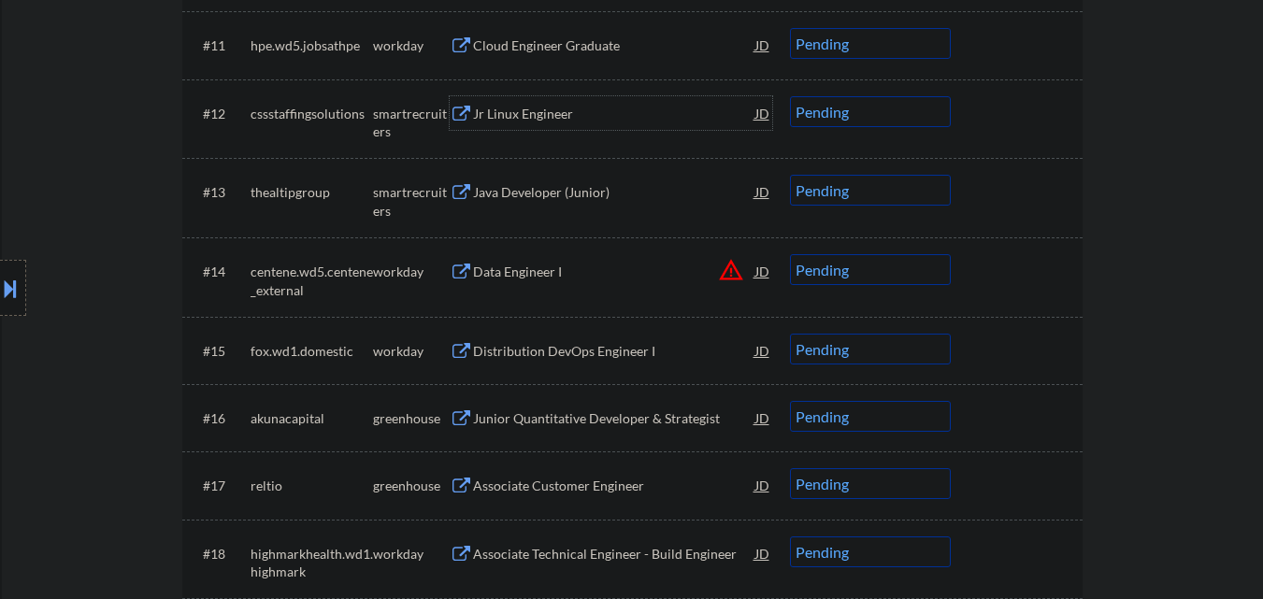
click at [893, 121] on select "Choose an option... Pending Applied Excluded (Questions) Excluded (Expired) Exc…" at bounding box center [870, 111] width 161 height 31
click at [790, 96] on select "Choose an option... Pending Applied Excluded (Questions) Excluded (Expired) Exc…" at bounding box center [870, 111] width 161 height 31
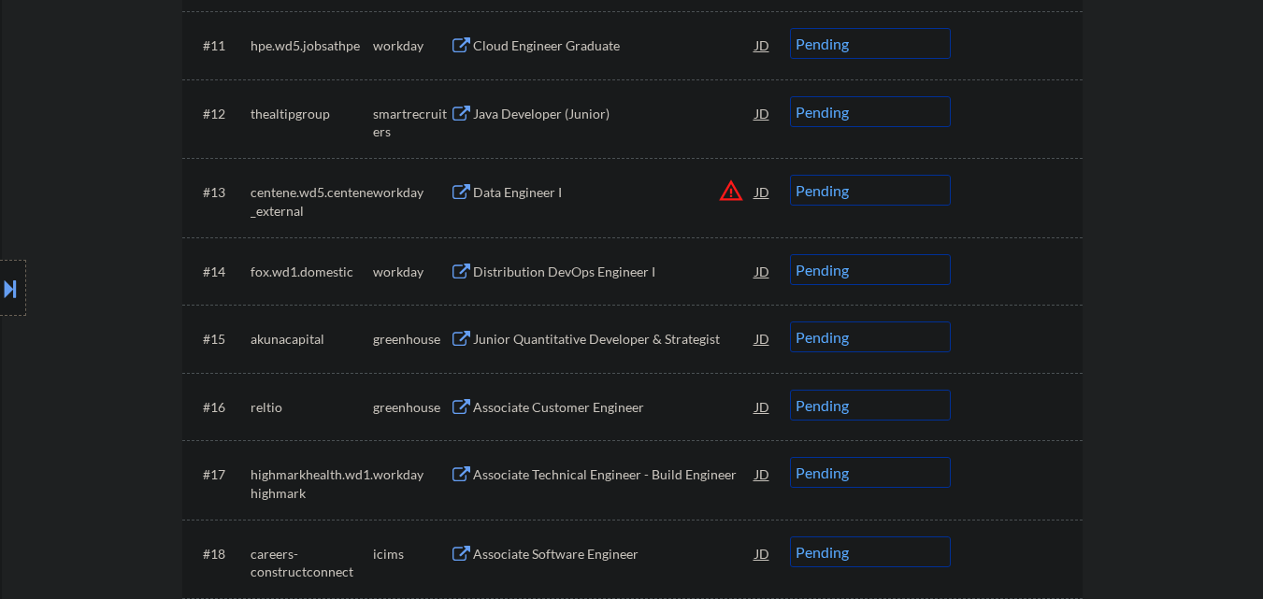
click at [590, 109] on div "Java Developer (Junior)" at bounding box center [614, 114] width 282 height 19
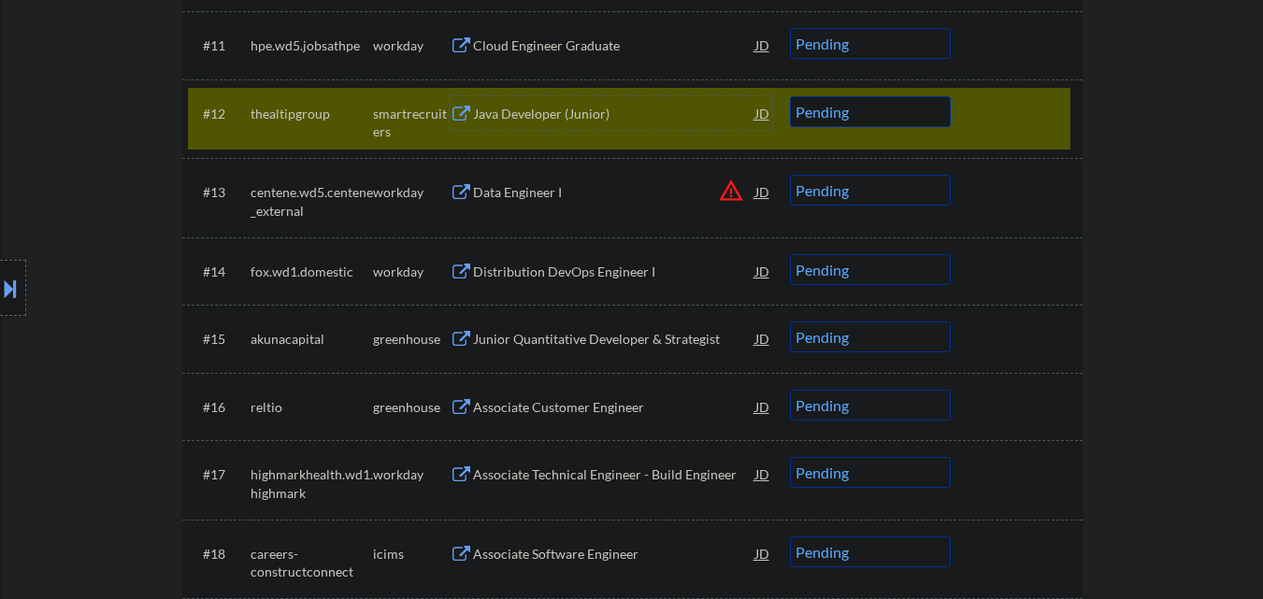
click at [919, 114] on select "Choose an option... Pending Applied Excluded (Questions) Excluded (Expired) Exc…" at bounding box center [870, 111] width 161 height 31
click at [790, 96] on select "Choose an option... Pending Applied Excluded (Questions) Excluded (Expired) Exc…" at bounding box center [870, 111] width 161 height 31
click at [1040, 107] on div at bounding box center [1019, 113] width 82 height 34
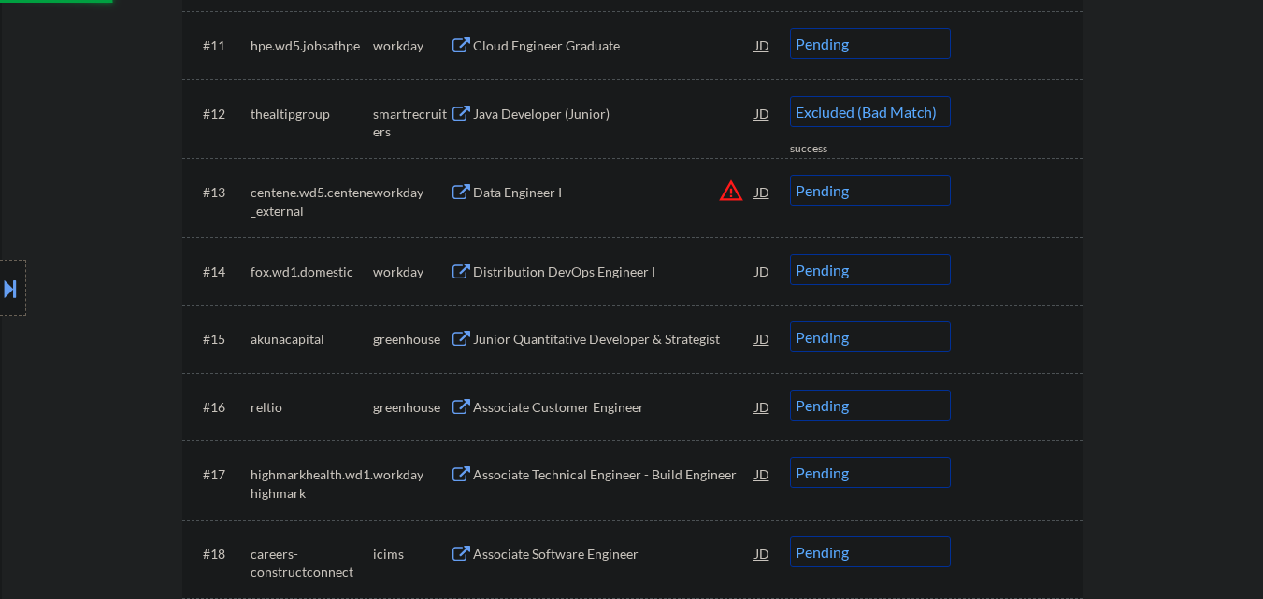
select select ""pending""
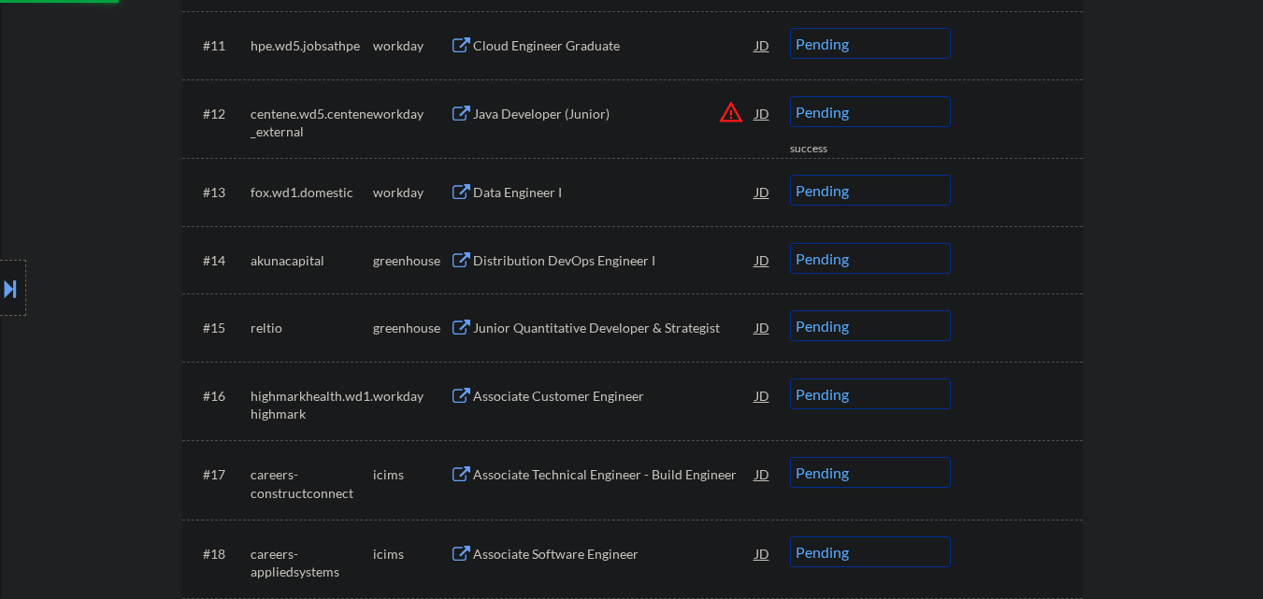
scroll to position [1496, 0]
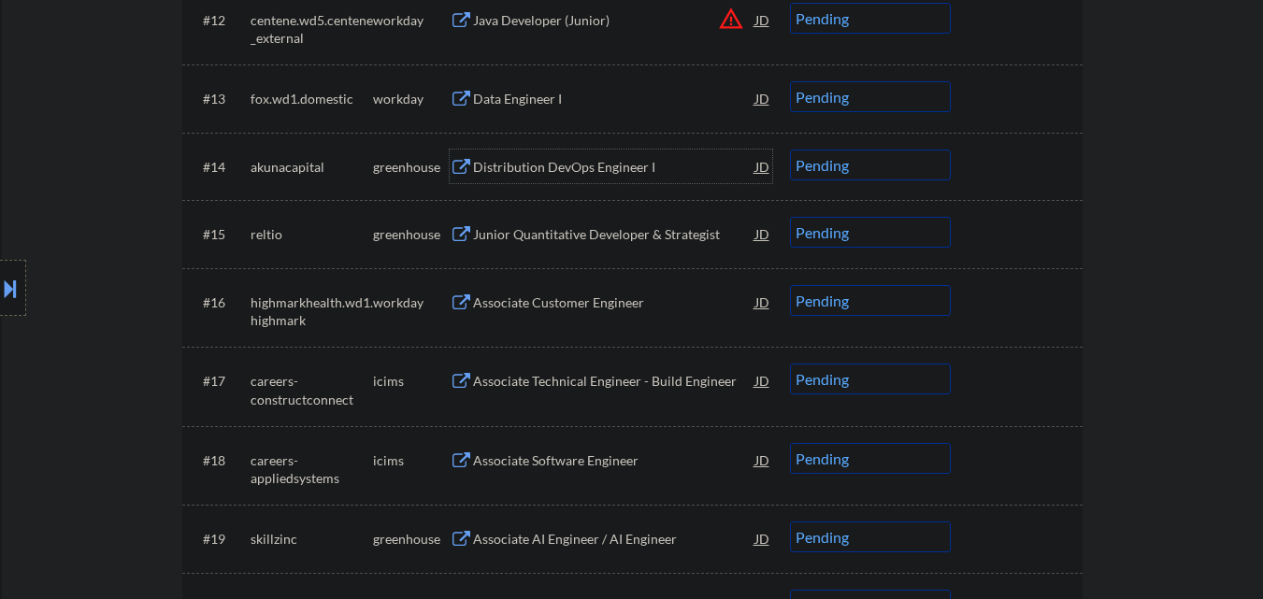
click at [594, 170] on div "Distribution DevOps Engineer I" at bounding box center [614, 167] width 282 height 19
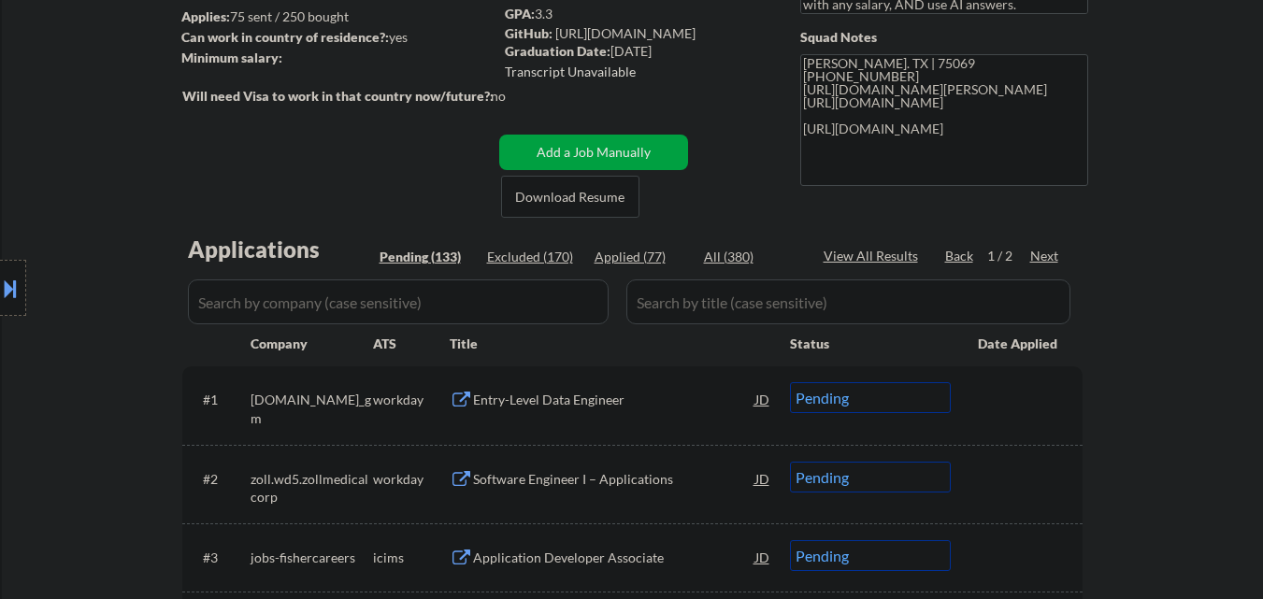
scroll to position [93, 0]
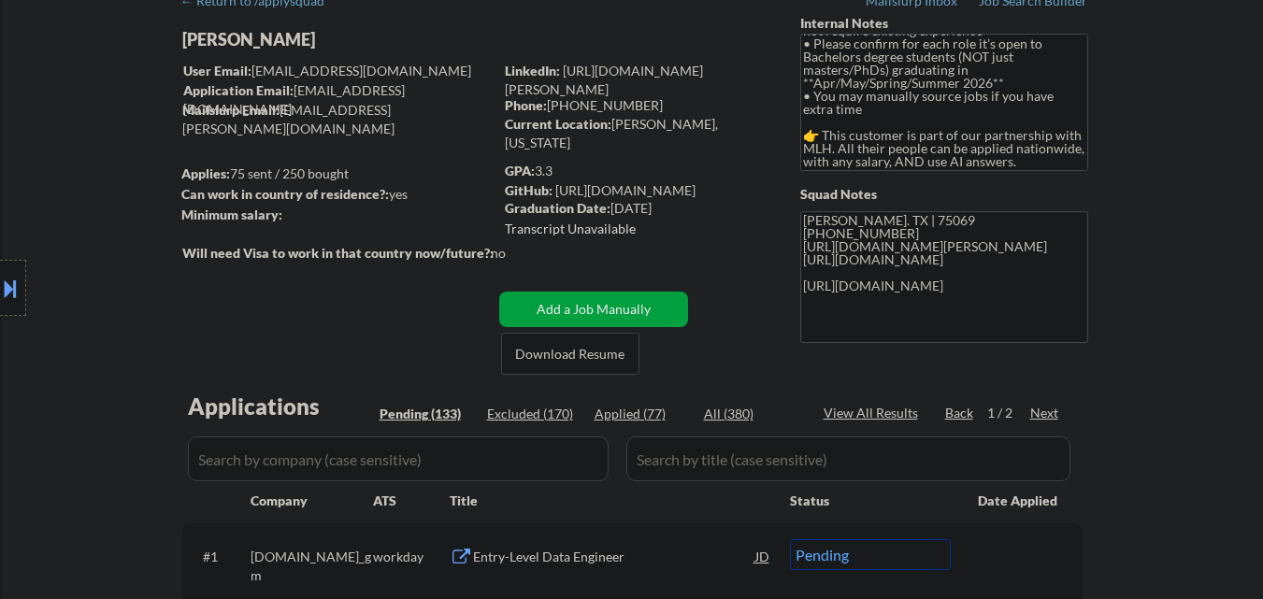
click at [537, 170] on div "GPA: 3.3" at bounding box center [638, 171] width 267 height 19
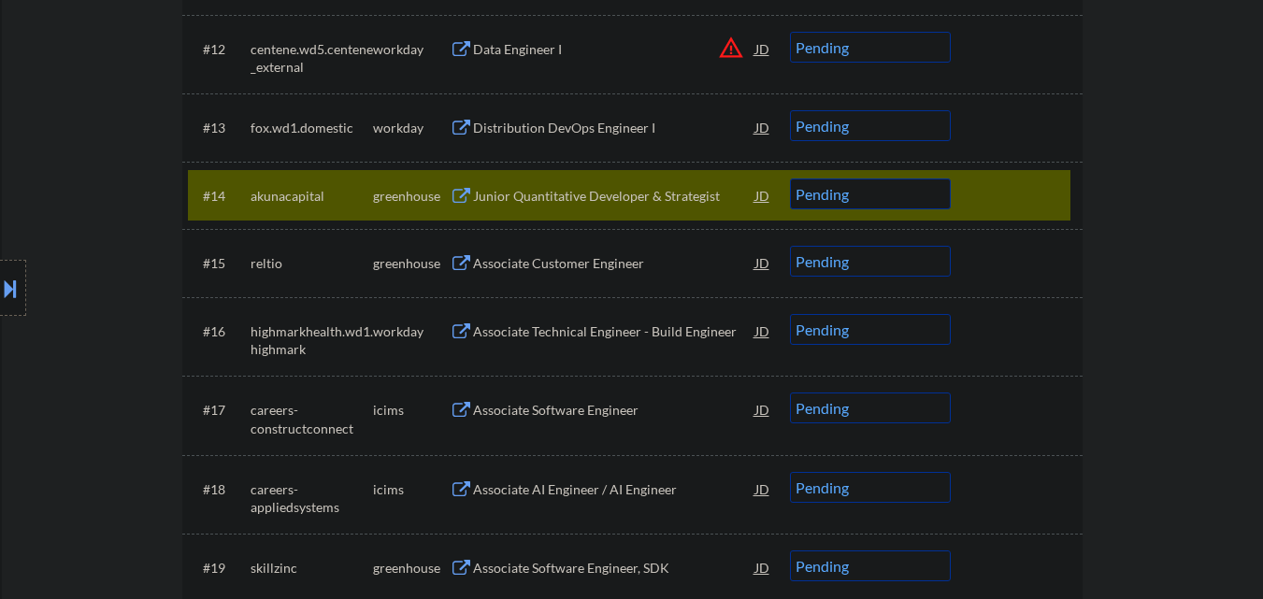
scroll to position [1496, 0]
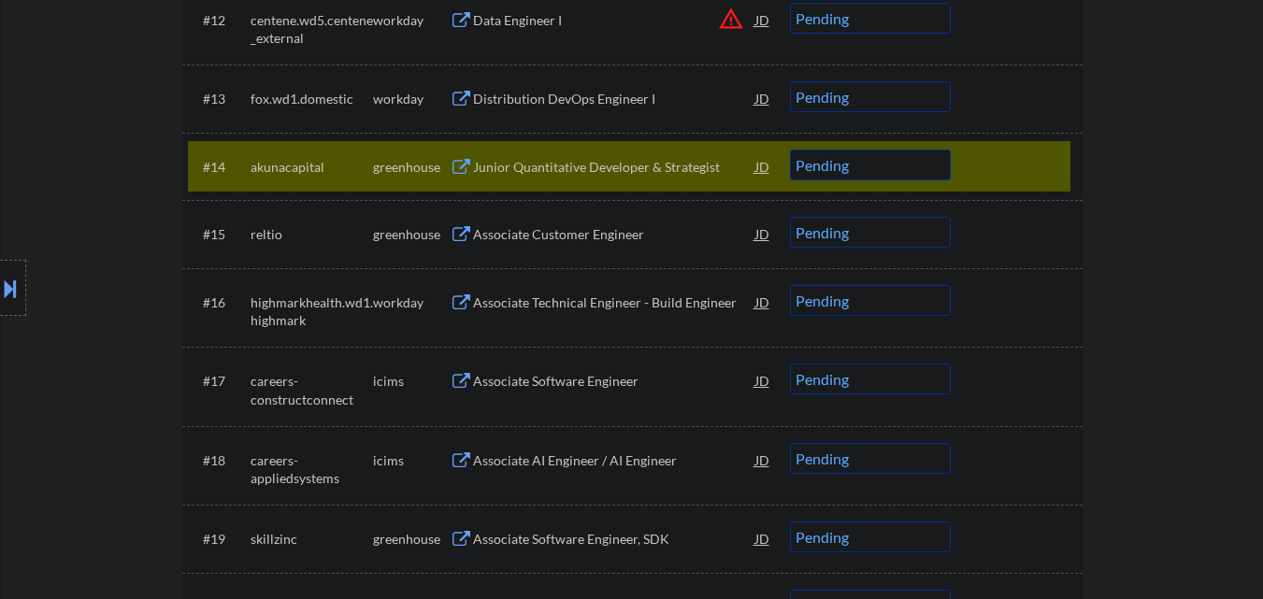
click at [895, 169] on select "Choose an option... Pending Applied Excluded (Questions) Excluded (Expired) Exc…" at bounding box center [870, 165] width 161 height 31
click at [790, 150] on select "Choose an option... Pending Applied Excluded (Questions) Excluded (Expired) Exc…" at bounding box center [870, 165] width 161 height 31
click at [1038, 160] on div at bounding box center [1019, 167] width 82 height 34
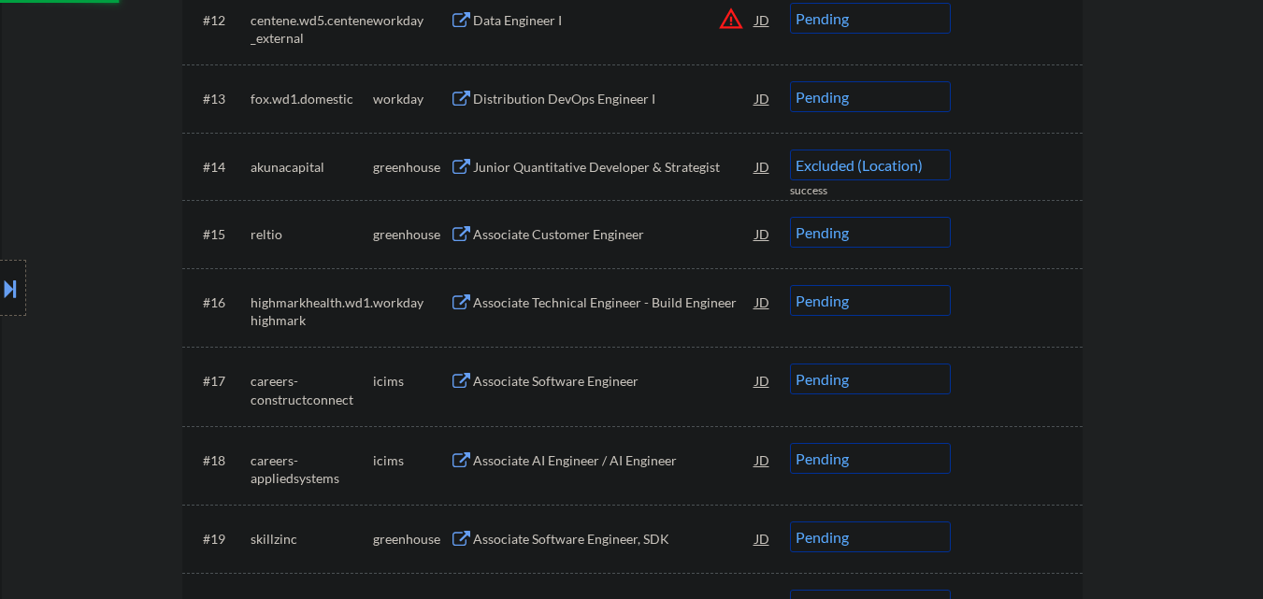
click at [1060, 156] on div "#14 akunacapital greenhouse Junior Quantitative Developer & Strategist JD warni…" at bounding box center [629, 166] width 882 height 50
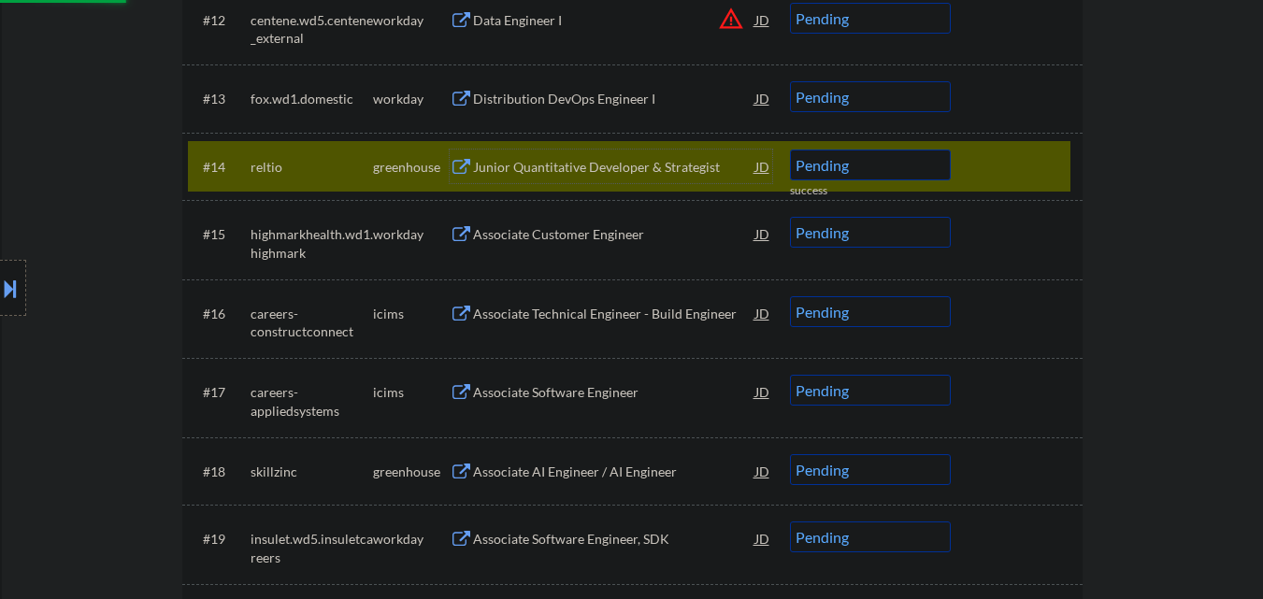
click at [631, 169] on div "Junior Quantitative Developer & Strategist" at bounding box center [614, 167] width 282 height 19
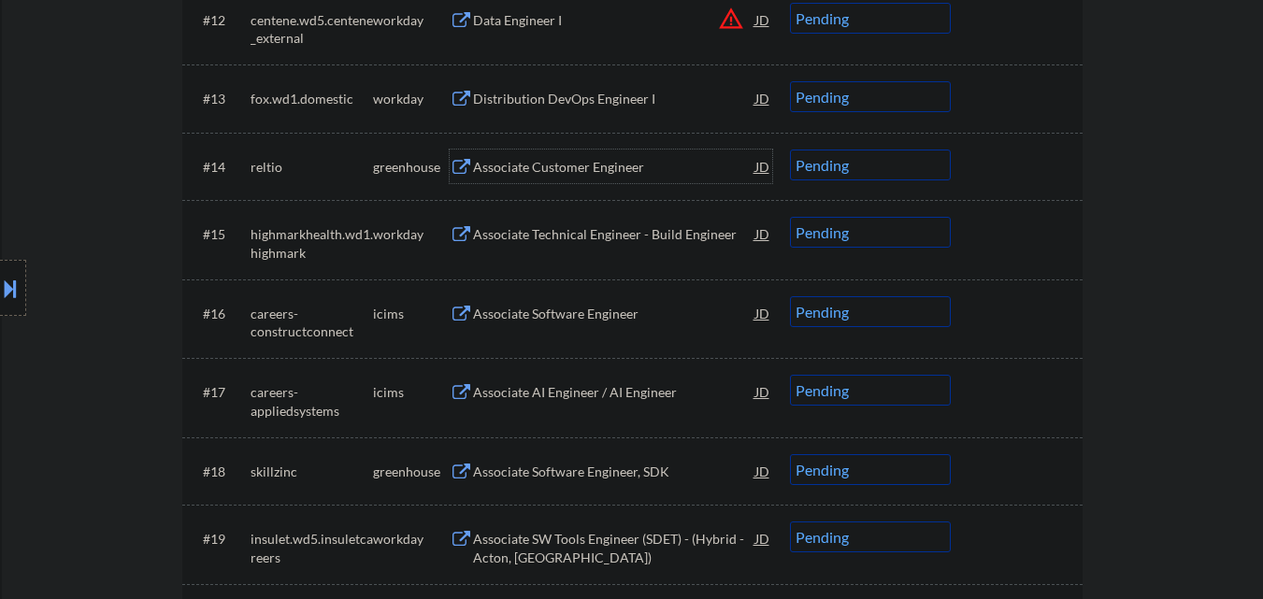
click at [593, 165] on div "Associate Customer Engineer" at bounding box center [614, 167] width 282 height 19
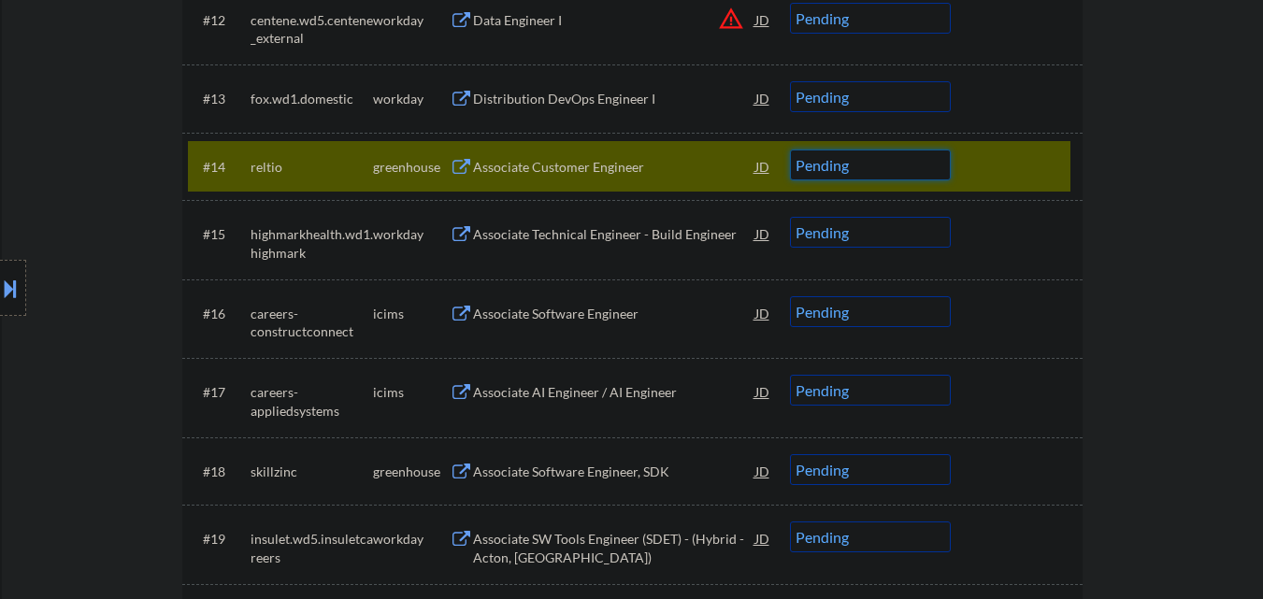
click at [864, 166] on select "Choose an option... Pending Applied Excluded (Questions) Excluded (Expired) Exc…" at bounding box center [870, 165] width 161 height 31
click at [790, 150] on select "Choose an option... Pending Applied Excluded (Questions) Excluded (Expired) Exc…" at bounding box center [870, 165] width 161 height 31
select select ""pending""
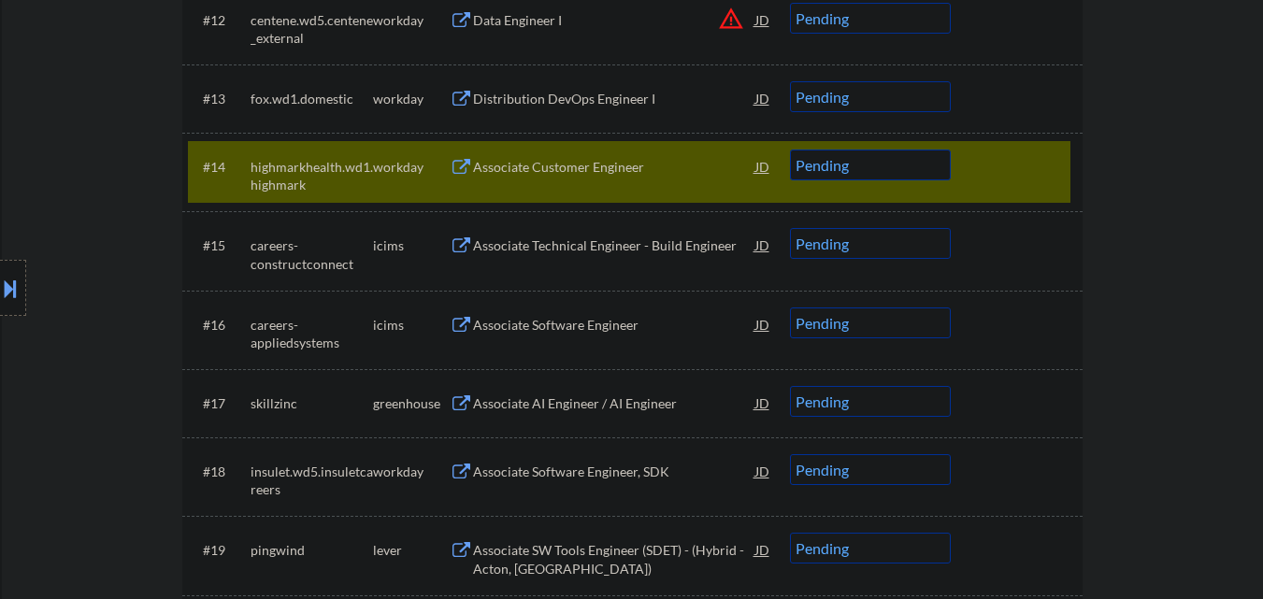
click at [1018, 150] on div at bounding box center [1019, 167] width 82 height 34
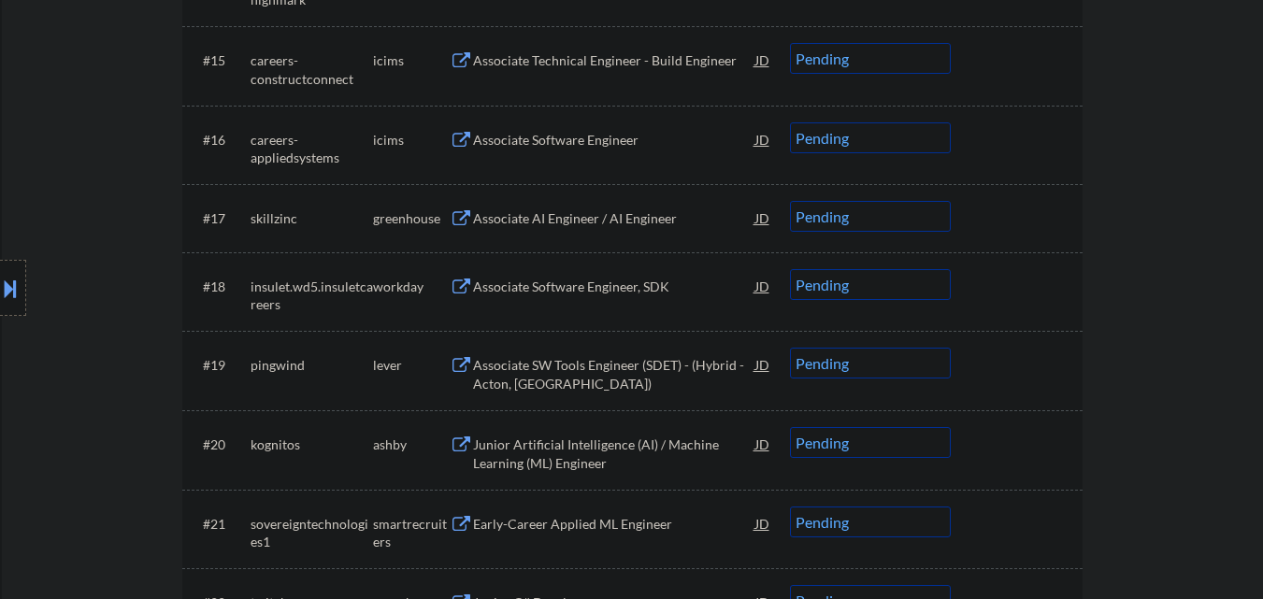
scroll to position [1683, 0]
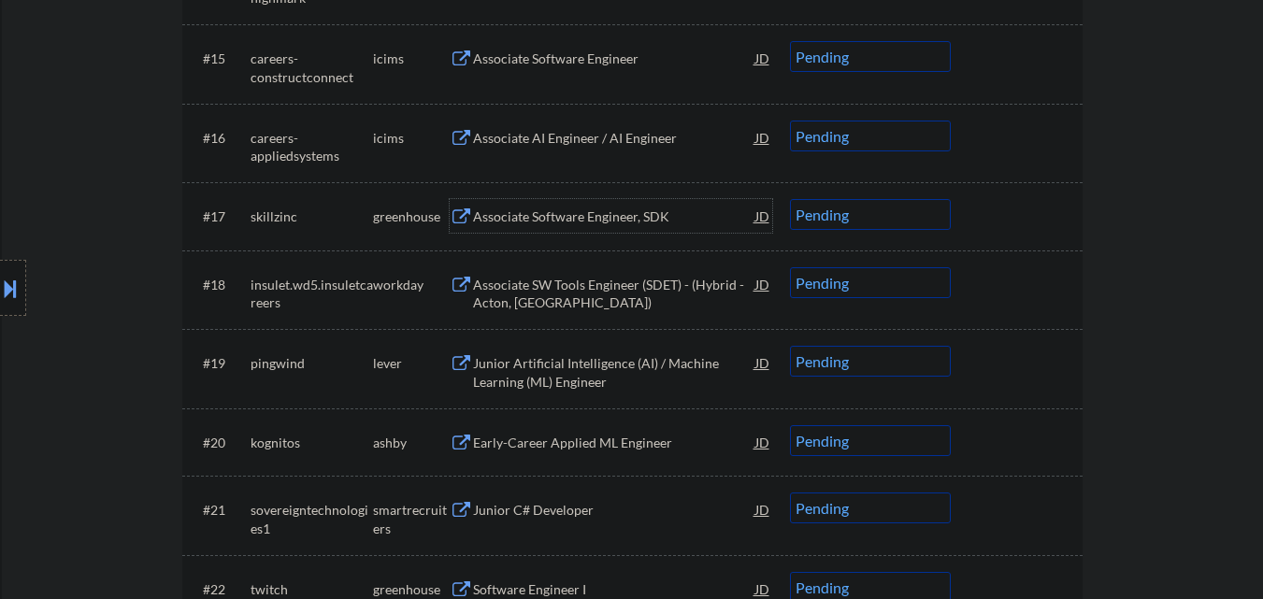
click at [624, 232] on div "Associate Software Engineer, SDK" at bounding box center [614, 216] width 282 height 34
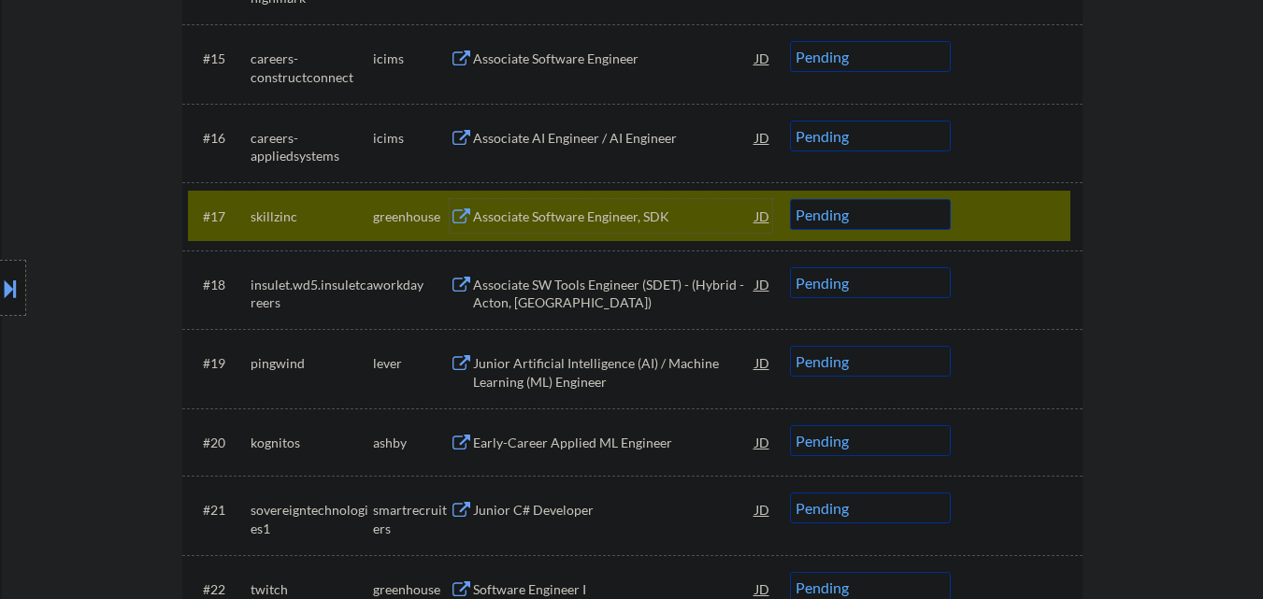
drag, startPoint x: 881, startPoint y: 215, endPoint x: 881, endPoint y: 228, distance: 13.1
click at [881, 215] on select "Choose an option... Pending Applied Excluded (Questions) Excluded (Expired) Exc…" at bounding box center [870, 214] width 161 height 31
click at [790, 199] on select "Choose an option... Pending Applied Excluded (Questions) Excluded (Expired) Exc…" at bounding box center [870, 214] width 161 height 31
click at [1053, 208] on div at bounding box center [1019, 216] width 82 height 34
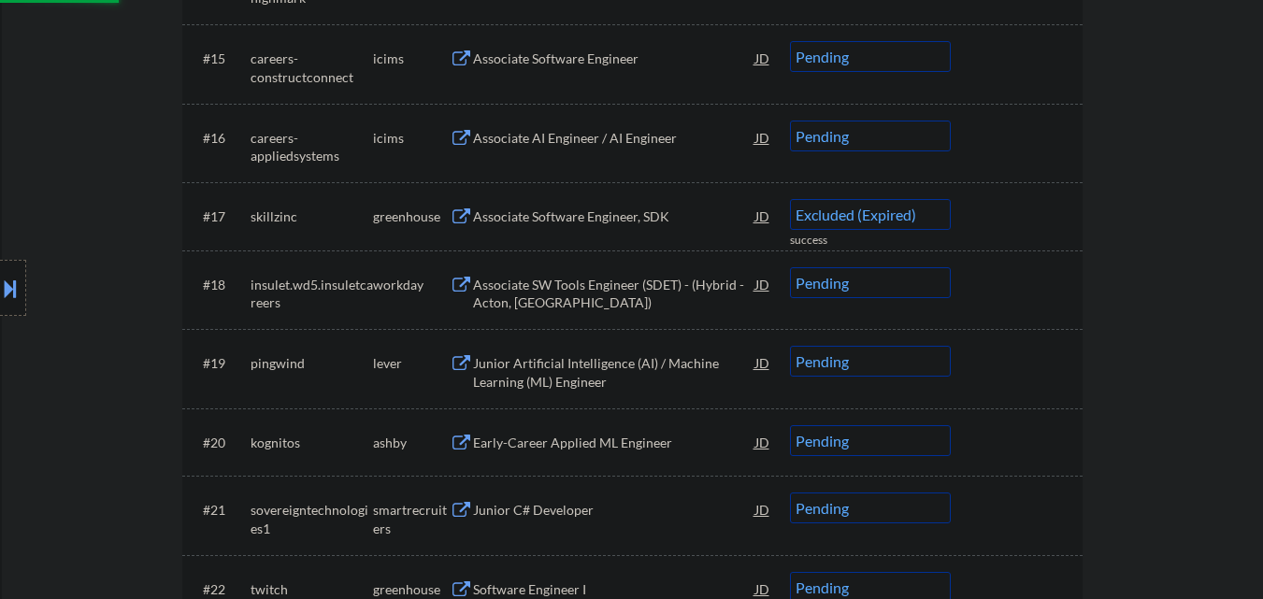
select select ""pending""
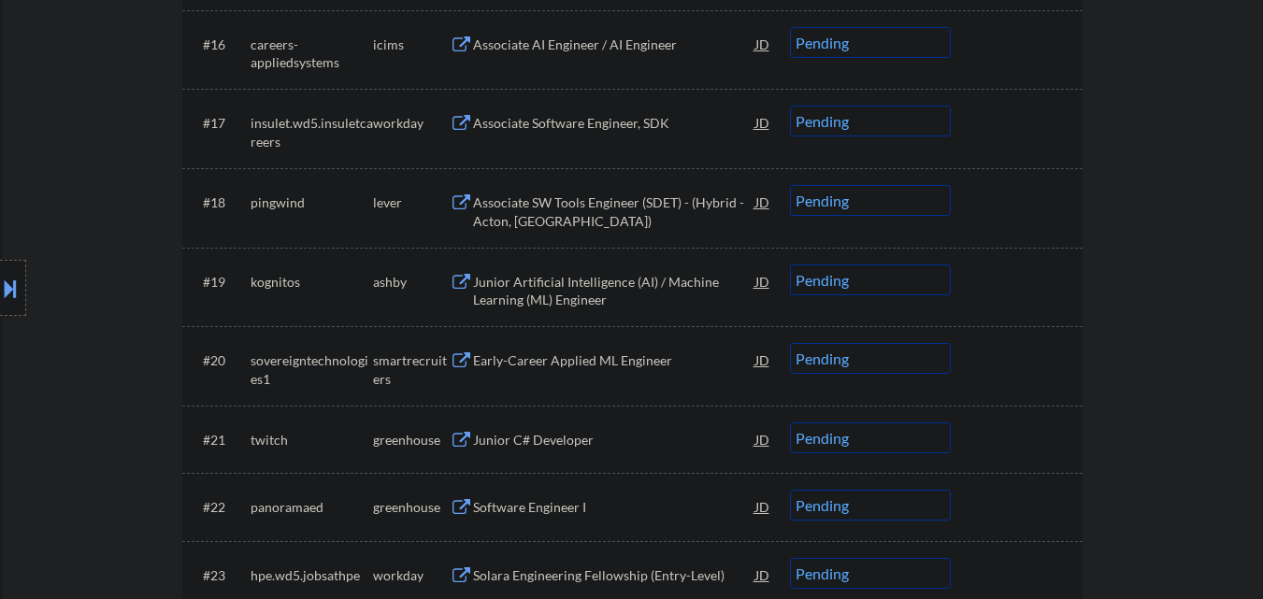
click at [664, 201] on div "Associate SW Tools Engineer (SDET) - (Hybrid - Acton, [GEOGRAPHIC_DATA])" at bounding box center [614, 211] width 282 height 36
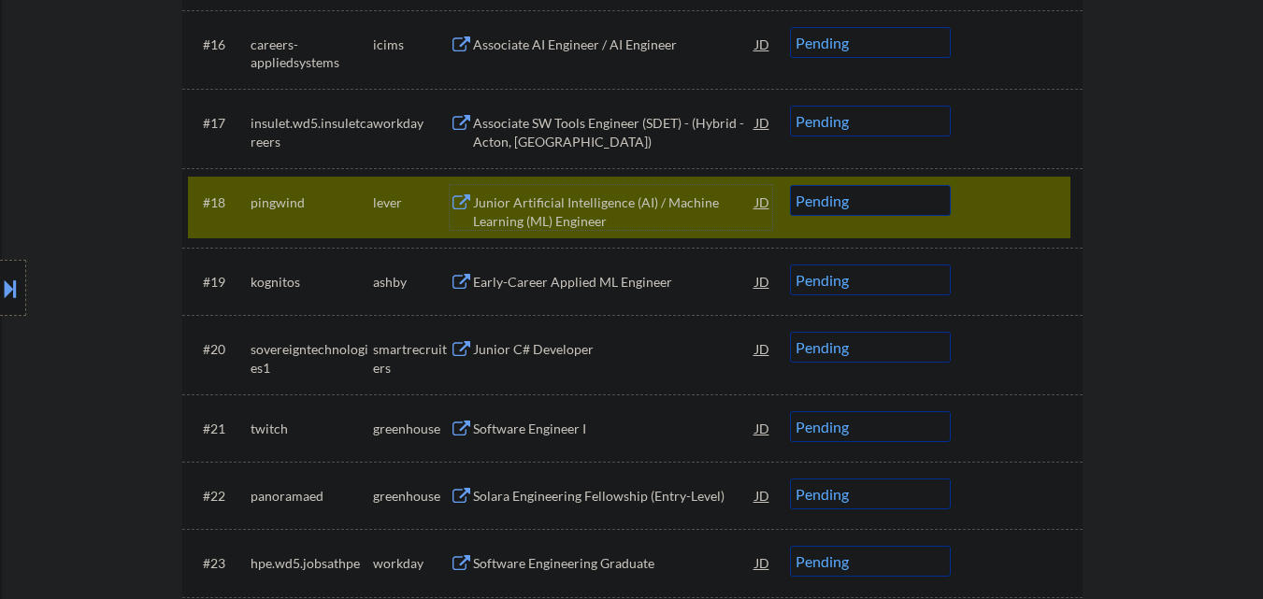
click at [936, 196] on select "Choose an option... Pending Applied Excluded (Questions) Excluded (Expired) Exc…" at bounding box center [870, 200] width 161 height 31
click at [790, 185] on select "Choose an option... Pending Applied Excluded (Questions) Excluded (Expired) Exc…" at bounding box center [870, 200] width 161 height 31
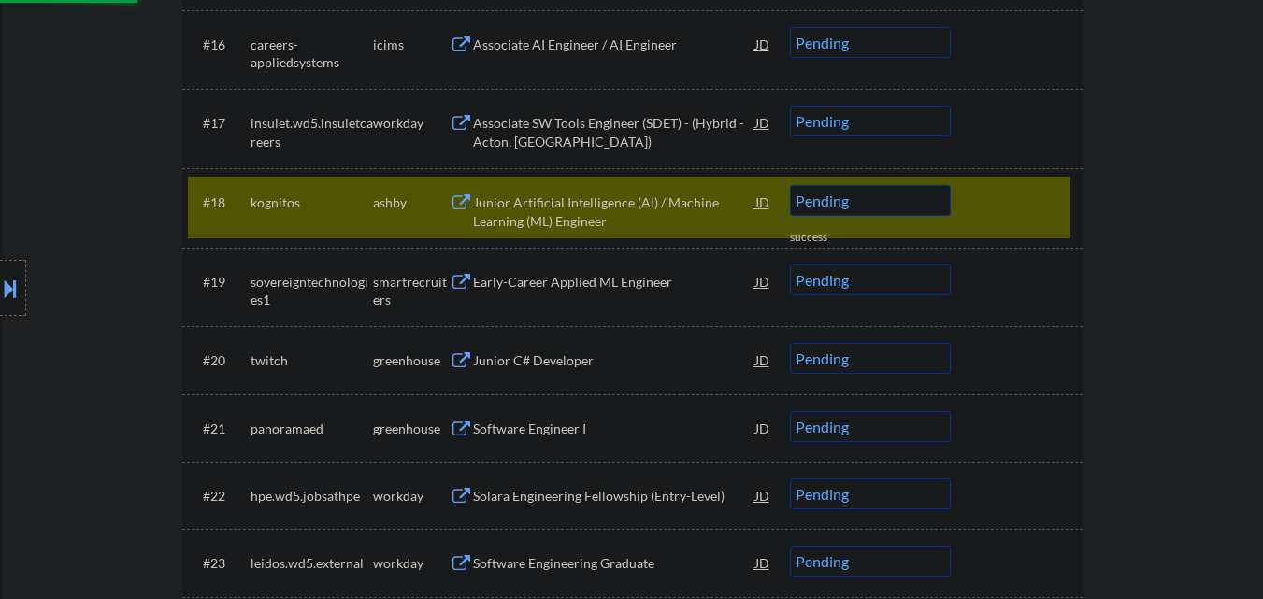
click at [1002, 200] on div at bounding box center [1019, 202] width 82 height 34
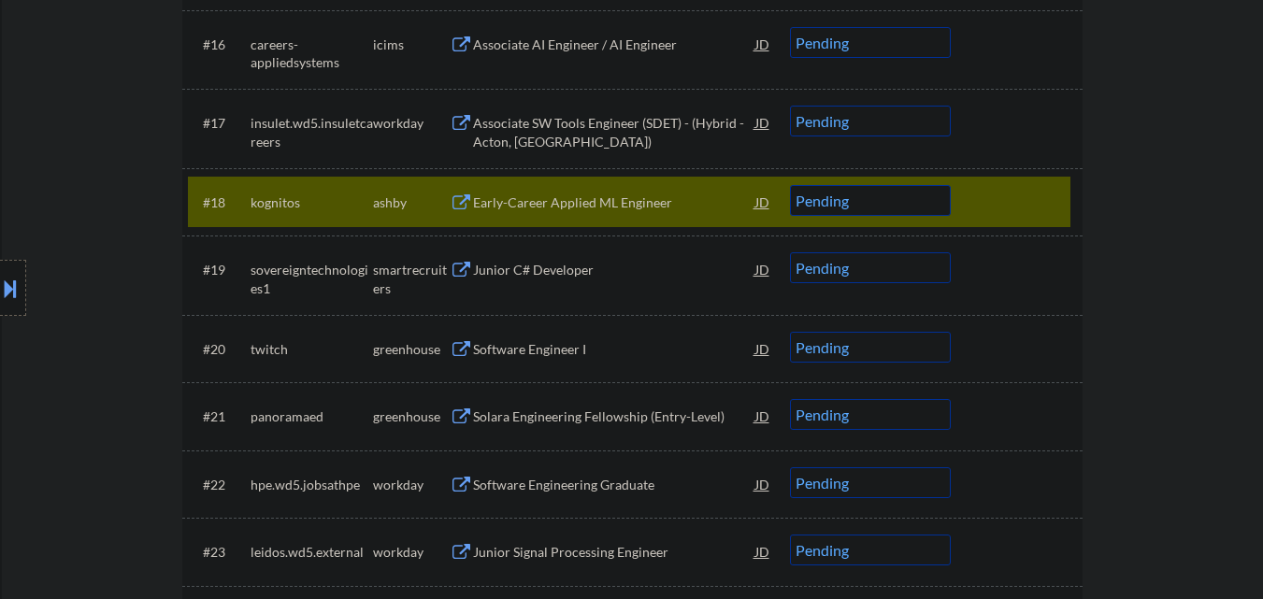
click at [1035, 195] on div at bounding box center [1019, 202] width 82 height 34
click at [1044, 207] on div at bounding box center [1019, 202] width 82 height 34
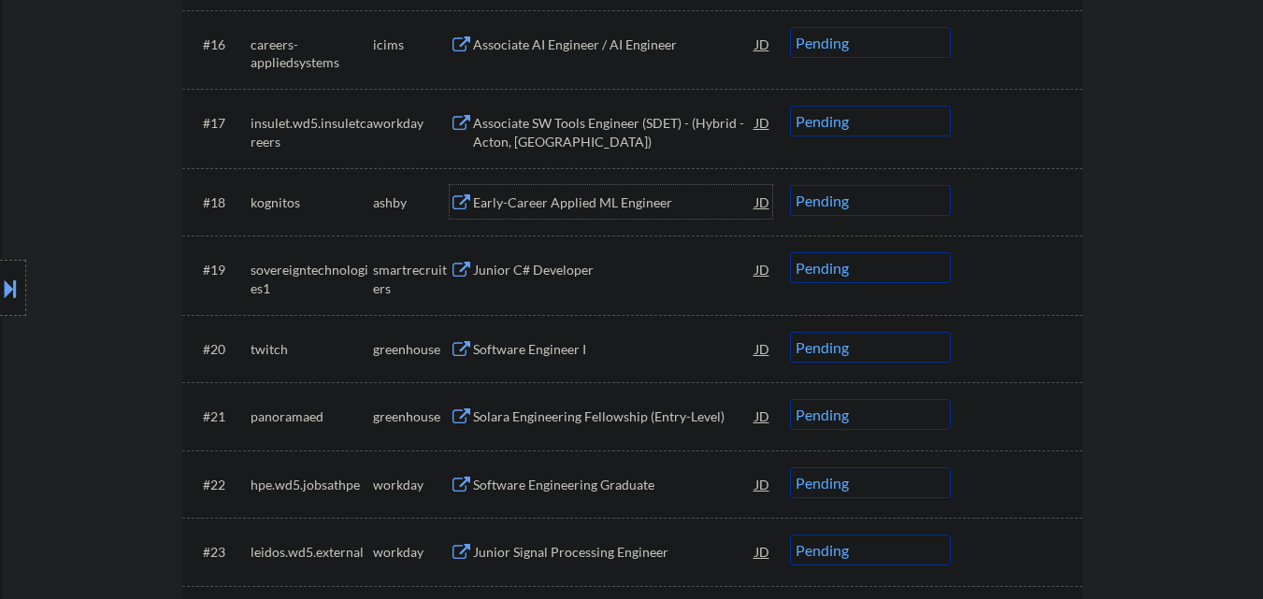
click at [591, 205] on div "Early-Career Applied ML Engineer" at bounding box center [614, 202] width 282 height 19
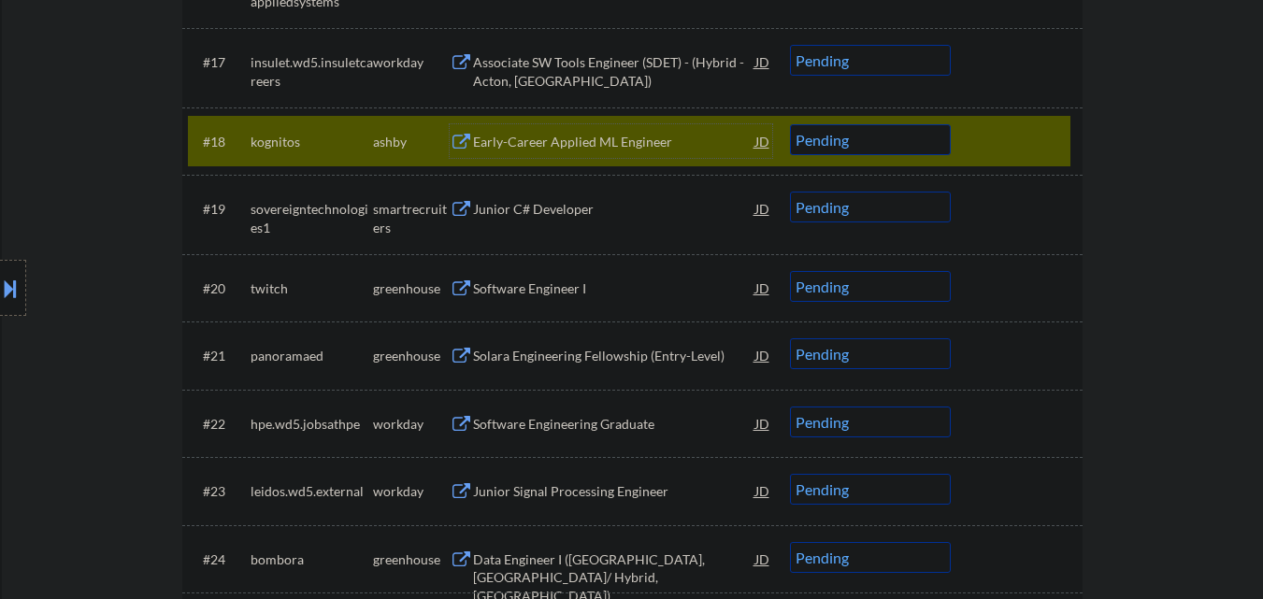
scroll to position [1869, 0]
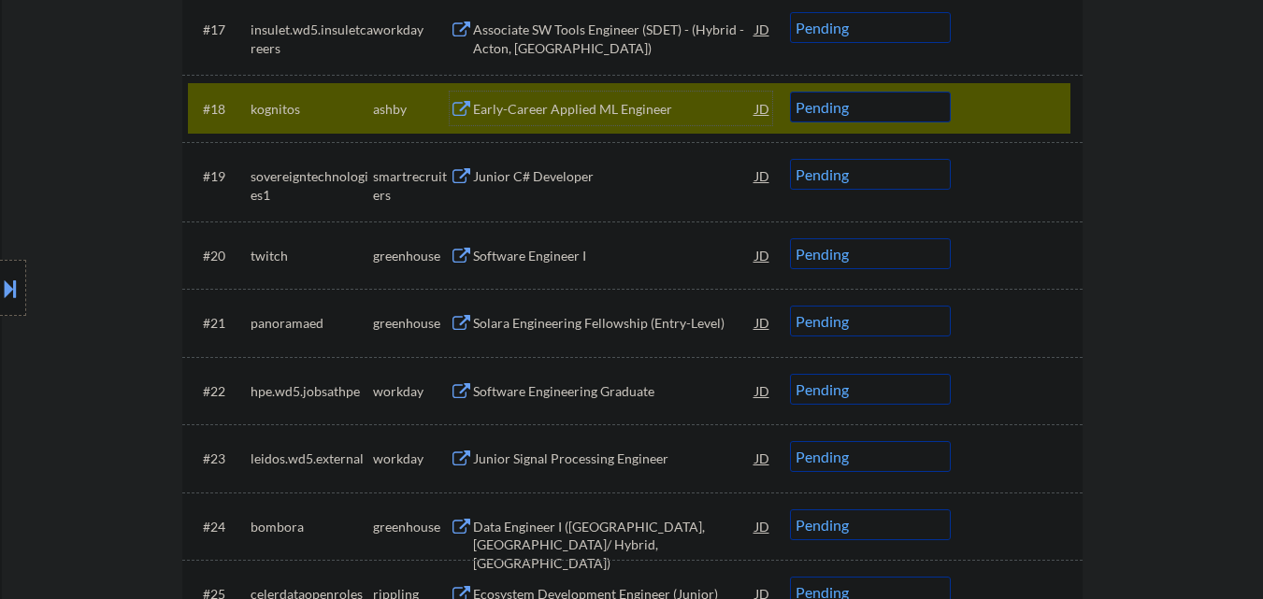
drag, startPoint x: 908, startPoint y: 104, endPoint x: 911, endPoint y: 115, distance: 11.8
click at [908, 104] on select "Choose an option... Pending Applied Excluded (Questions) Excluded (Expired) Exc…" at bounding box center [870, 107] width 161 height 31
click at [790, 92] on select "Choose an option... Pending Applied Excluded (Questions) Excluded (Expired) Exc…" at bounding box center [870, 107] width 161 height 31
click at [1036, 102] on div at bounding box center [1019, 109] width 82 height 34
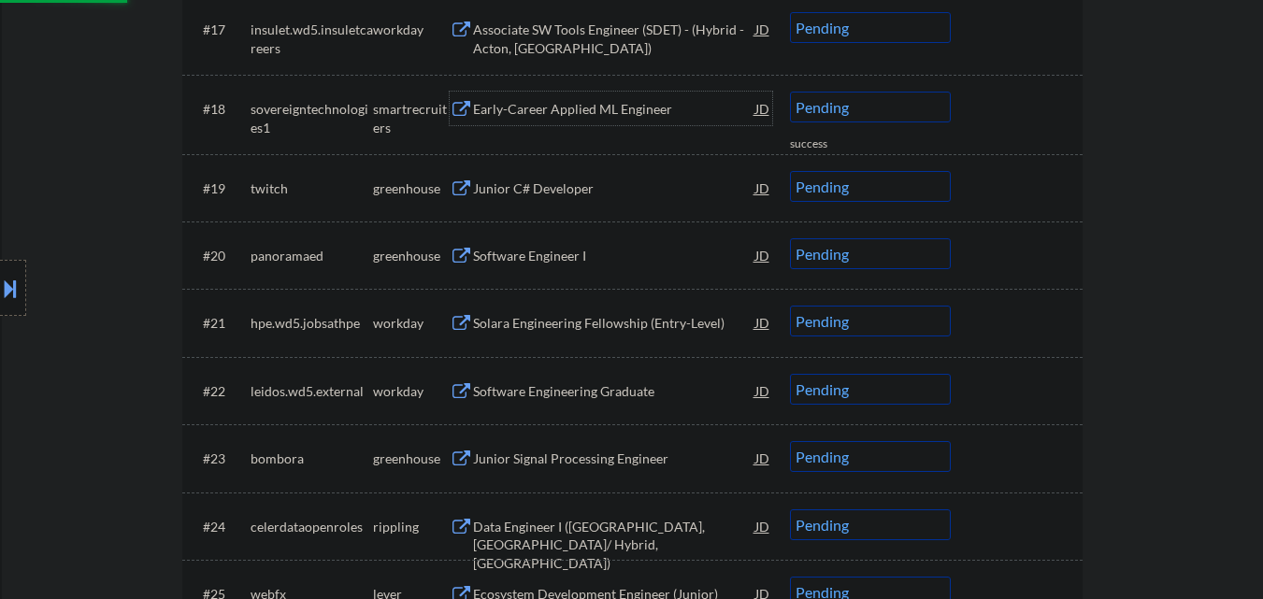
click at [597, 112] on div "Early-Career Applied ML Engineer" at bounding box center [614, 109] width 282 height 19
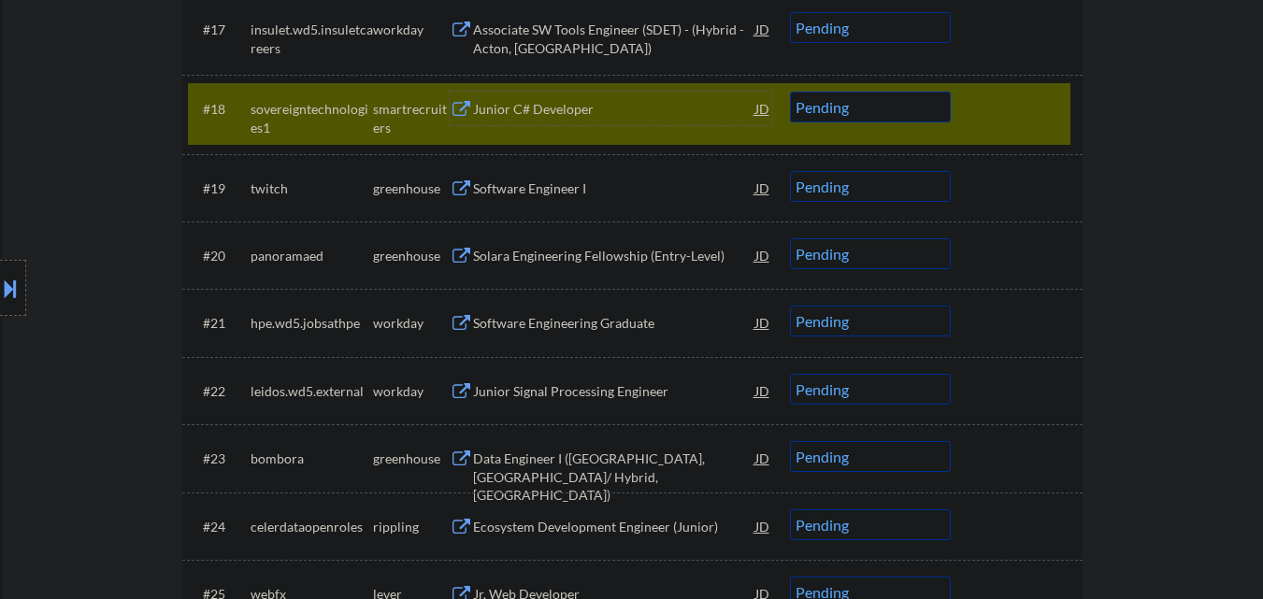
click at [934, 110] on select "Choose an option... Pending Applied Excluded (Questions) Excluded (Expired) Exc…" at bounding box center [870, 107] width 161 height 31
click at [790, 92] on select "Choose an option... Pending Applied Excluded (Questions) Excluded (Expired) Exc…" at bounding box center [870, 107] width 161 height 31
click at [1037, 110] on div at bounding box center [1019, 109] width 82 height 34
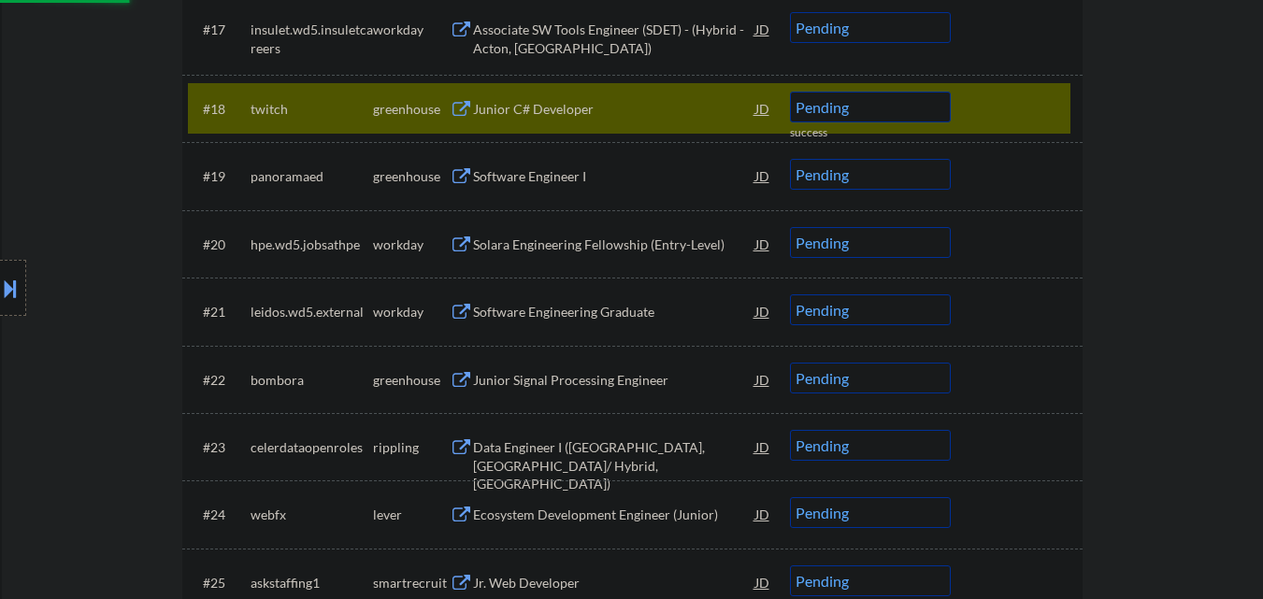
click at [1037, 110] on div at bounding box center [1019, 109] width 82 height 34
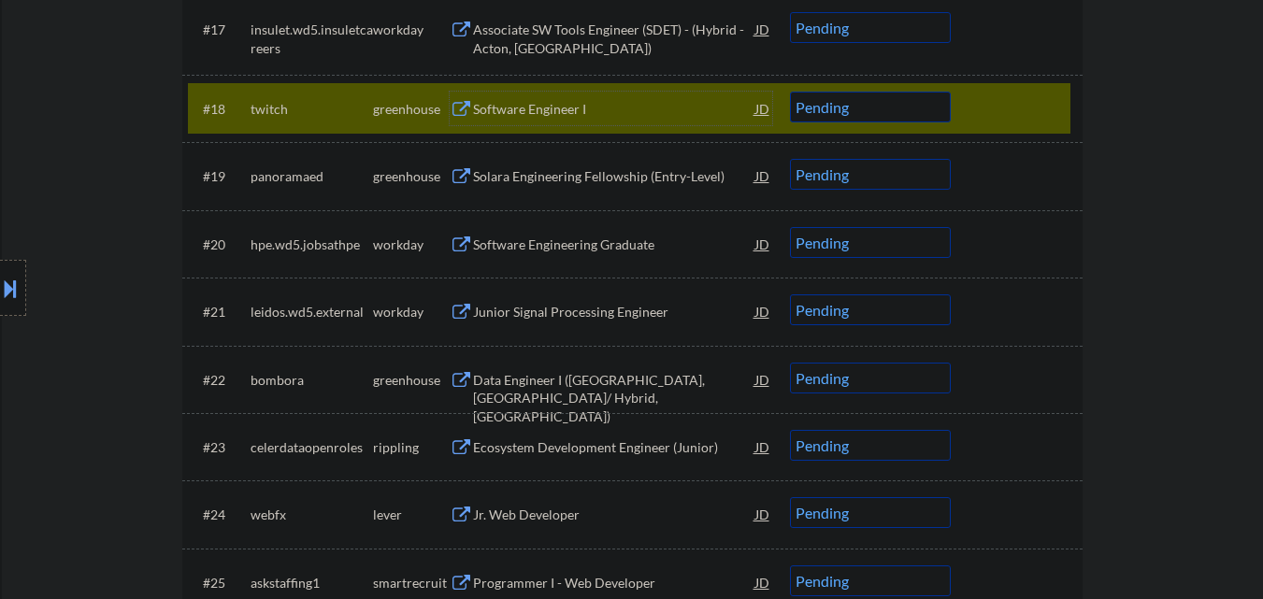
click at [550, 107] on div "Software Engineer I" at bounding box center [614, 109] width 282 height 19
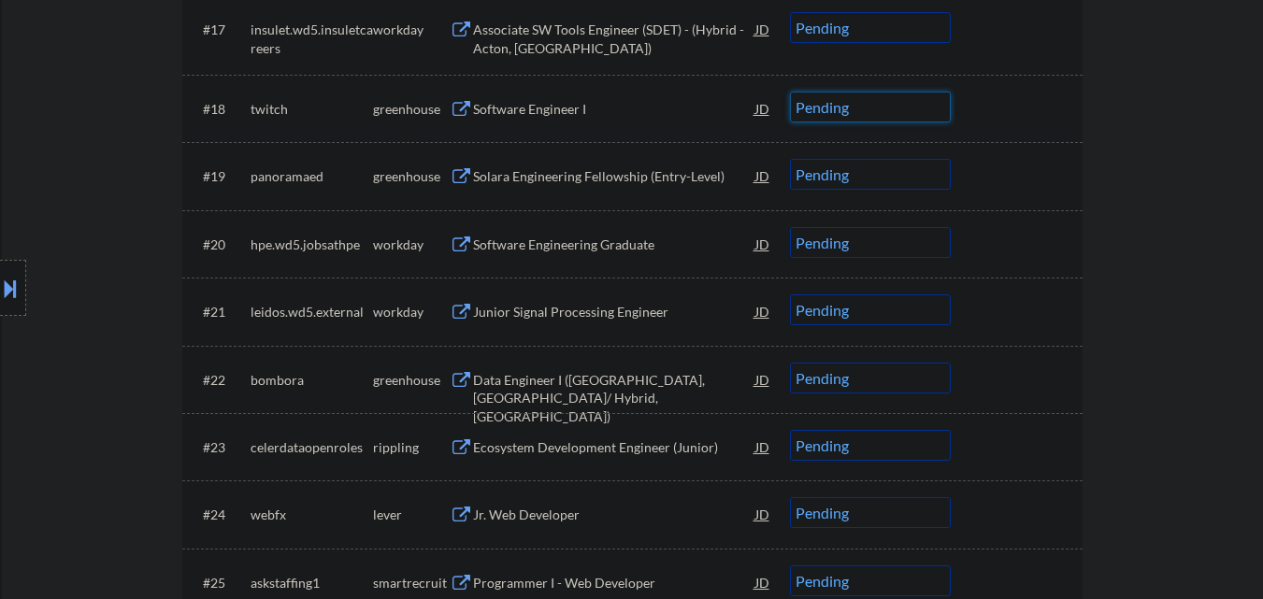
click at [918, 109] on select "Choose an option... Pending Applied Excluded (Questions) Excluded (Expired) Exc…" at bounding box center [870, 107] width 161 height 31
click at [790, 92] on select "Choose an option... Pending Applied Excluded (Questions) Excluded (Expired) Exc…" at bounding box center [870, 107] width 161 height 31
click at [1045, 94] on div at bounding box center [1019, 109] width 82 height 34
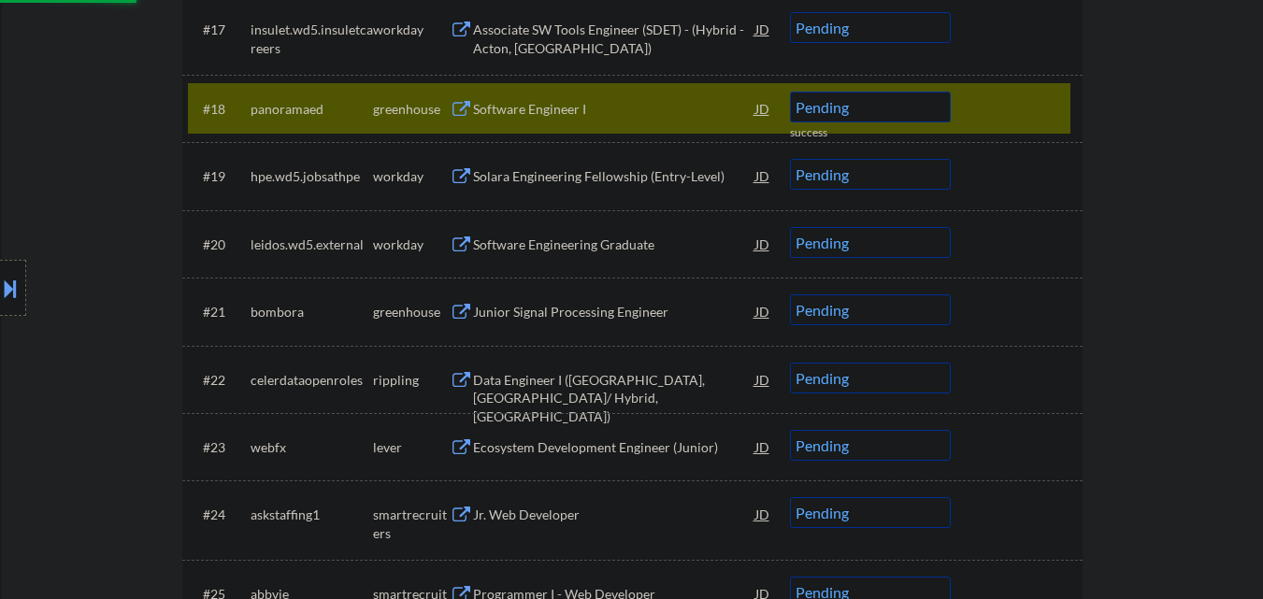
click at [505, 107] on div "Software Engineer I" at bounding box center [614, 109] width 282 height 19
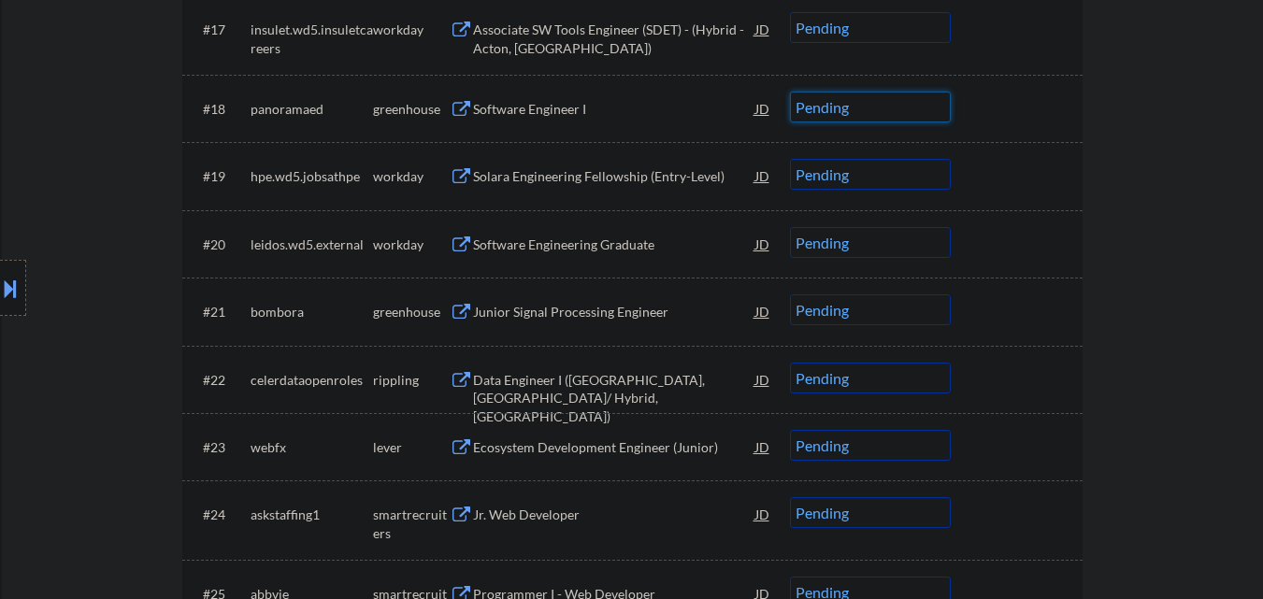
click at [899, 109] on select "Choose an option... Pending Applied Excluded (Questions) Excluded (Expired) Exc…" at bounding box center [870, 107] width 161 height 31
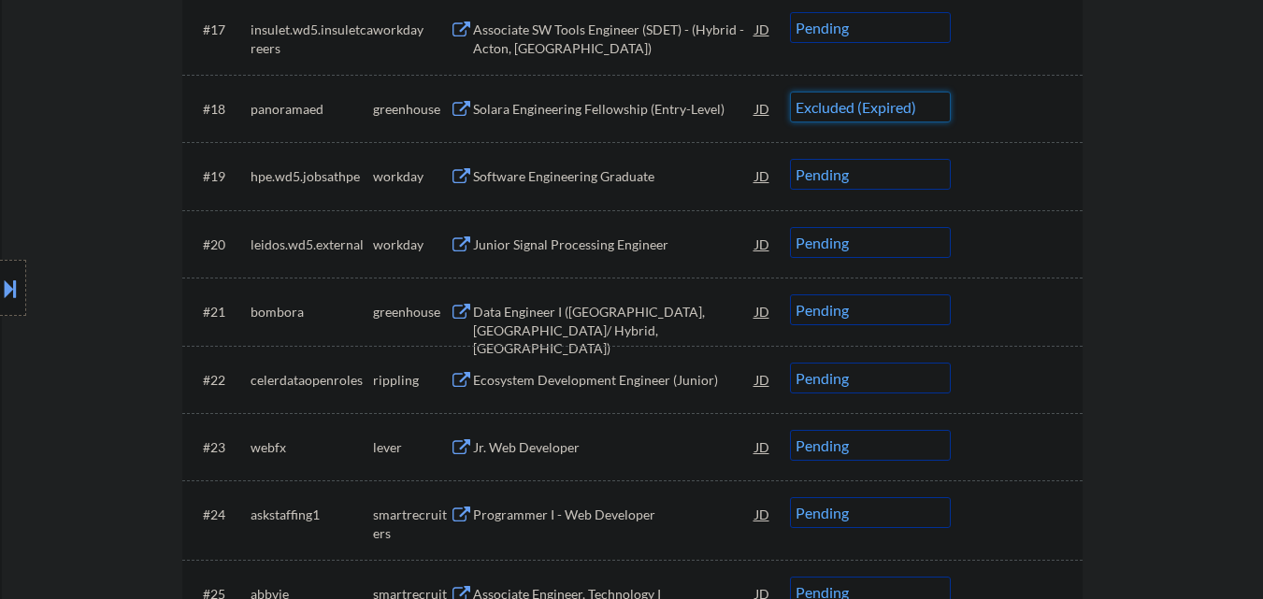
click at [790, 92] on select "Choose an option... Pending Applied Excluded (Questions) Excluded (Expired) Exc…" at bounding box center [870, 107] width 161 height 31
select select ""pending""
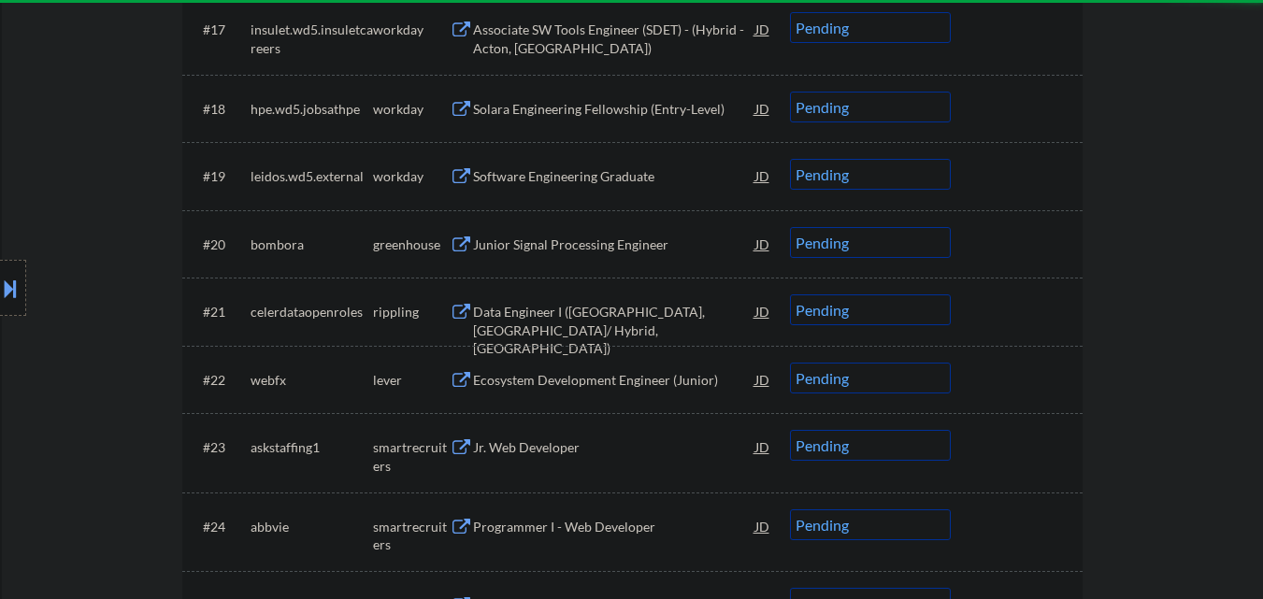
click at [614, 248] on div "Junior Signal Processing Engineer" at bounding box center [614, 245] width 282 height 19
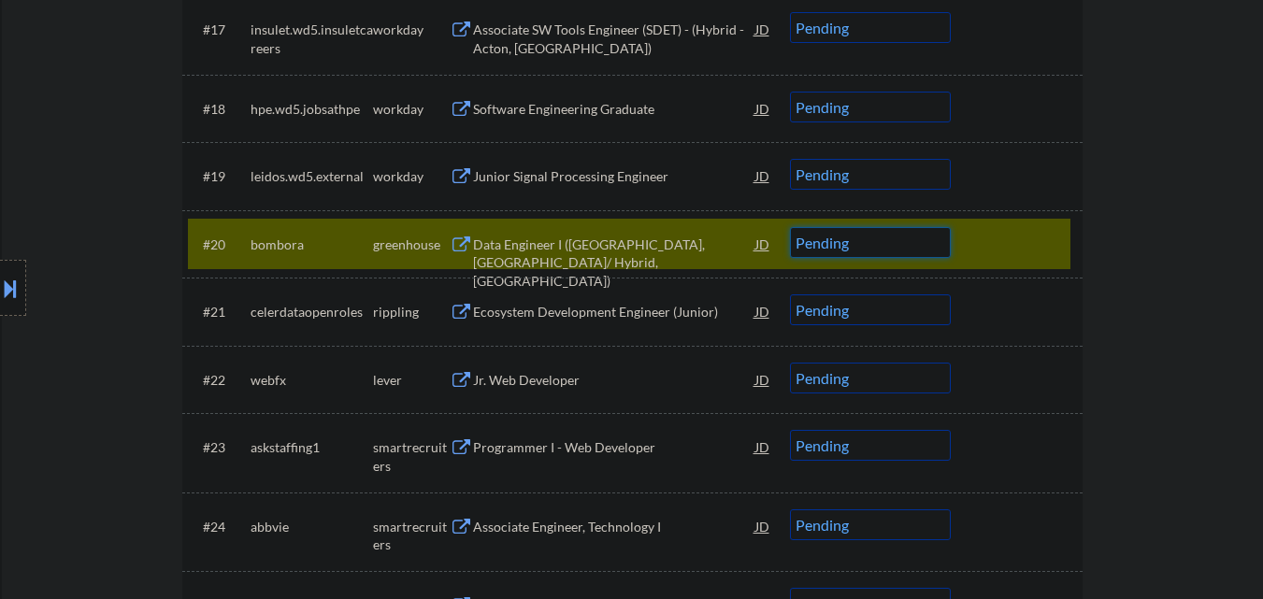
click at [908, 244] on select "Choose an option... Pending Applied Excluded (Questions) Excluded (Expired) Exc…" at bounding box center [870, 242] width 161 height 31
click at [790, 227] on select "Choose an option... Pending Applied Excluded (Questions) Excluded (Expired) Exc…" at bounding box center [870, 242] width 161 height 31
click at [1061, 245] on div "#20 bombora greenhouse Data Engineer I (Reno, NV/ Hybrid, US) JD warning_amber …" at bounding box center [629, 244] width 882 height 50
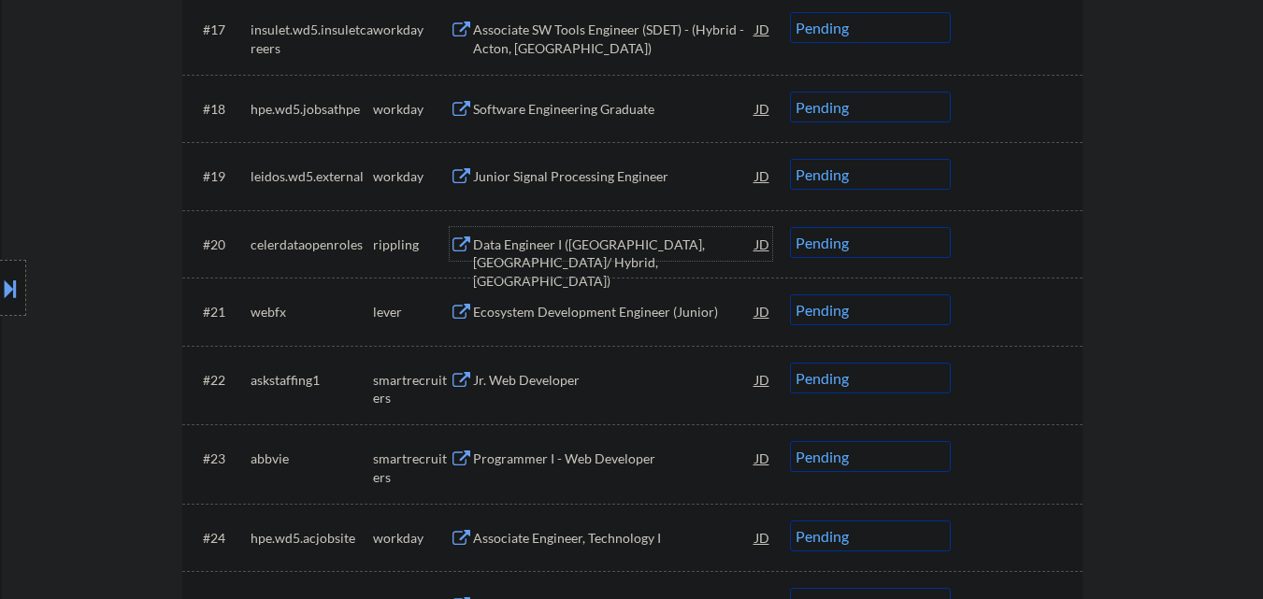
click at [631, 249] on div "Data Engineer I (Reno, NV/ Hybrid, US)" at bounding box center [614, 263] width 282 height 55
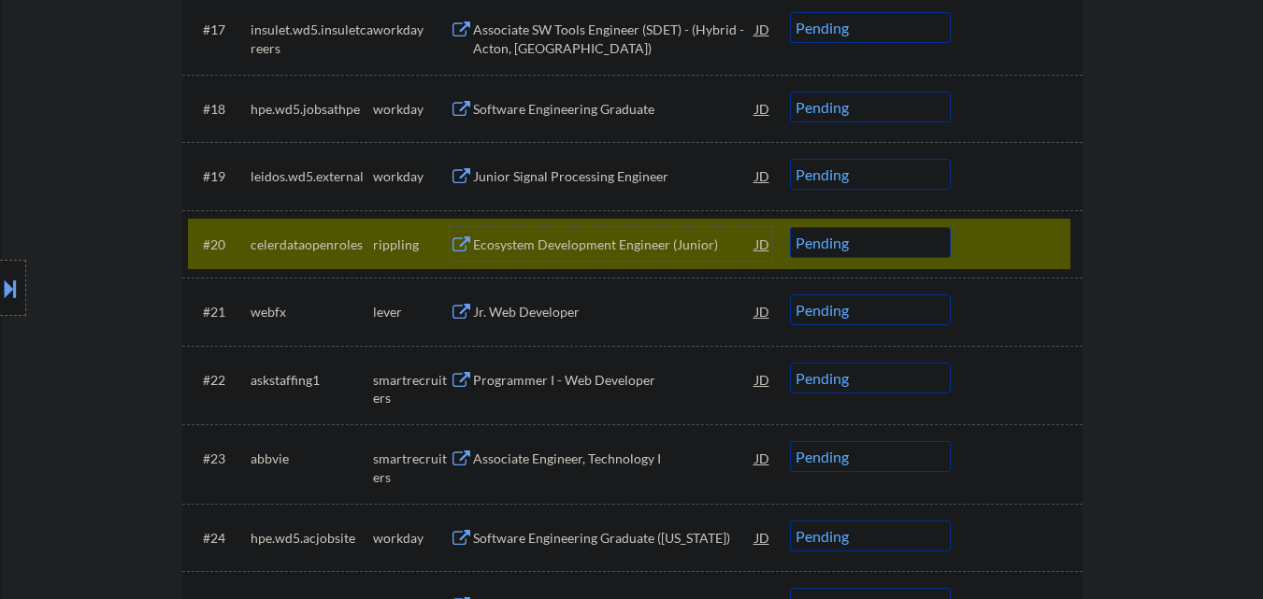
click at [918, 249] on select "Choose an option... Pending Applied Excluded (Questions) Excluded (Expired) Exc…" at bounding box center [870, 242] width 161 height 31
click at [790, 227] on select "Choose an option... Pending Applied Excluded (Questions) Excluded (Expired) Exc…" at bounding box center [870, 242] width 161 height 31
select select ""pending""
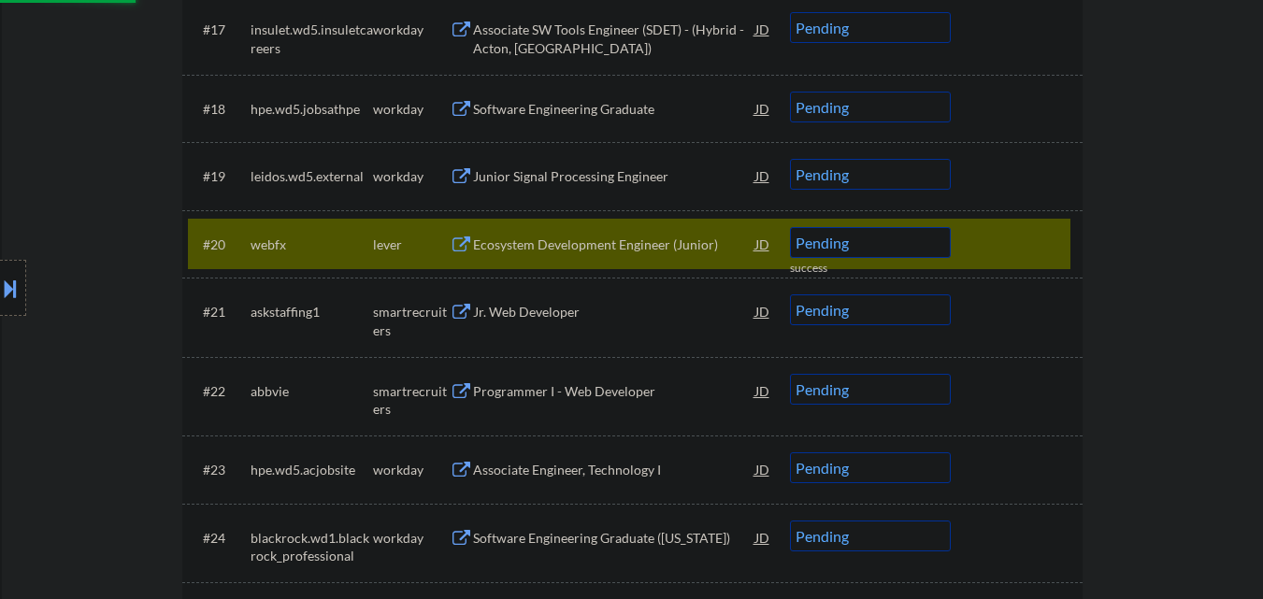
click at [652, 244] on div "Ecosystem Development Engineer (Junior)" at bounding box center [614, 245] width 282 height 19
